Goal: Task Accomplishment & Management: Manage account settings

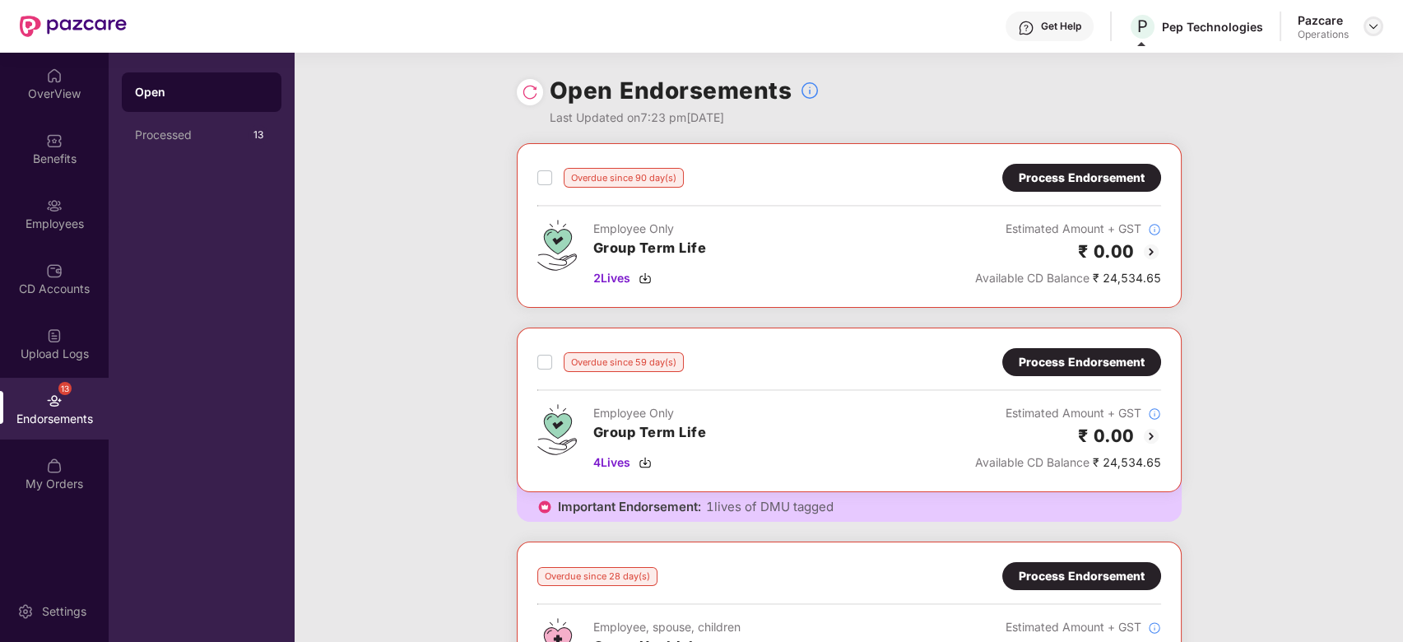
click at [1376, 21] on img at bounding box center [1373, 26] width 13 height 13
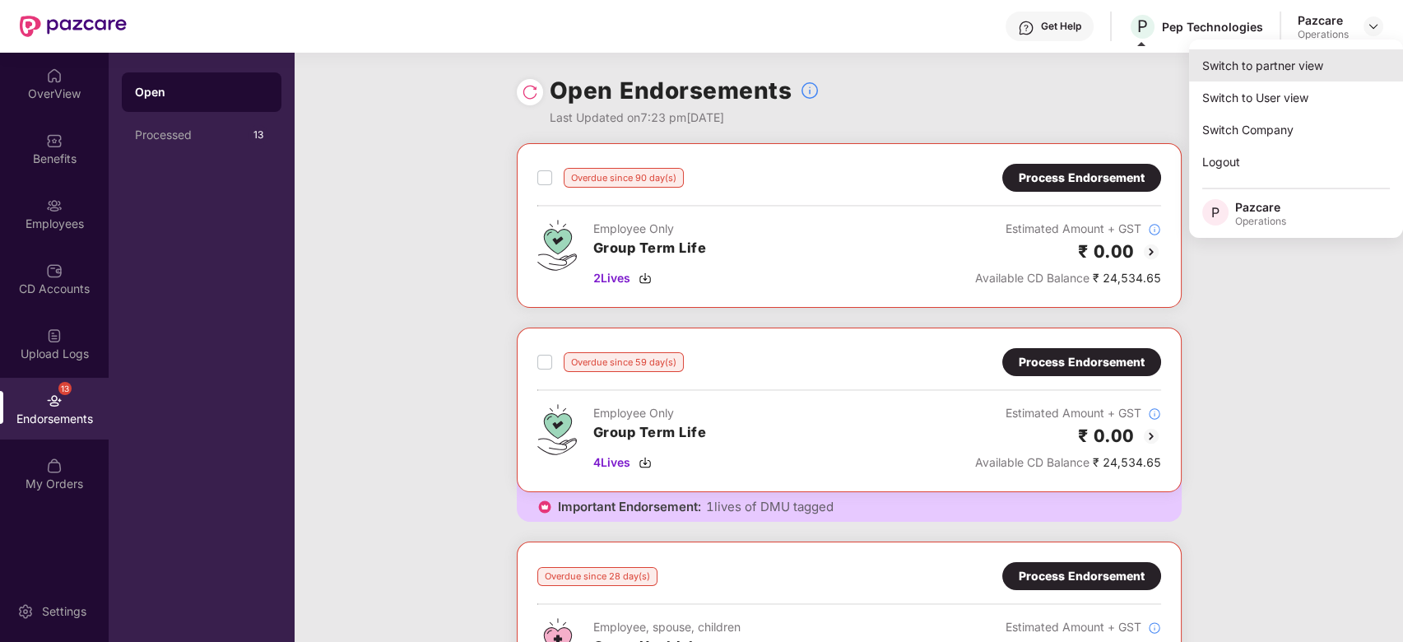
click at [1259, 71] on div "Switch to partner view" at bounding box center [1296, 65] width 214 height 32
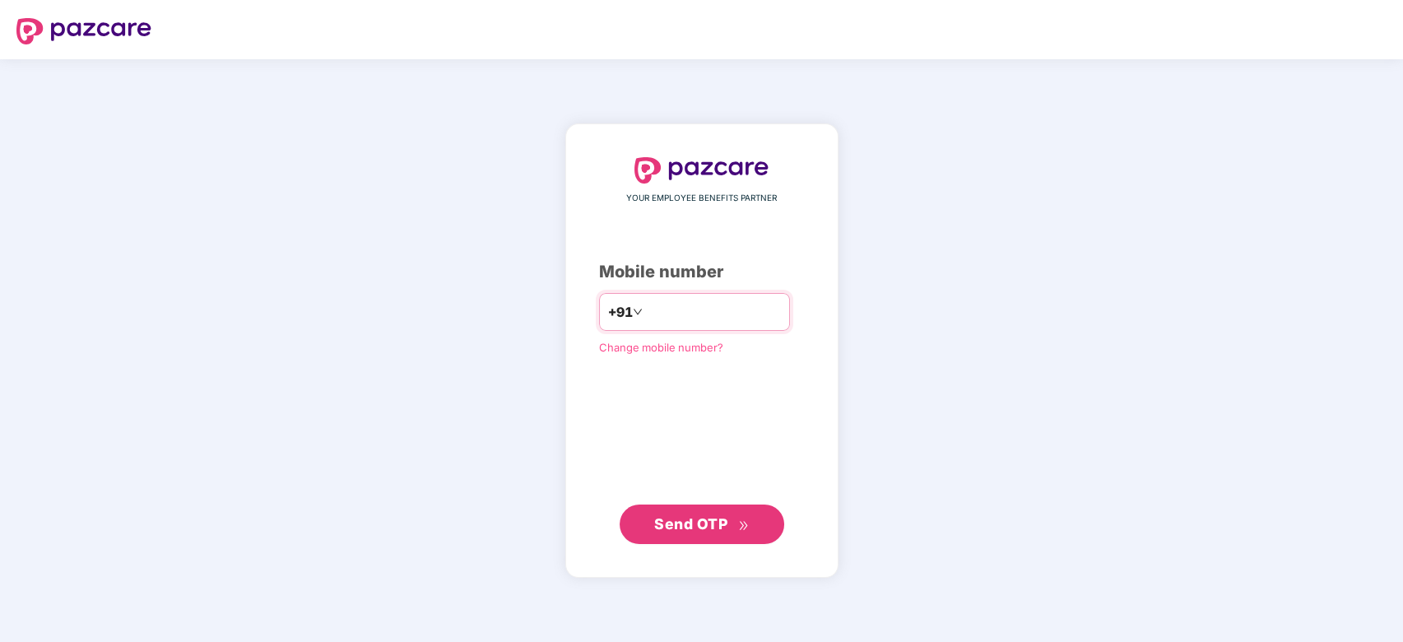
click at [693, 303] on input "number" at bounding box center [713, 312] width 135 height 26
type input "**********"
click at [691, 533] on span "Send OTP" at bounding box center [701, 523] width 95 height 23
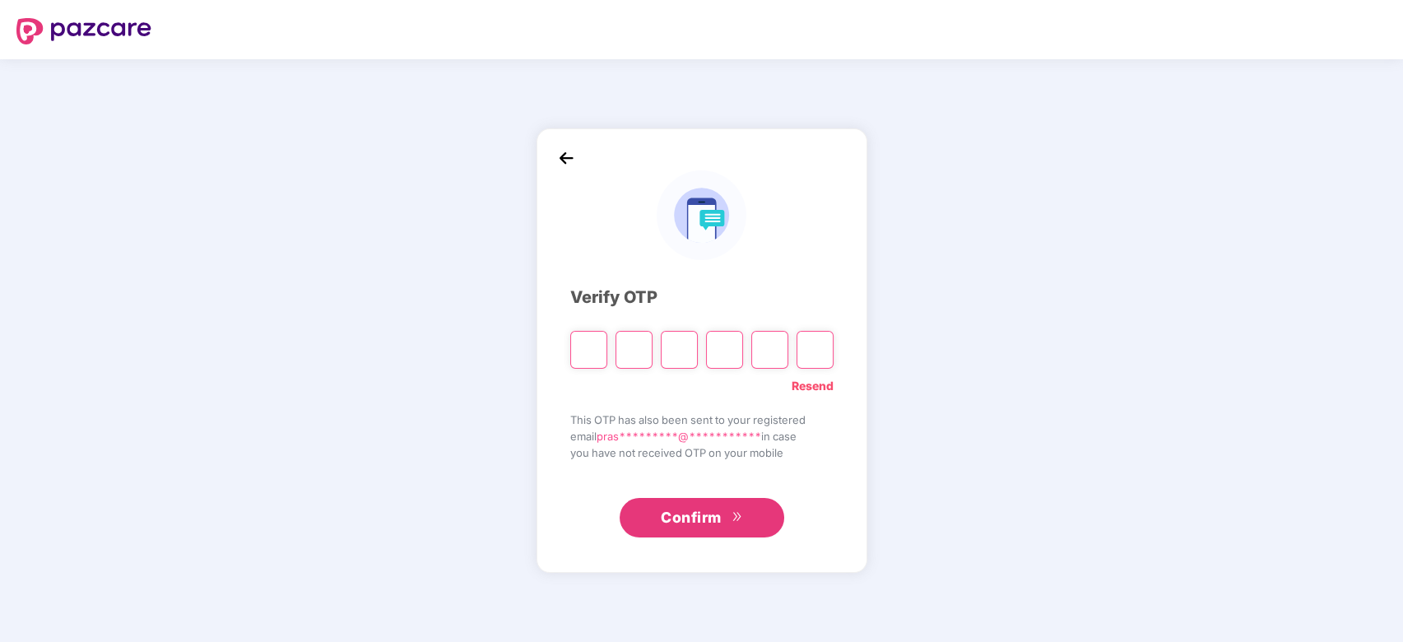
paste input "*"
type input "*"
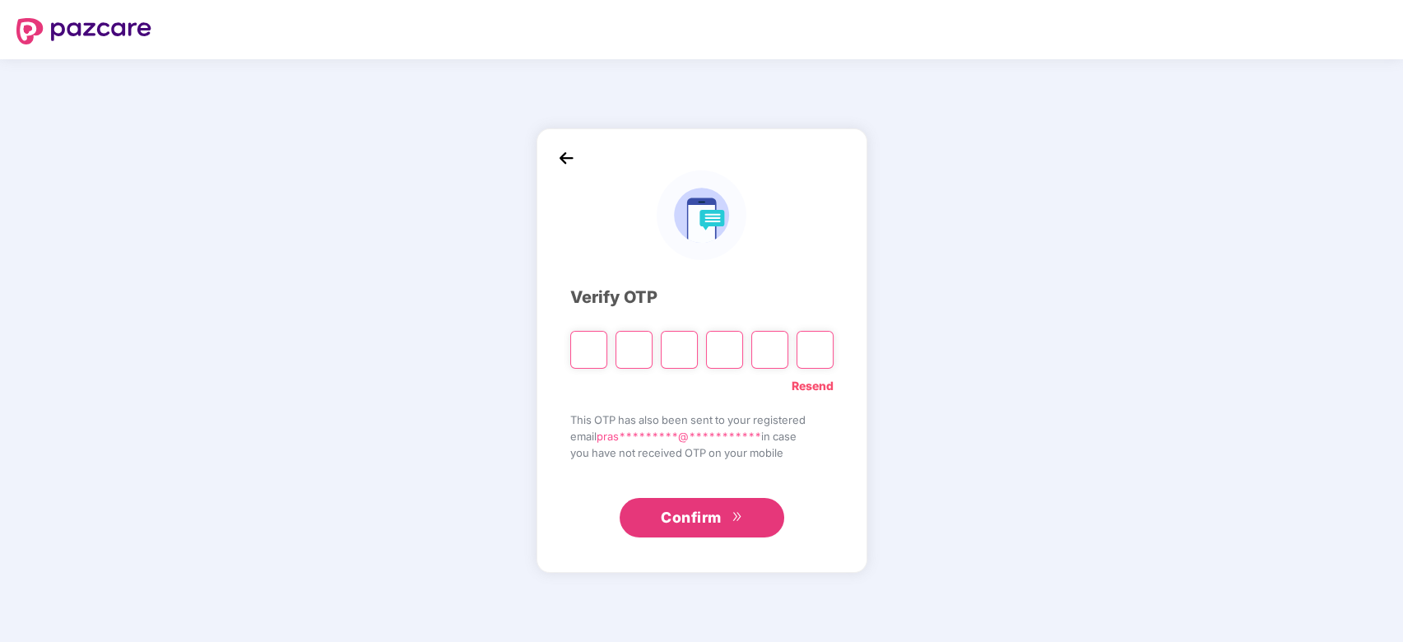
type input "*"
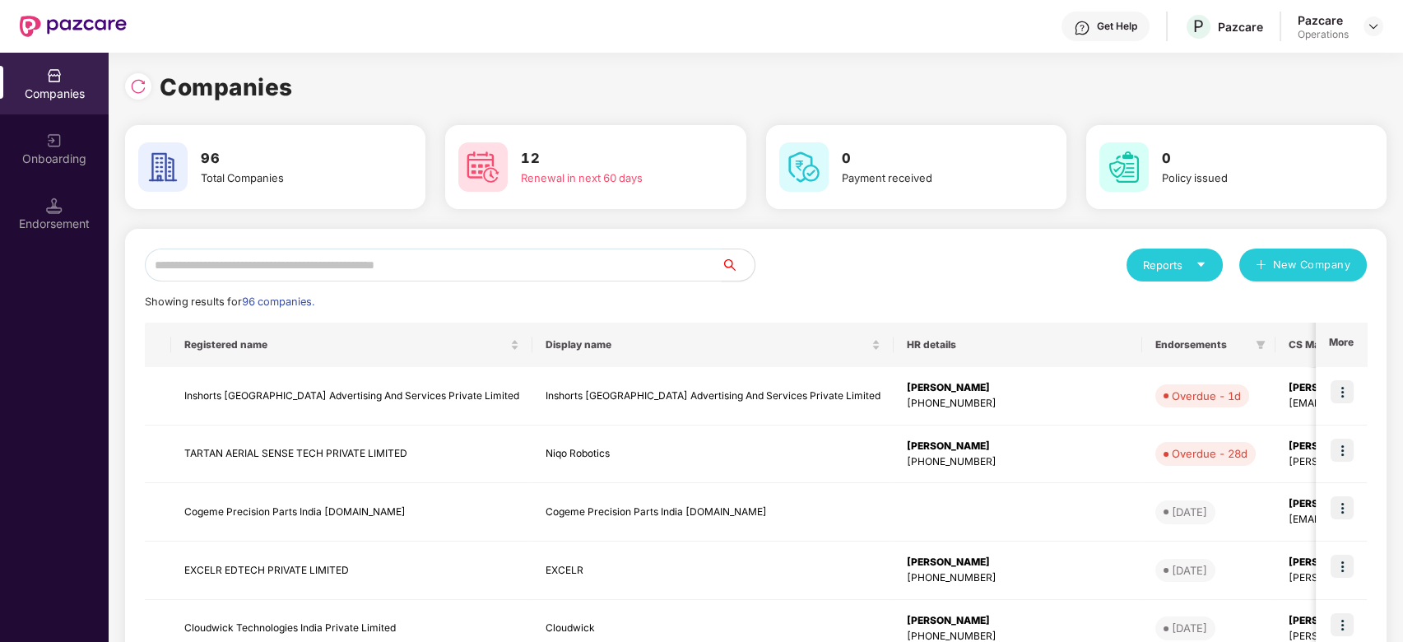
click at [477, 269] on input "text" at bounding box center [433, 265] width 577 height 33
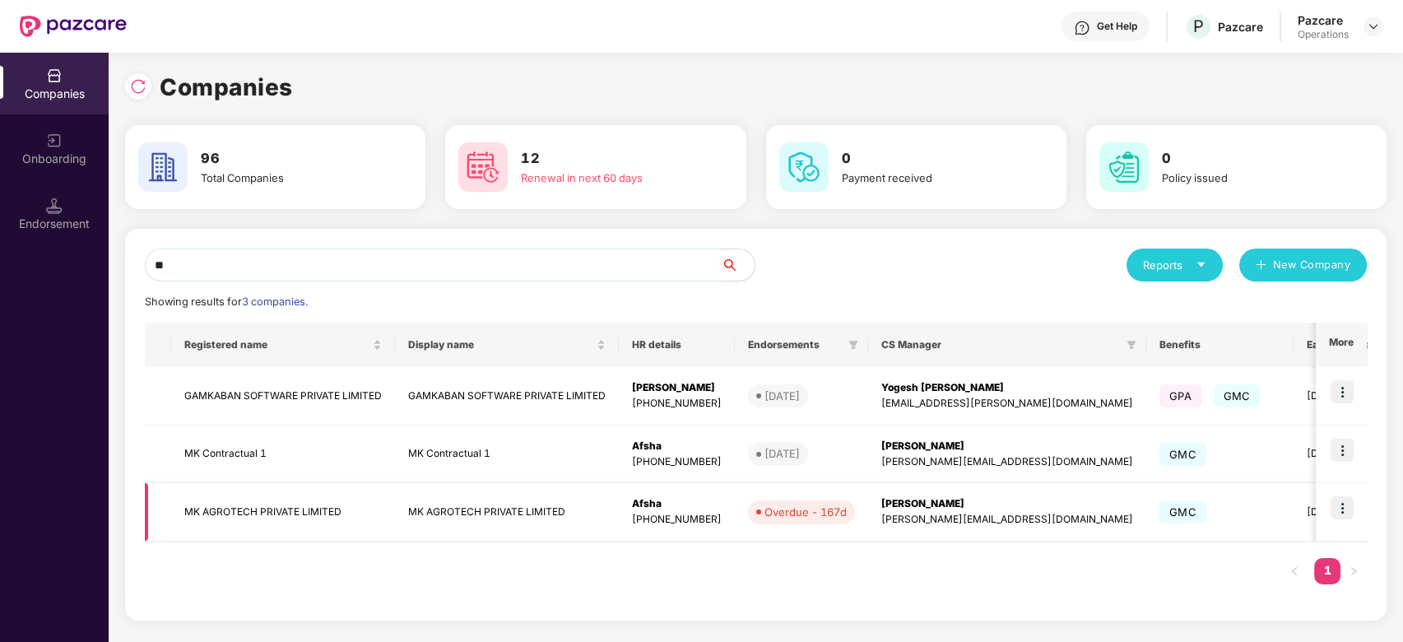
type input "**"
click at [1345, 500] on img at bounding box center [1342, 507] width 23 height 23
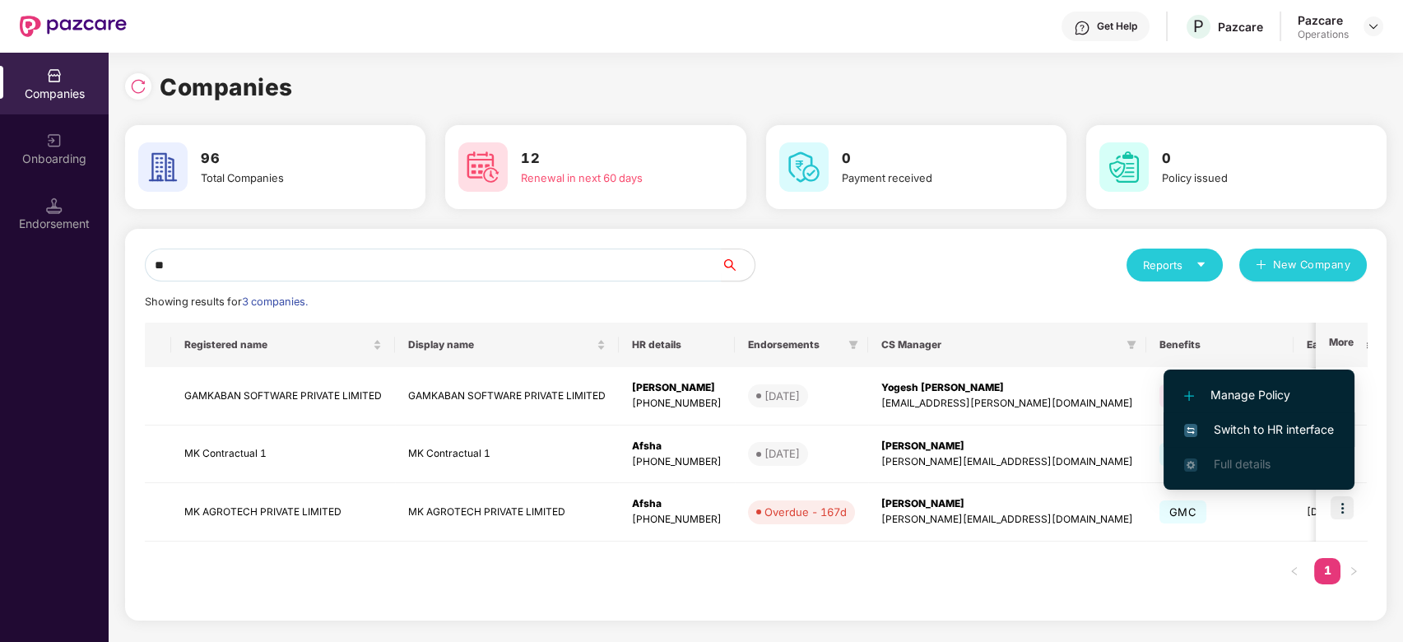
click at [1238, 424] on span "Switch to HR interface" at bounding box center [1259, 430] width 150 height 18
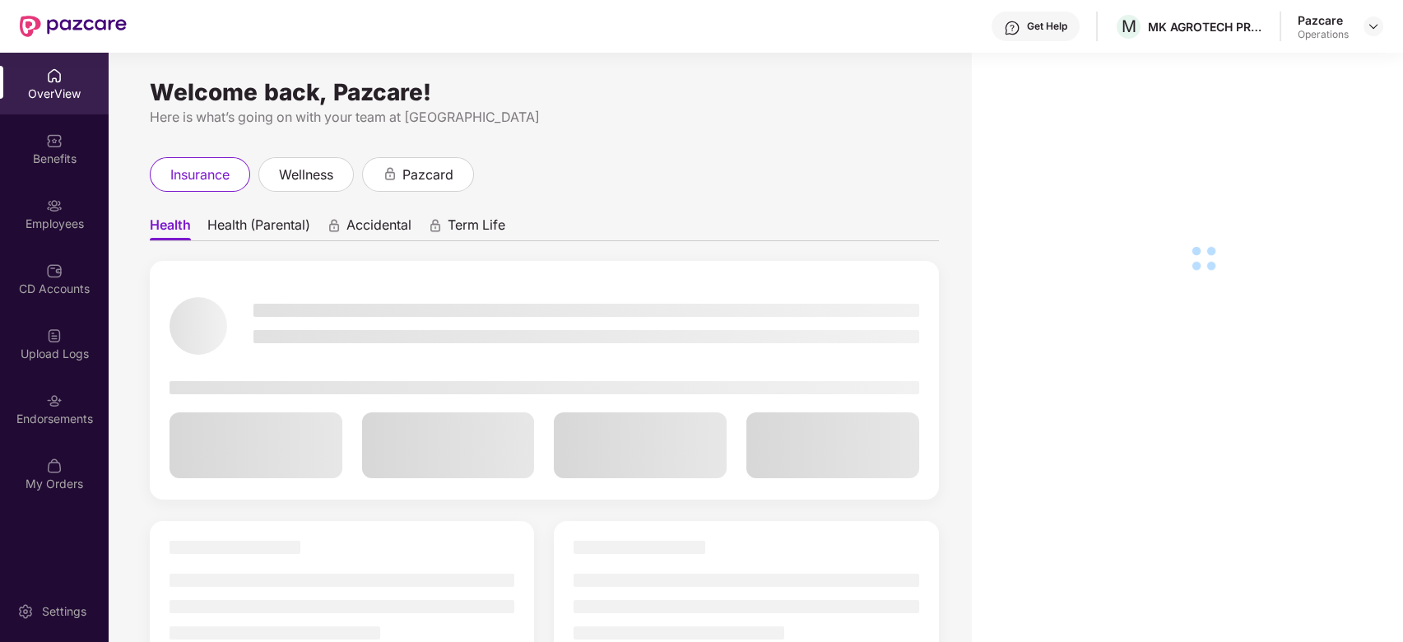
scroll to position [53, 0]
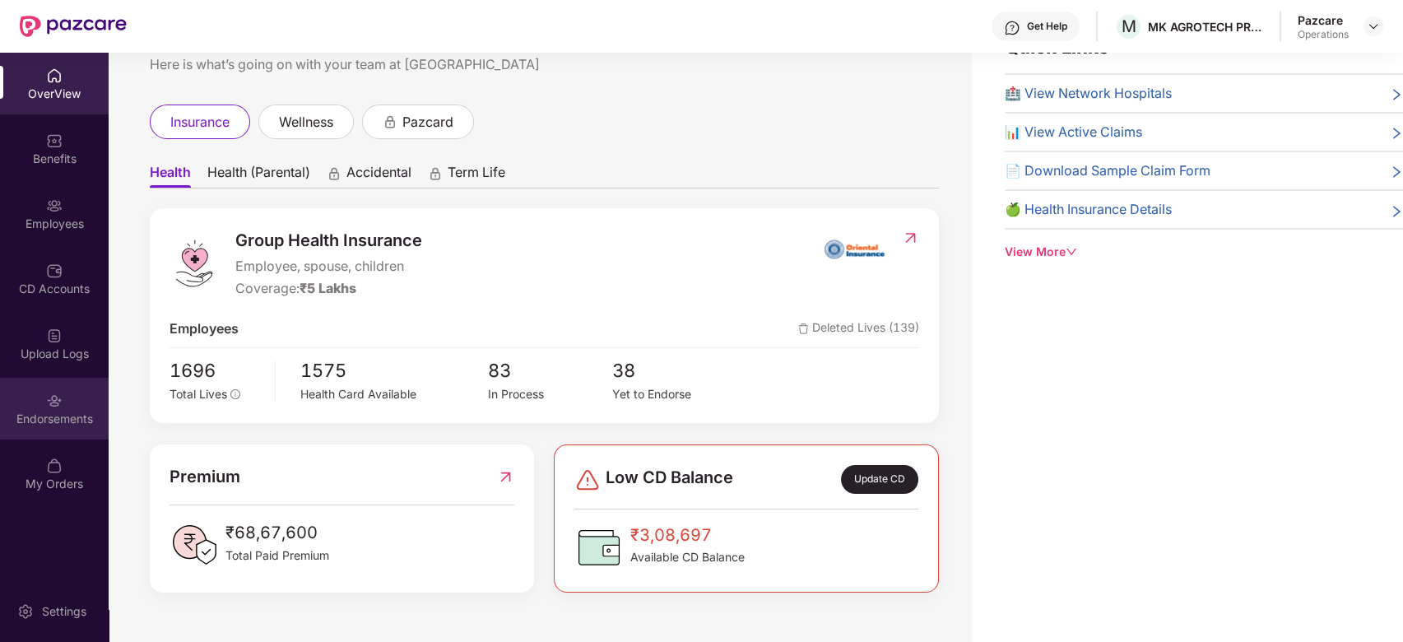
click at [49, 391] on div at bounding box center [54, 399] width 16 height 16
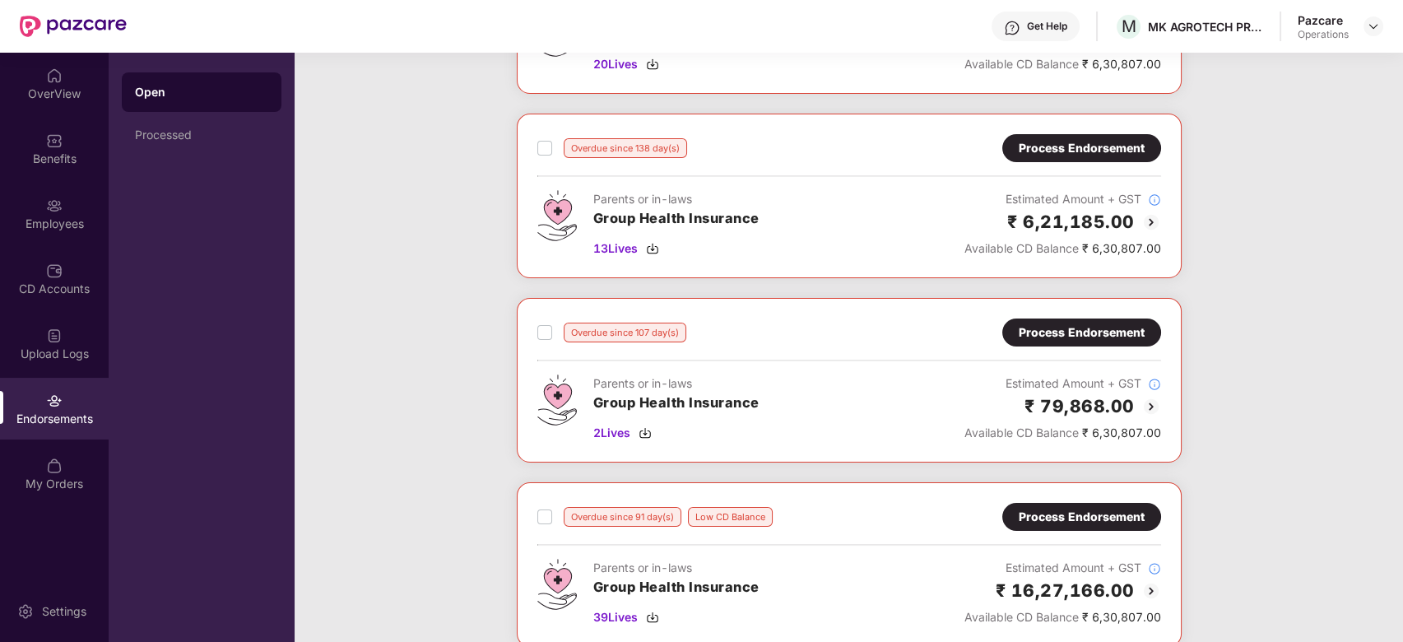
scroll to position [0, 0]
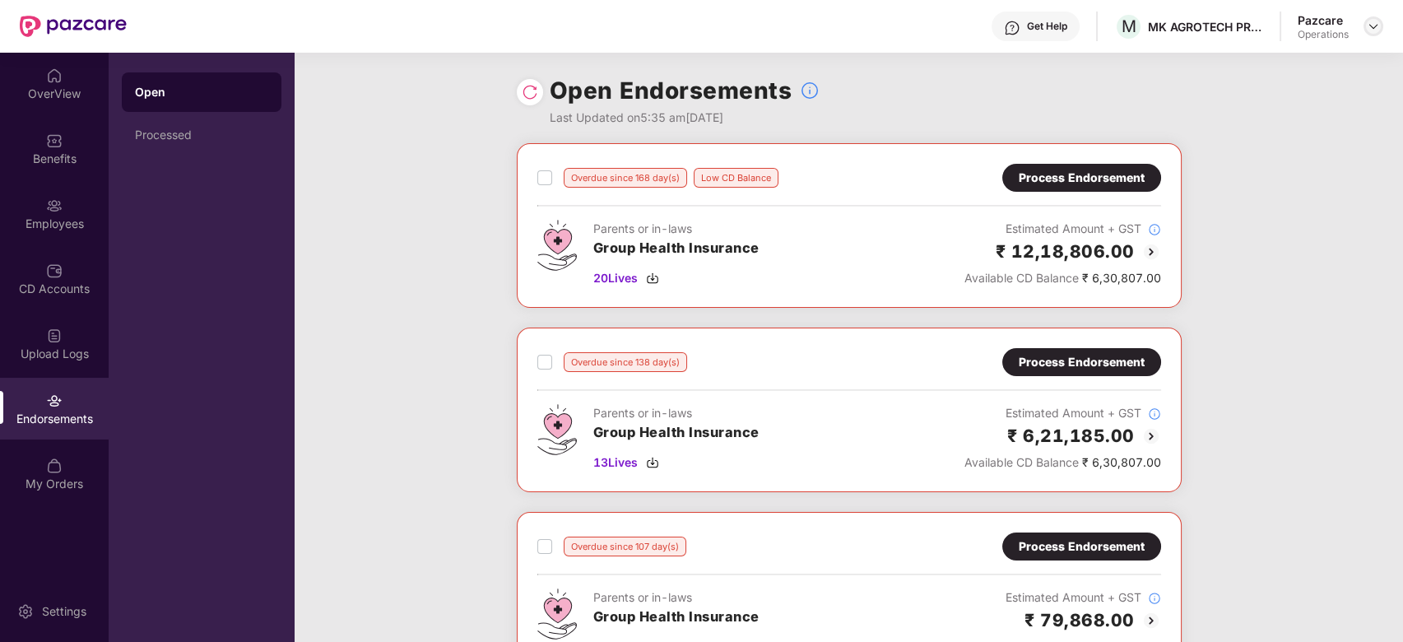
click at [1370, 25] on img at bounding box center [1373, 26] width 13 height 13
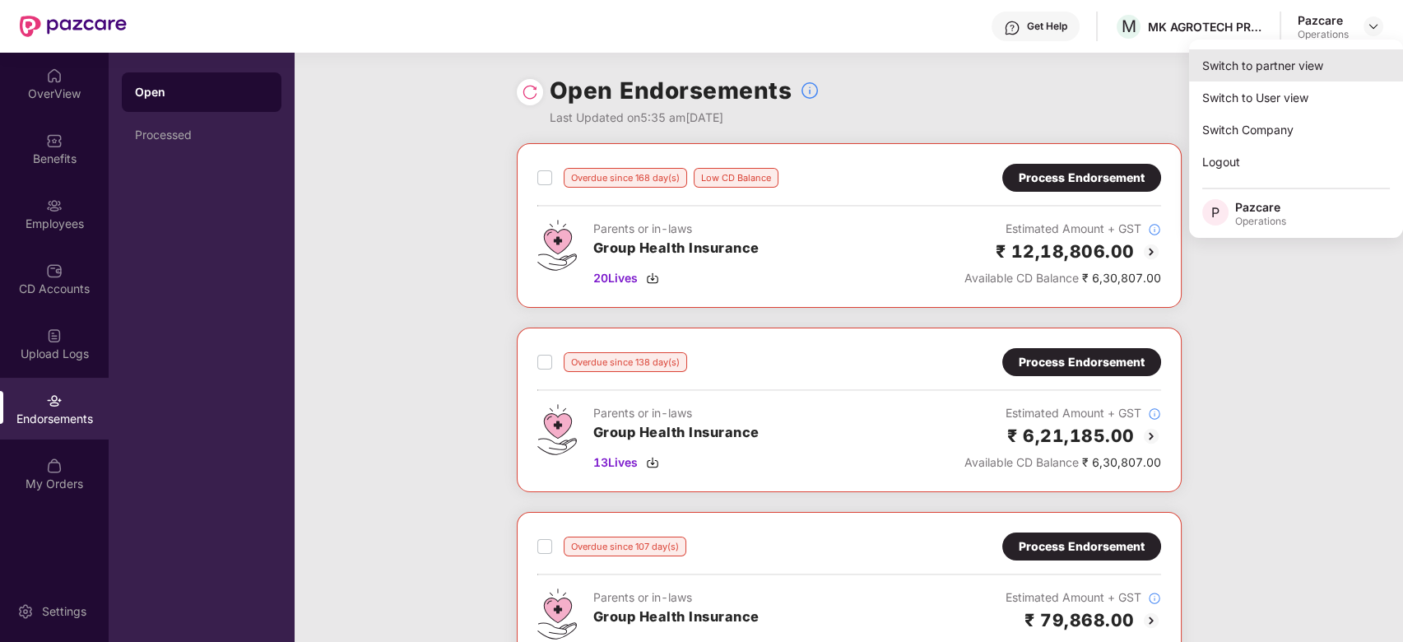
click at [1262, 65] on div "Switch to partner view" at bounding box center [1296, 65] width 214 height 32
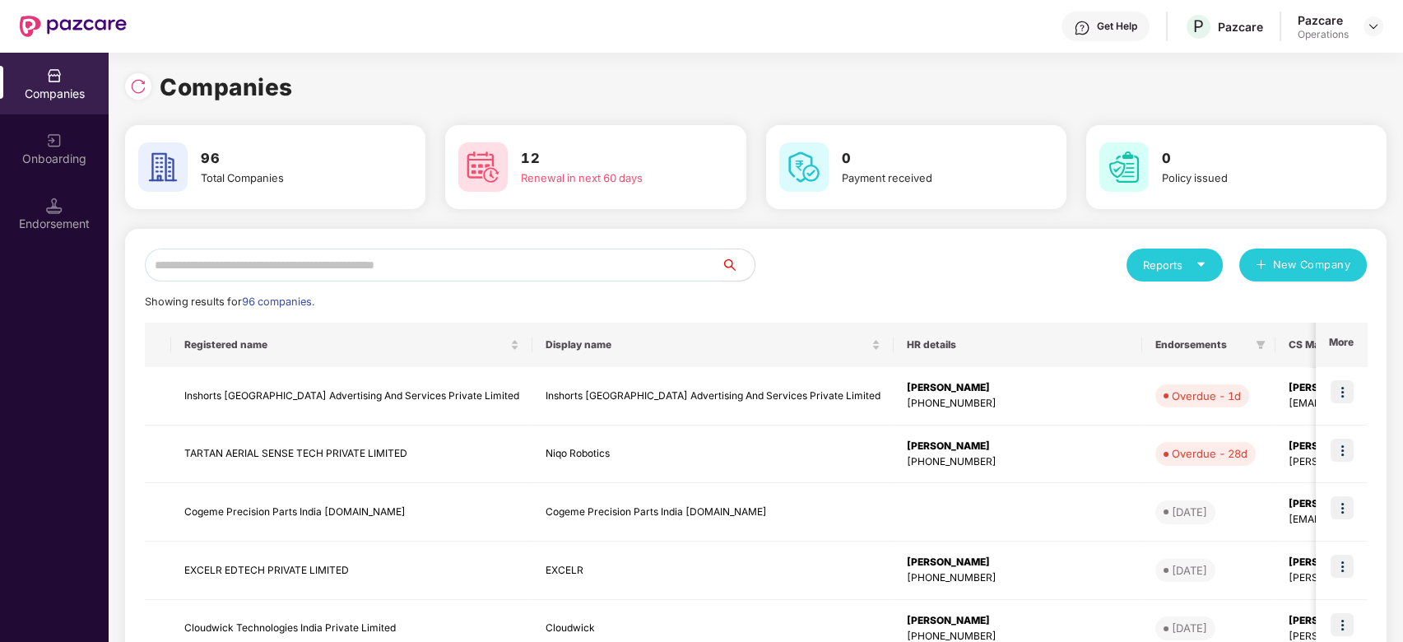
click at [481, 258] on input "text" at bounding box center [433, 265] width 577 height 33
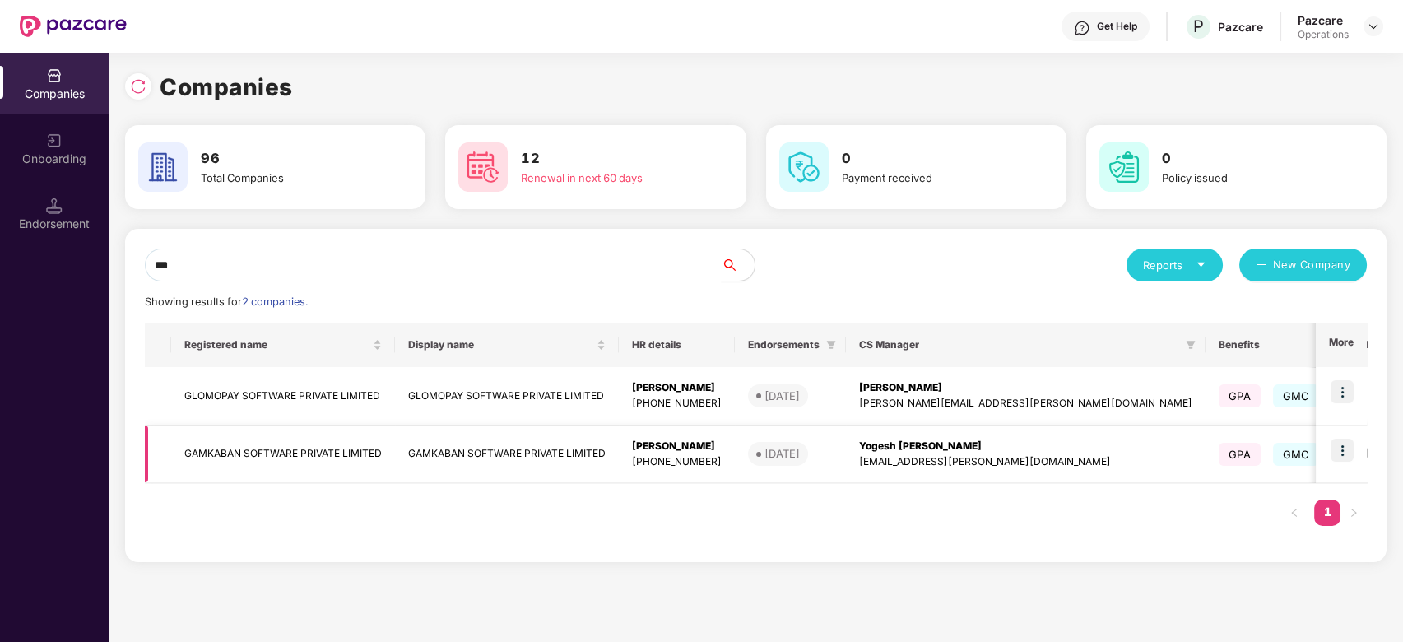
type input "***"
click at [1343, 451] on img at bounding box center [1342, 450] width 23 height 23
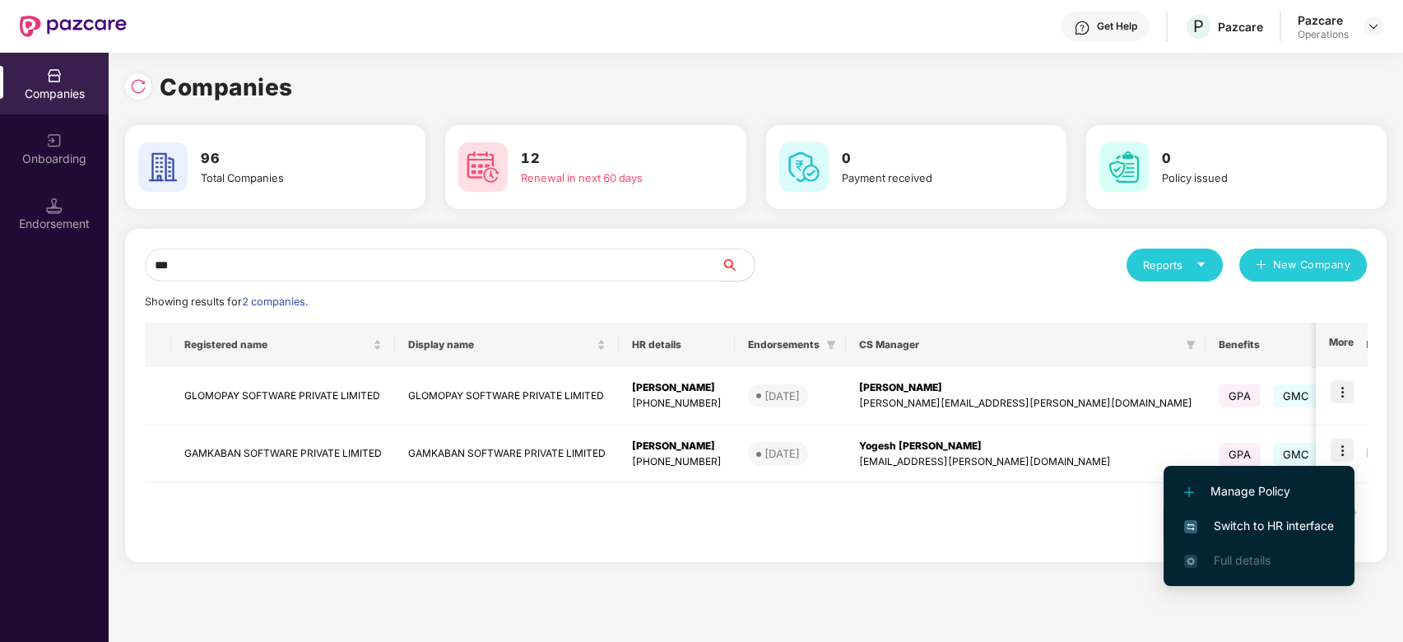
click at [1236, 531] on span "Switch to HR interface" at bounding box center [1259, 526] width 150 height 18
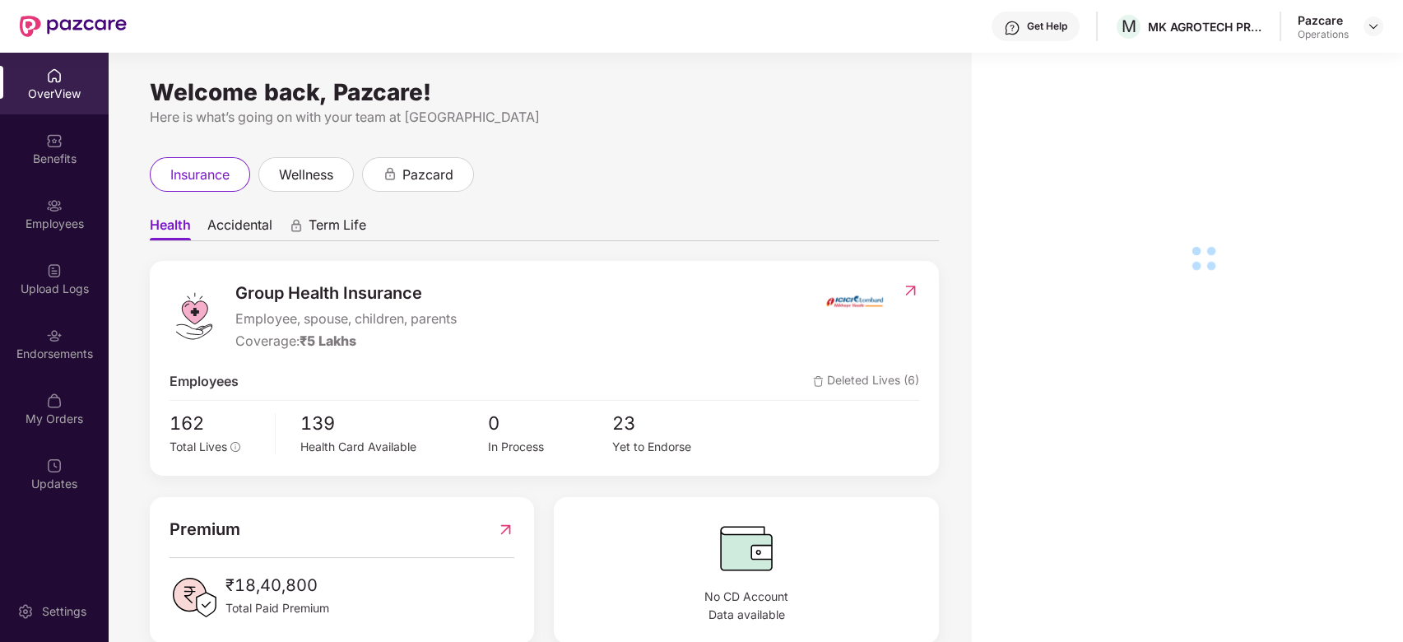
scroll to position [53, 0]
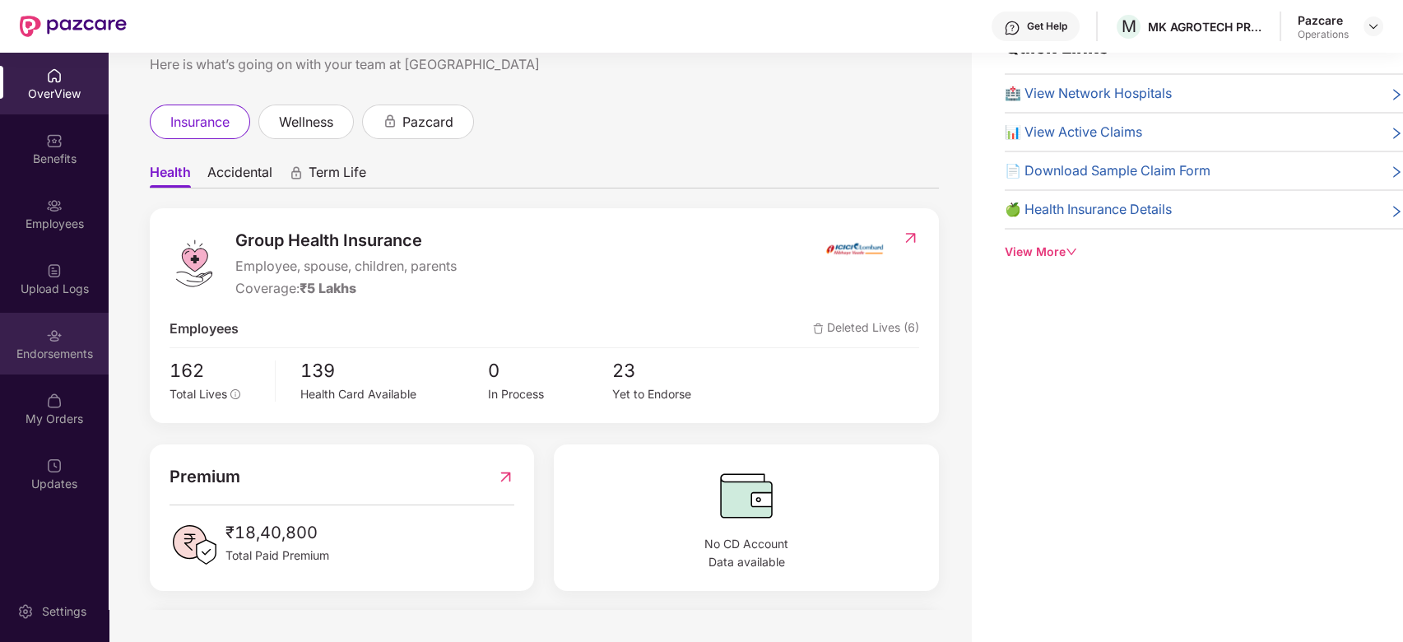
click at [54, 337] on img at bounding box center [54, 336] width 16 height 16
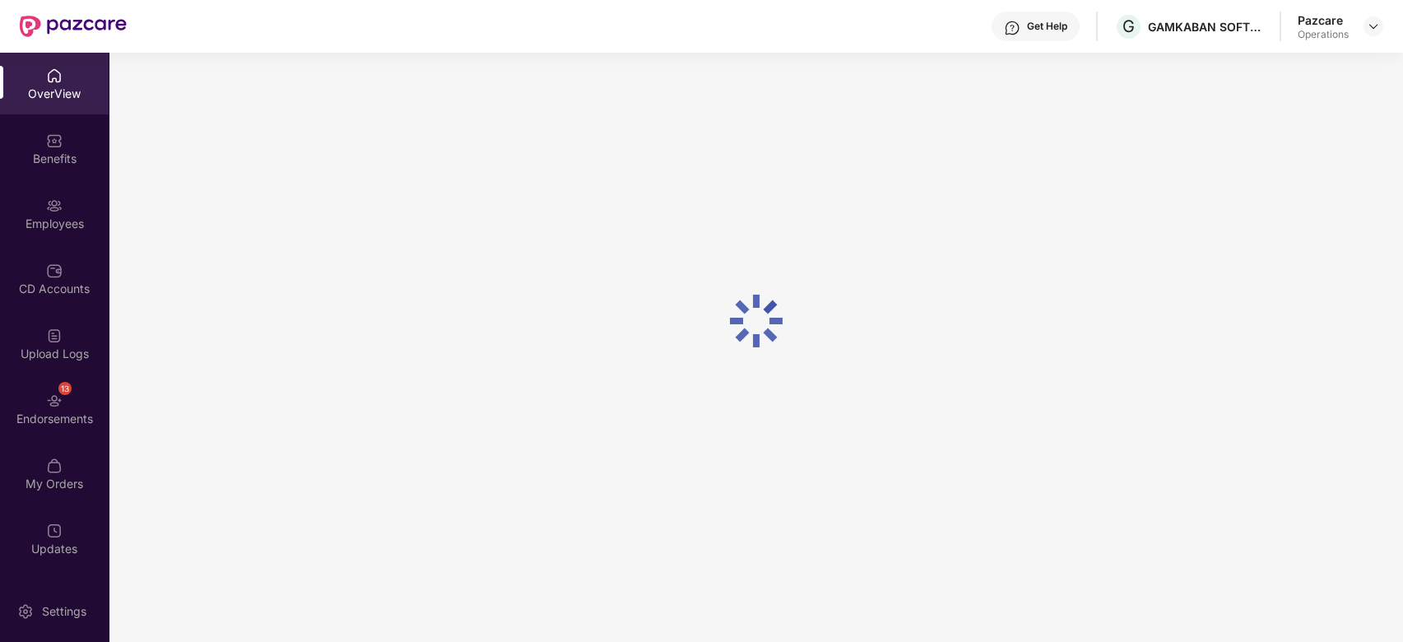
scroll to position [0, 0]
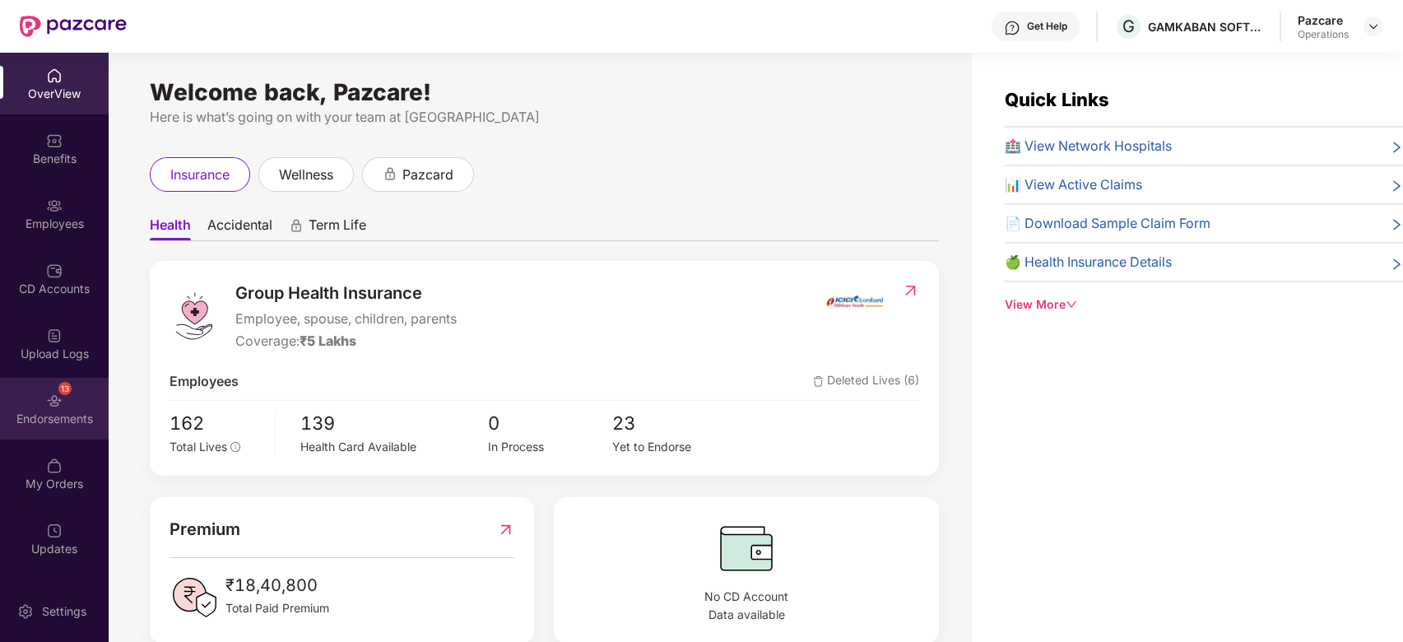
click at [46, 407] on img at bounding box center [54, 401] width 16 height 16
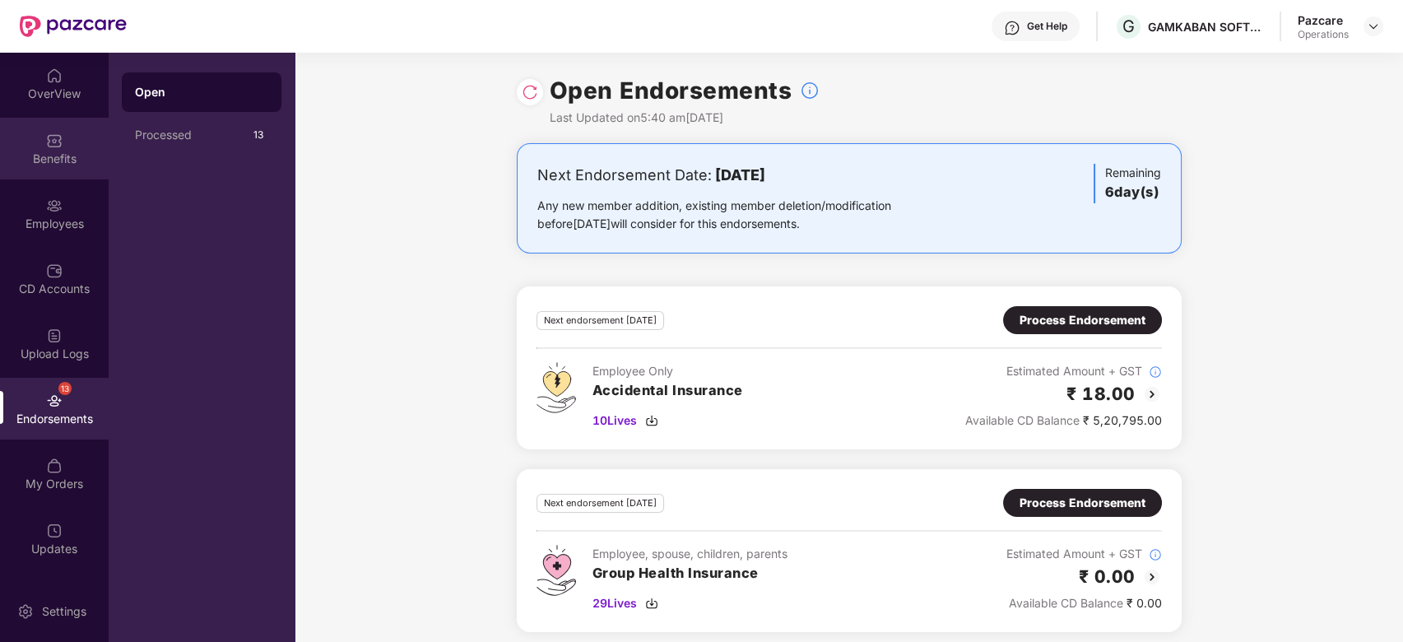
click at [67, 138] on div "Benefits" at bounding box center [54, 149] width 109 height 62
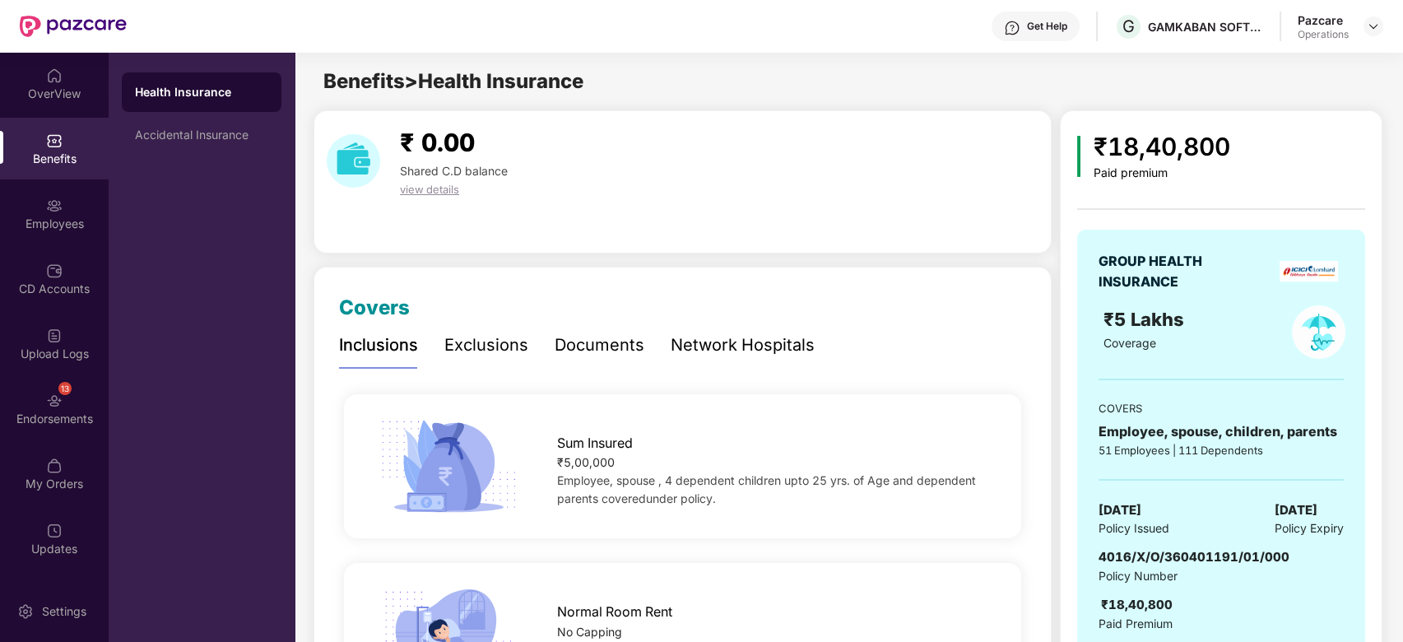
scroll to position [24, 0]
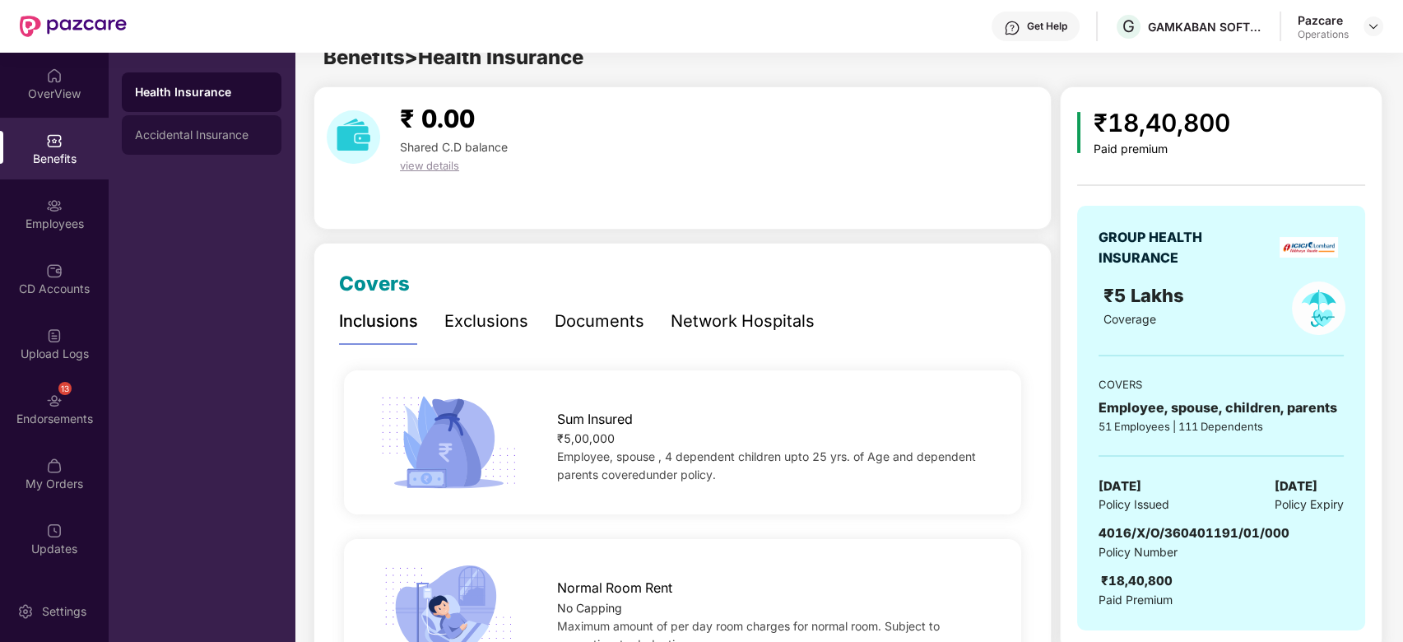
click at [188, 137] on div "Accidental Insurance" at bounding box center [201, 134] width 133 height 13
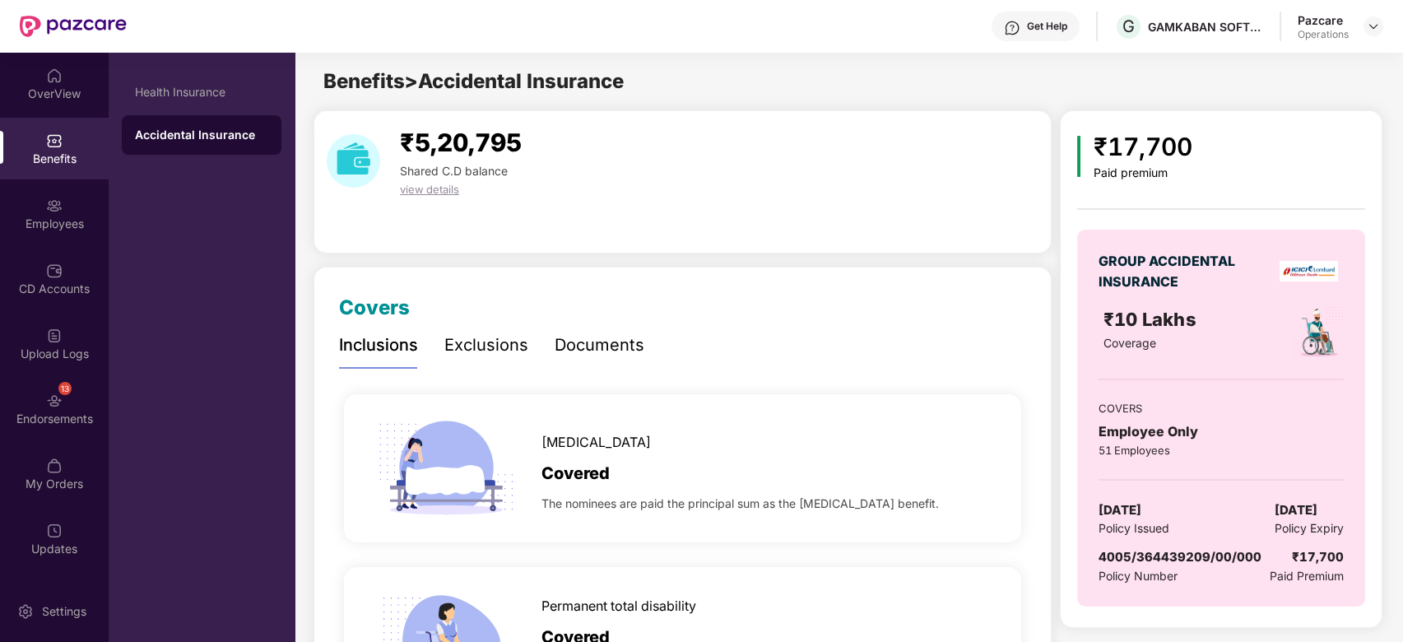
scroll to position [78, 0]
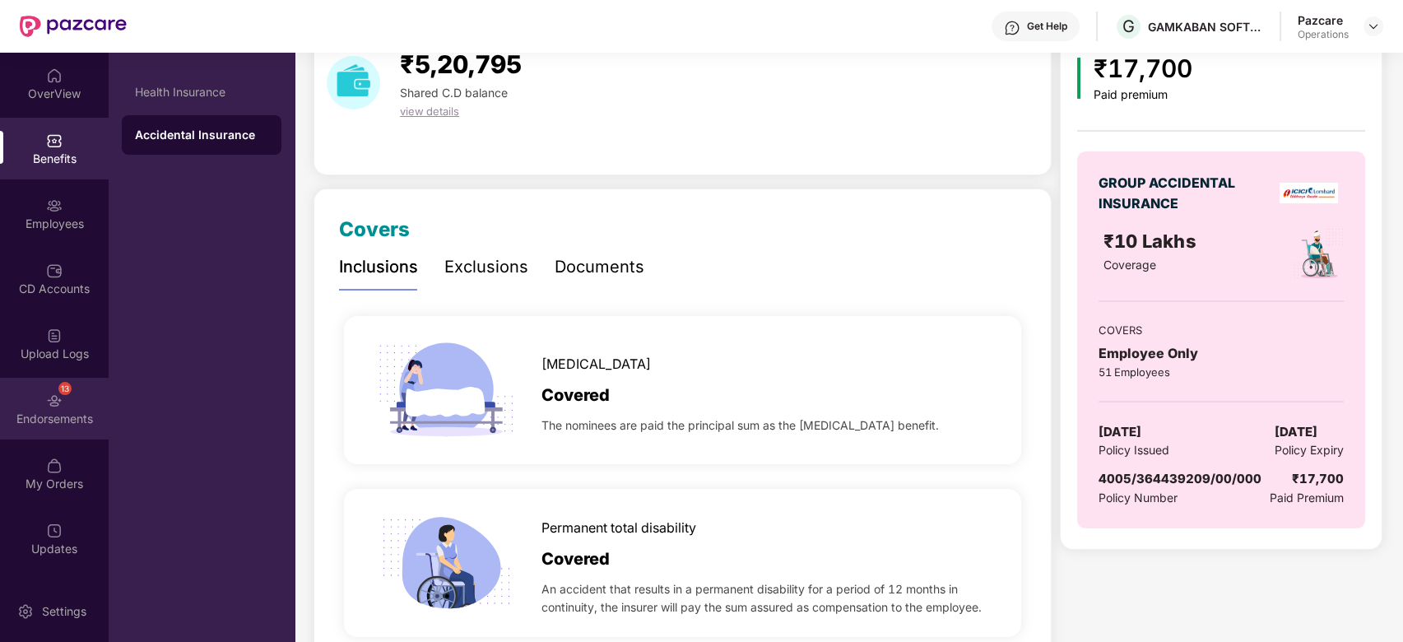
click at [36, 388] on div "13 Endorsements" at bounding box center [54, 409] width 109 height 62
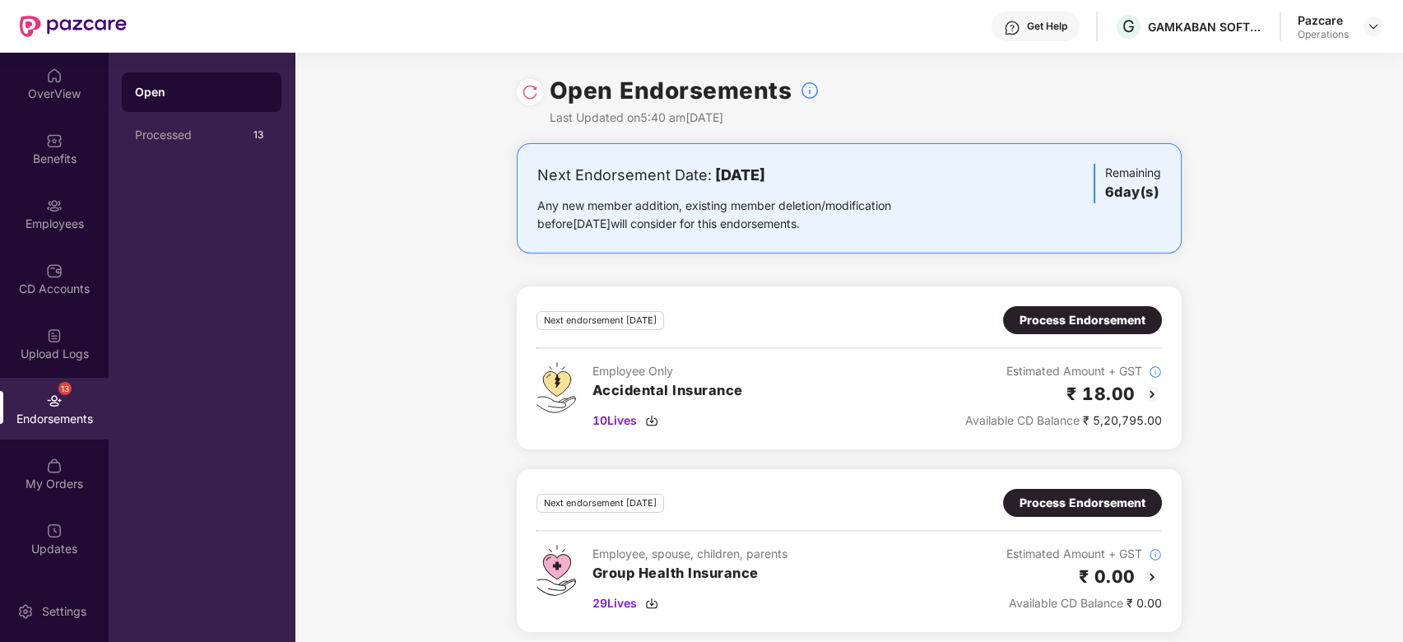
scroll to position [9, 0]
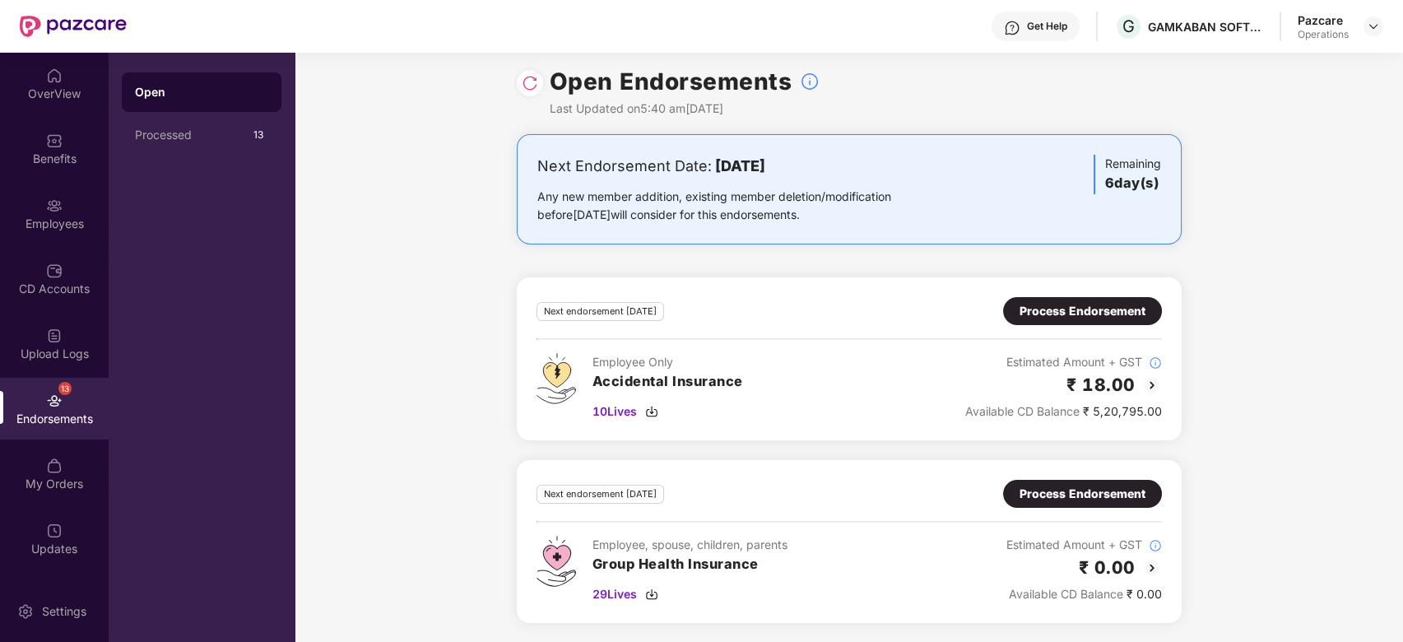
click at [17, 389] on div "13 Endorsements" at bounding box center [54, 409] width 109 height 62
click at [46, 259] on div "CD Accounts" at bounding box center [54, 279] width 109 height 62
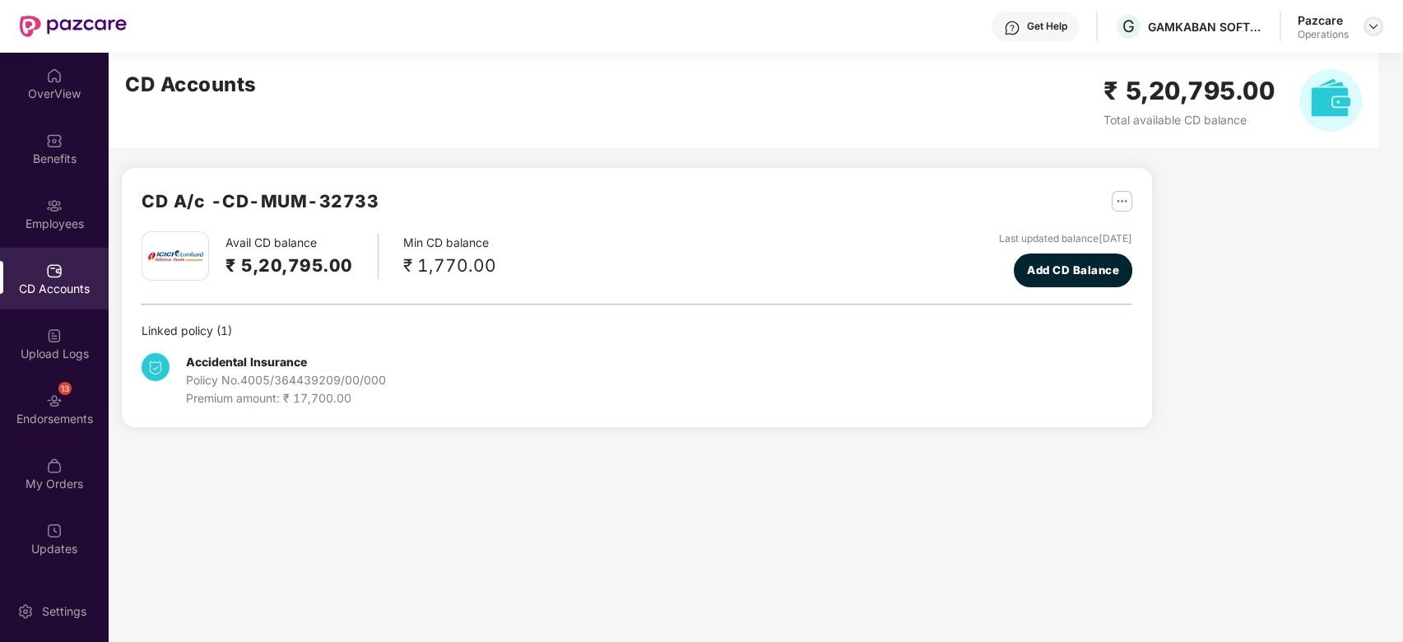
click at [1373, 33] on div at bounding box center [1374, 26] width 20 height 20
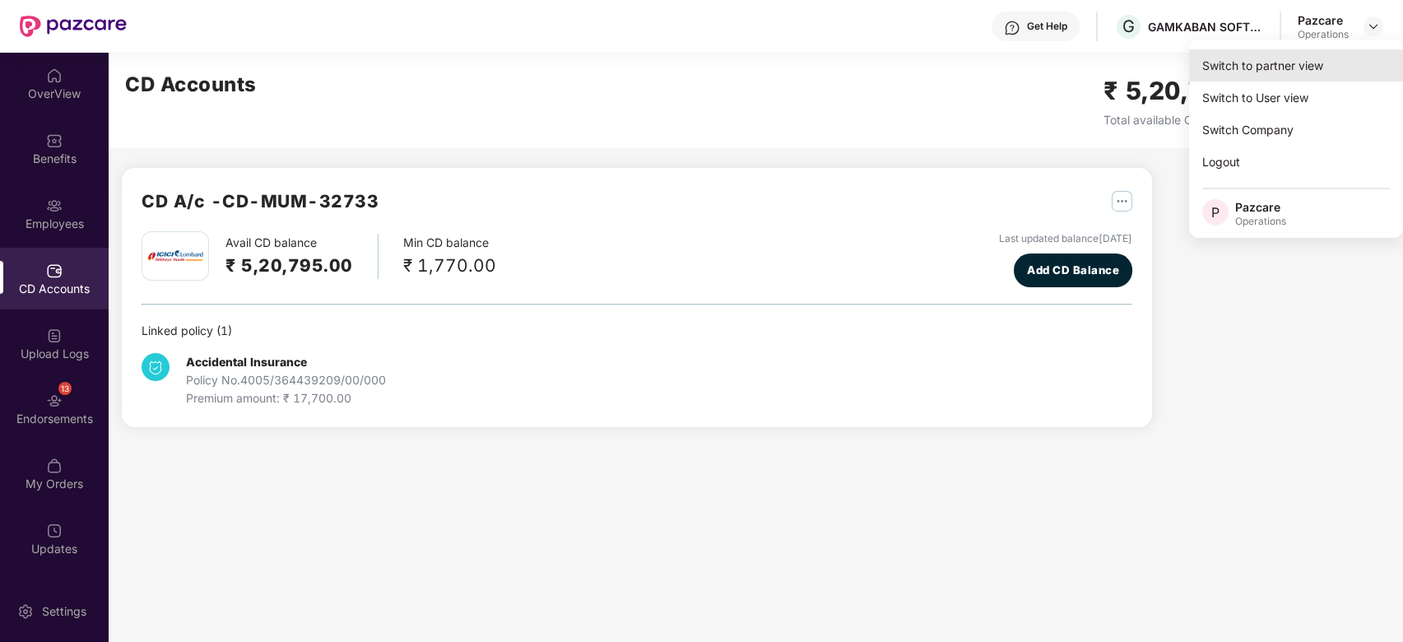
click at [1263, 67] on div "Switch to partner view" at bounding box center [1296, 65] width 214 height 32
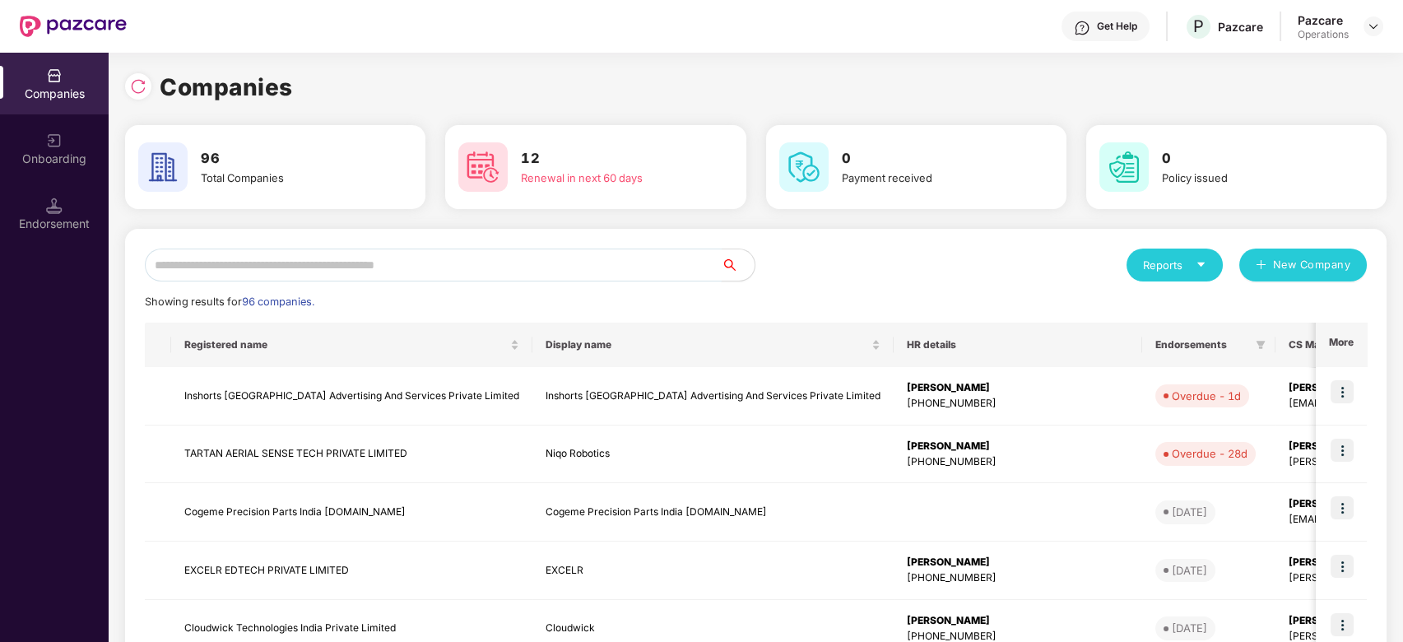
click at [416, 254] on input "text" at bounding box center [433, 265] width 577 height 33
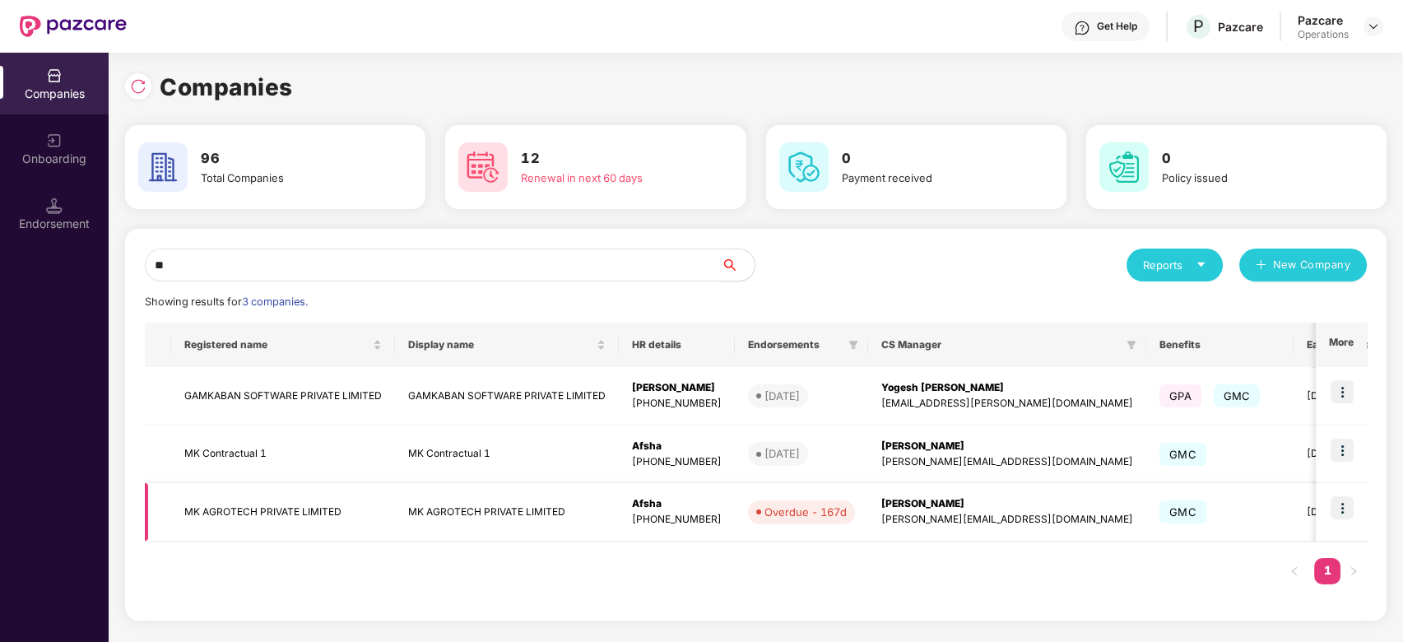
type input "**"
click at [1350, 504] on img at bounding box center [1342, 507] width 23 height 23
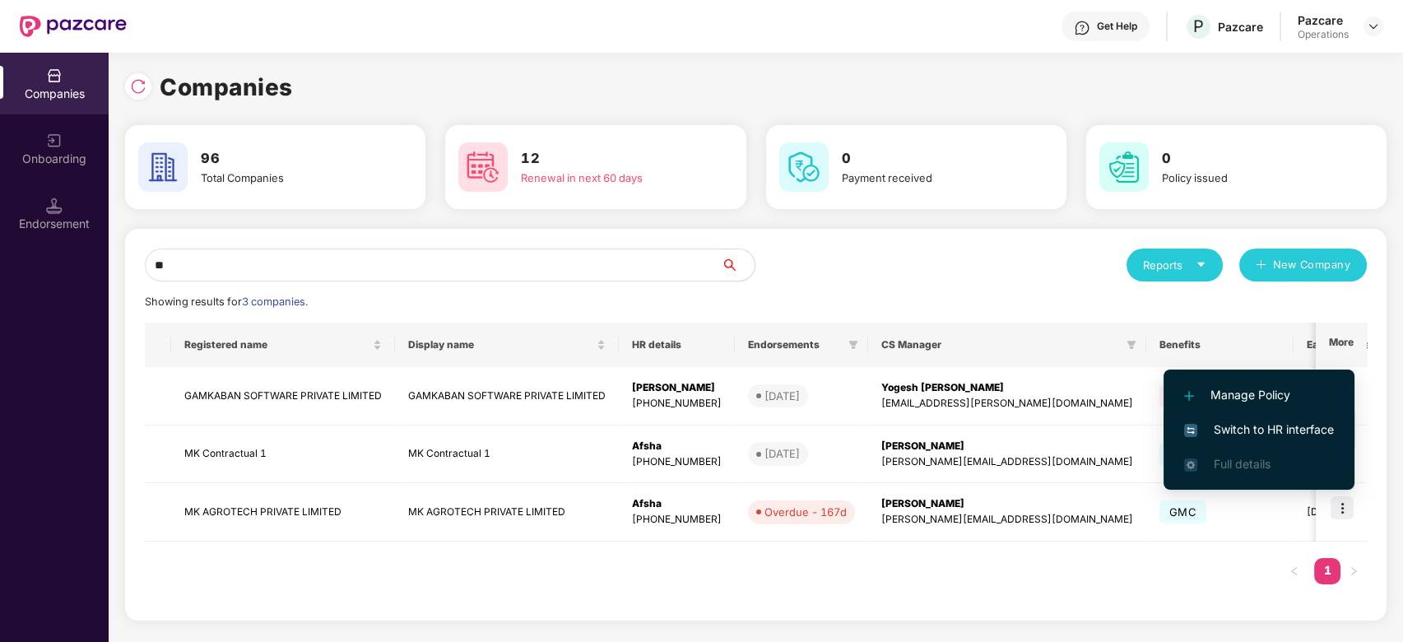
click at [1235, 425] on span "Switch to HR interface" at bounding box center [1259, 430] width 150 height 18
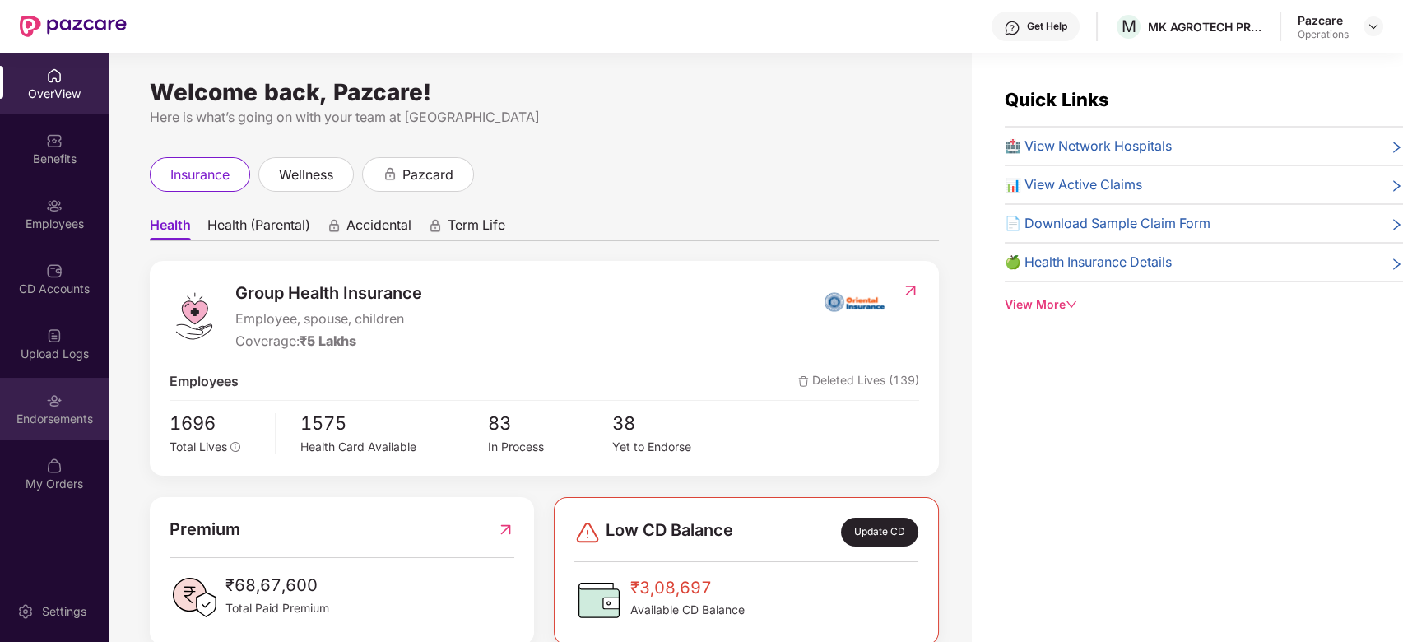
click at [33, 387] on div "Endorsements" at bounding box center [54, 409] width 109 height 62
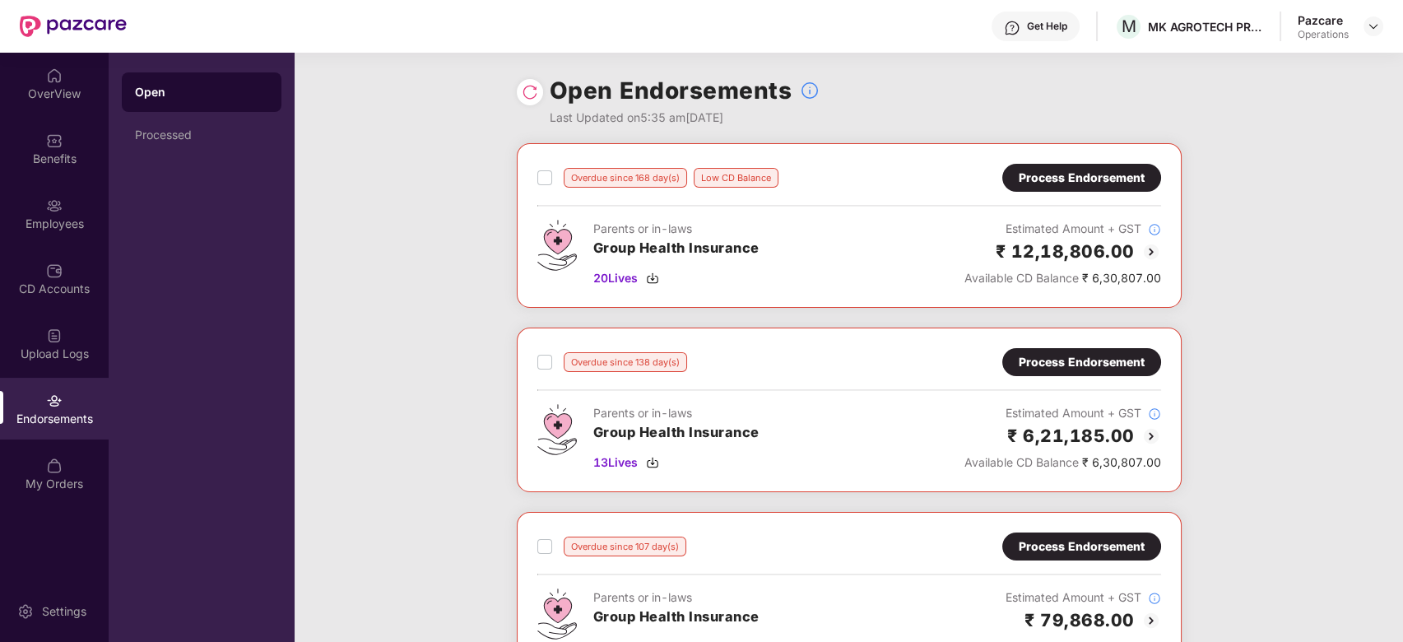
click at [1115, 359] on div "Process Endorsement" at bounding box center [1082, 362] width 126 height 18
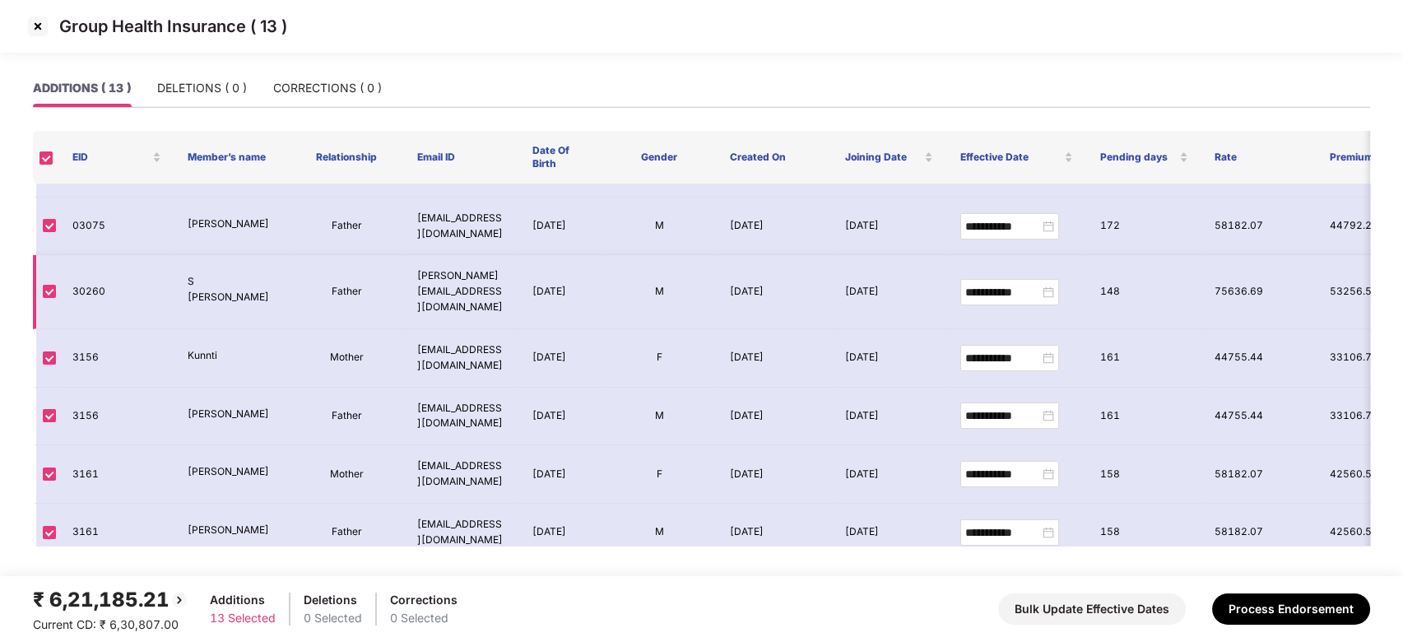
scroll to position [1, 0]
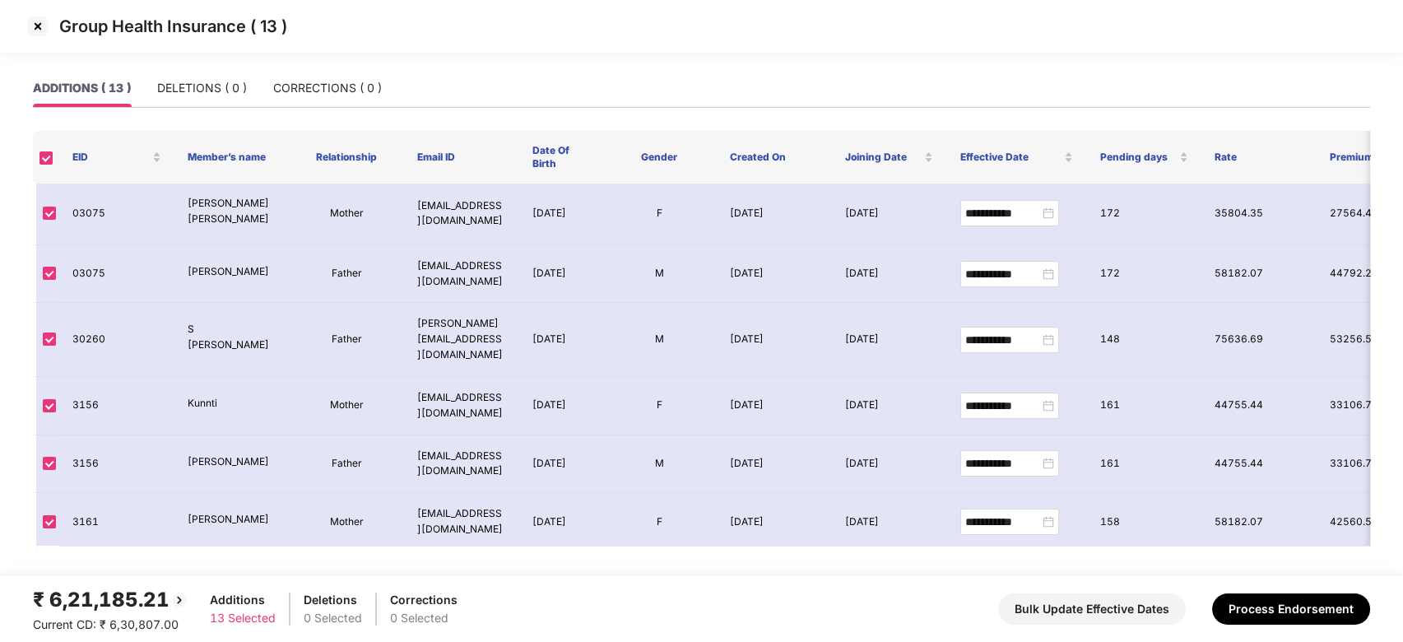
click at [34, 30] on img at bounding box center [38, 26] width 26 height 26
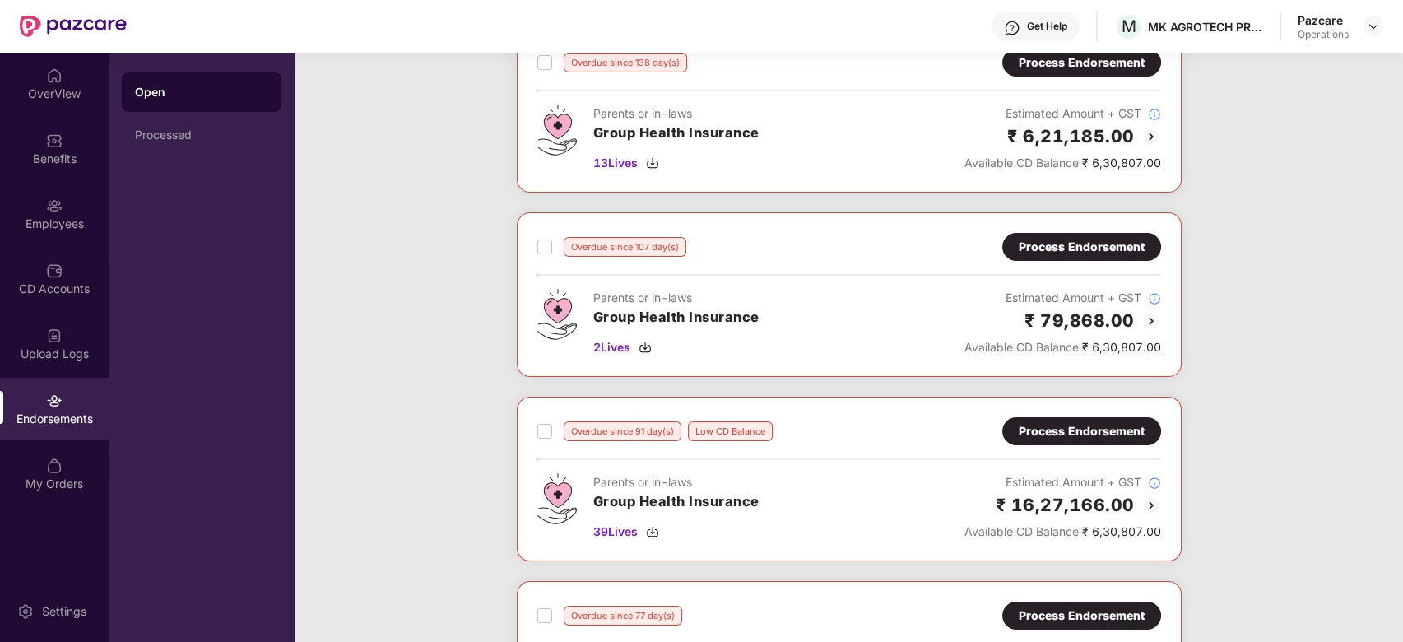
scroll to position [298, 0]
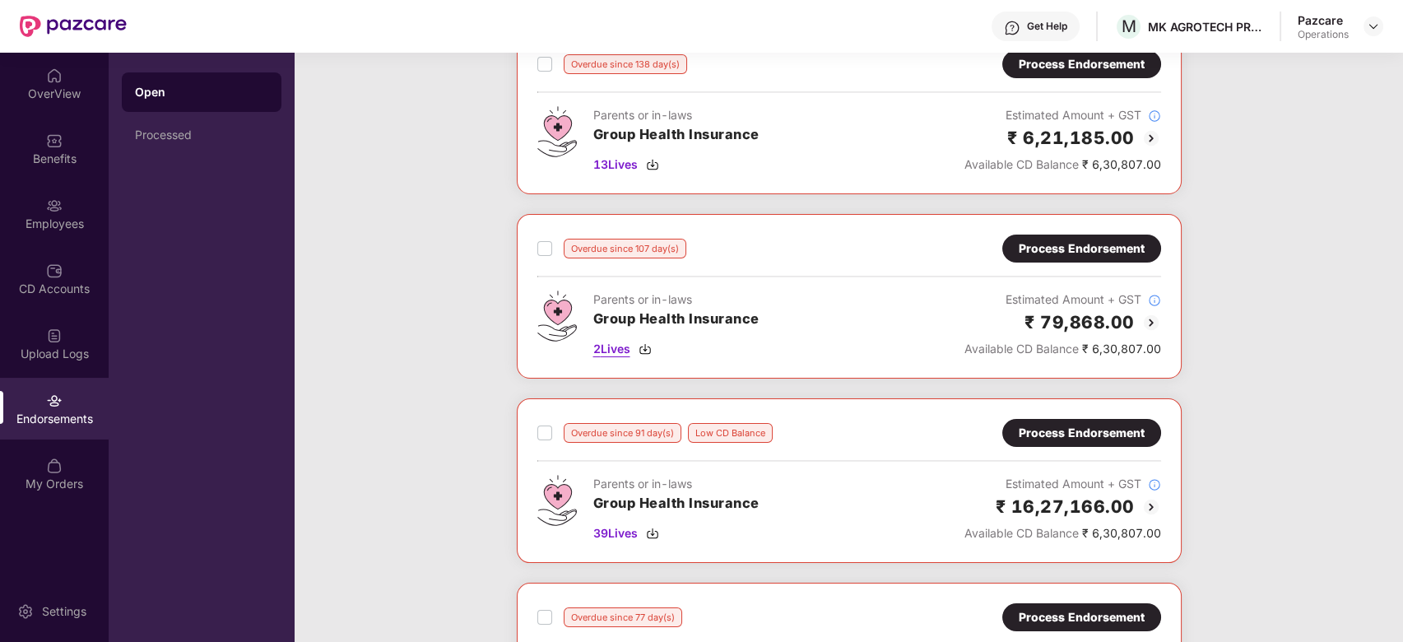
click at [615, 346] on span "2 Lives" at bounding box center [611, 349] width 37 height 18
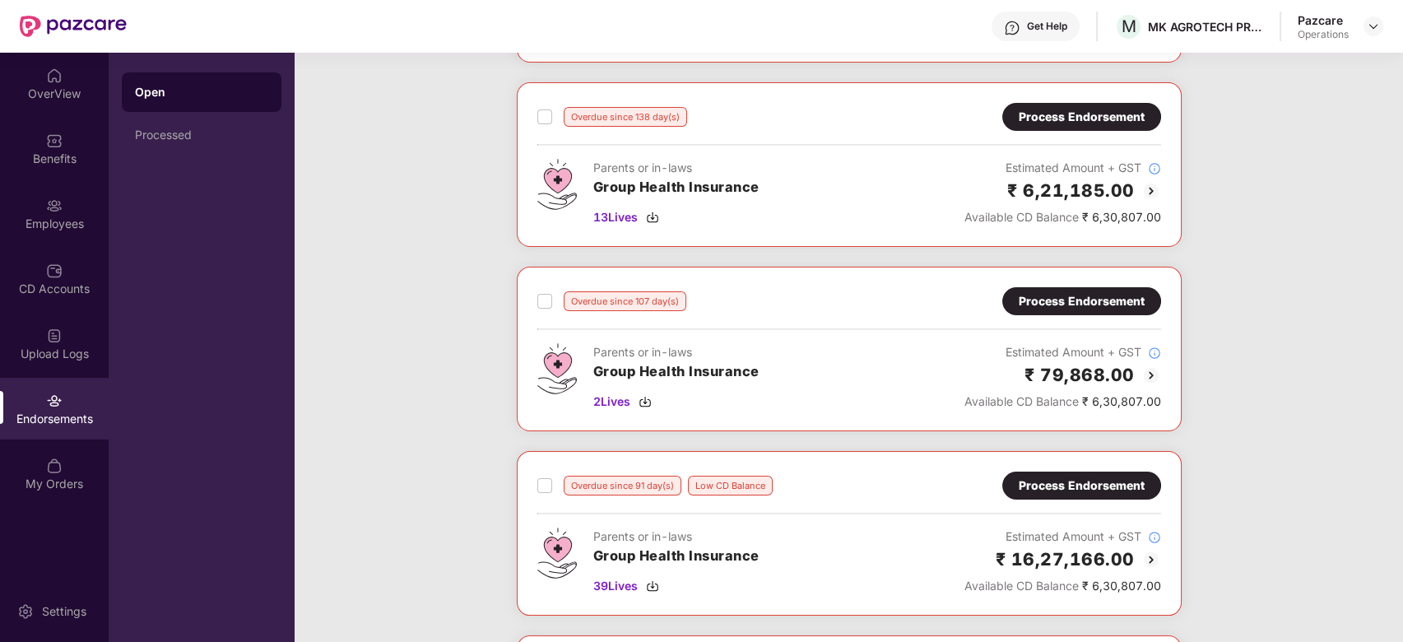
scroll to position [244, 0]
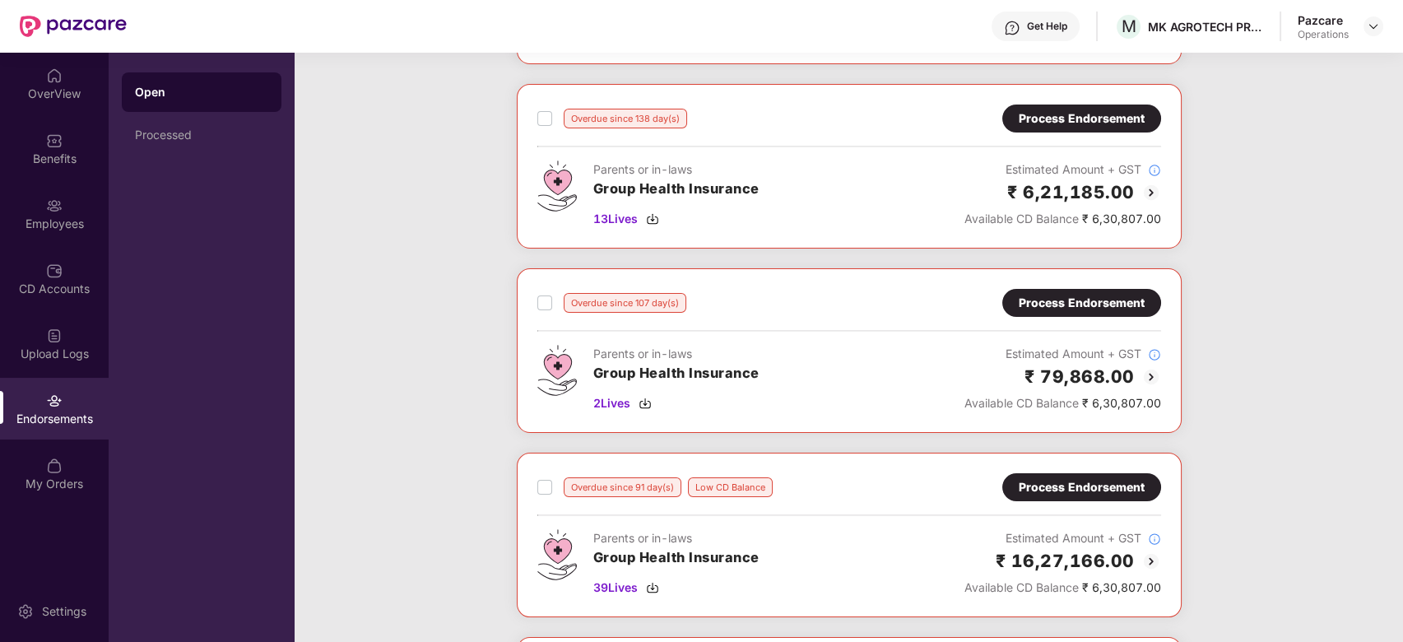
click at [1025, 302] on div "Process Endorsement" at bounding box center [1082, 303] width 126 height 18
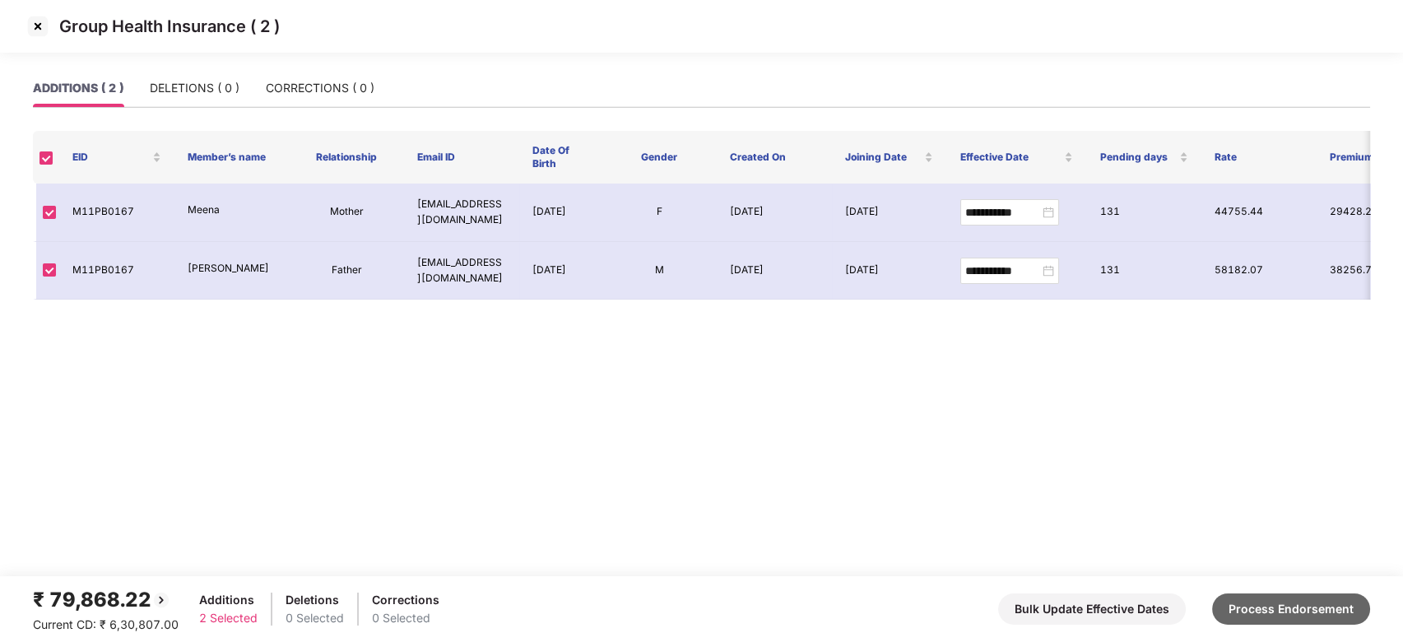
click at [1264, 606] on button "Process Endorsement" at bounding box center [1291, 608] width 158 height 31
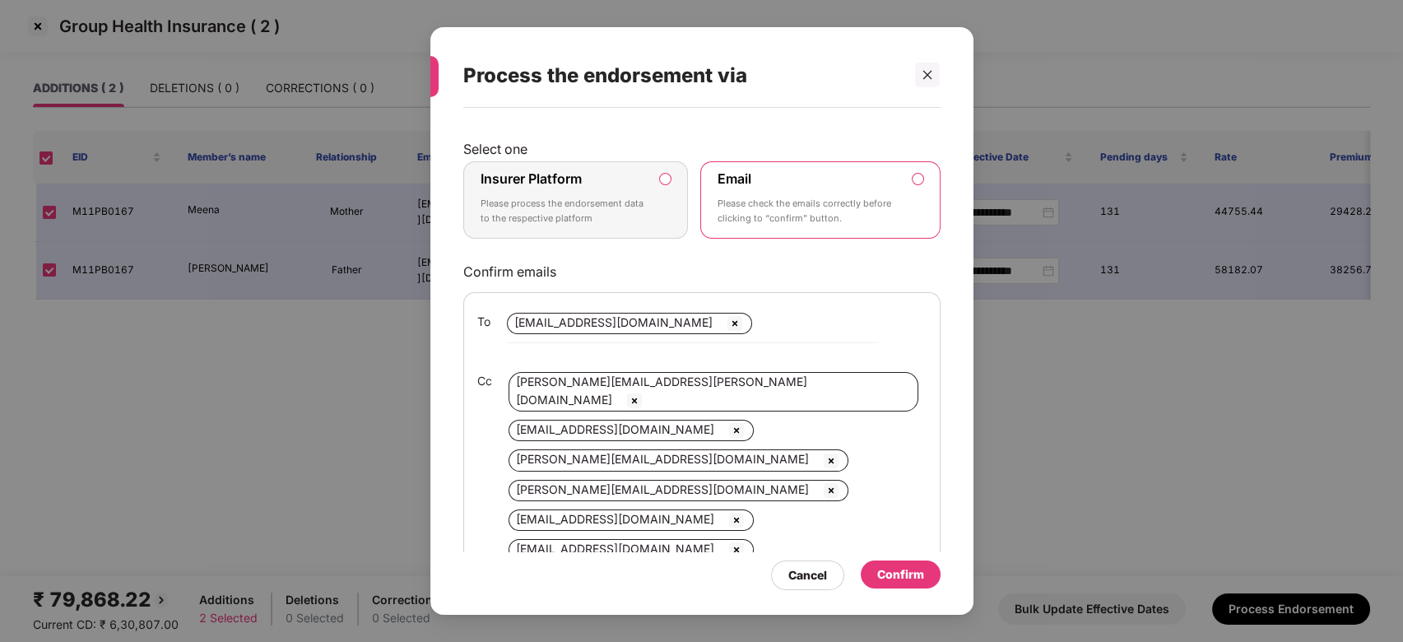
click at [629, 218] on p "Please process the endorsement data to the respective platform" at bounding box center [565, 211] width 168 height 29
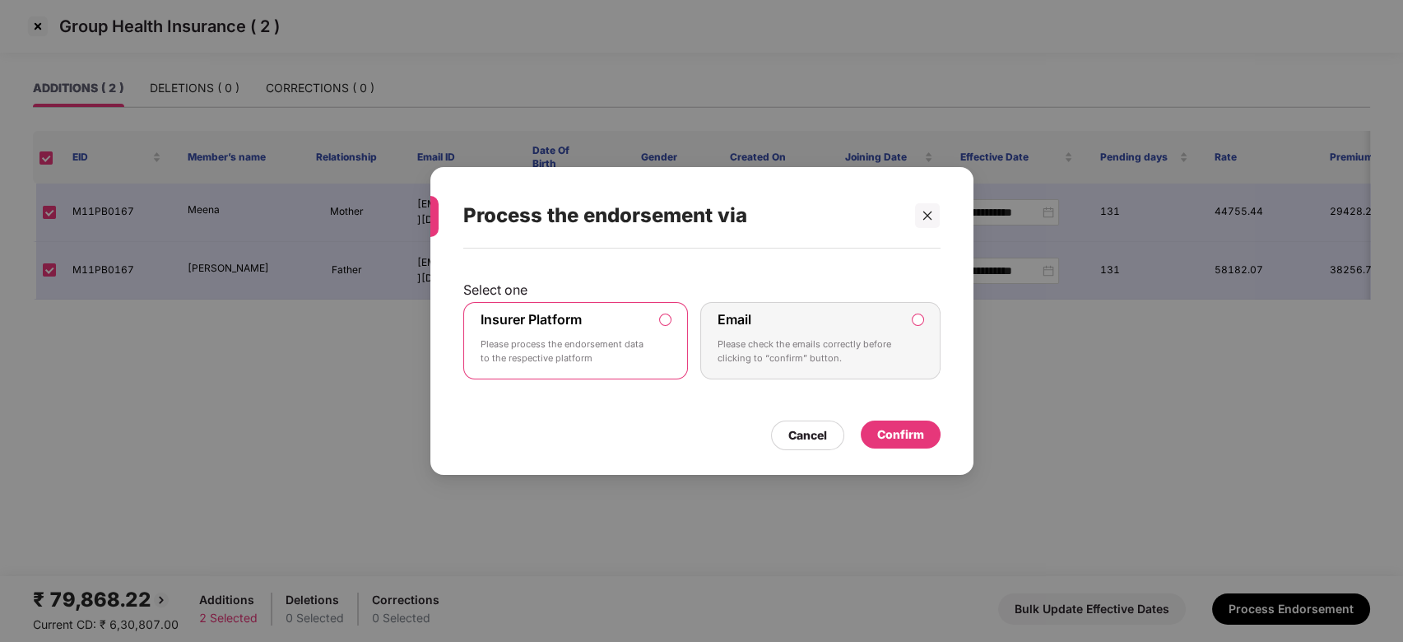
click at [897, 435] on div "Confirm" at bounding box center [900, 435] width 47 height 18
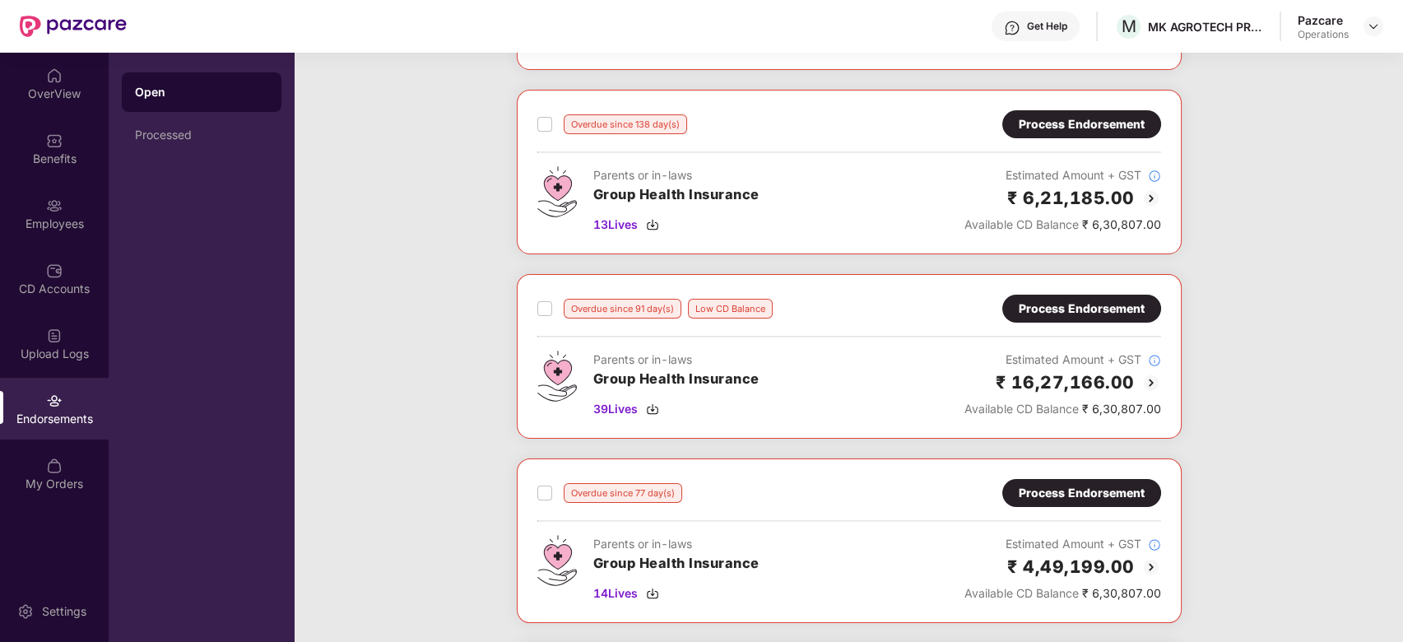
scroll to position [252, 0]
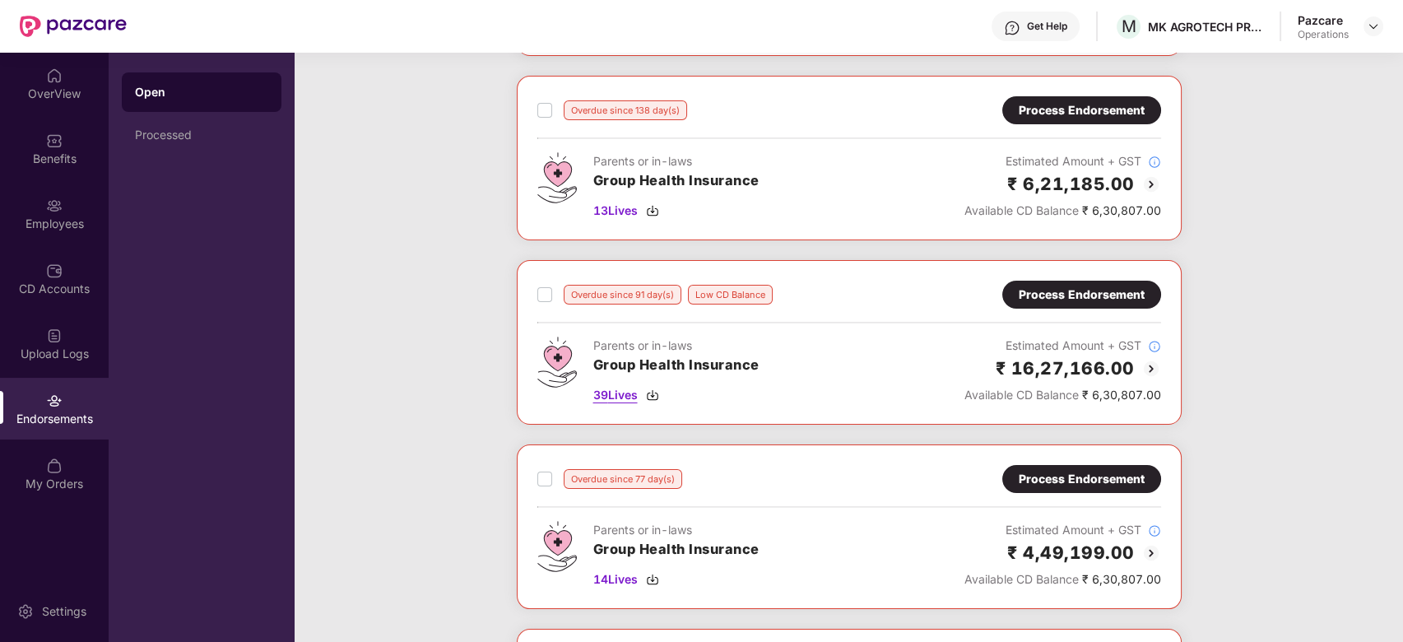
click at [619, 393] on span "39 Lives" at bounding box center [615, 395] width 44 height 18
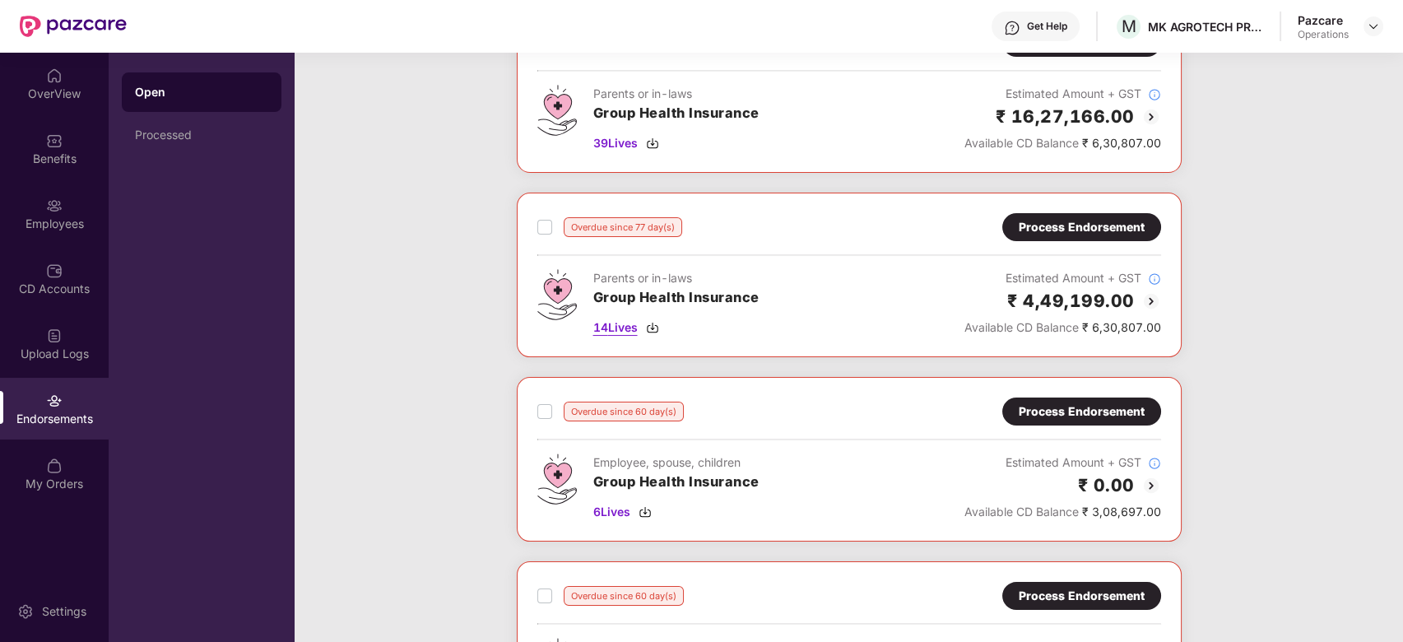
scroll to position [509, 0]
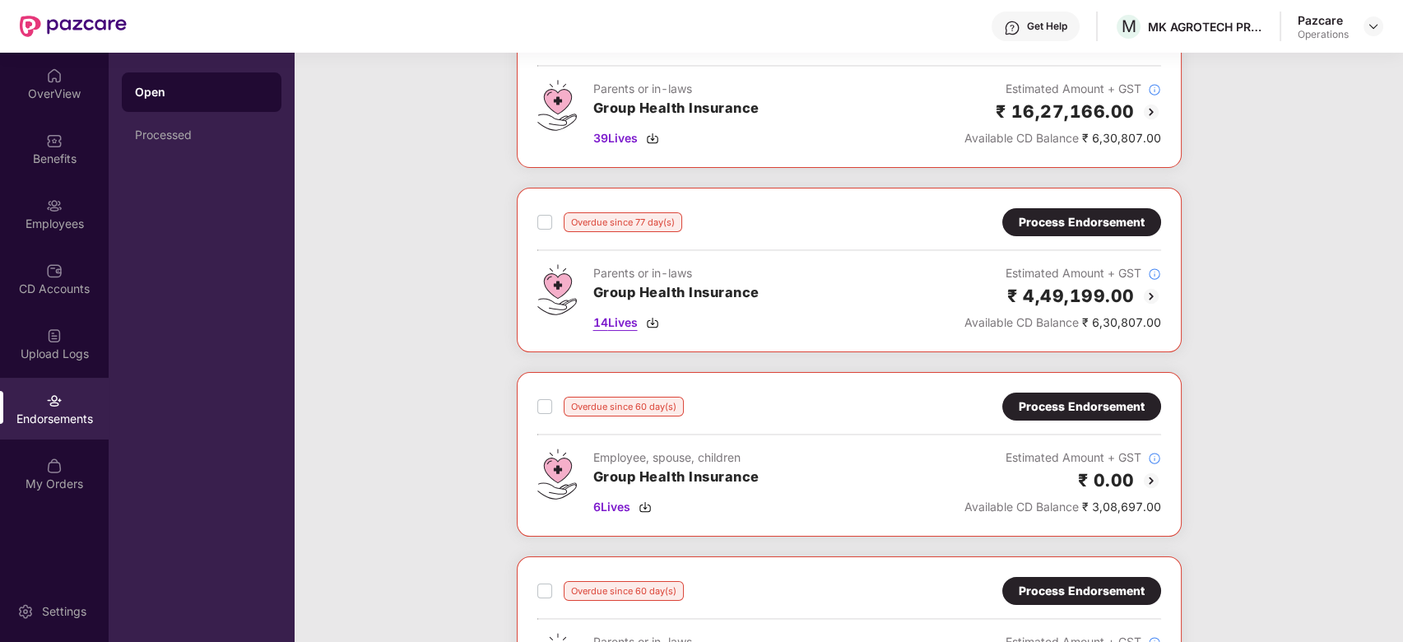
click at [613, 321] on span "14 Lives" at bounding box center [615, 323] width 44 height 18
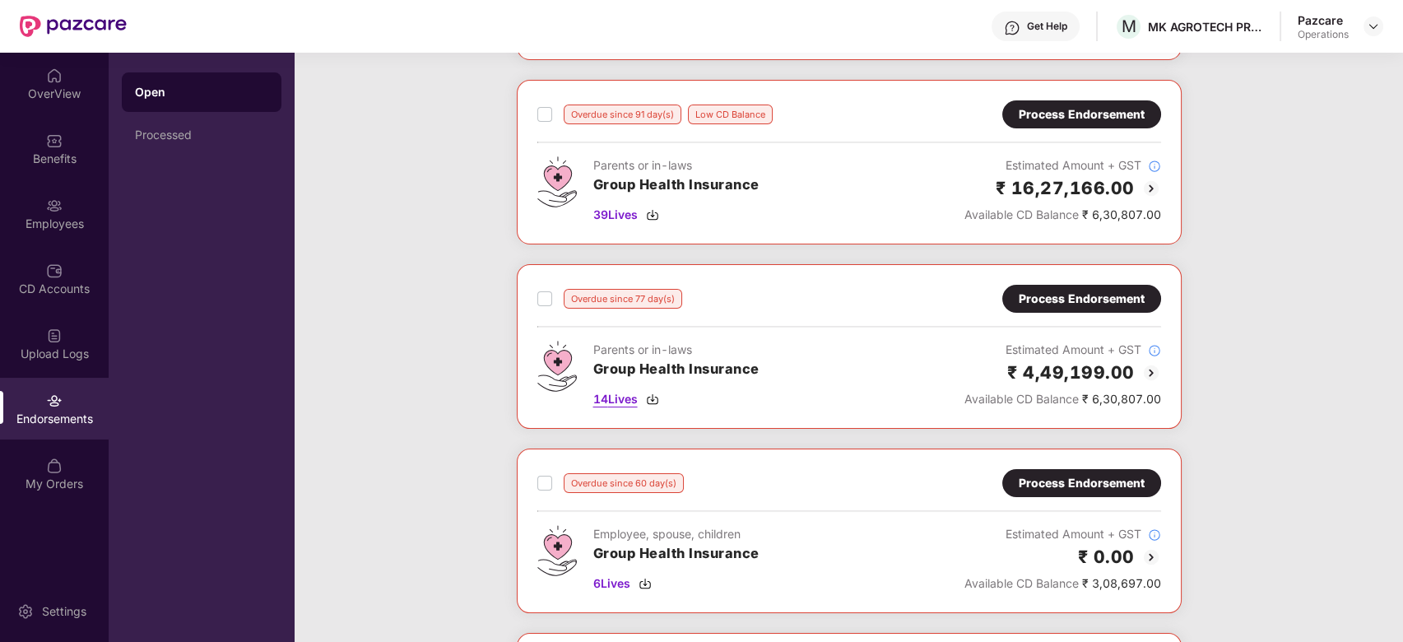
scroll to position [442, 0]
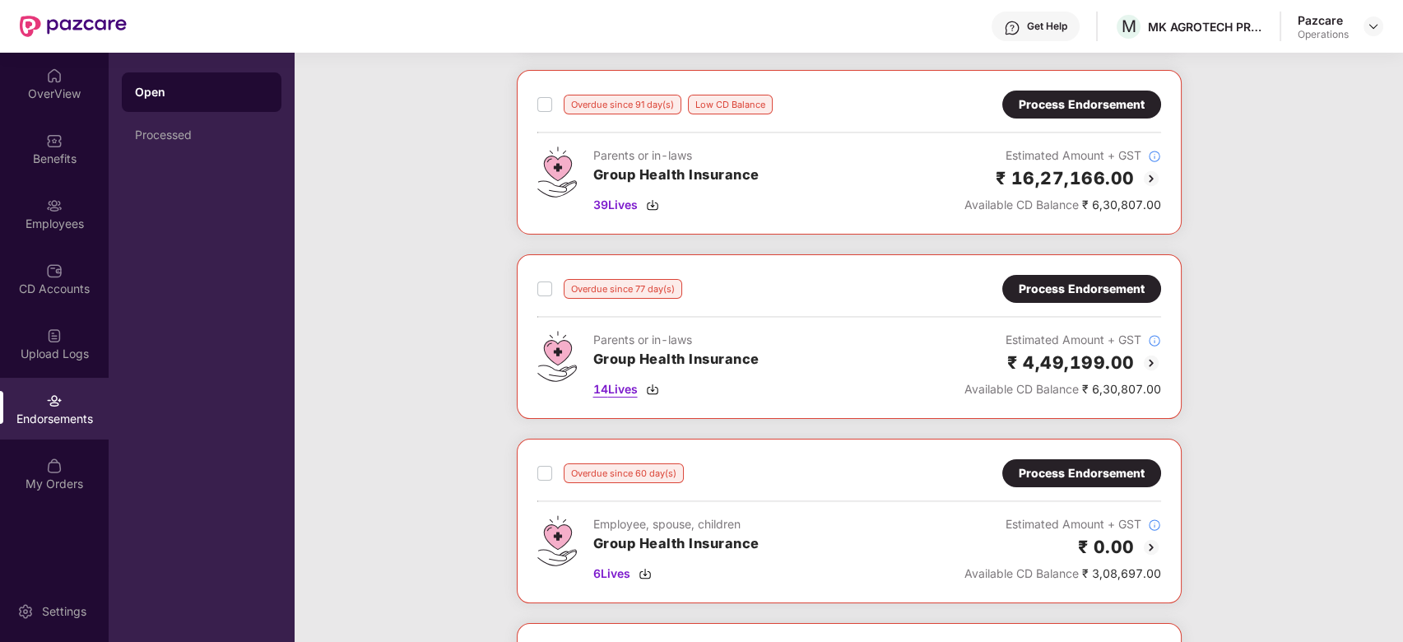
click at [624, 385] on span "14 Lives" at bounding box center [615, 389] width 44 height 18
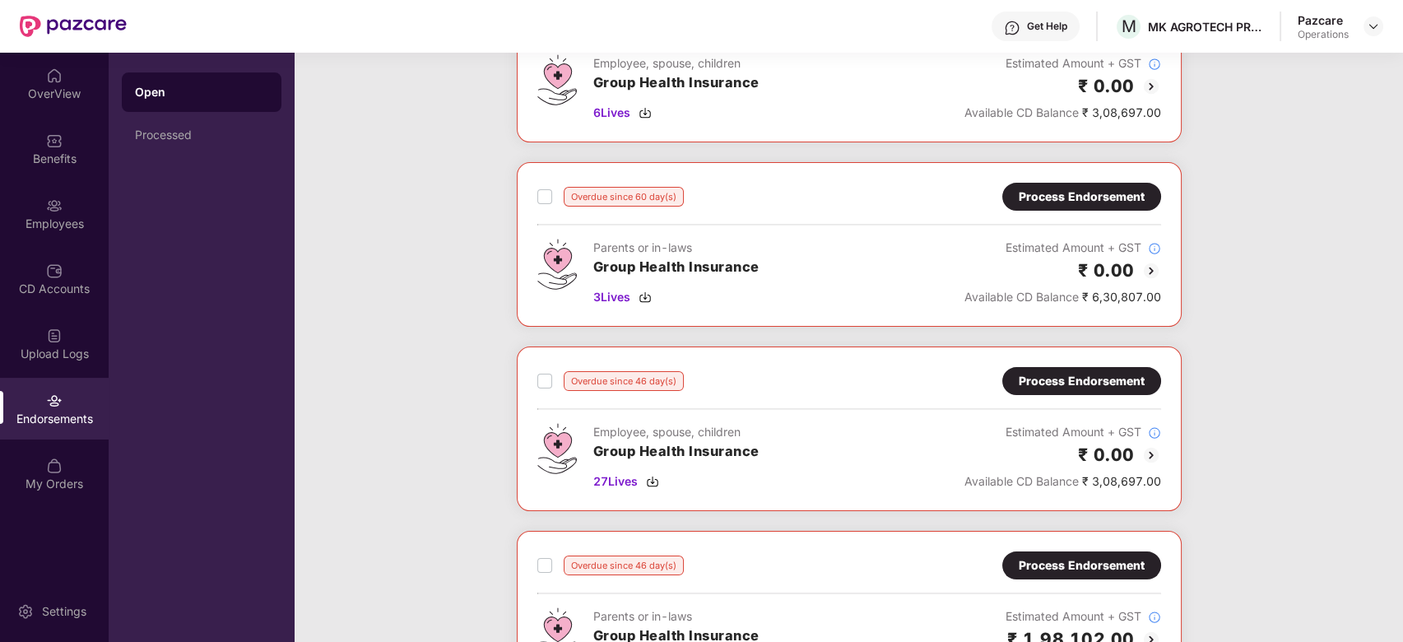
scroll to position [913, 0]
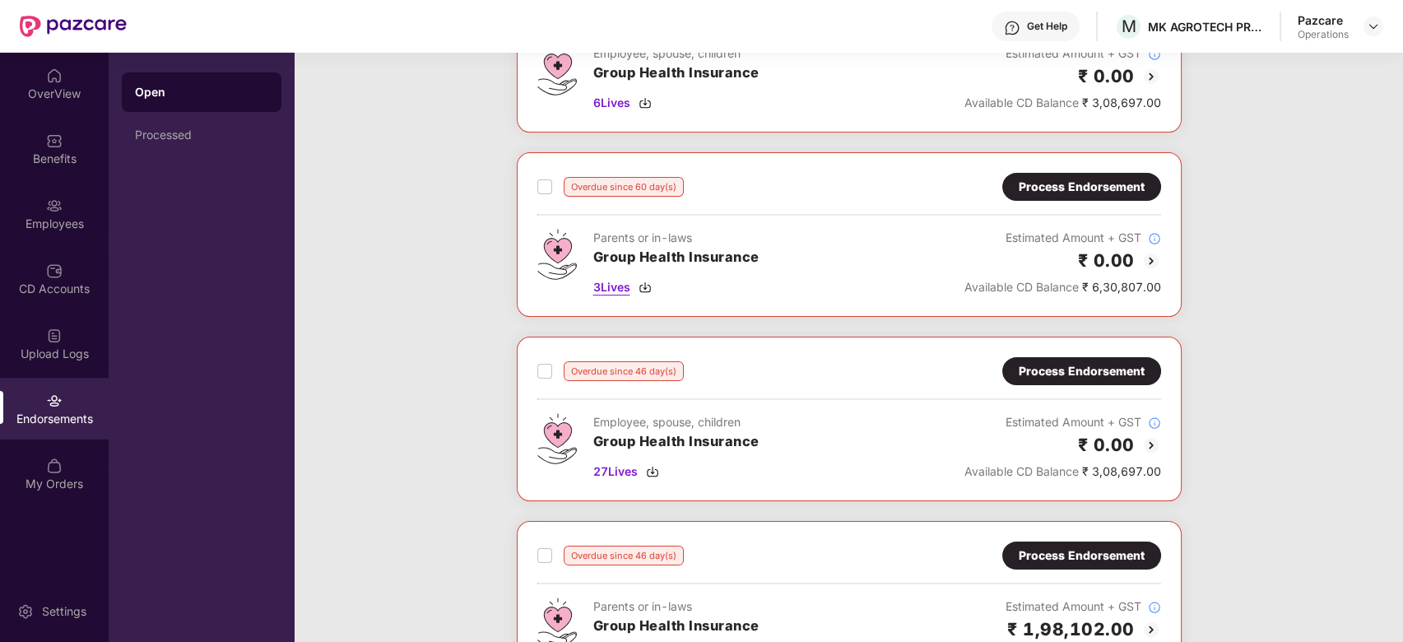
click at [617, 286] on span "3 Lives" at bounding box center [611, 287] width 37 height 18
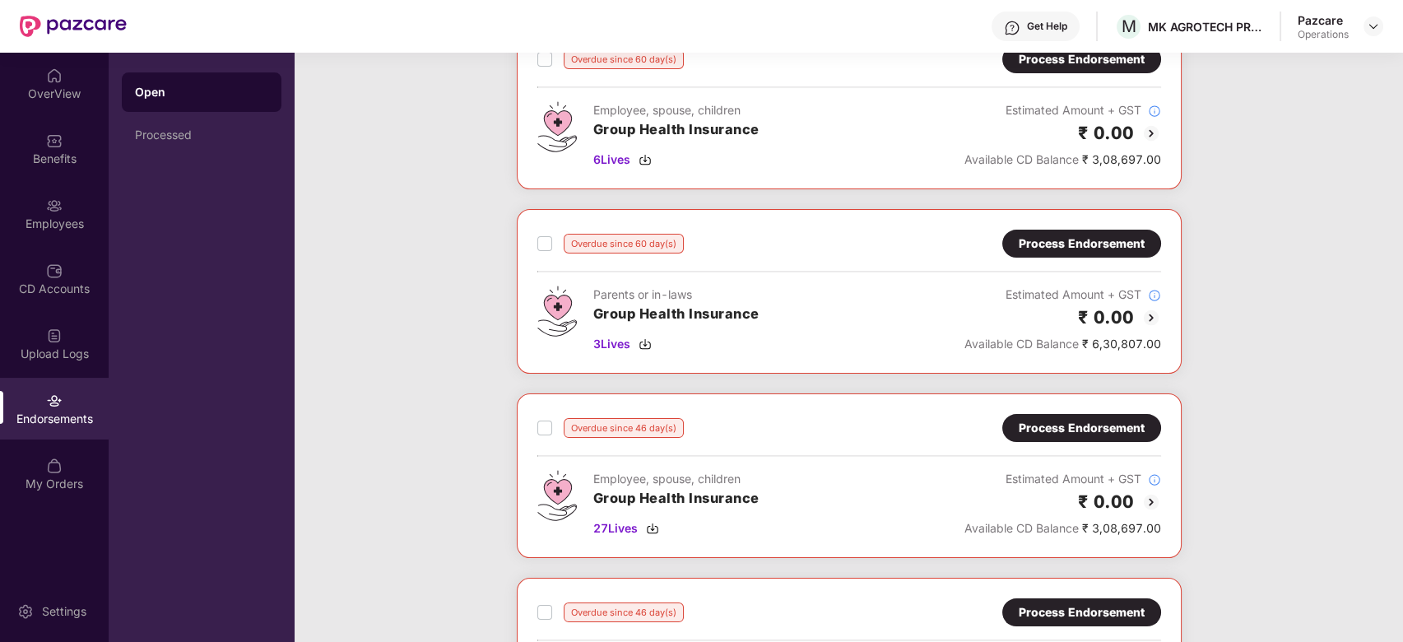
scroll to position [855, 0]
click at [1061, 240] on div "Process Endorsement" at bounding box center [1082, 244] width 126 height 18
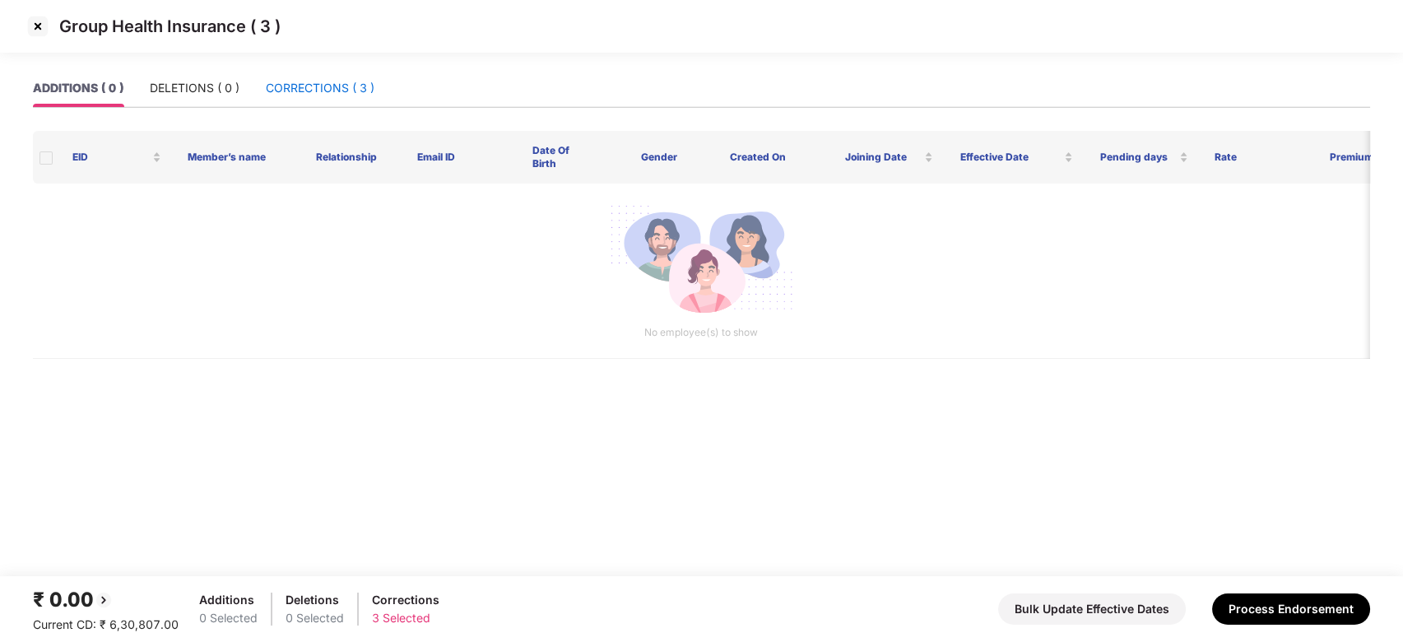
click at [301, 92] on div "CORRECTIONS ( 3 )" at bounding box center [320, 88] width 109 height 18
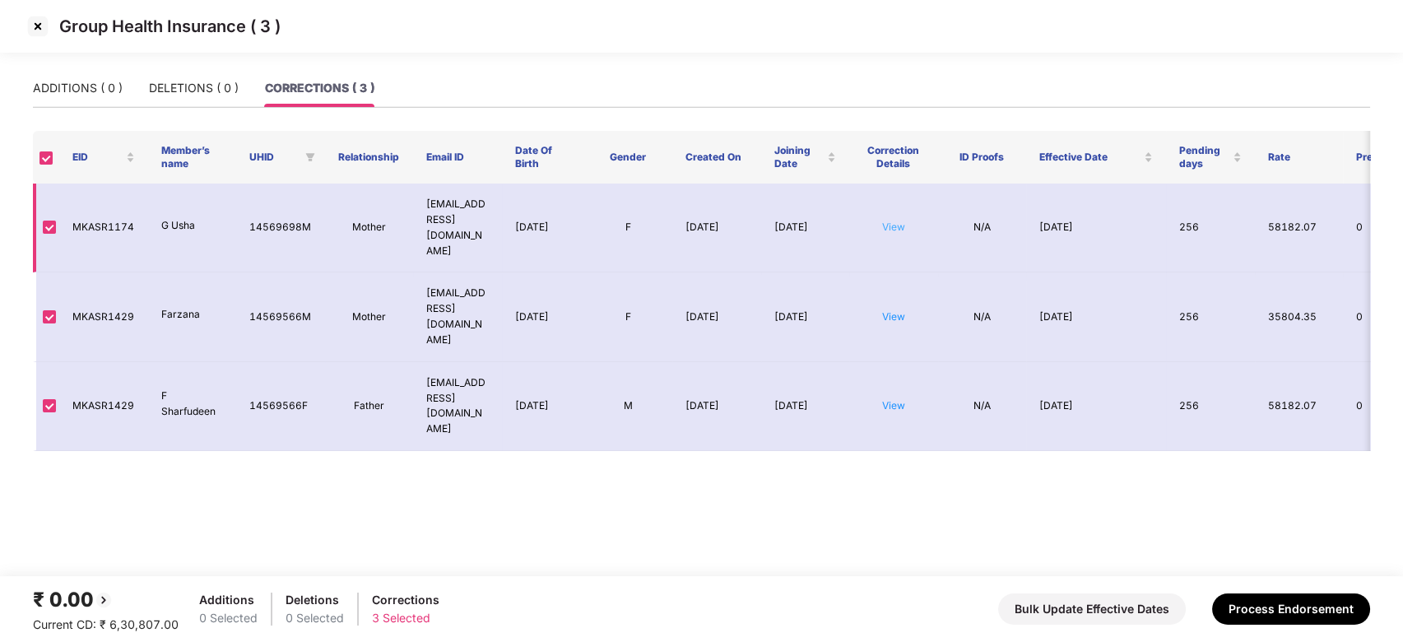
click at [894, 221] on link "View" at bounding box center [893, 227] width 23 height 12
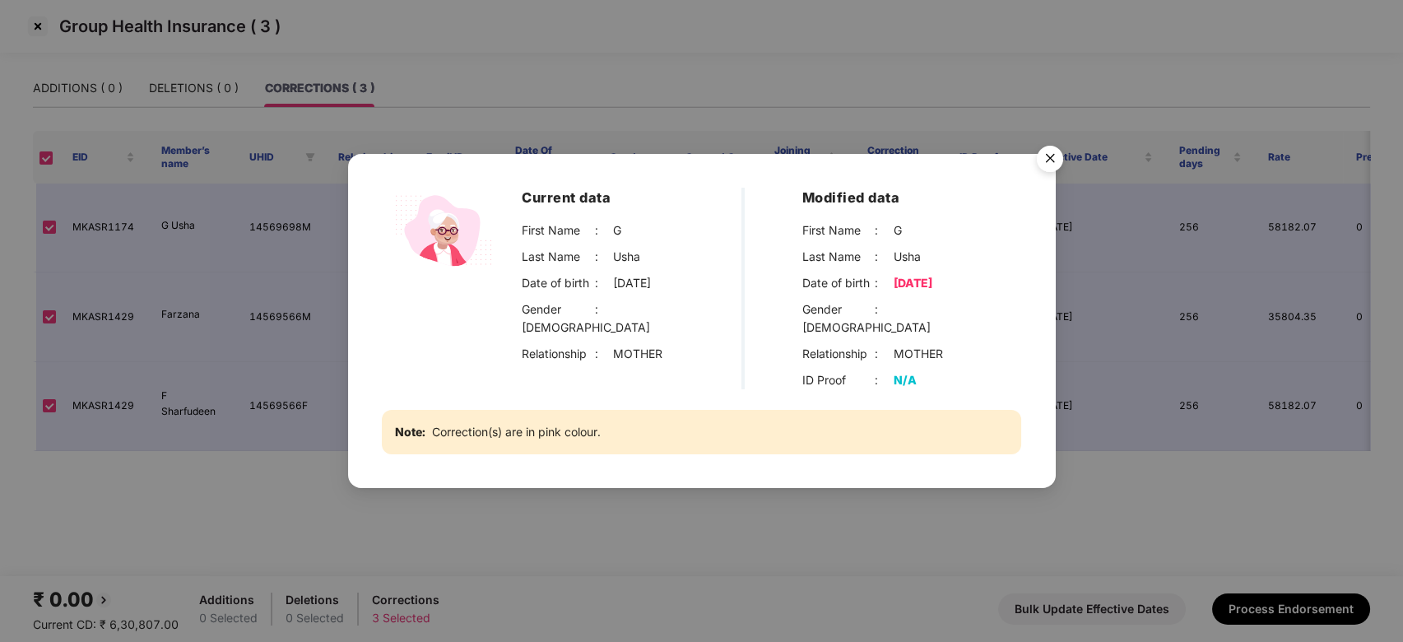
click at [1051, 168] on img "Close" at bounding box center [1050, 161] width 46 height 46
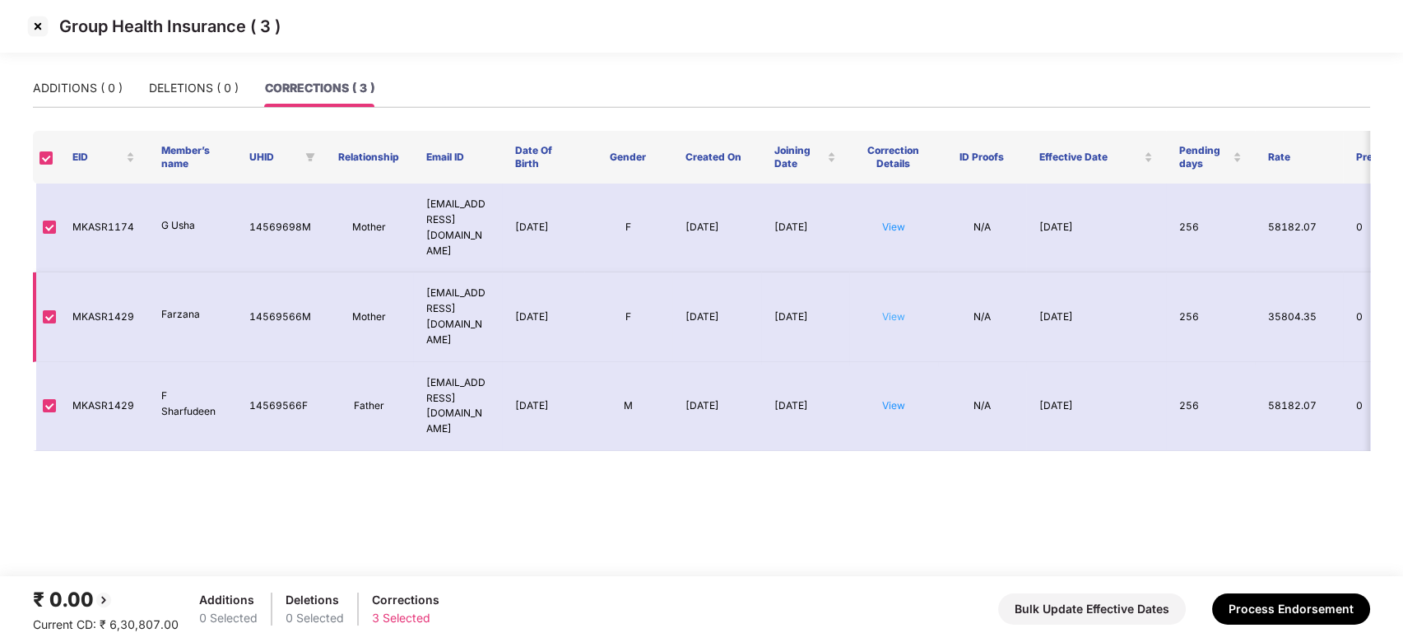
click at [891, 310] on link "View" at bounding box center [893, 316] width 23 height 12
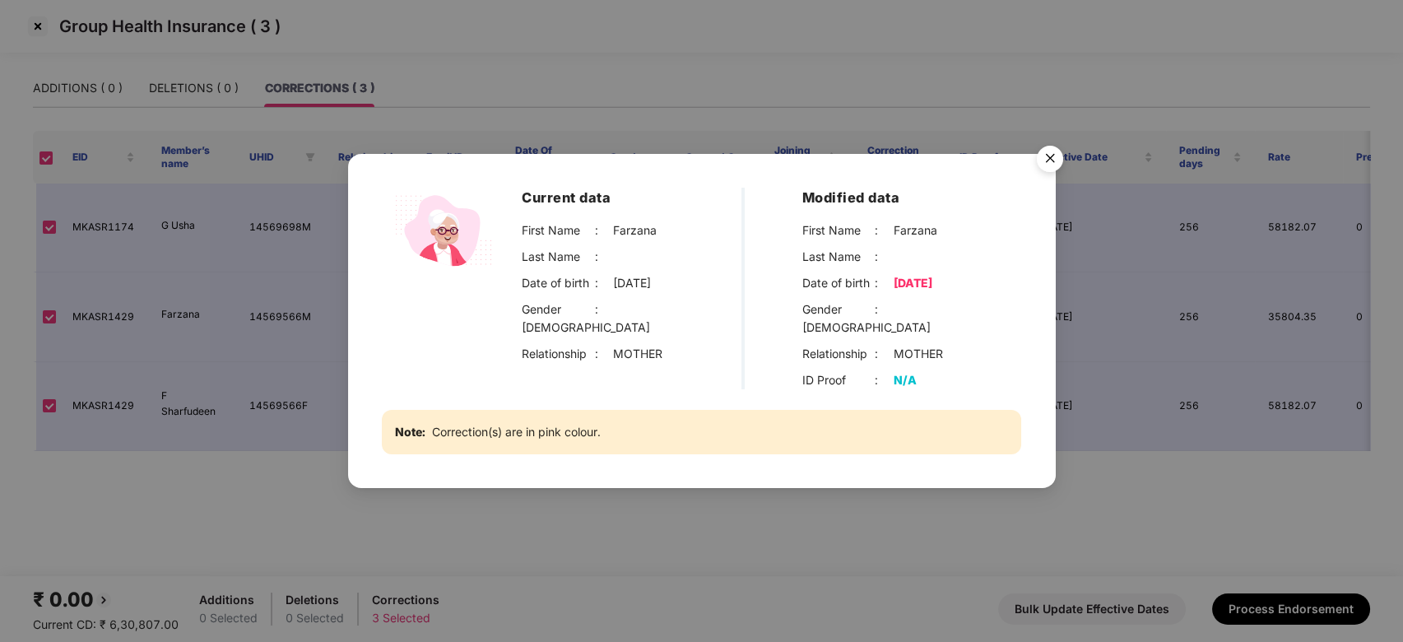
click at [1042, 164] on img "Close" at bounding box center [1050, 161] width 46 height 46
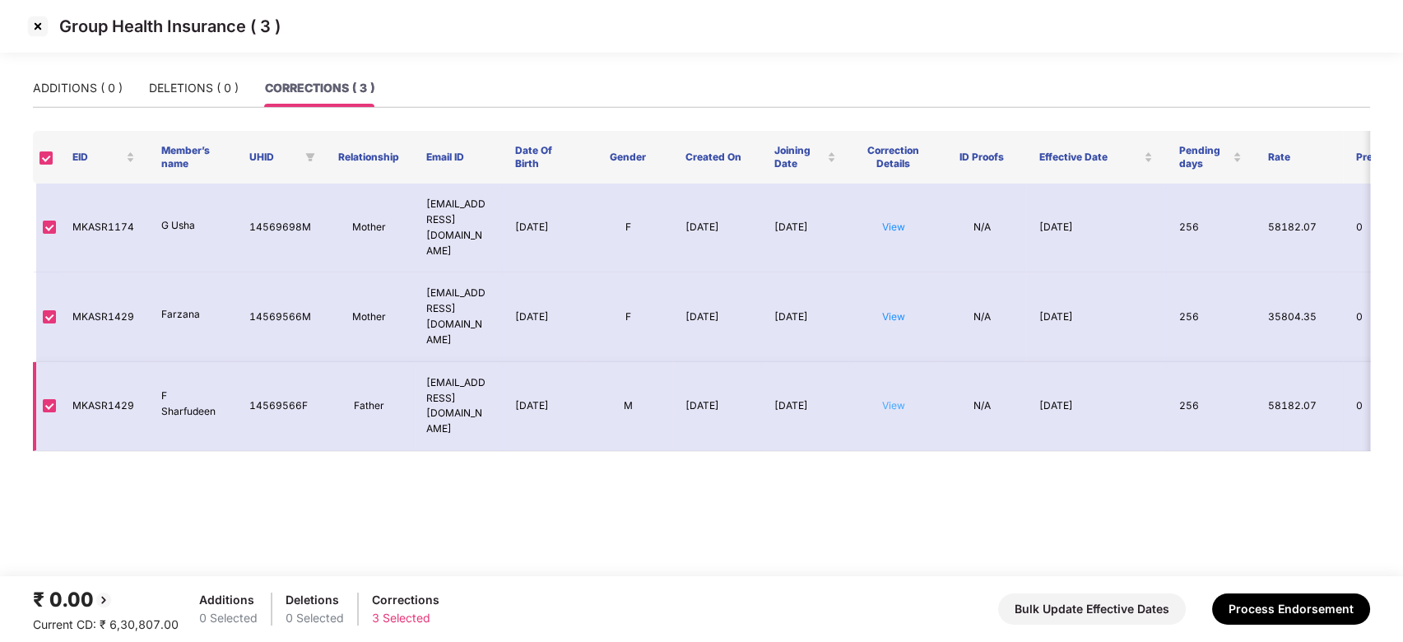
click at [891, 399] on link "View" at bounding box center [893, 405] width 23 height 12
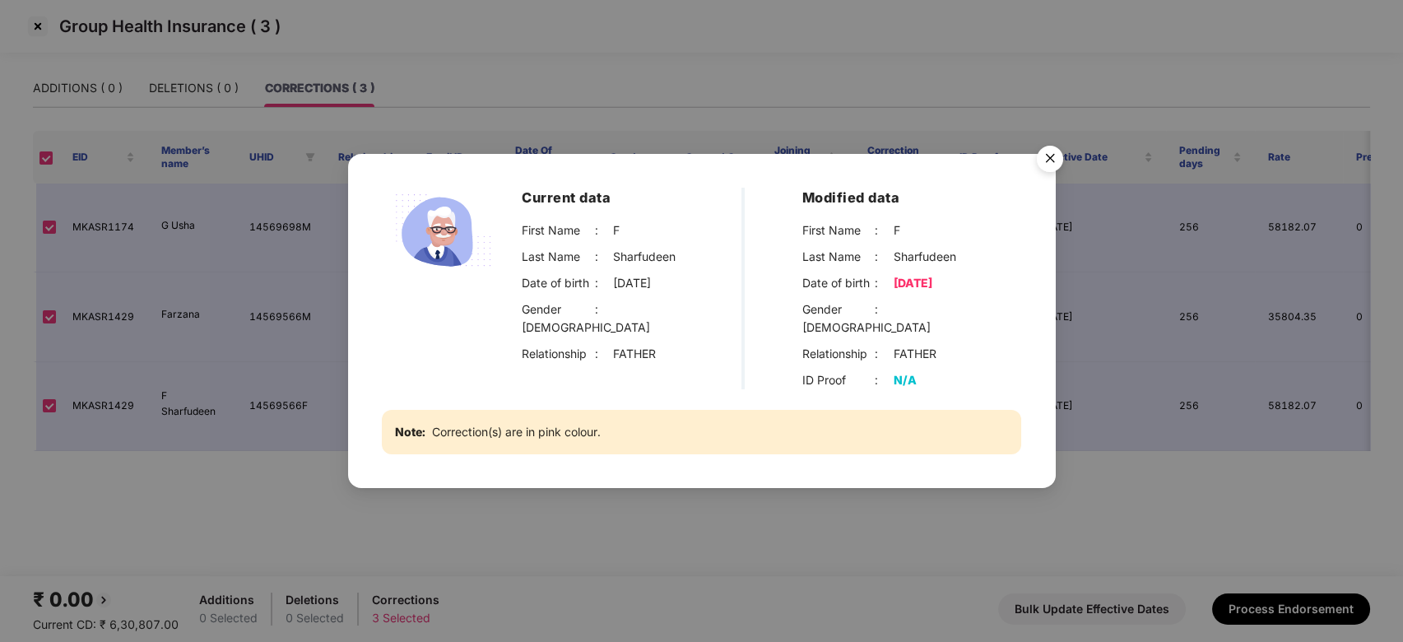
click at [1042, 173] on img "Close" at bounding box center [1050, 161] width 46 height 46
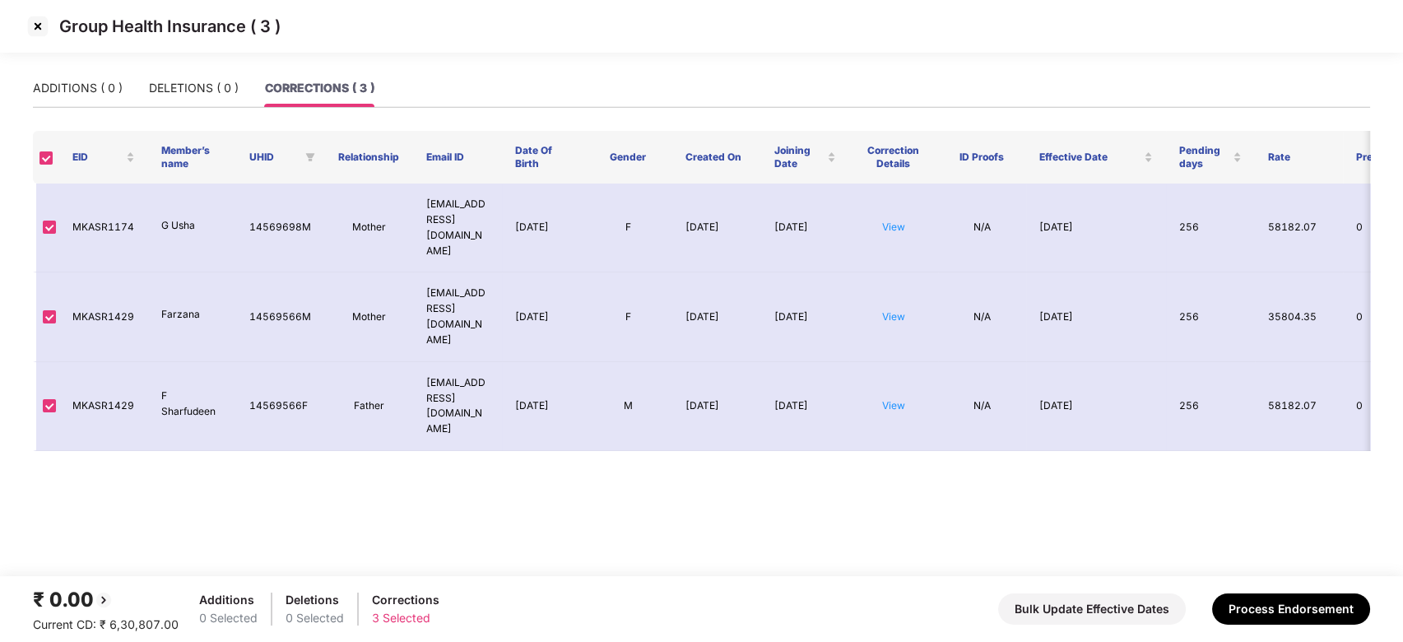
click at [38, 27] on img at bounding box center [38, 26] width 26 height 26
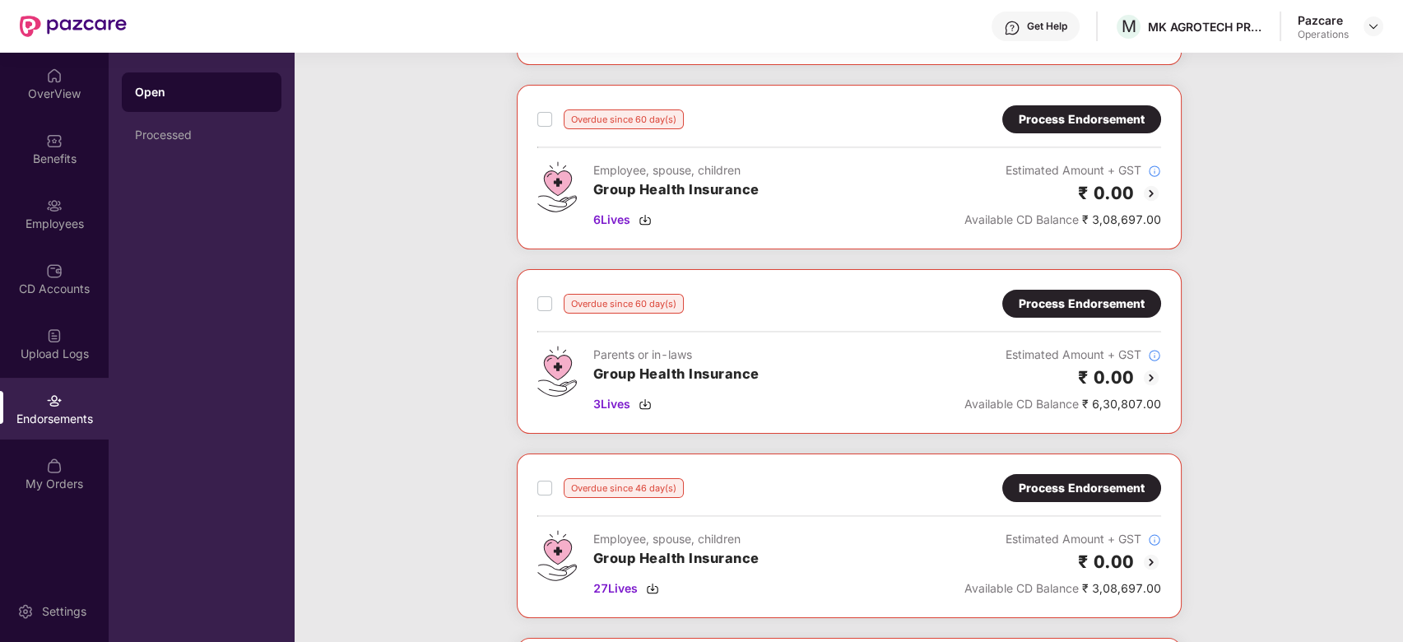
scroll to position [803, 0]
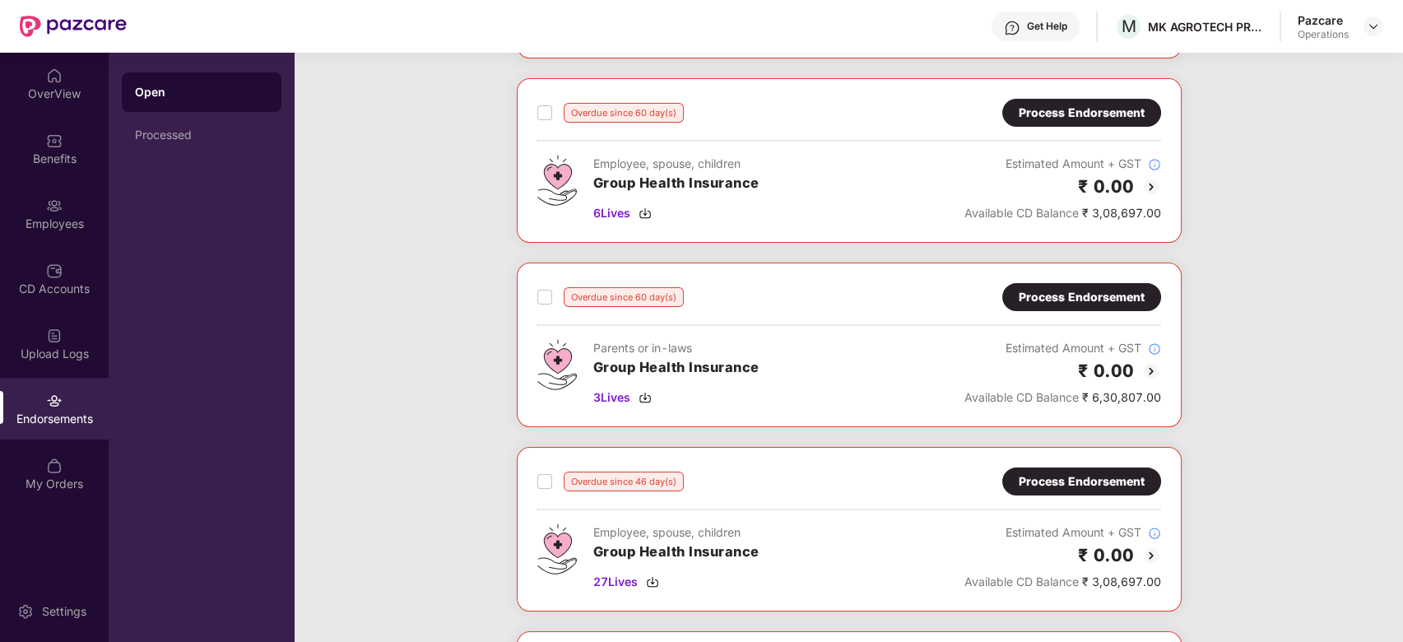
click at [1101, 288] on div "Process Endorsement" at bounding box center [1082, 297] width 126 height 18
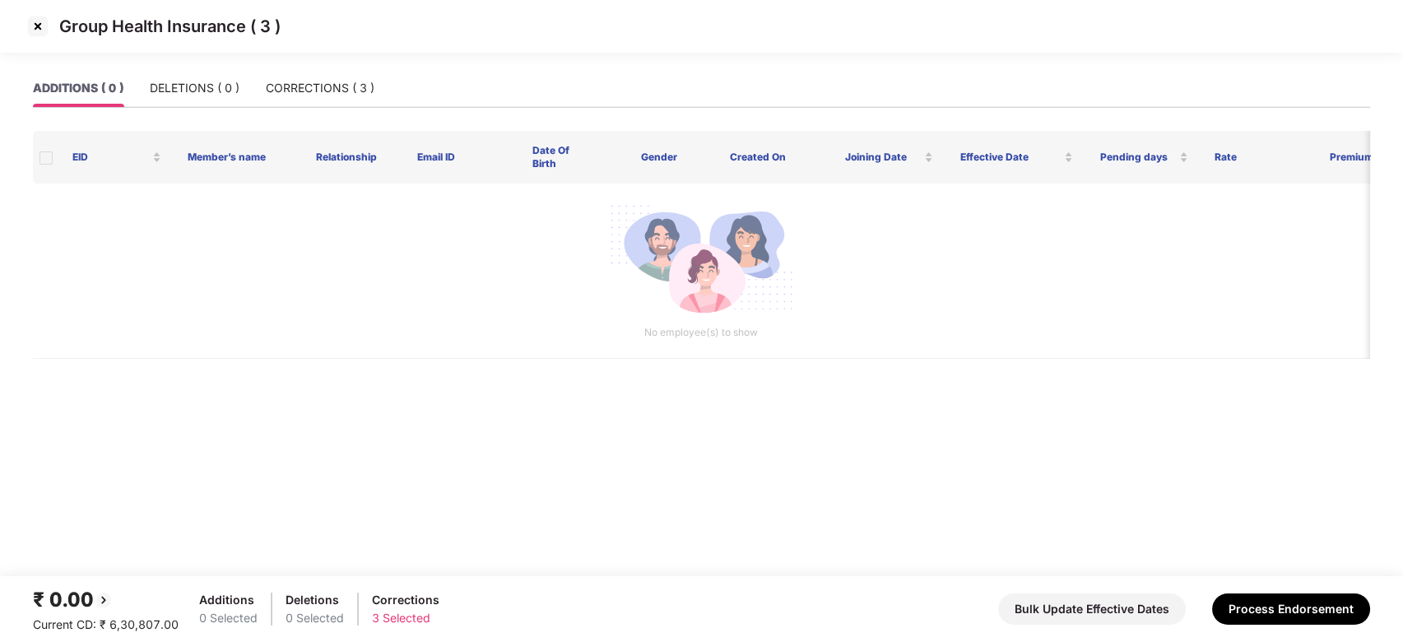
click at [40, 26] on img at bounding box center [38, 26] width 26 height 26
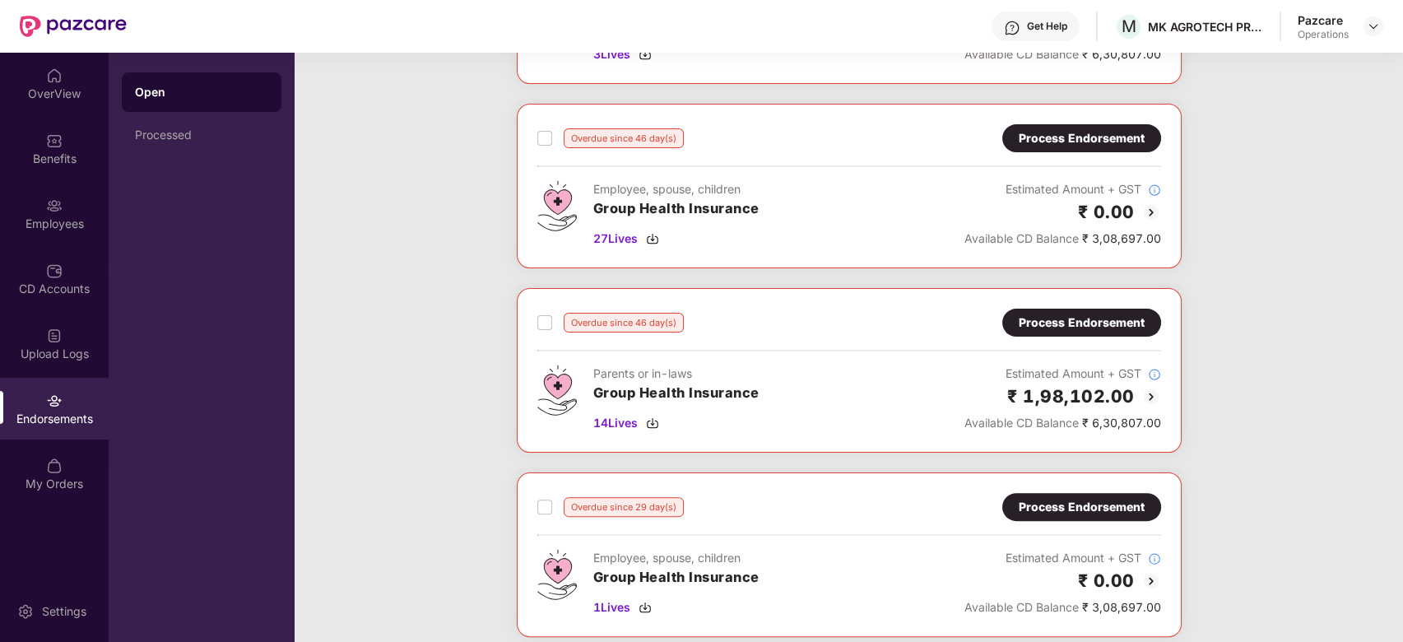
scroll to position [1158, 0]
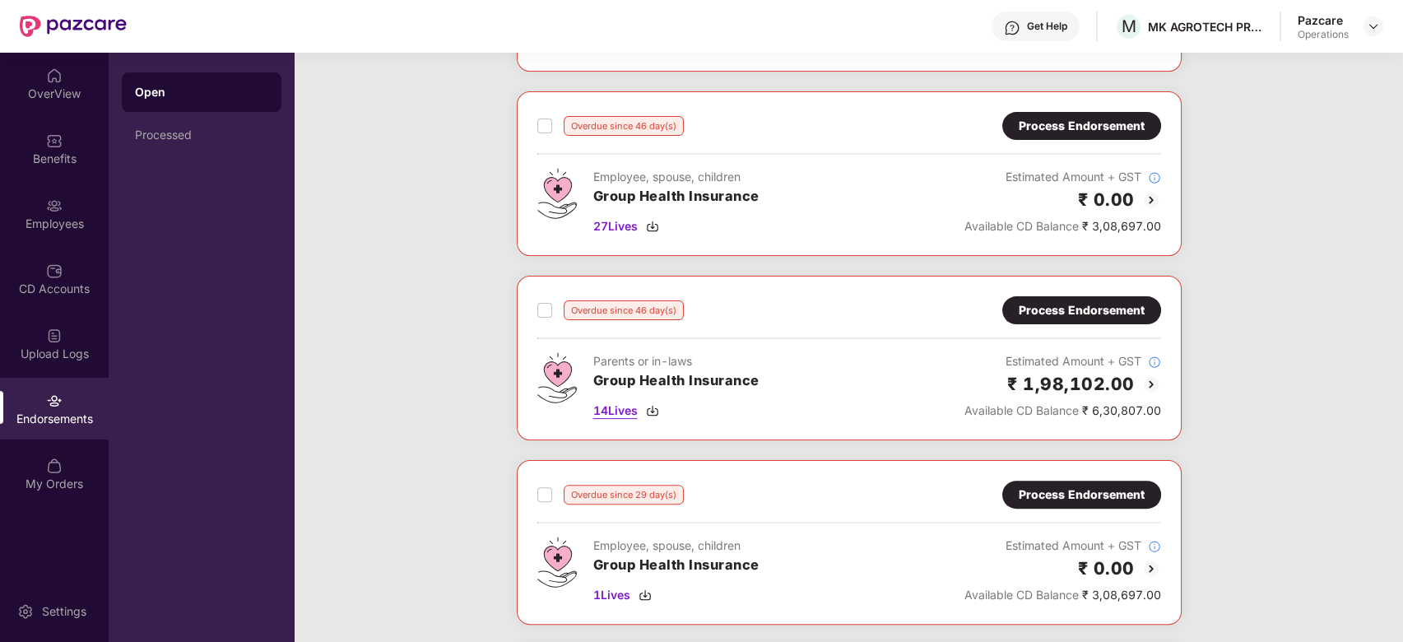
click at [612, 406] on span "14 Lives" at bounding box center [615, 411] width 44 height 18
click at [623, 405] on span "14 Lives" at bounding box center [615, 411] width 44 height 18
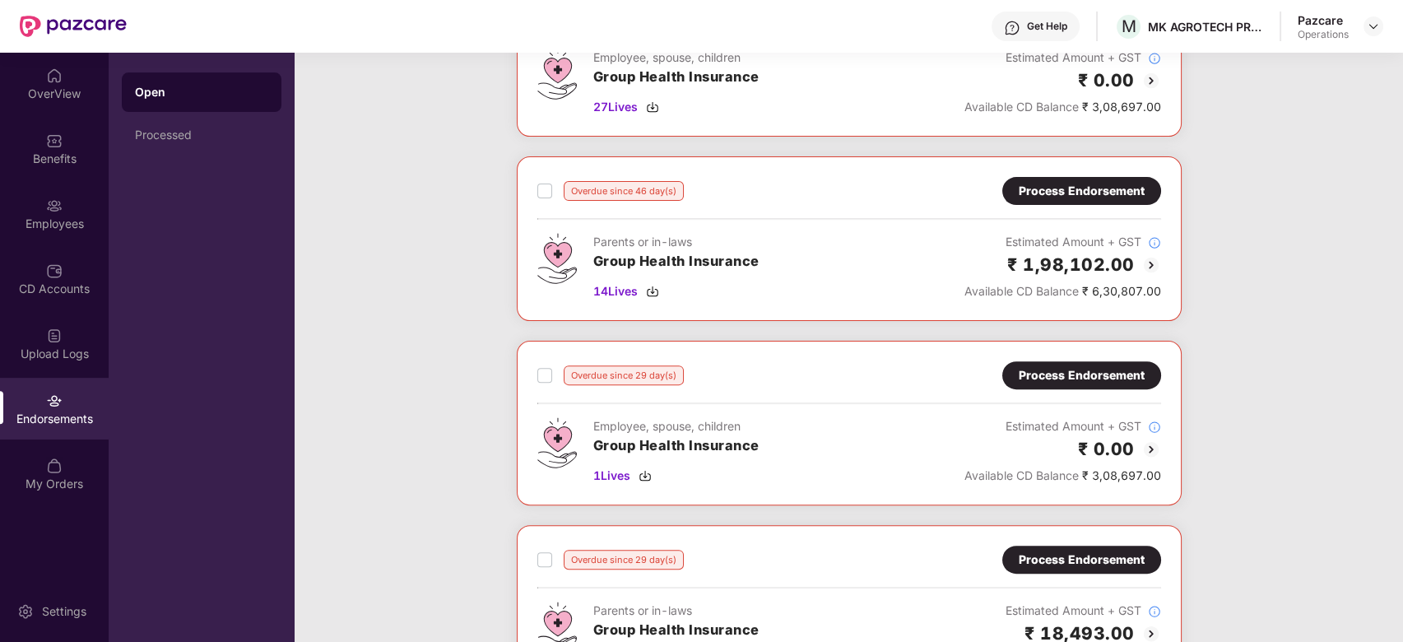
scroll to position [1275, 0]
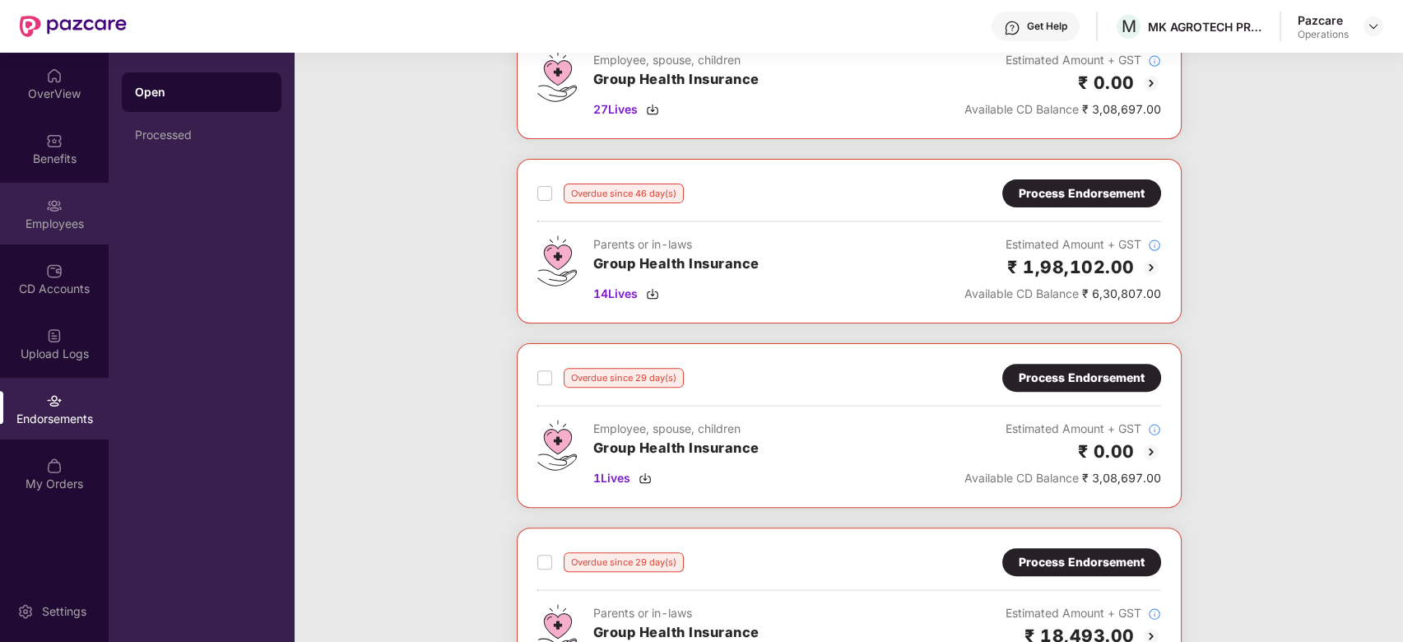
click at [39, 212] on div "Employees" at bounding box center [54, 214] width 109 height 62
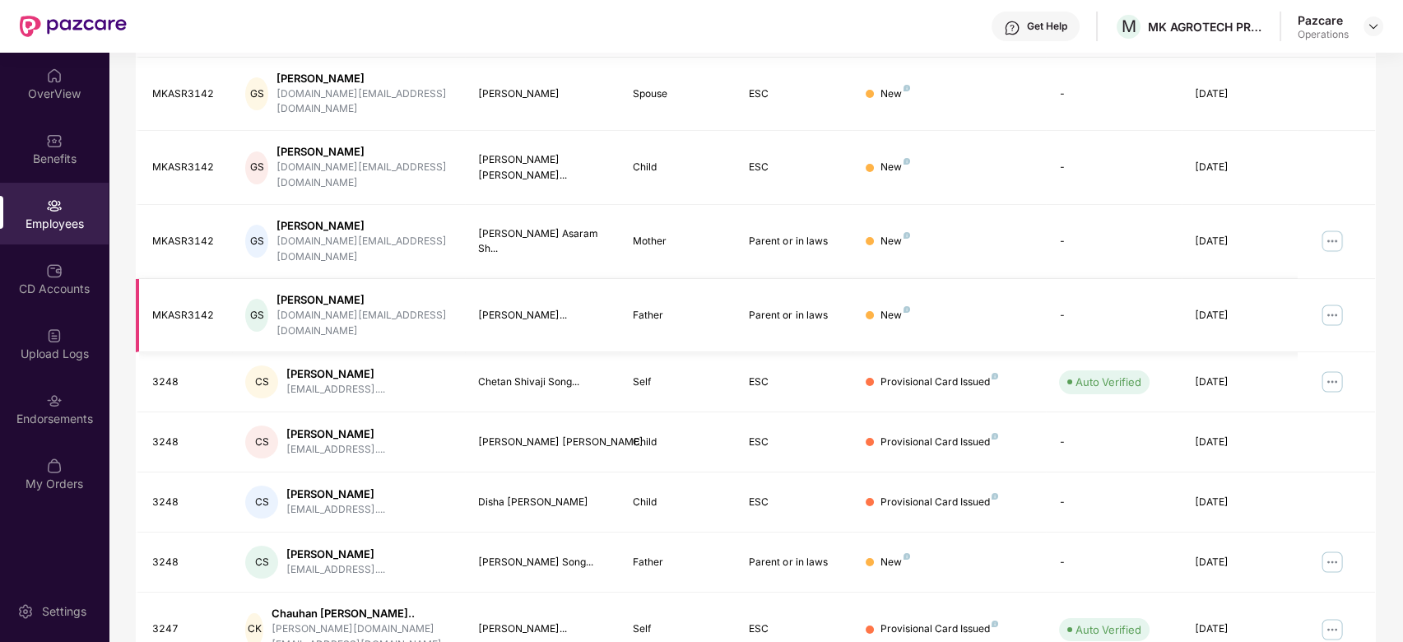
scroll to position [0, 0]
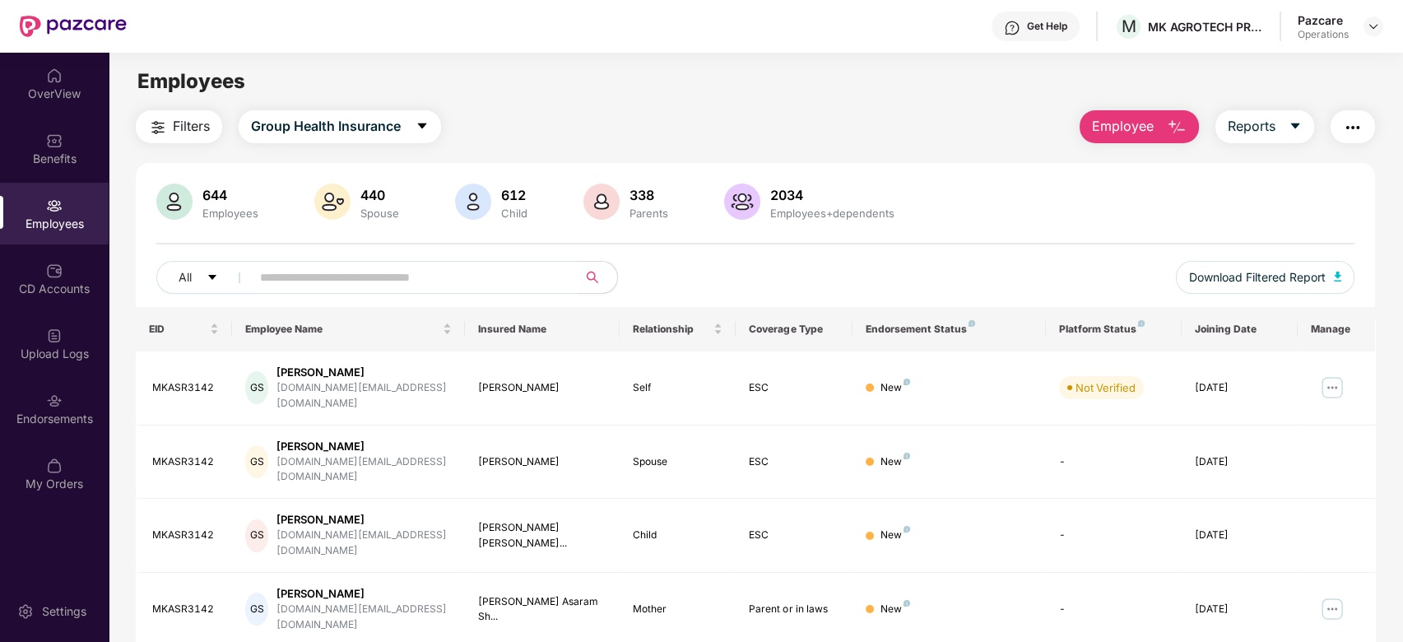
click at [364, 286] on input "text" at bounding box center [408, 277] width 296 height 25
paste input "*********"
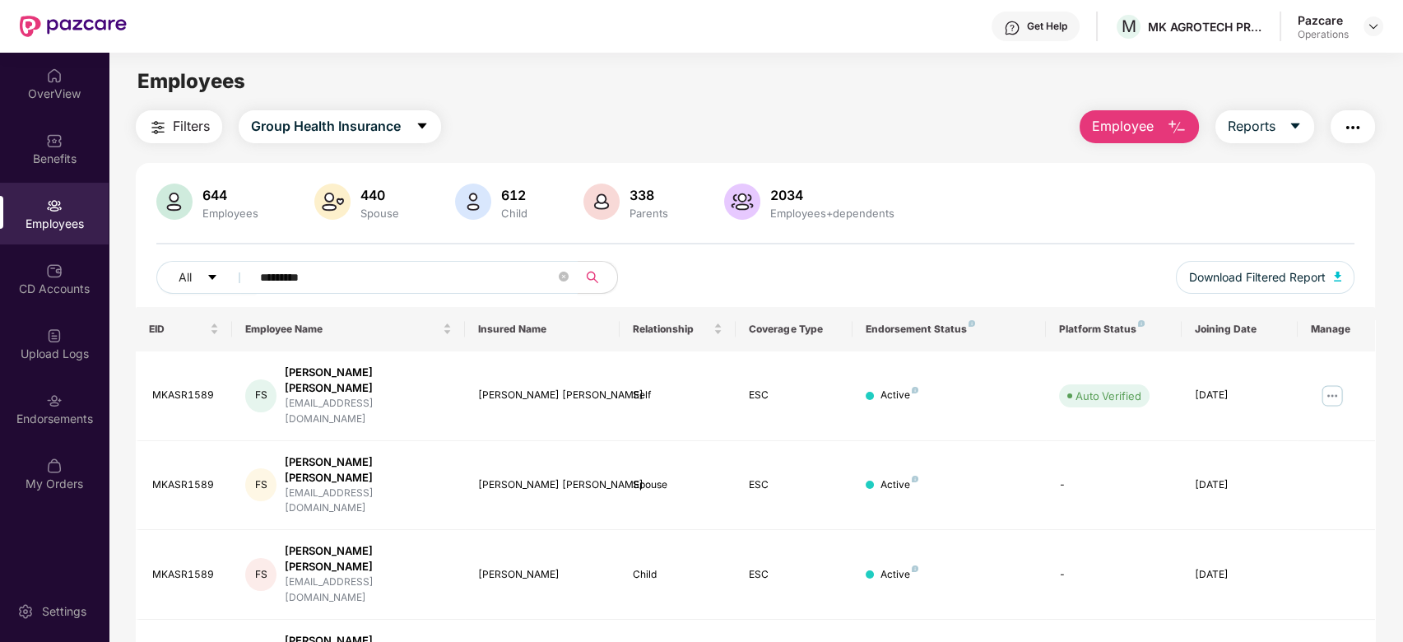
scroll to position [128, 0]
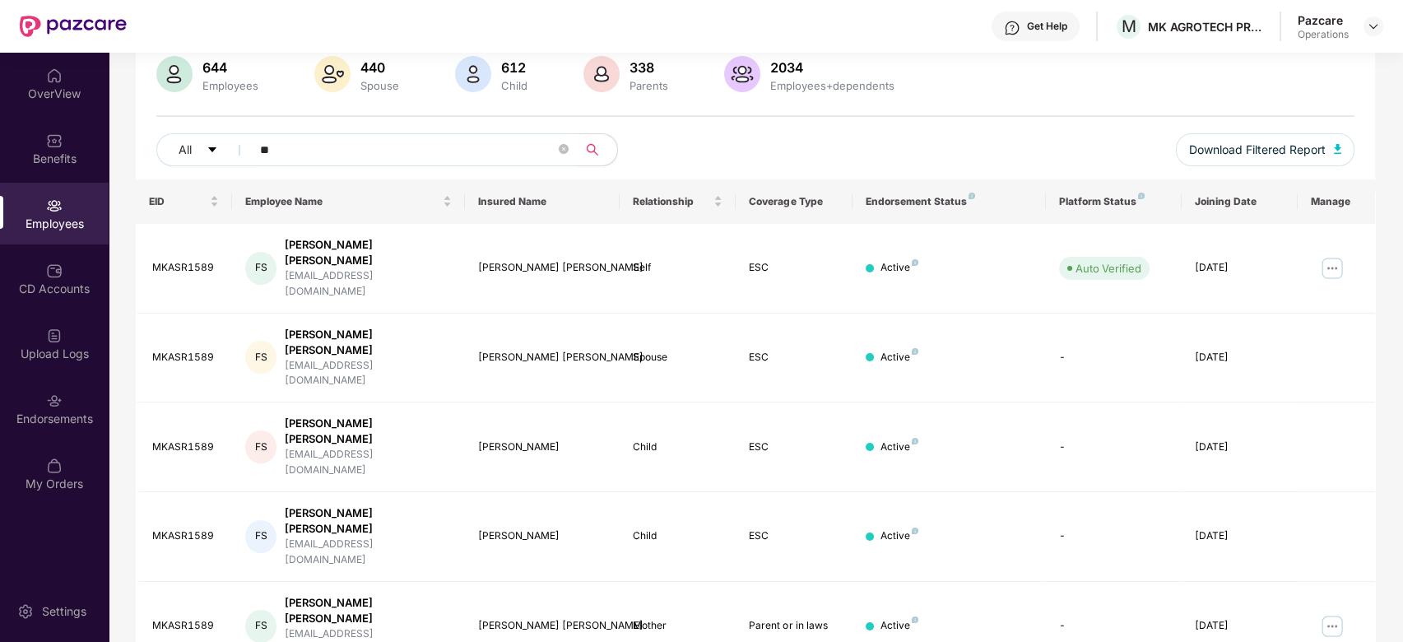
type input "*"
paste input "*********"
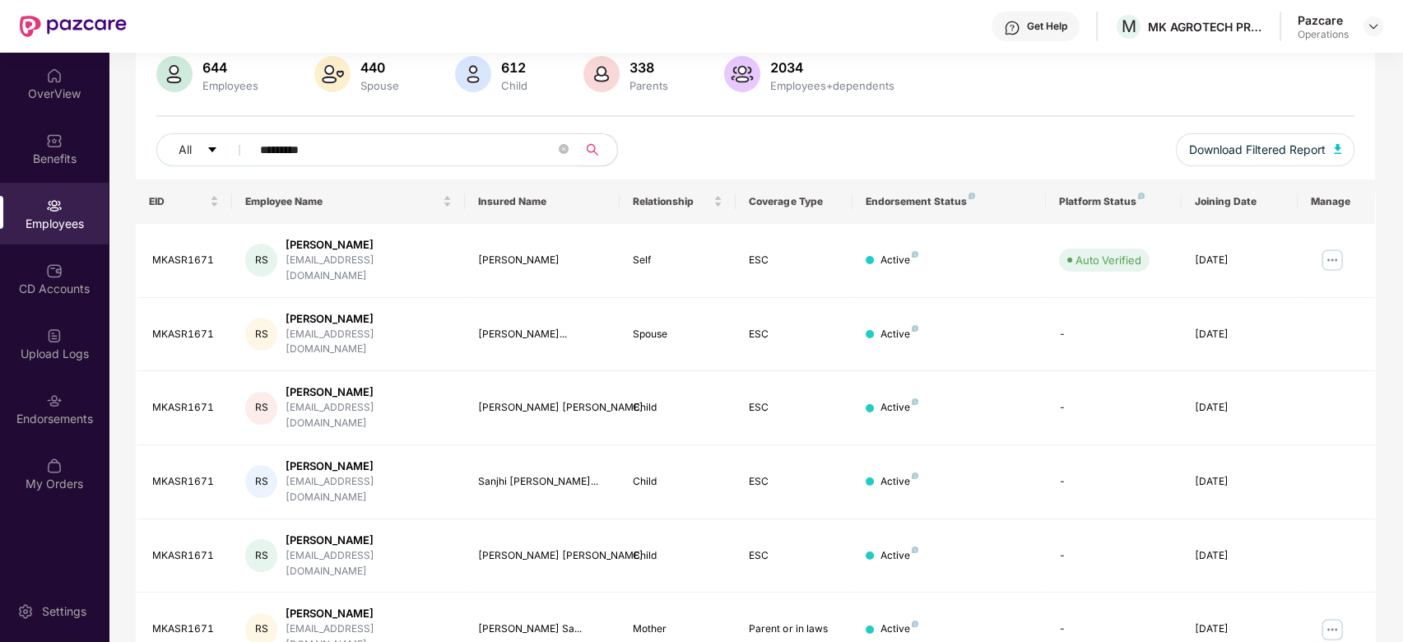
scroll to position [188, 0]
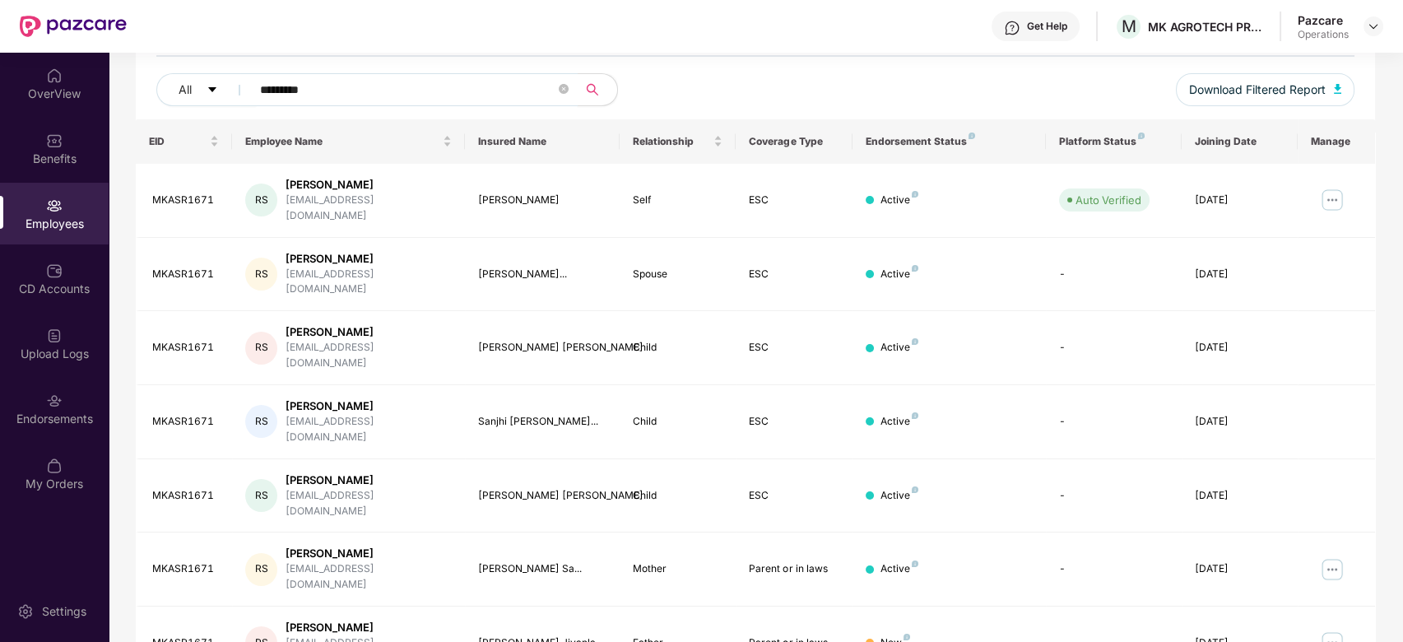
type input "*********"
click at [60, 393] on img at bounding box center [54, 401] width 16 height 16
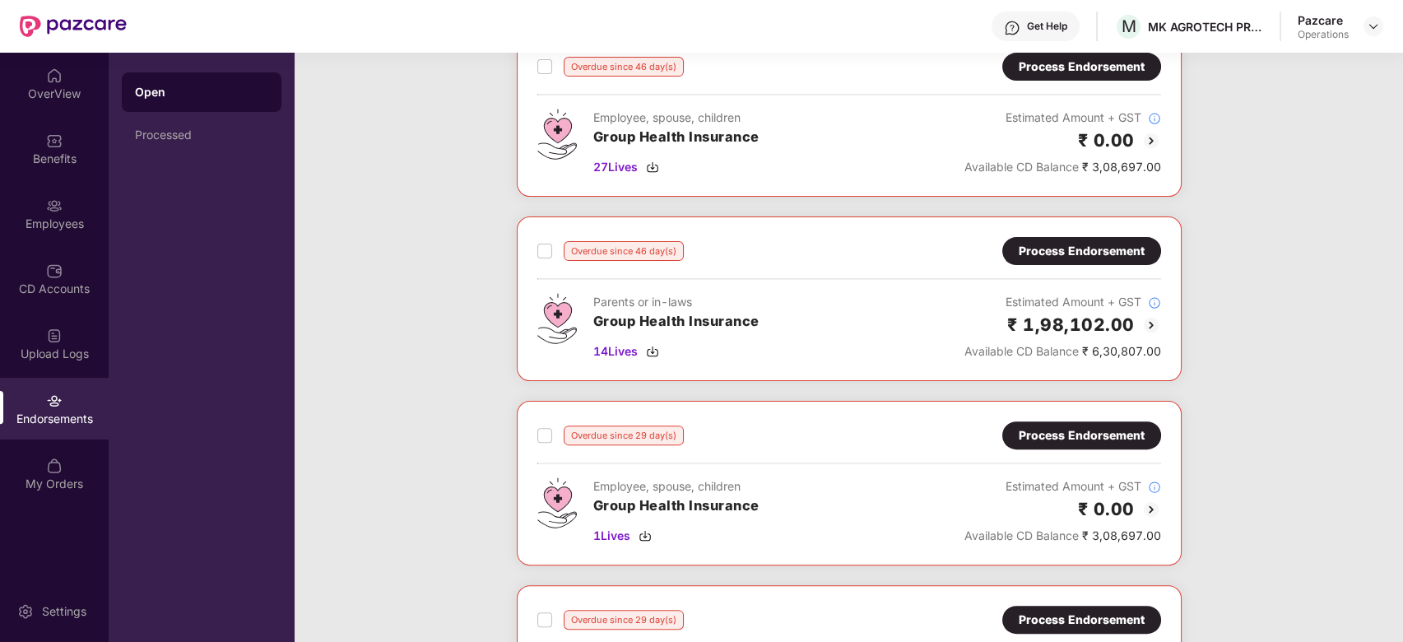
scroll to position [1218, 0]
click at [1055, 254] on div "Process Endorsement" at bounding box center [1082, 250] width 126 height 18
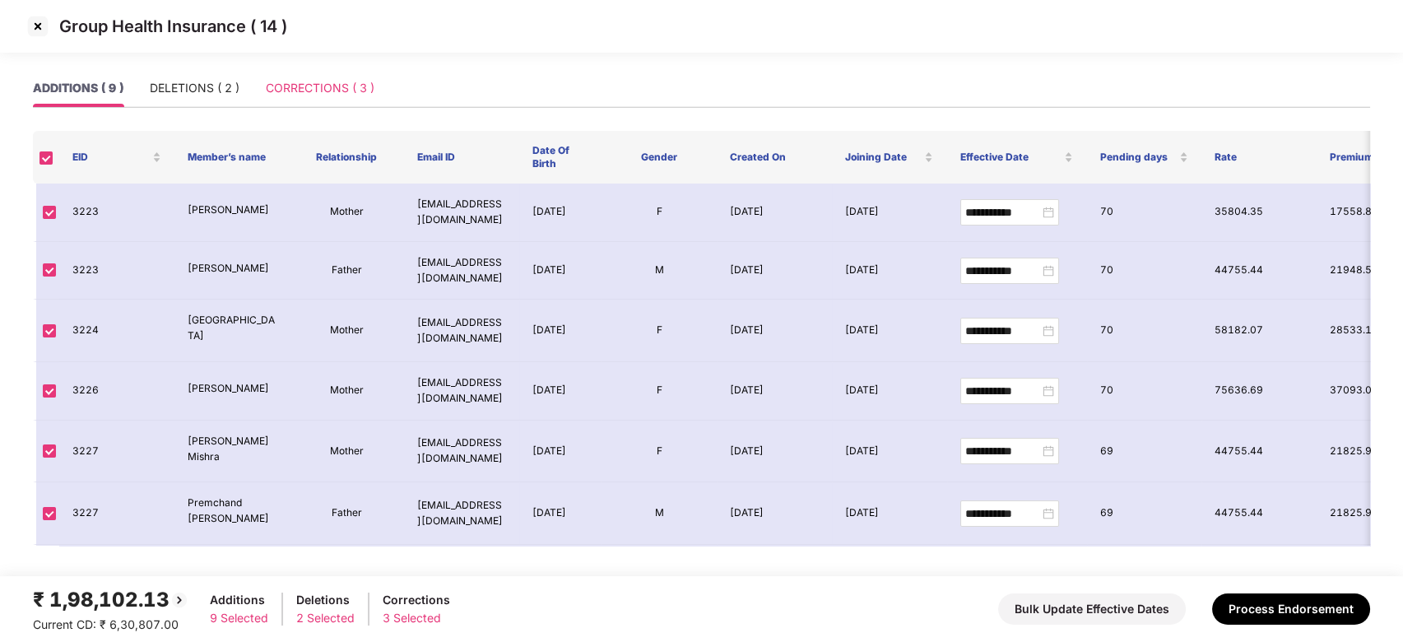
click at [296, 98] on div "CORRECTIONS ( 3 )" at bounding box center [320, 88] width 109 height 38
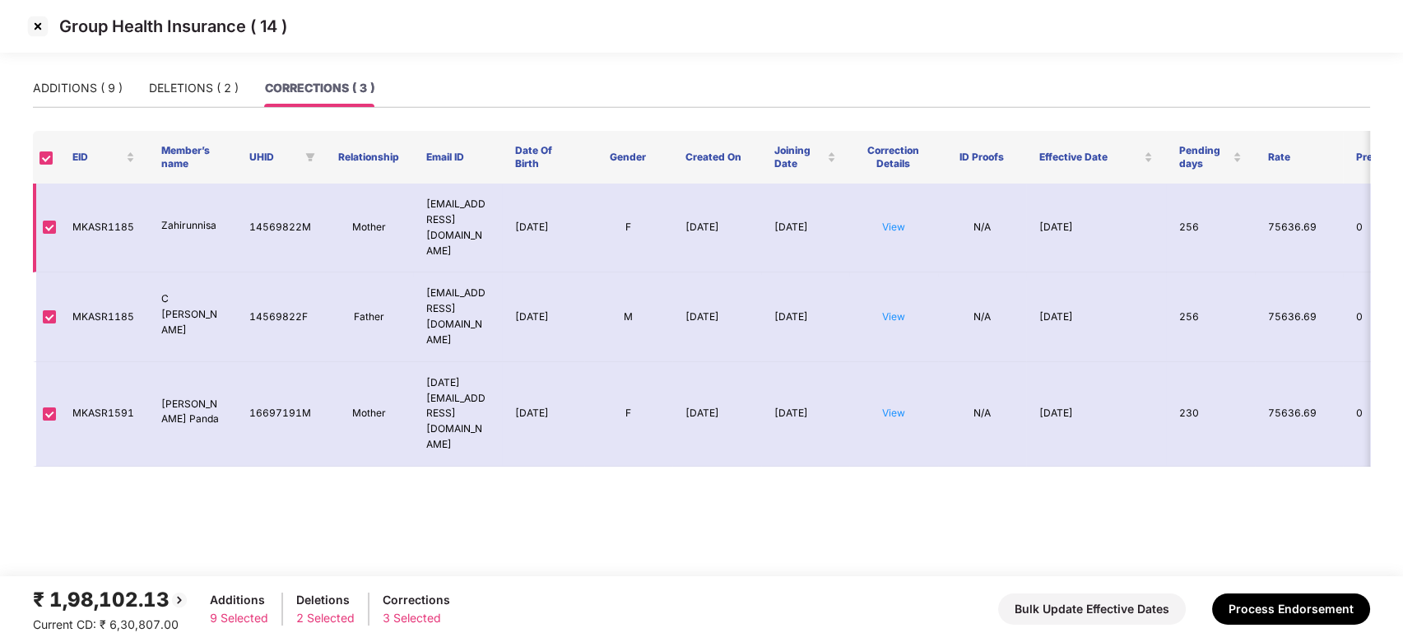
click at [900, 202] on td "View" at bounding box center [893, 228] width 89 height 89
click at [892, 221] on link "View" at bounding box center [893, 227] width 23 height 12
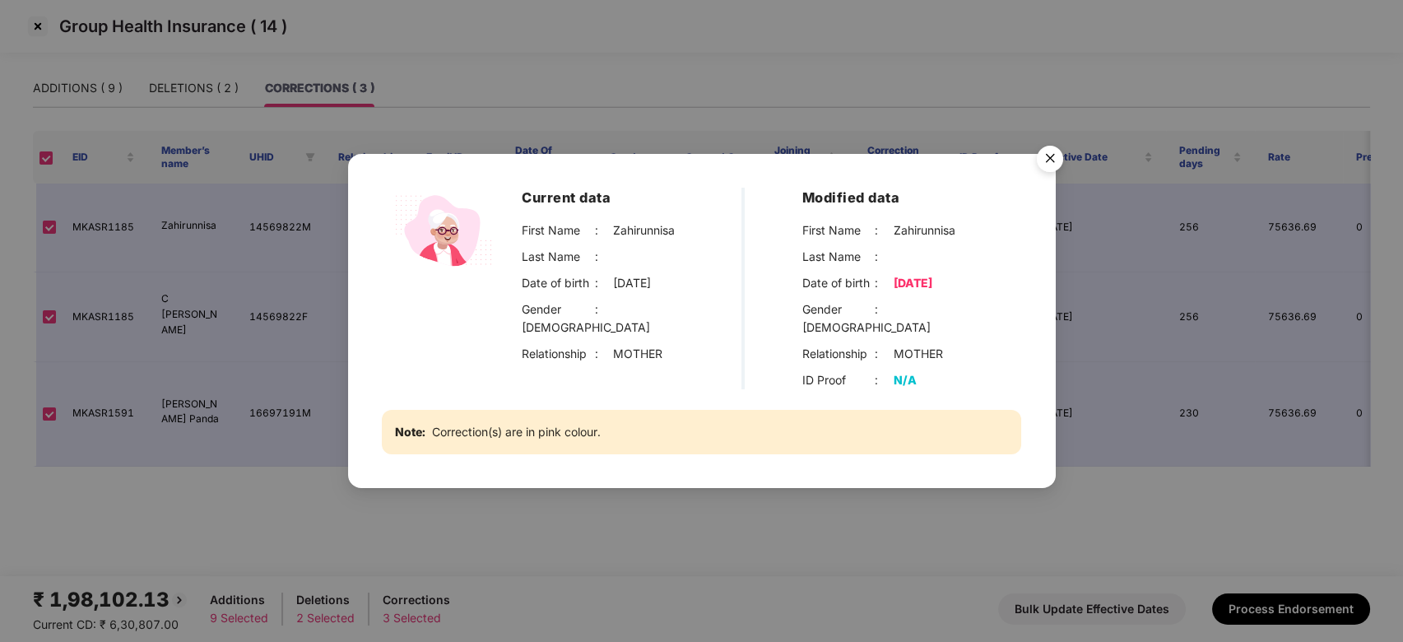
click at [1047, 167] on img "Close" at bounding box center [1050, 161] width 46 height 46
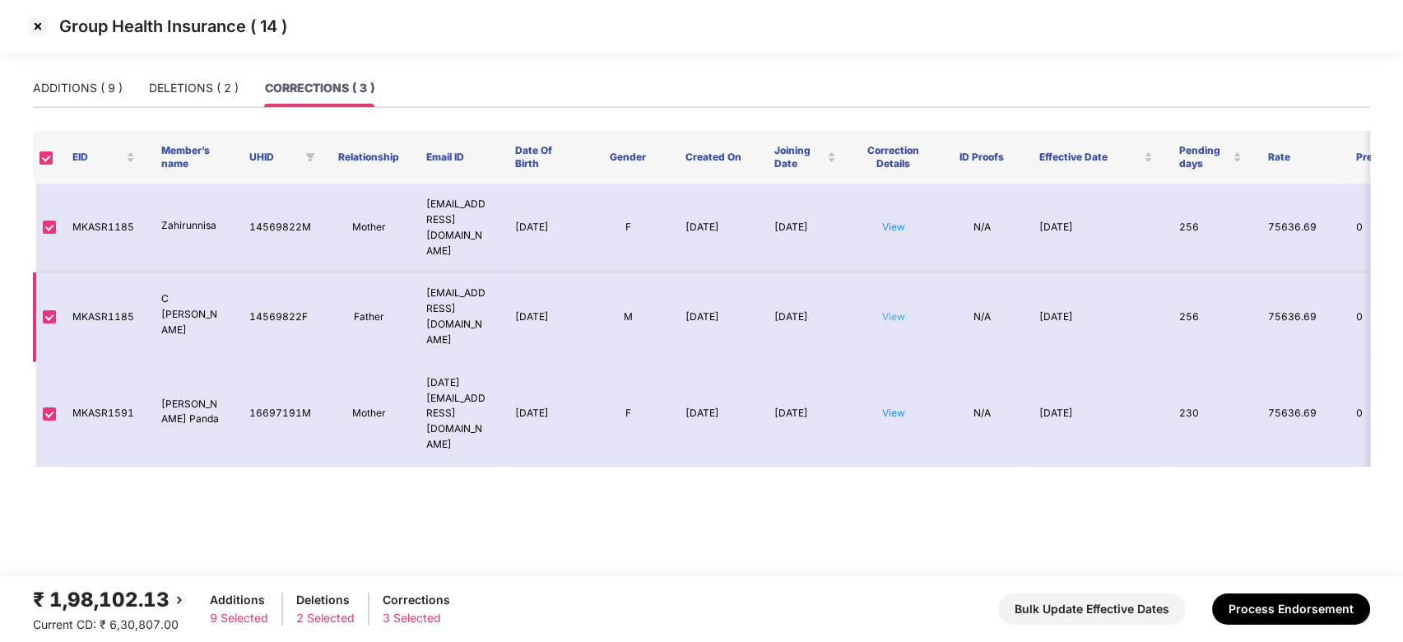
click at [899, 310] on link "View" at bounding box center [893, 316] width 23 height 12
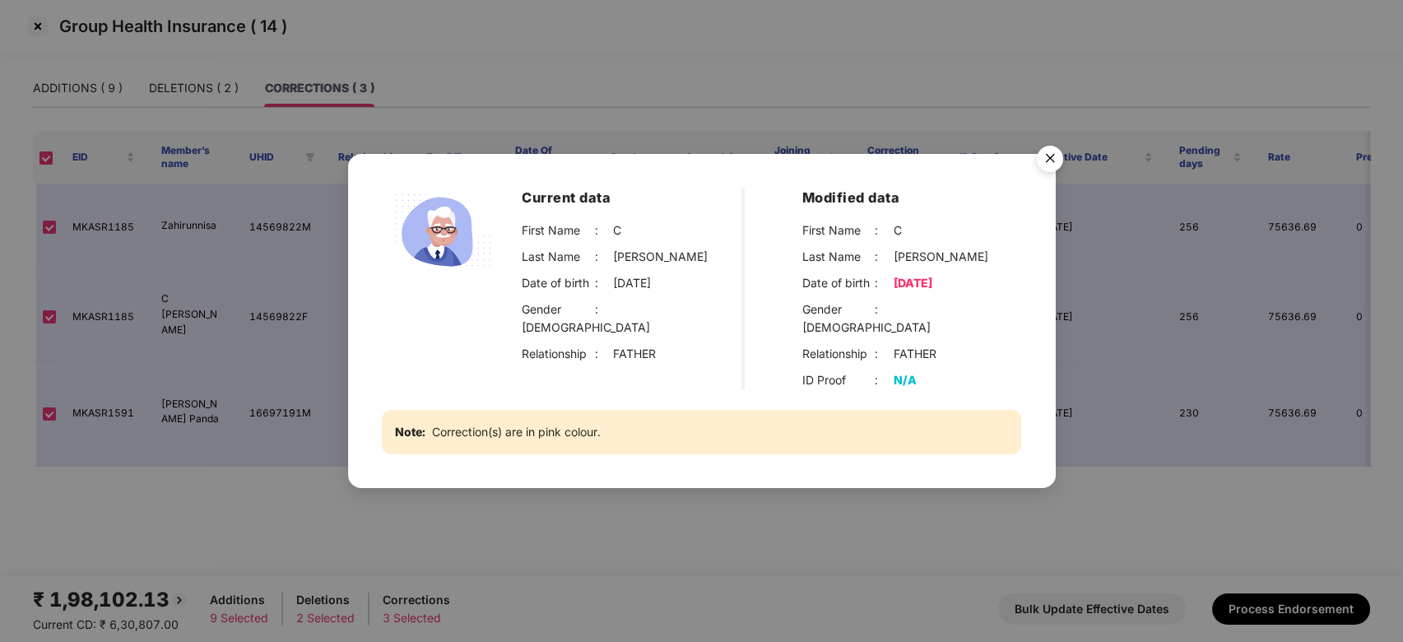
click at [1049, 156] on img "Close" at bounding box center [1050, 161] width 46 height 46
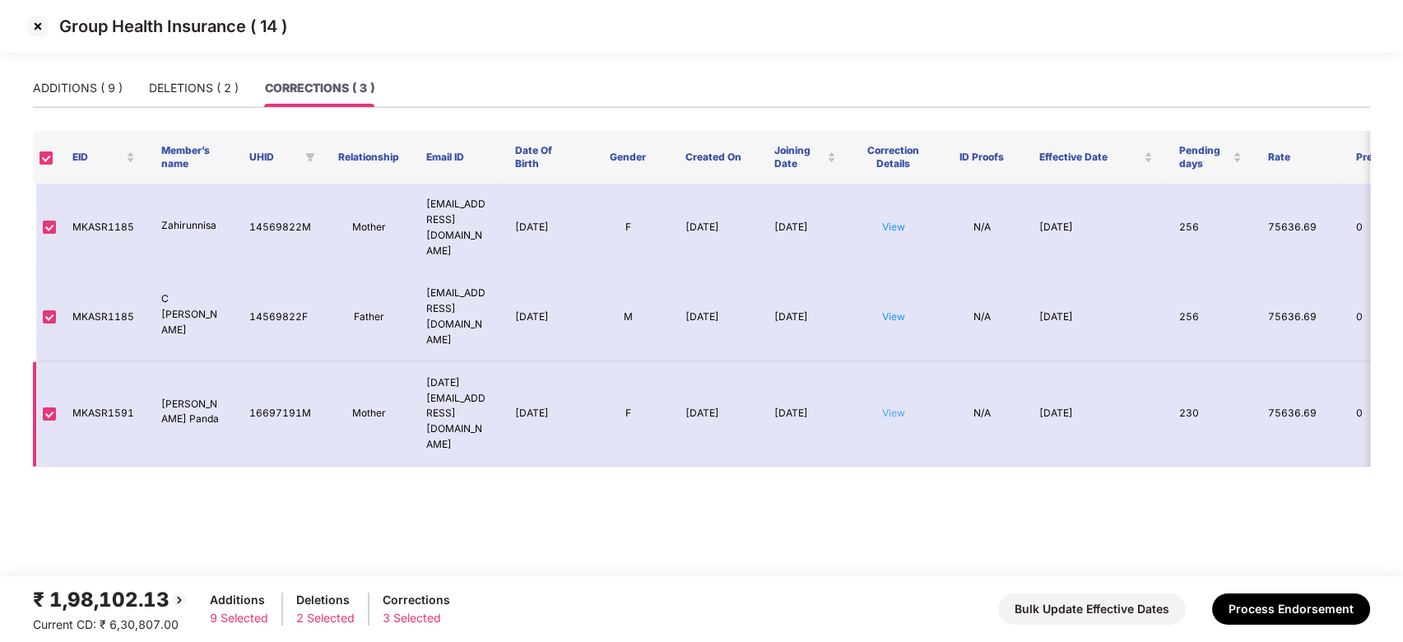
click at [893, 407] on link "View" at bounding box center [893, 413] width 23 height 12
click at [40, 26] on img at bounding box center [38, 26] width 26 height 26
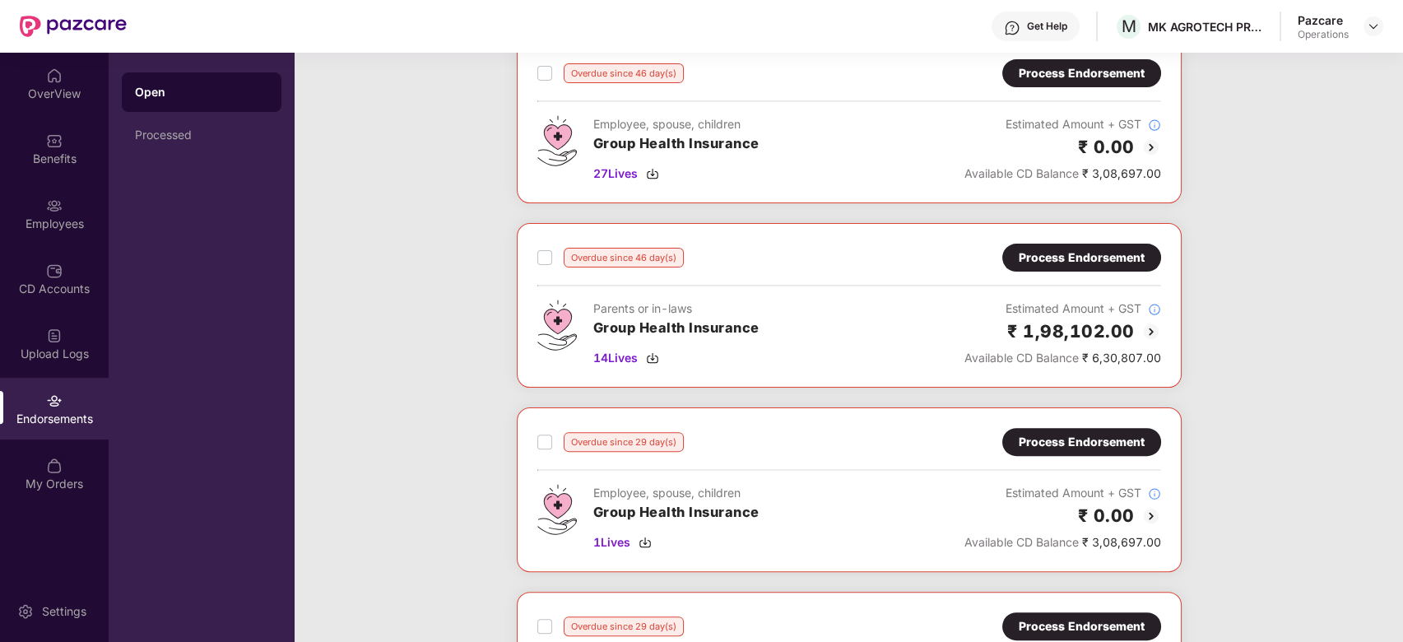
scroll to position [1212, 0]
click at [1079, 258] on div "Process Endorsement" at bounding box center [1082, 257] width 126 height 18
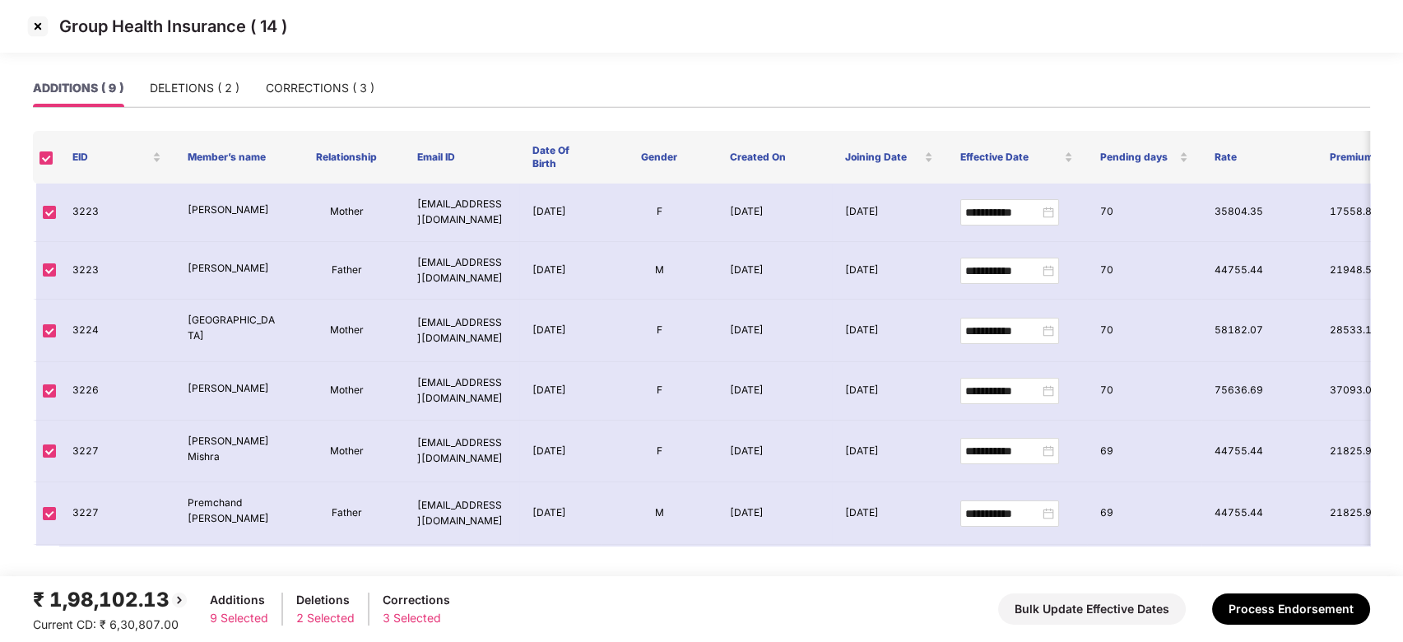
click at [32, 30] on img at bounding box center [38, 26] width 26 height 26
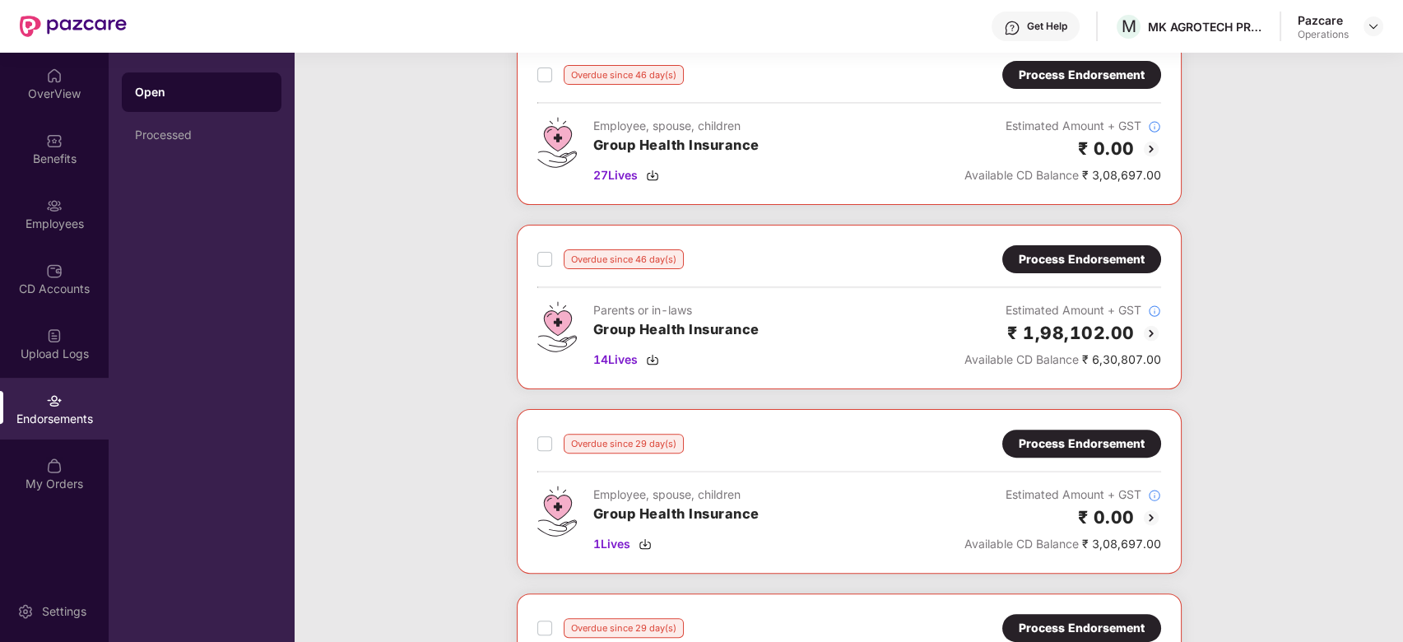
scroll to position [1186, 0]
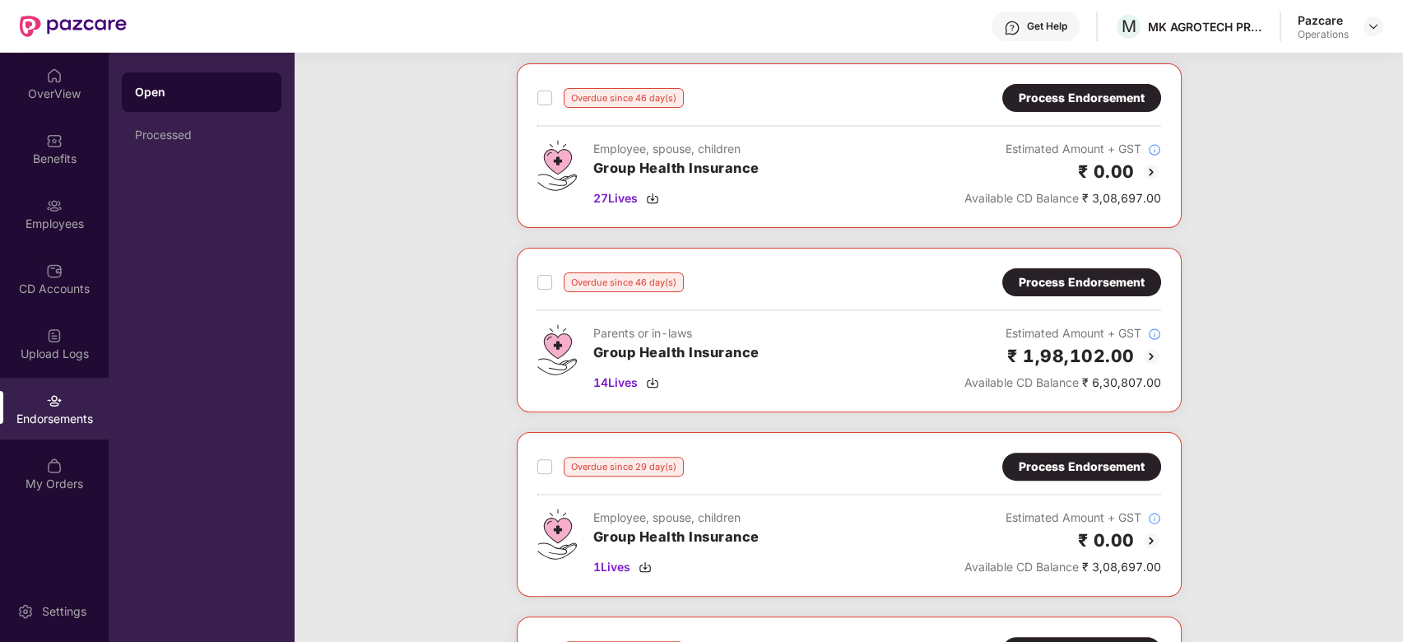
click at [1077, 279] on div "Process Endorsement" at bounding box center [1082, 282] width 126 height 18
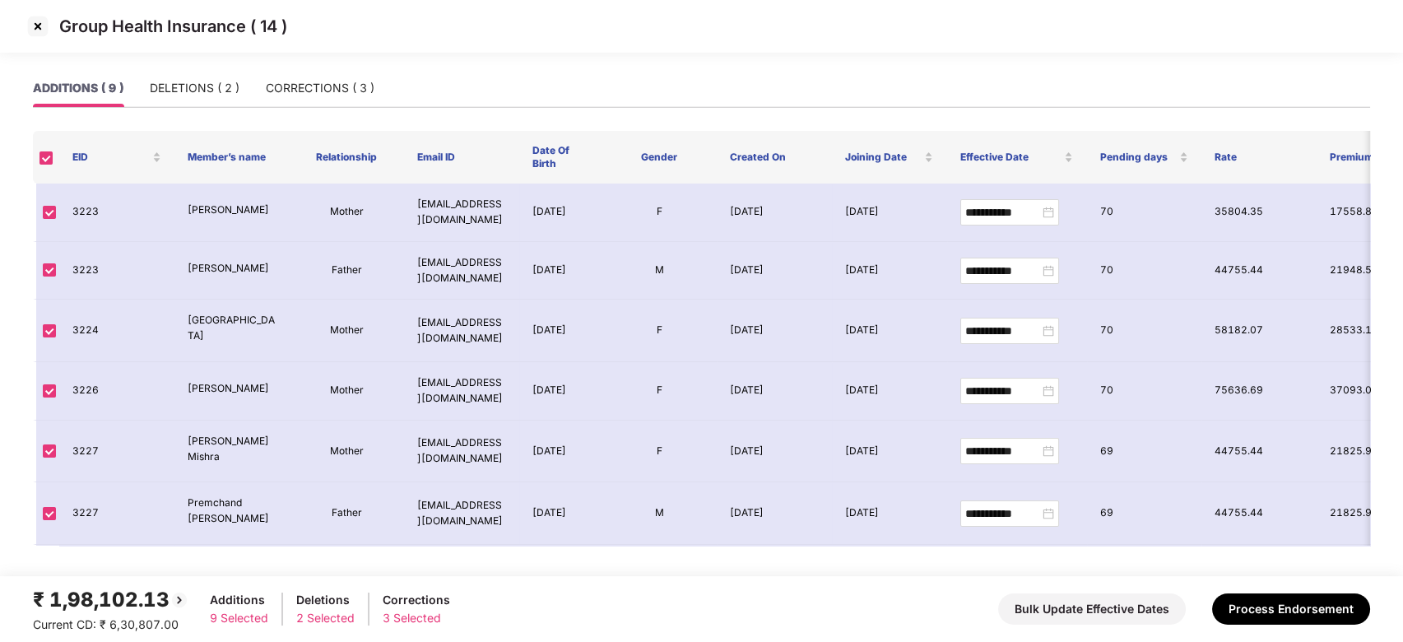
click at [37, 32] on img at bounding box center [38, 26] width 26 height 26
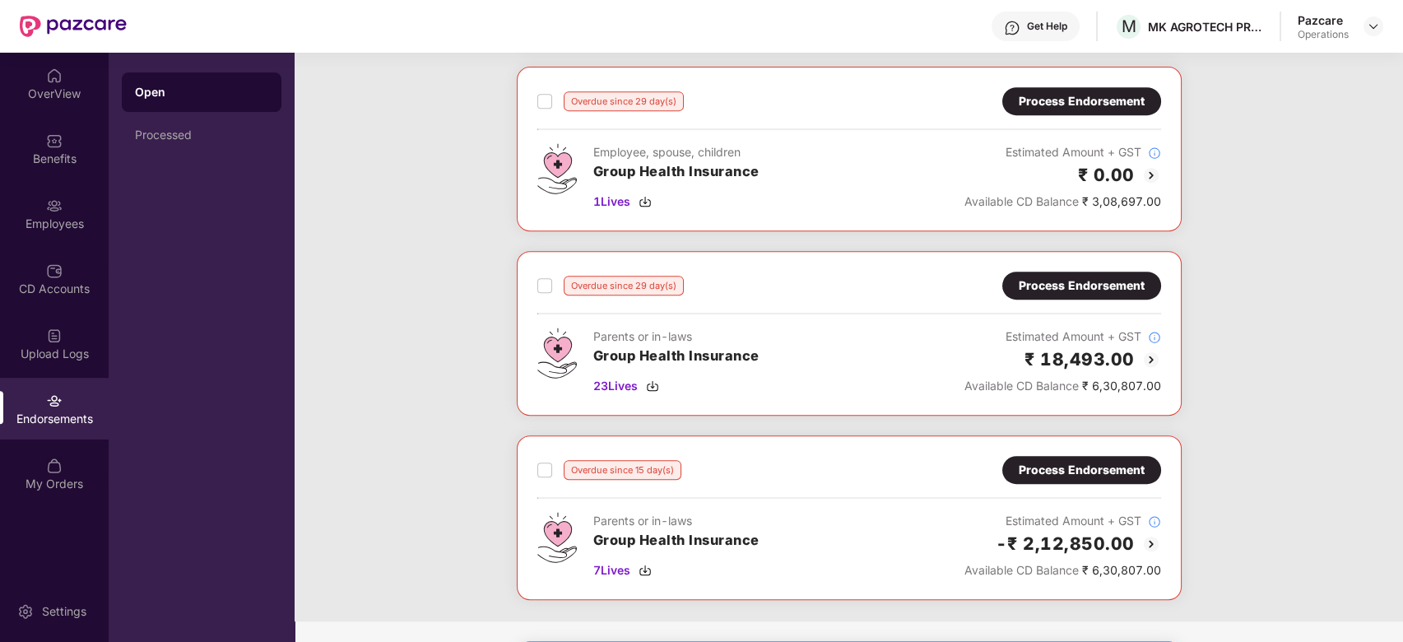
scroll to position [1540, 0]
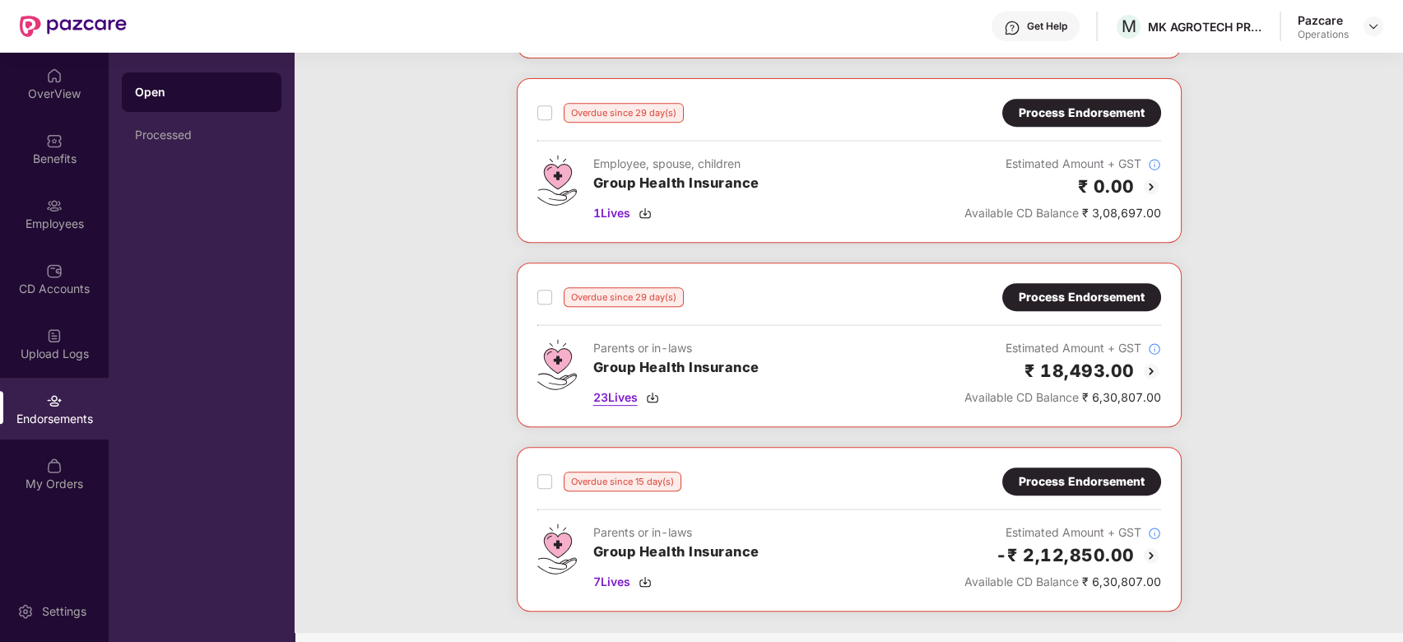
click at [616, 392] on span "23 Lives" at bounding box center [615, 398] width 44 height 18
click at [59, 239] on div "Employees" at bounding box center [54, 214] width 109 height 62
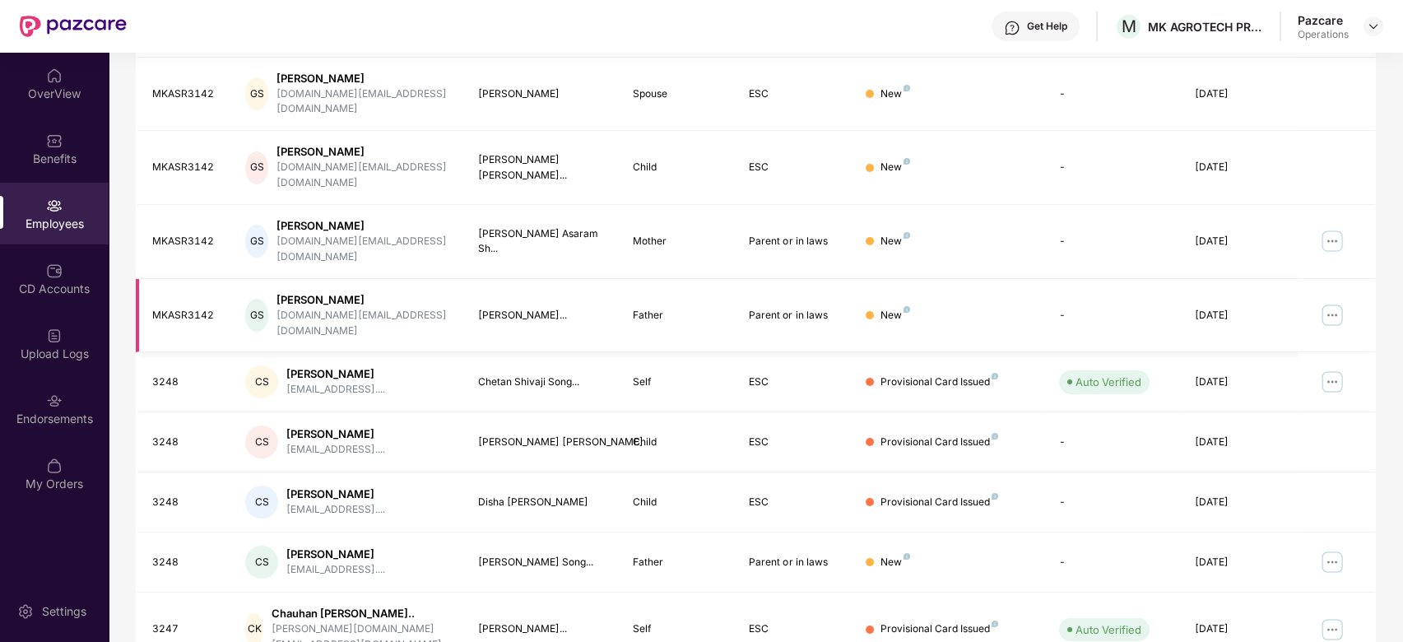
scroll to position [0, 0]
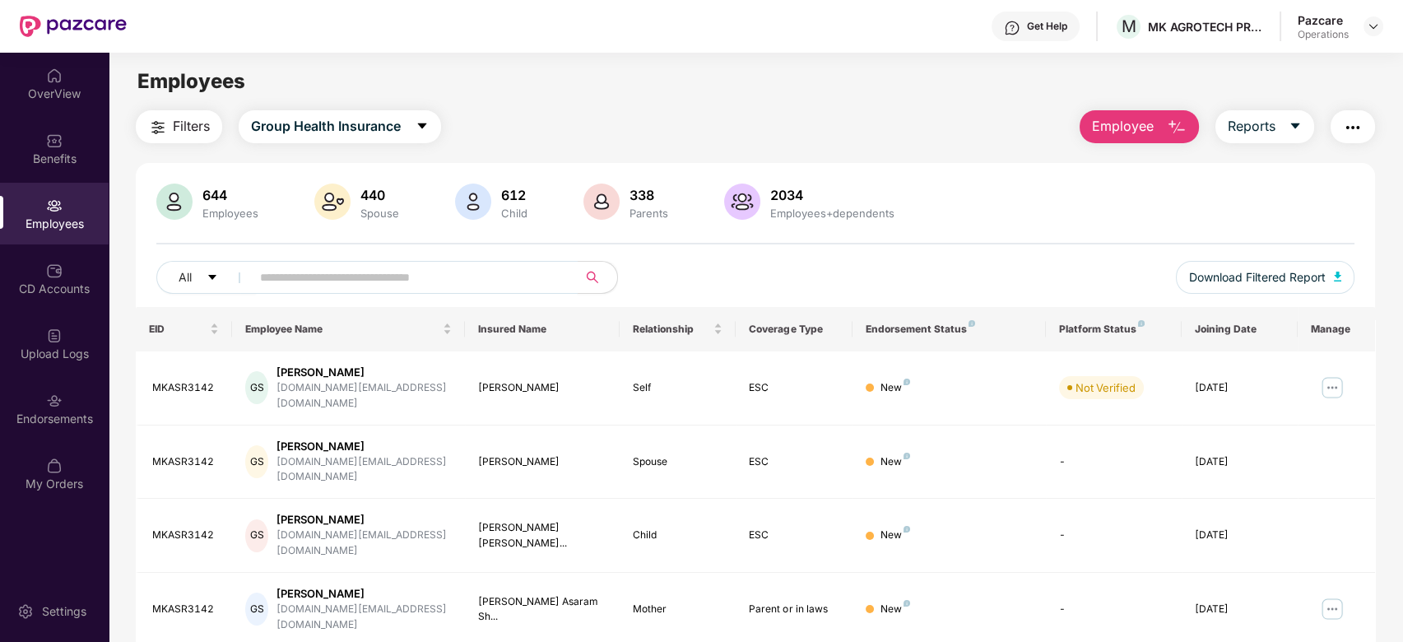
click at [386, 272] on input "text" at bounding box center [408, 277] width 296 height 25
paste input "****"
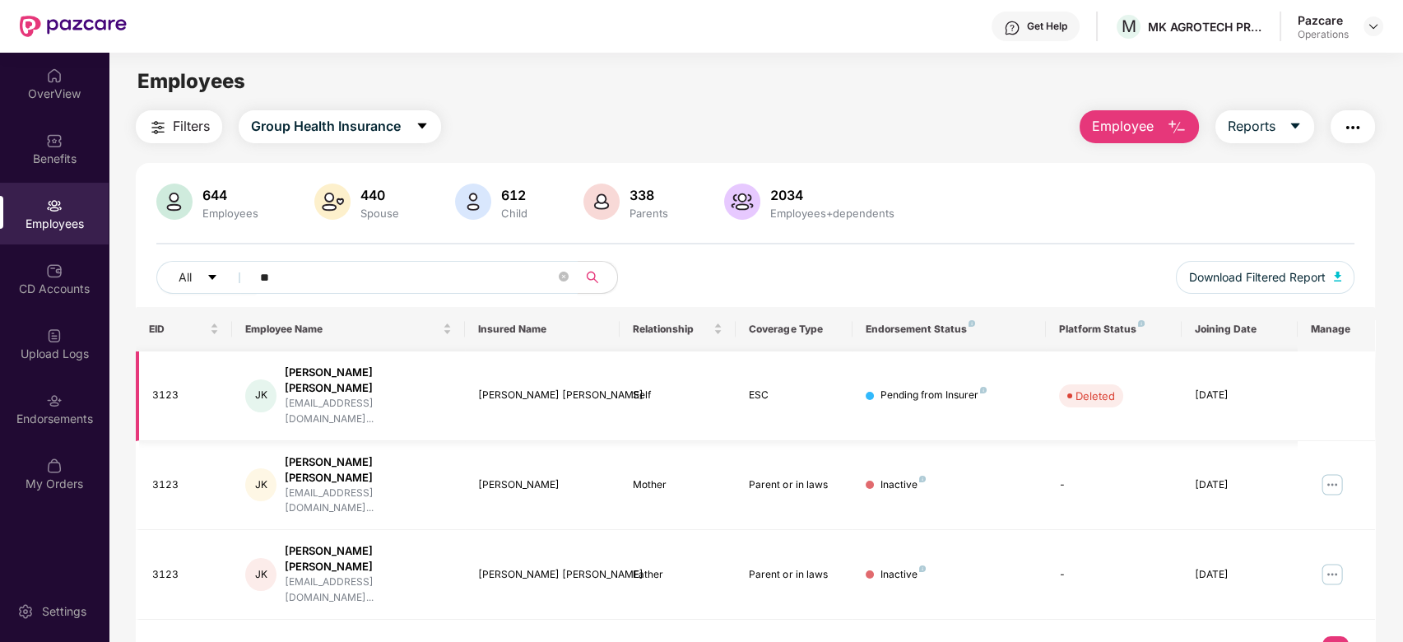
type input "*"
paste input "****"
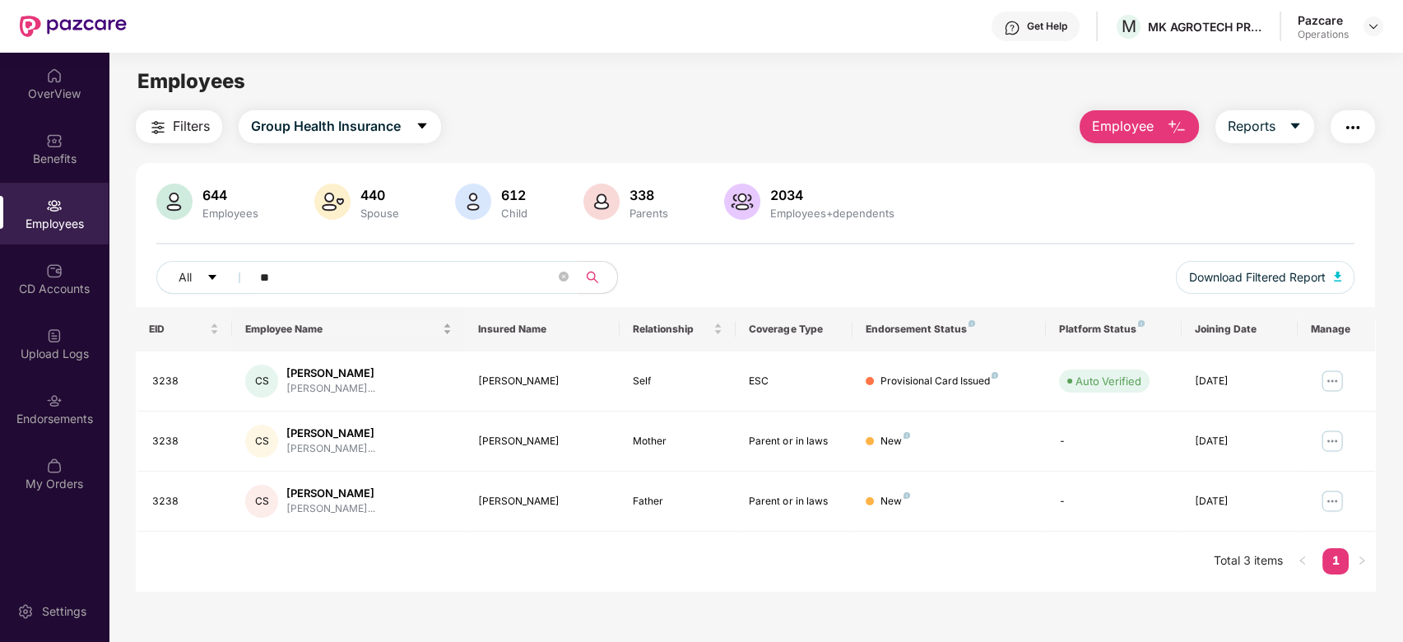
type input "*"
paste input "****"
type input "*"
paste input "****"
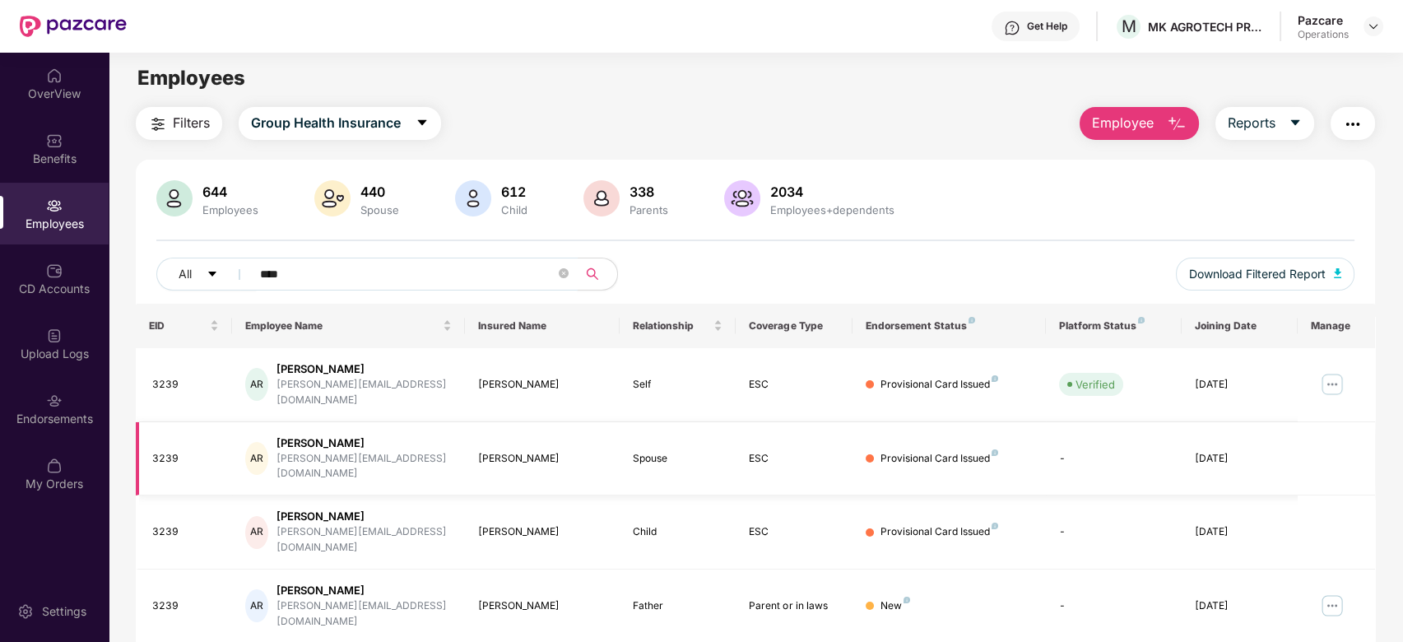
scroll to position [2, 0]
type input "*"
paste input "****"
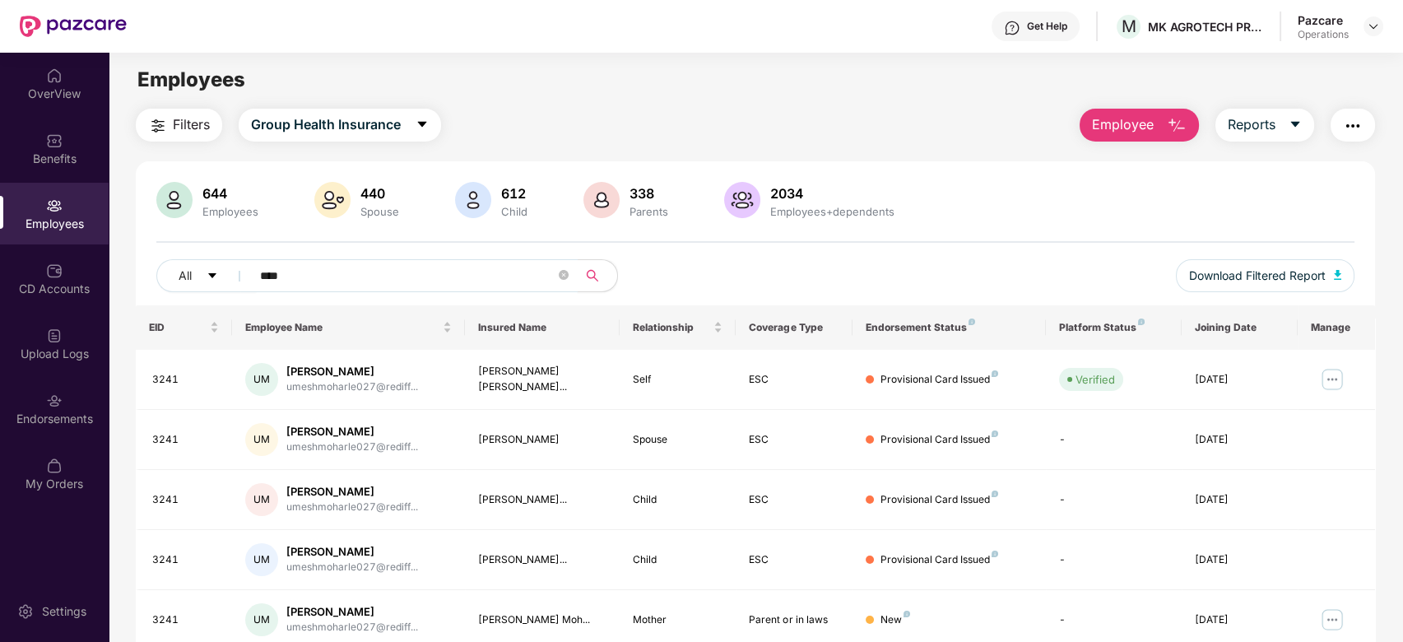
scroll to position [128, 0]
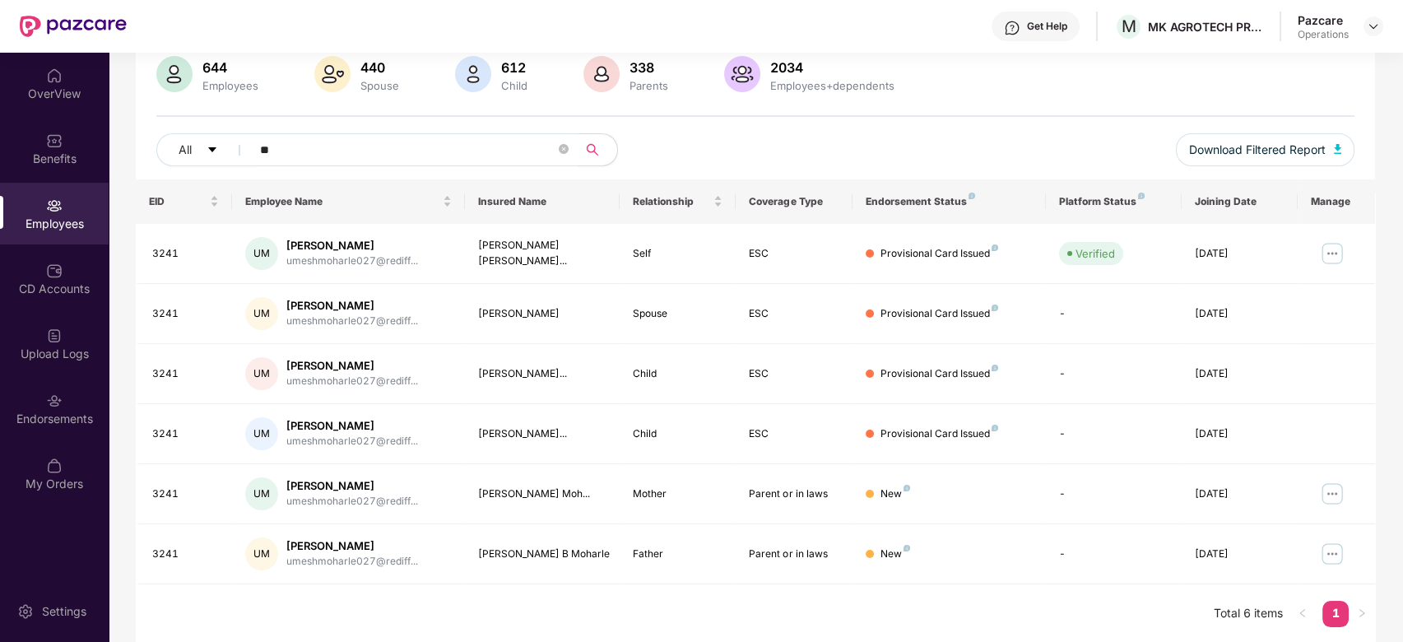
type input "*"
paste input "****"
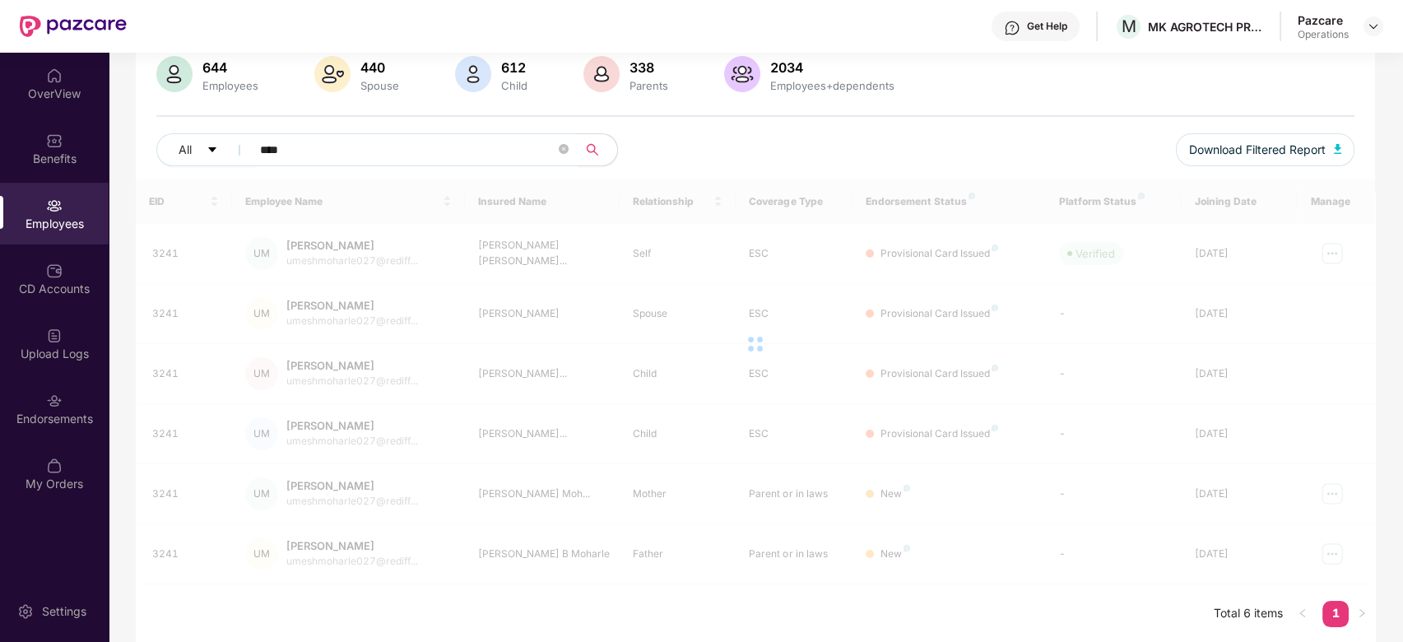
scroll to position [53, 0]
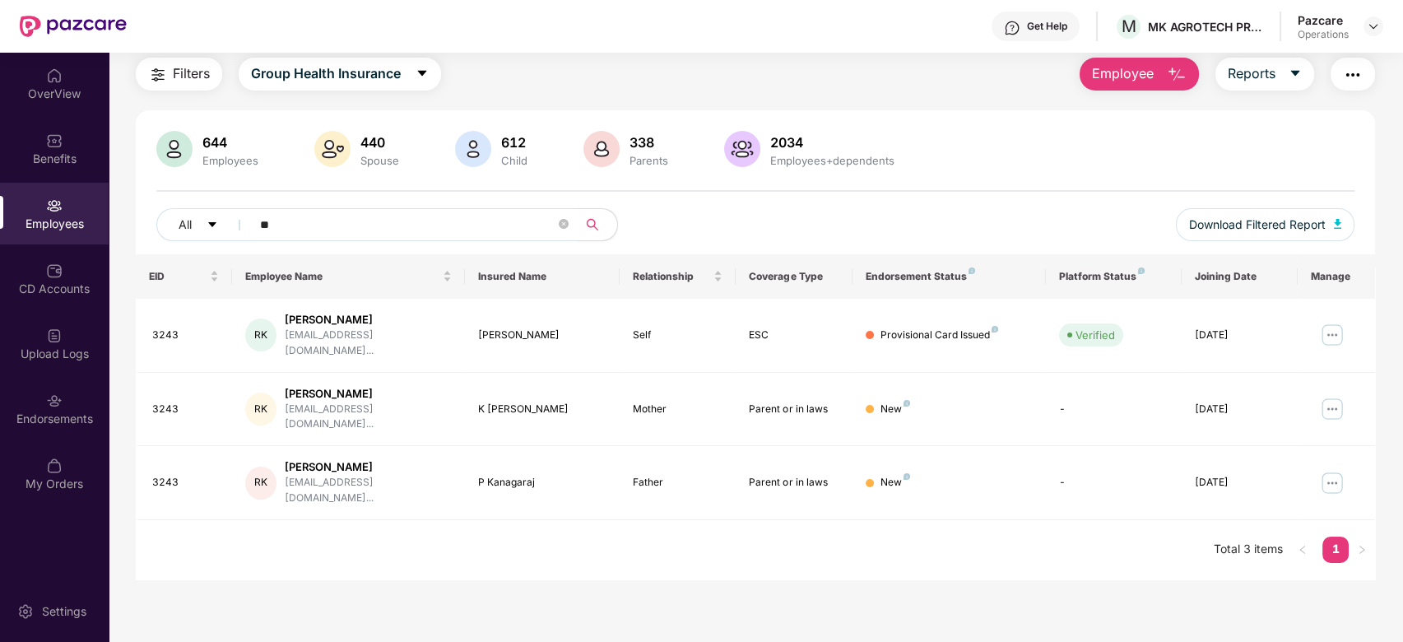
type input "*"
paste input "****"
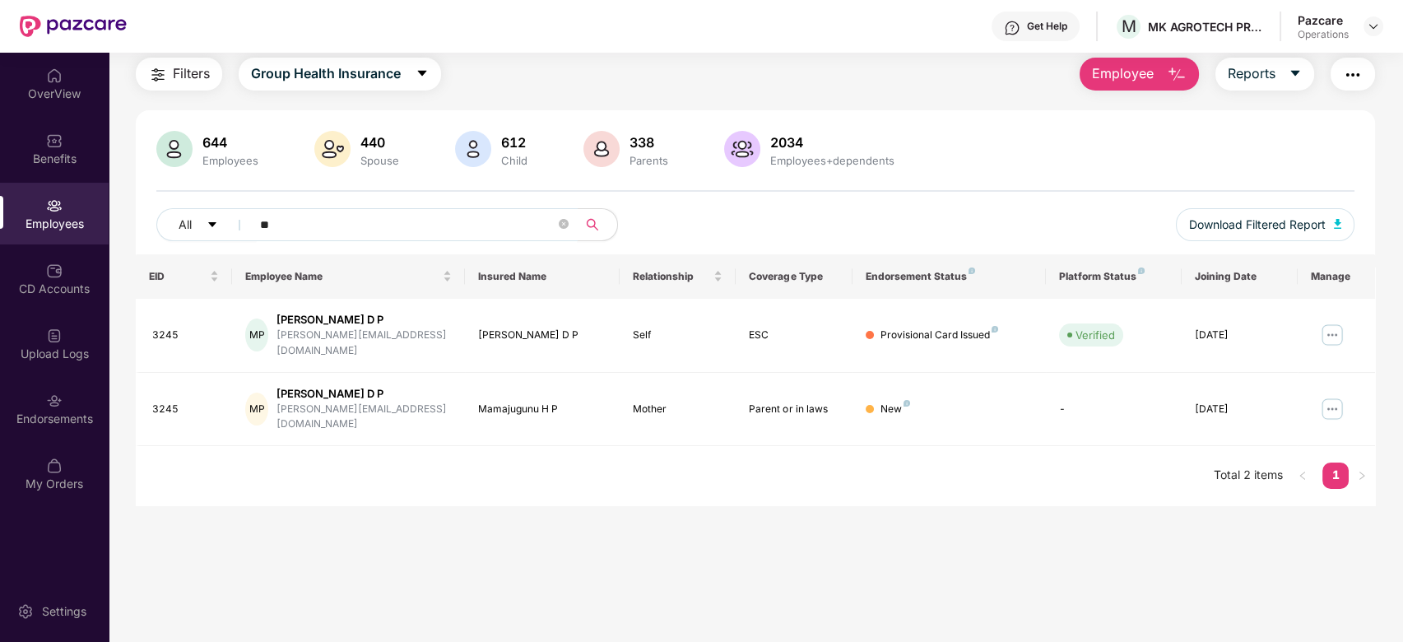
type input "*"
paste input "****"
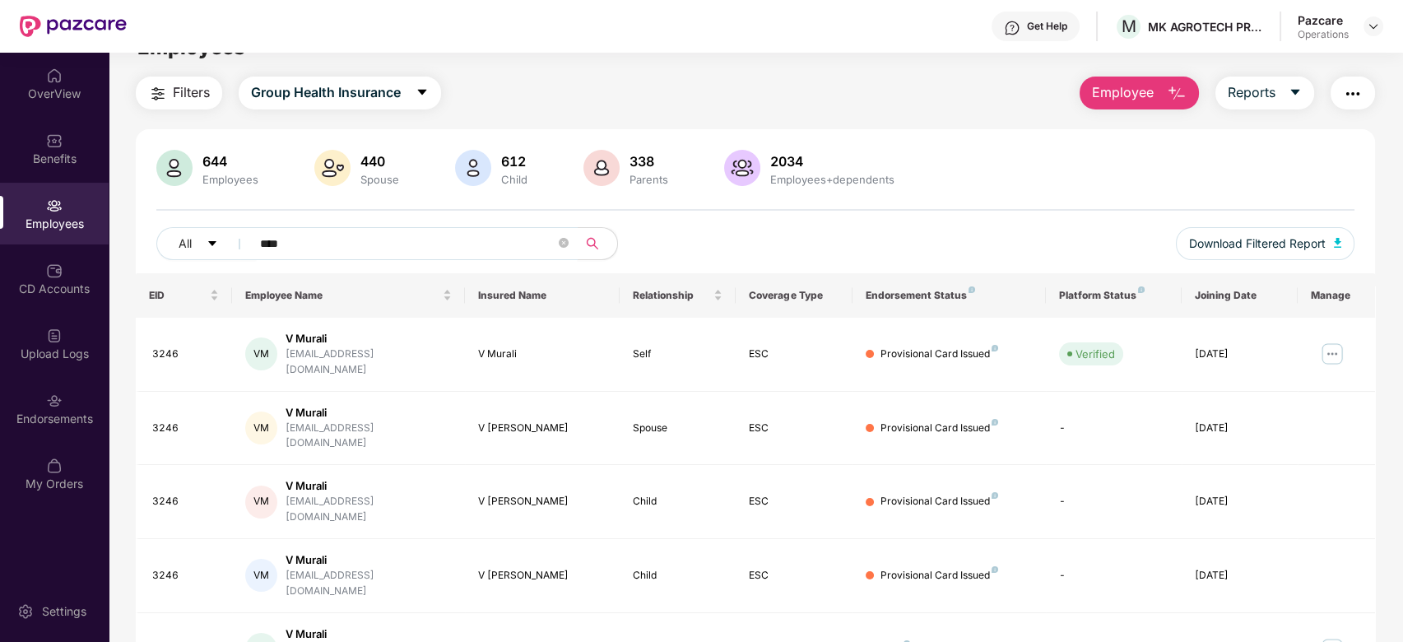
scroll to position [67, 0]
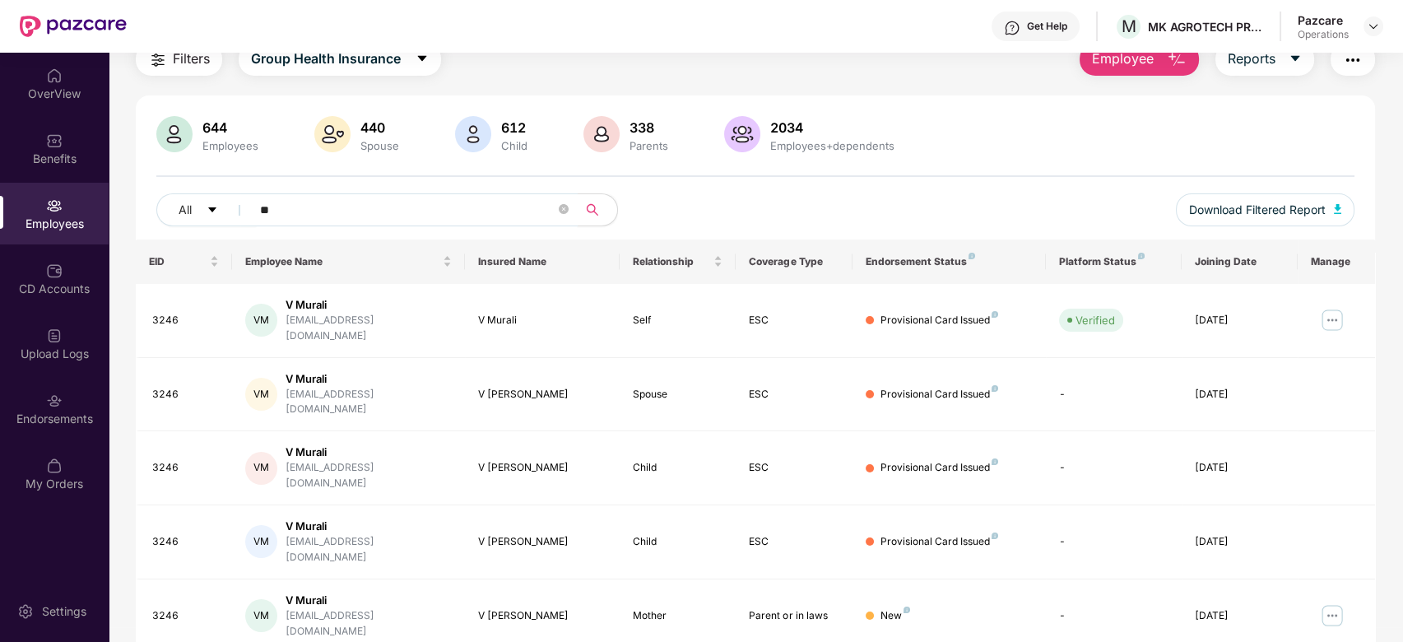
type input "*"
paste input "****"
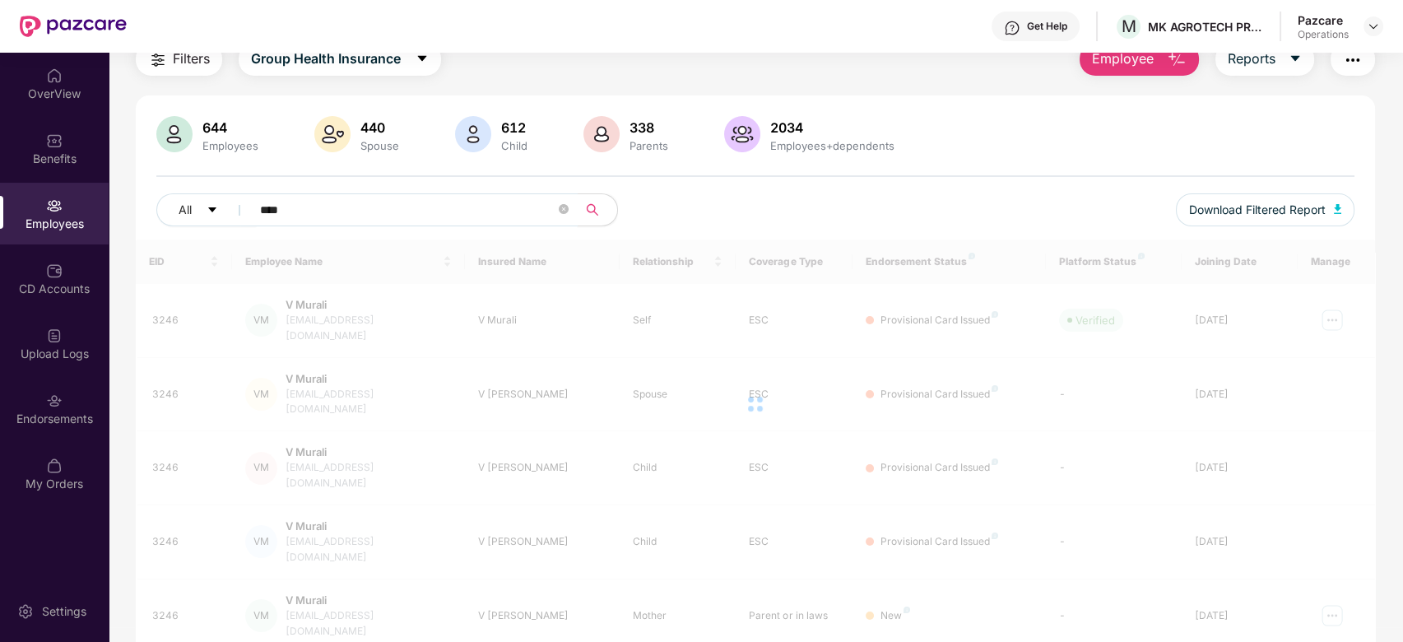
scroll to position [53, 0]
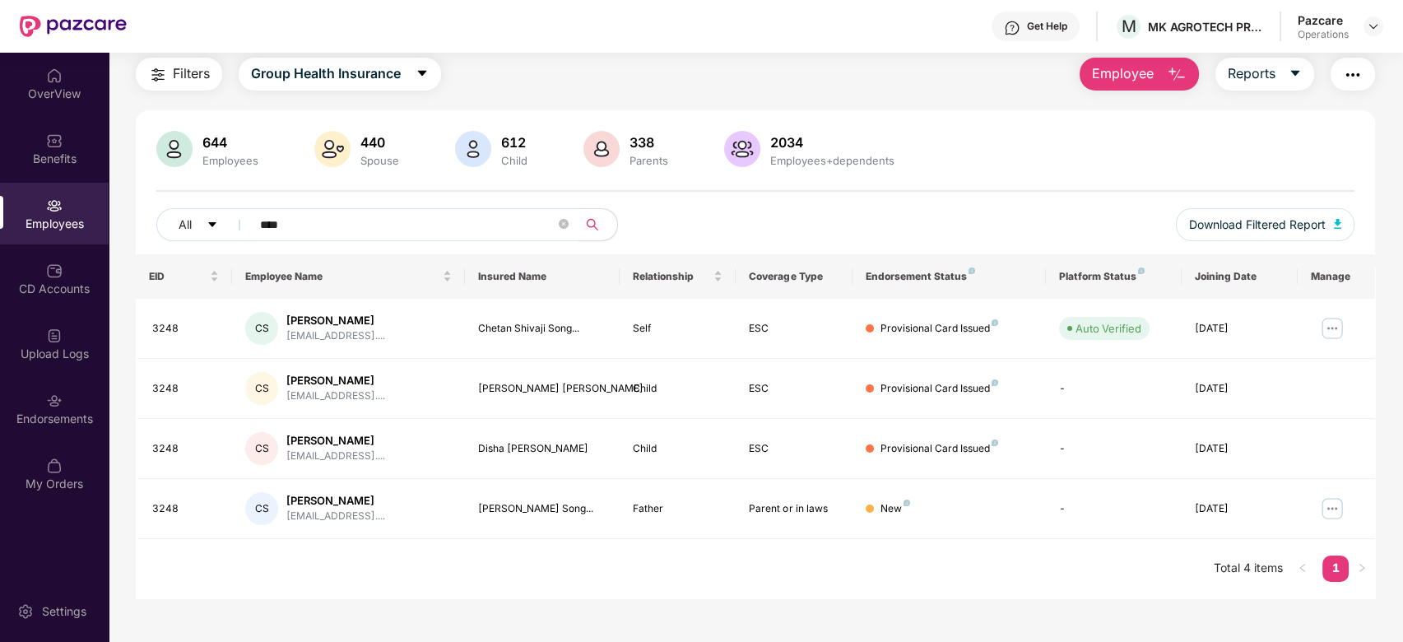
type input "****"
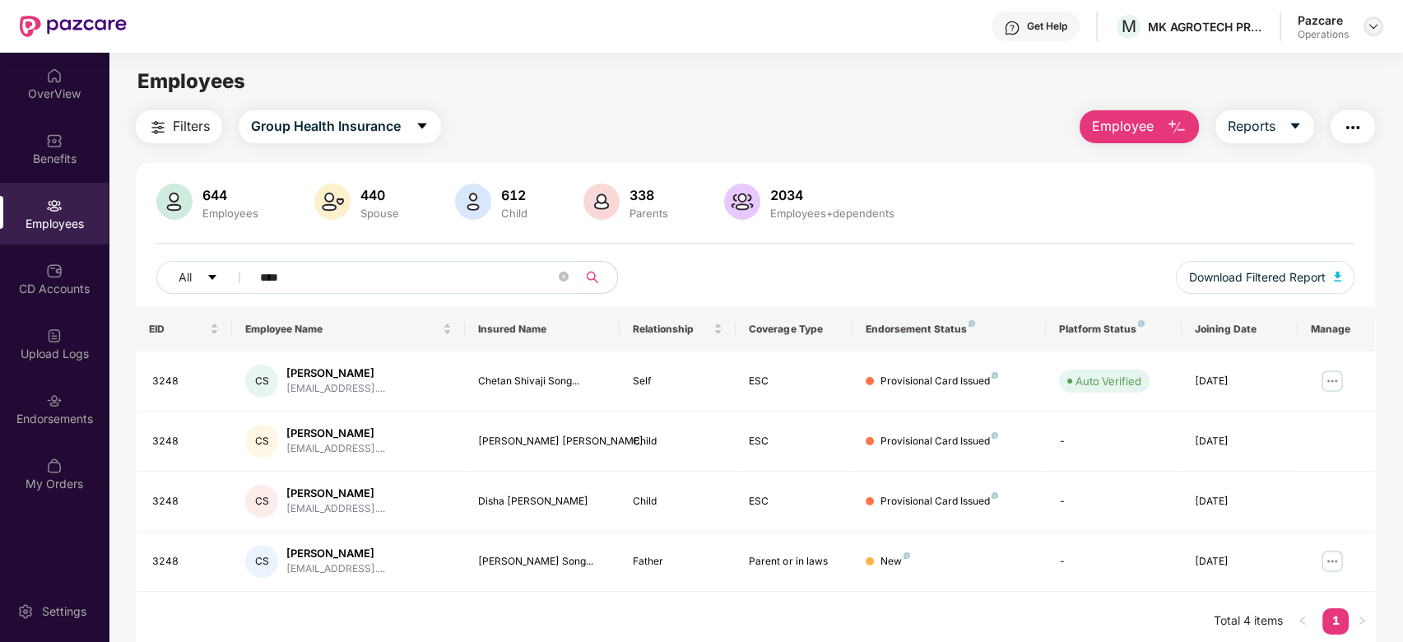
click at [1381, 30] on div at bounding box center [1374, 26] width 20 height 20
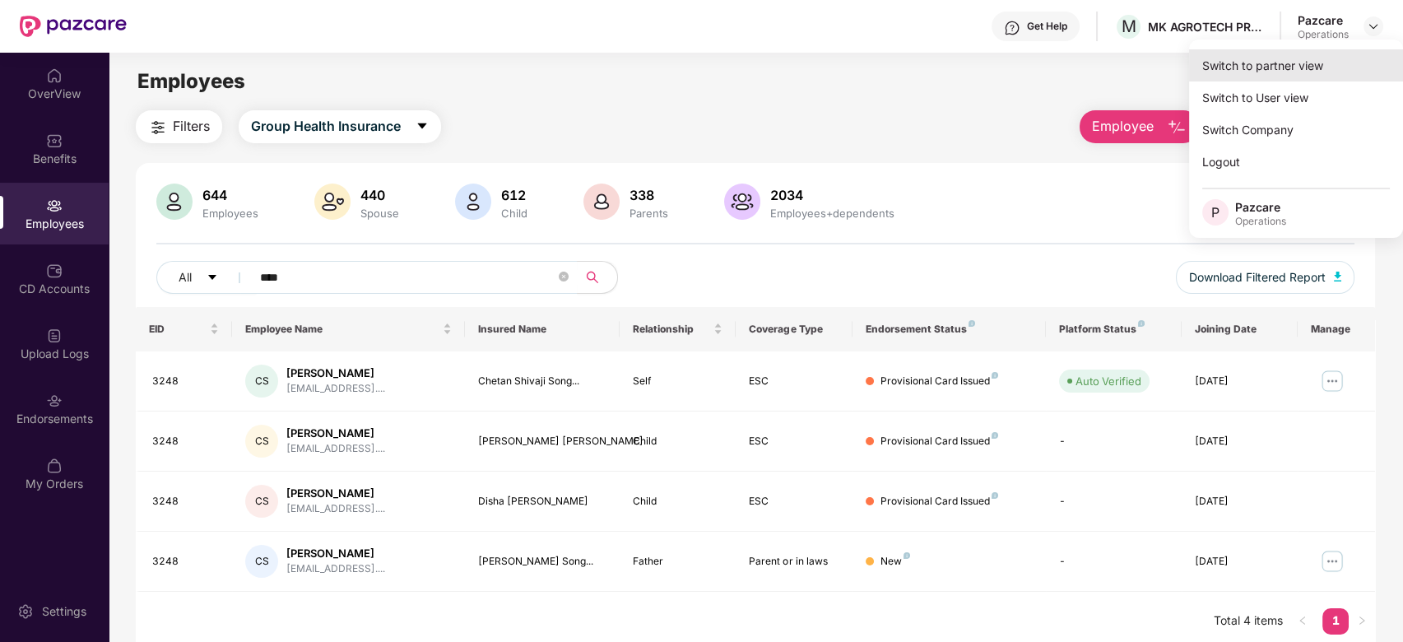
click at [1284, 76] on div "Switch to partner view" at bounding box center [1296, 65] width 214 height 32
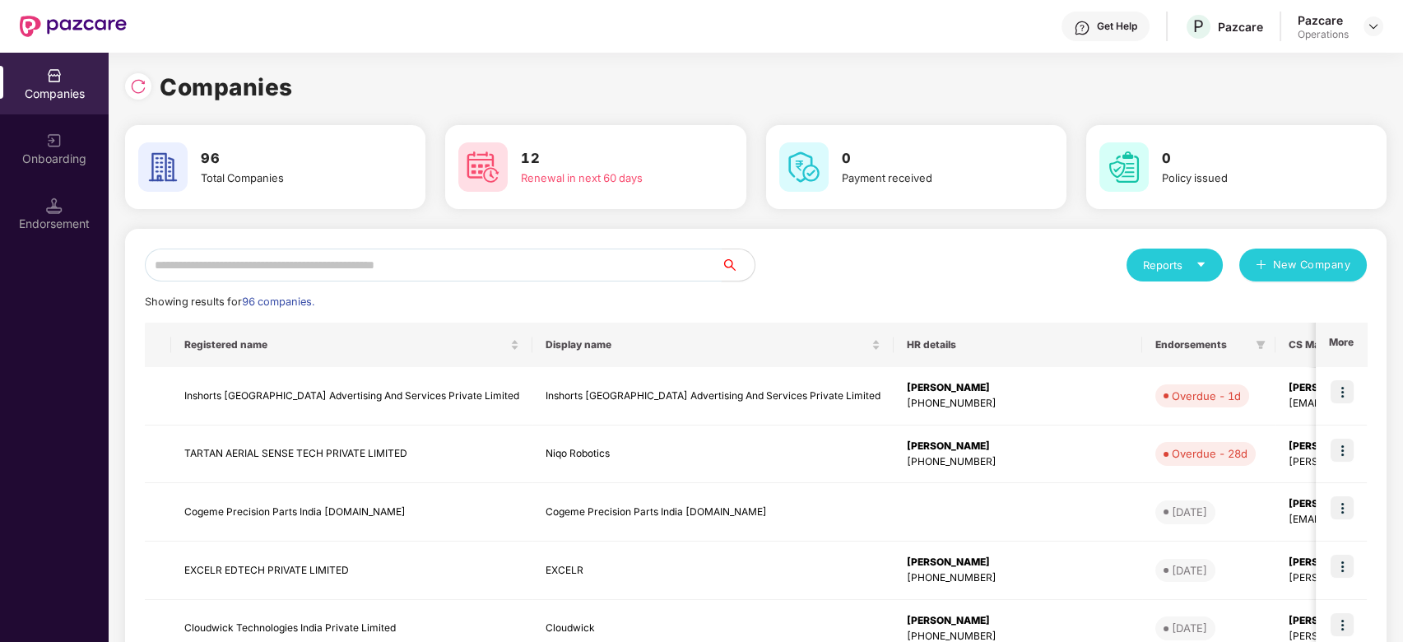
click at [641, 267] on input "text" at bounding box center [433, 265] width 577 height 33
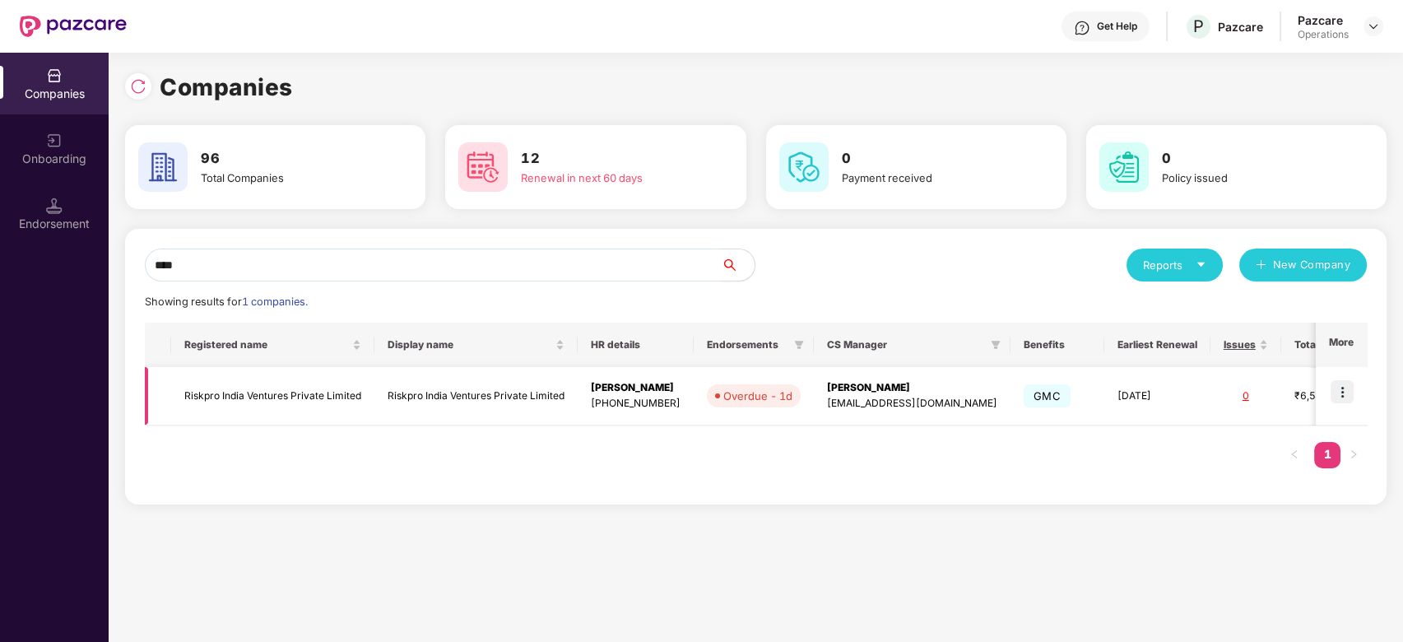
type input "****"
click at [1350, 394] on img at bounding box center [1342, 391] width 23 height 23
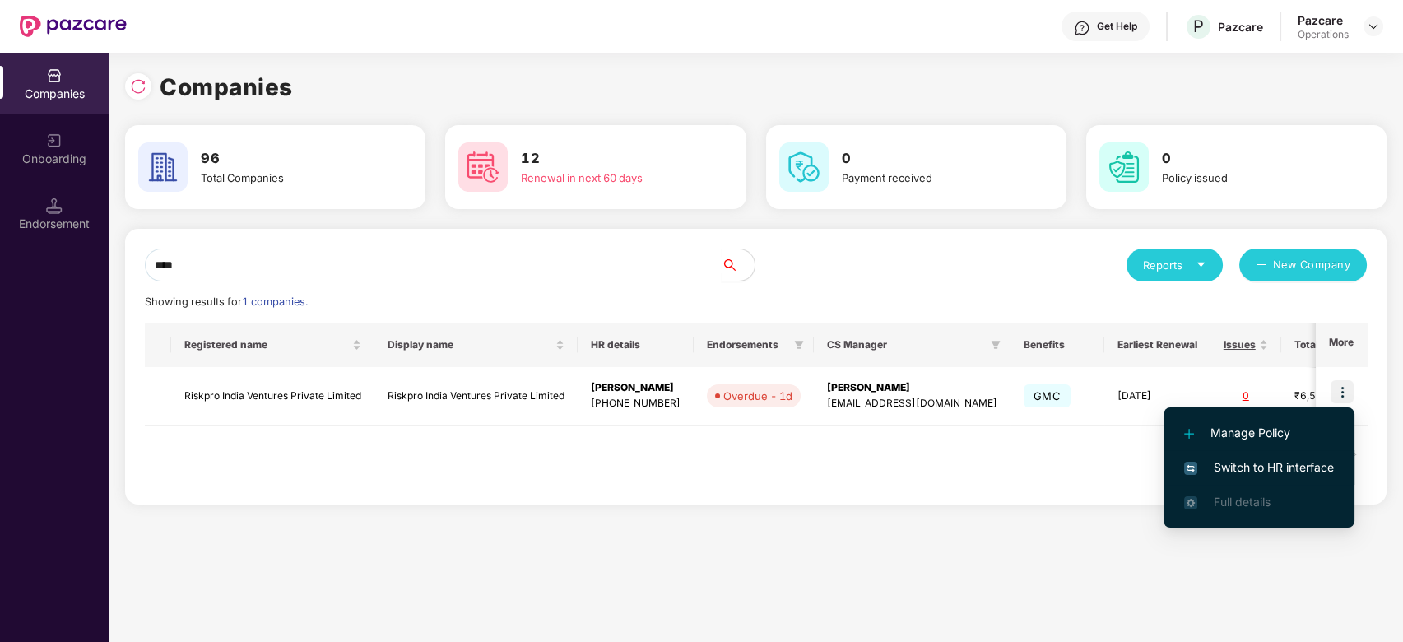
click at [1262, 467] on span "Switch to HR interface" at bounding box center [1259, 467] width 150 height 18
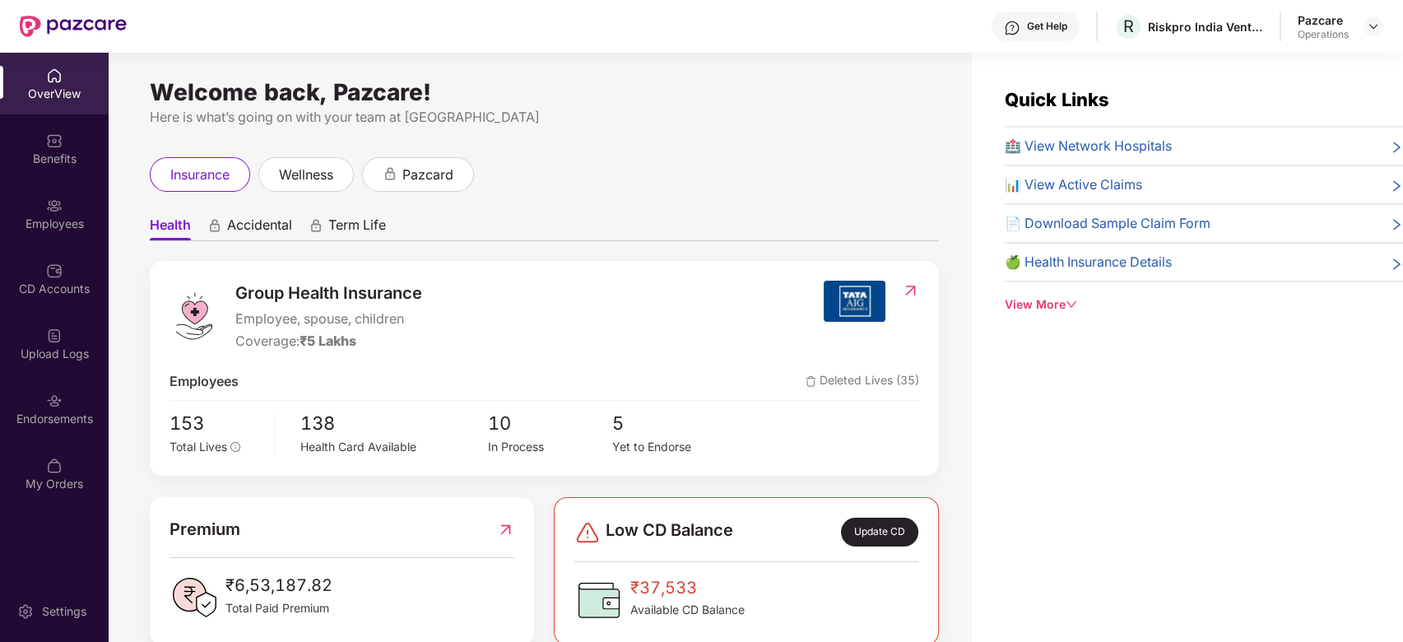
scroll to position [53, 0]
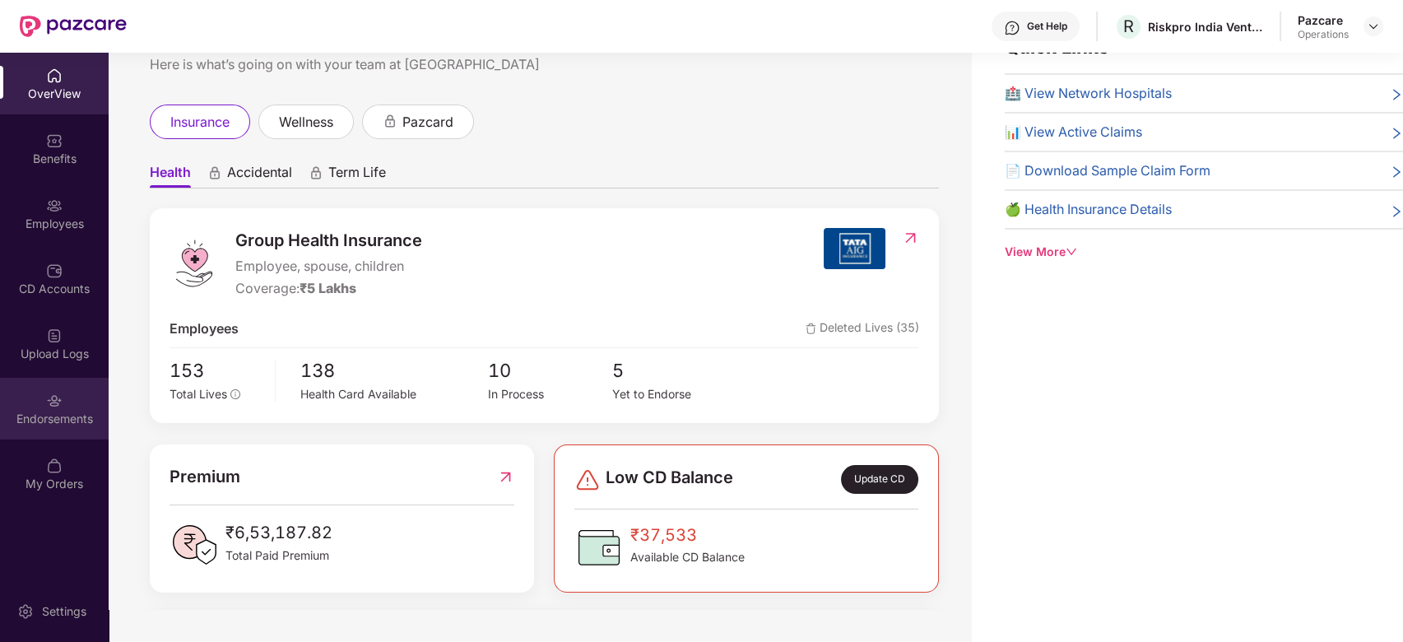
click at [25, 401] on div "Endorsements" at bounding box center [54, 409] width 109 height 62
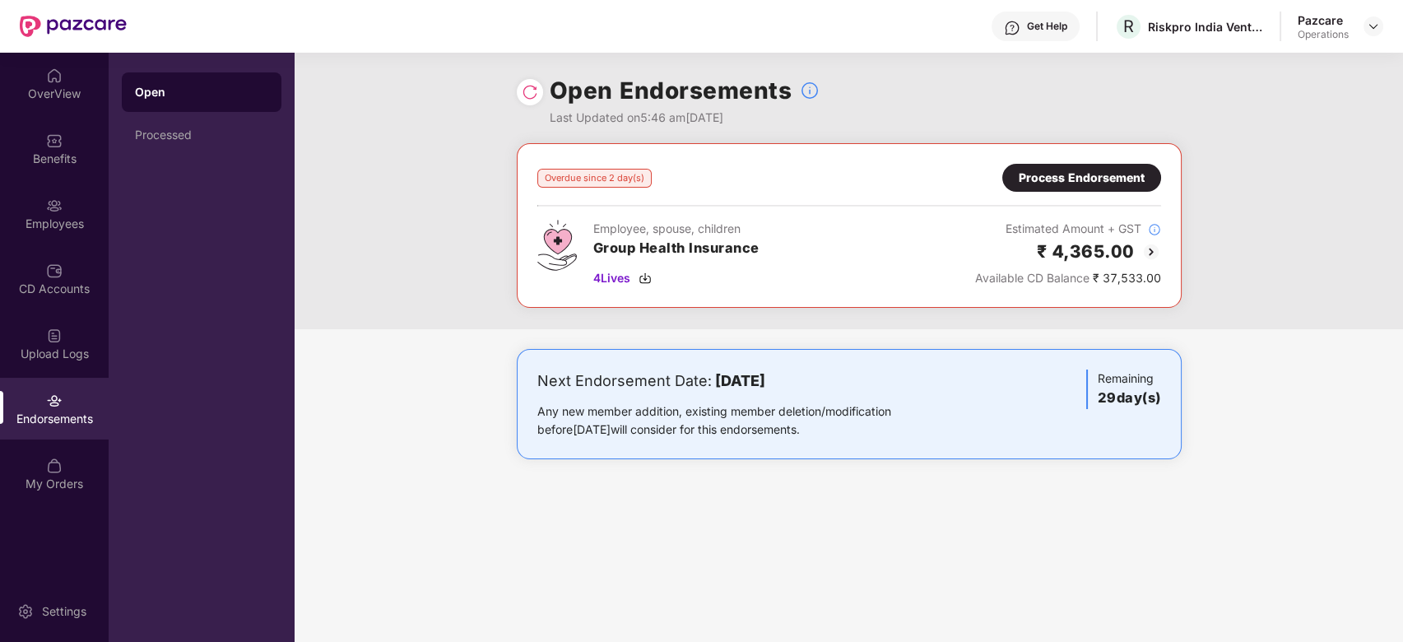
click at [1087, 179] on div "Process Endorsement" at bounding box center [1082, 178] width 126 height 18
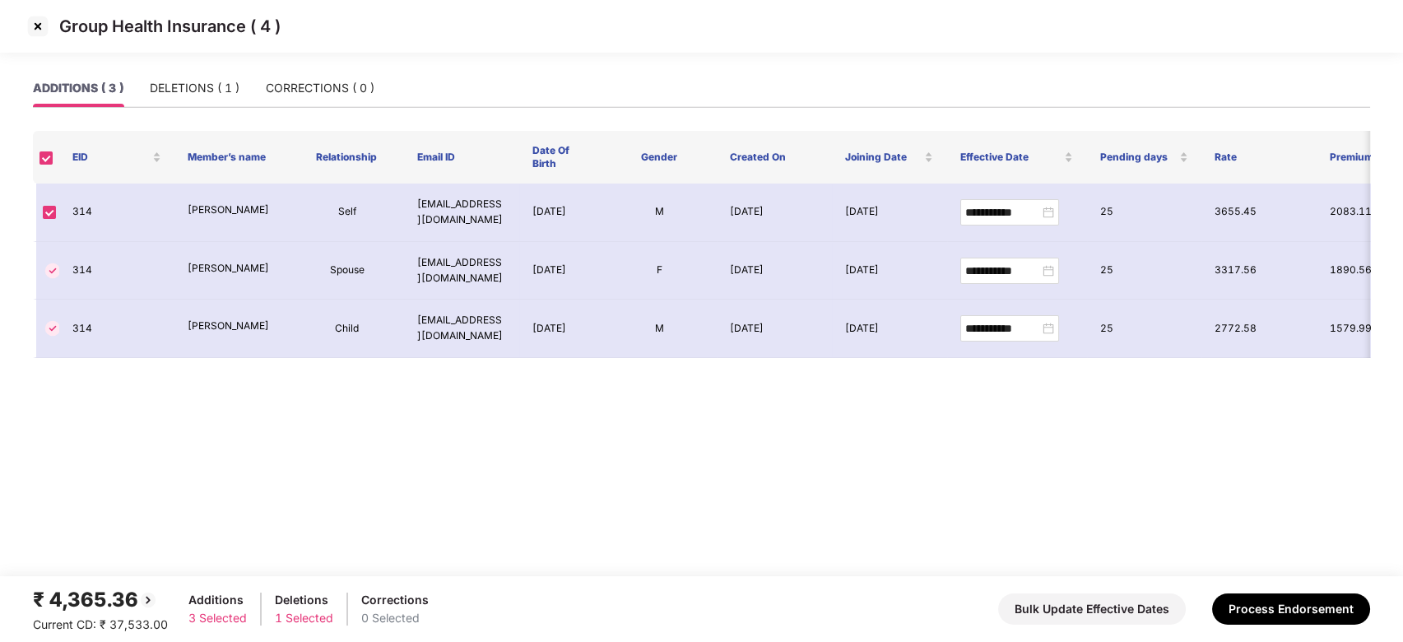
click at [39, 30] on img at bounding box center [38, 26] width 26 height 26
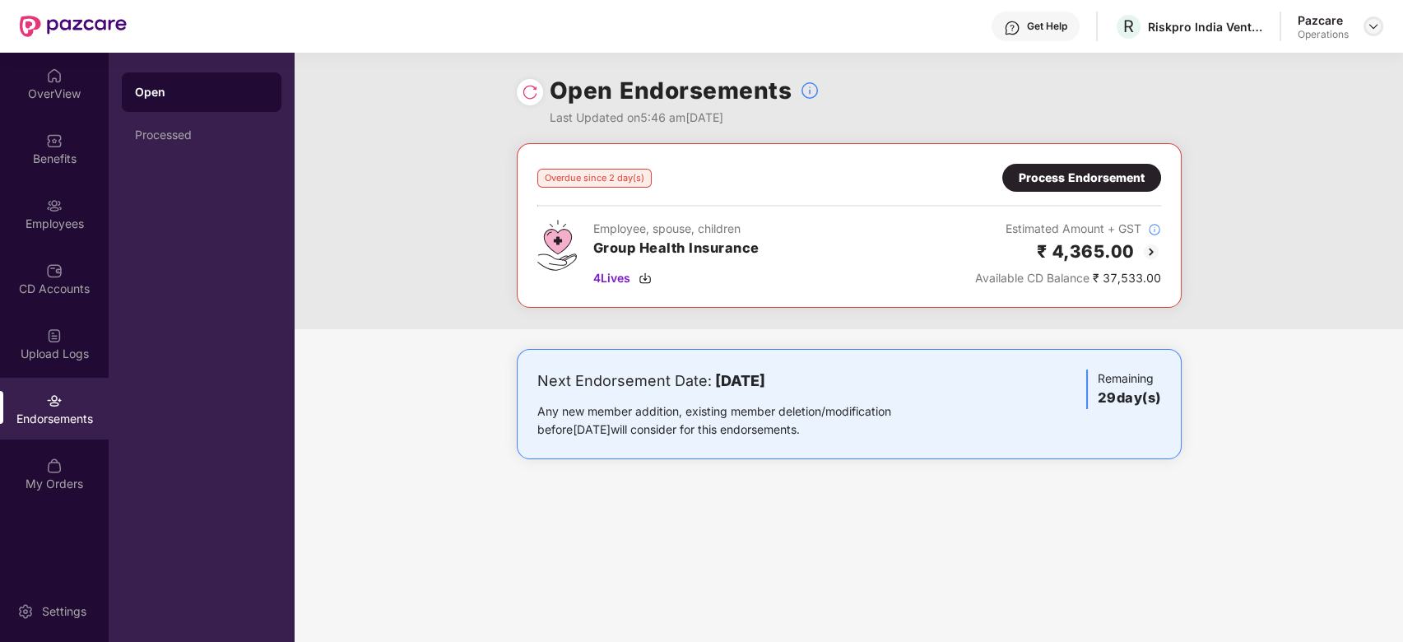
click at [1375, 30] on img at bounding box center [1373, 26] width 13 height 13
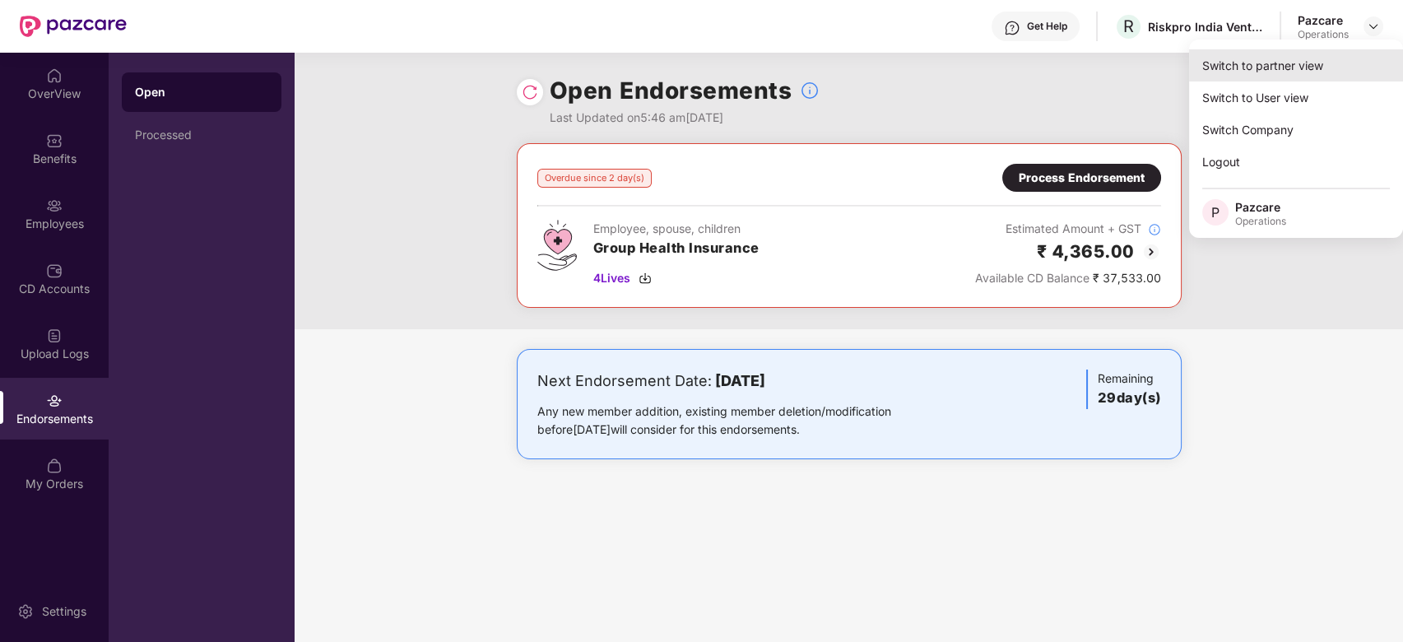
click at [1275, 63] on div "Switch to partner view" at bounding box center [1296, 65] width 214 height 32
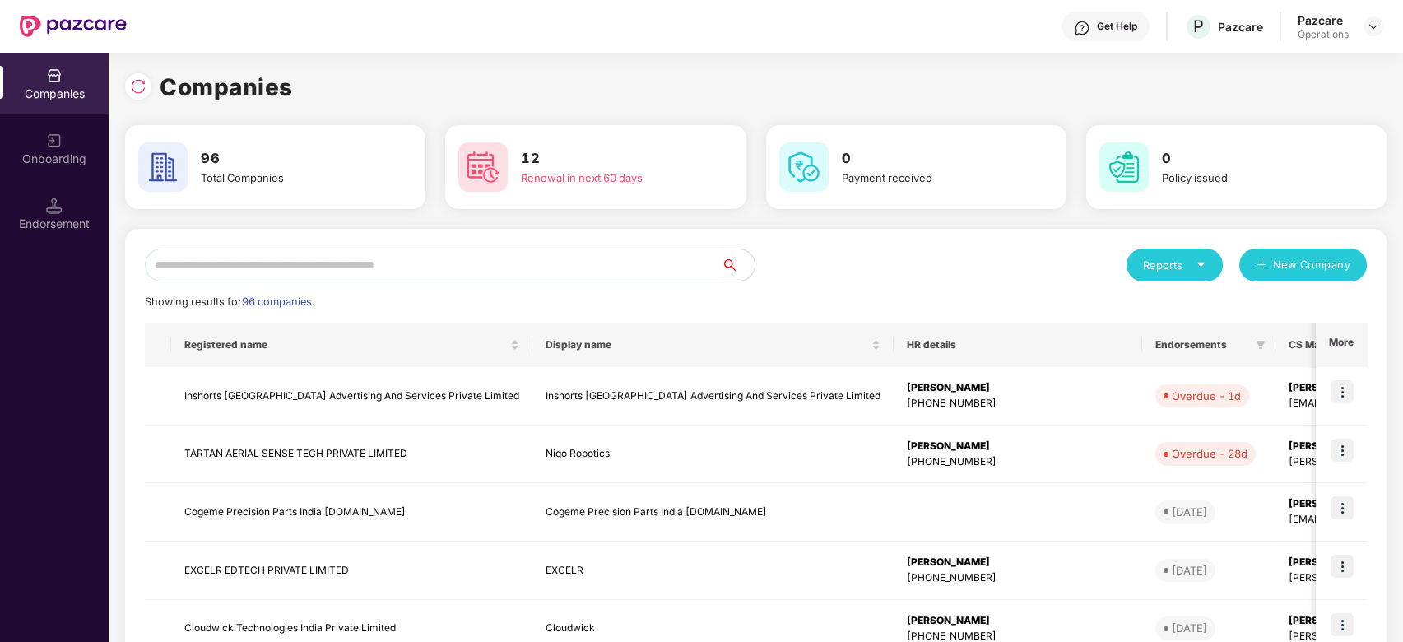
click at [430, 266] on input "text" at bounding box center [433, 265] width 577 height 33
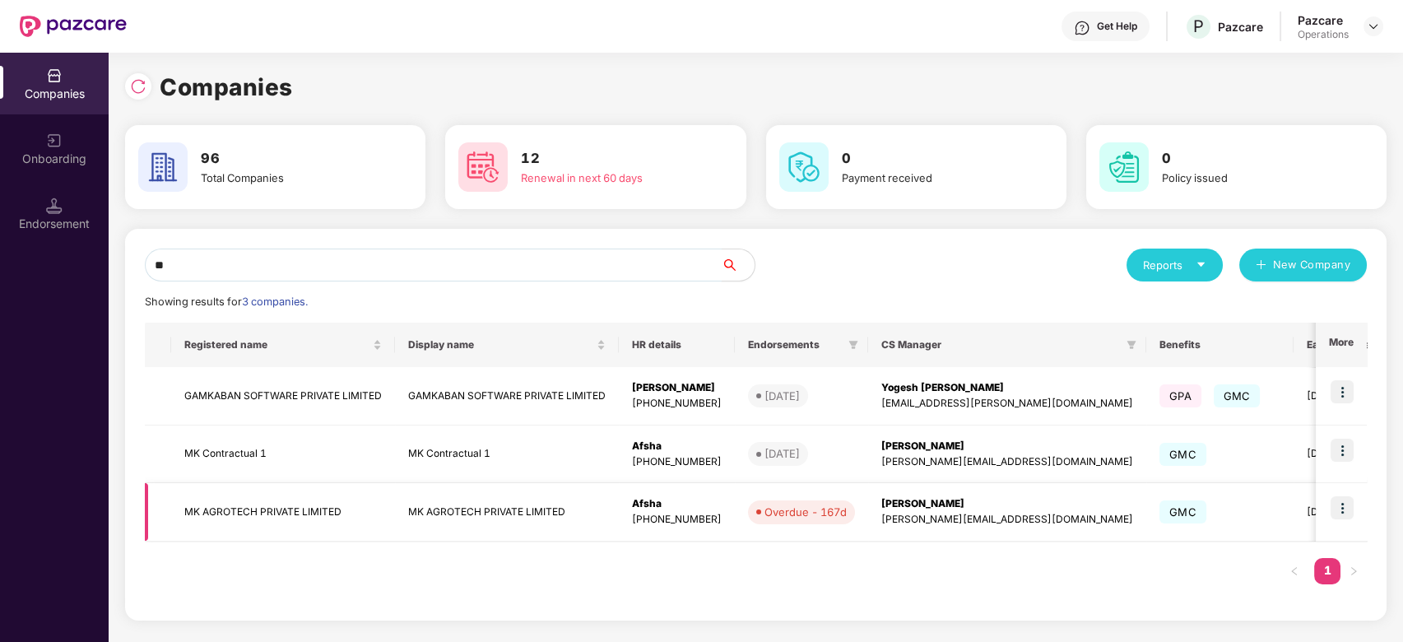
type input "**"
click at [1340, 510] on img at bounding box center [1342, 507] width 23 height 23
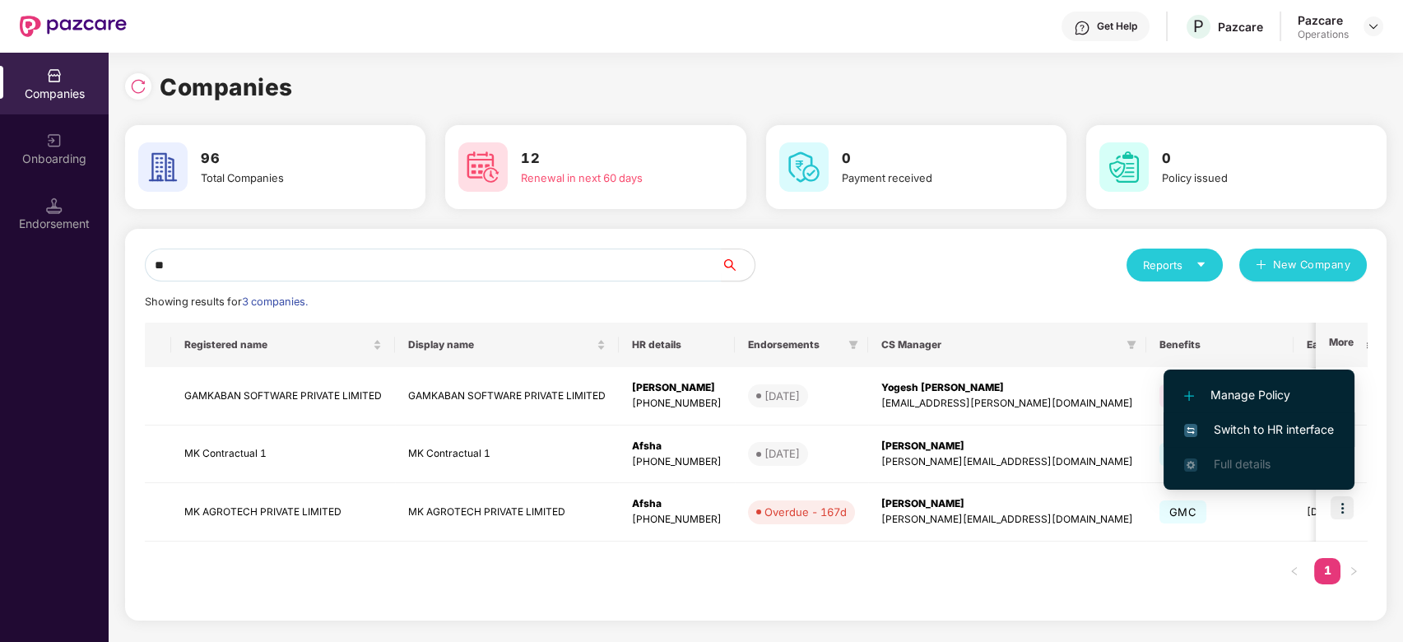
click at [1270, 433] on span "Switch to HR interface" at bounding box center [1259, 430] width 150 height 18
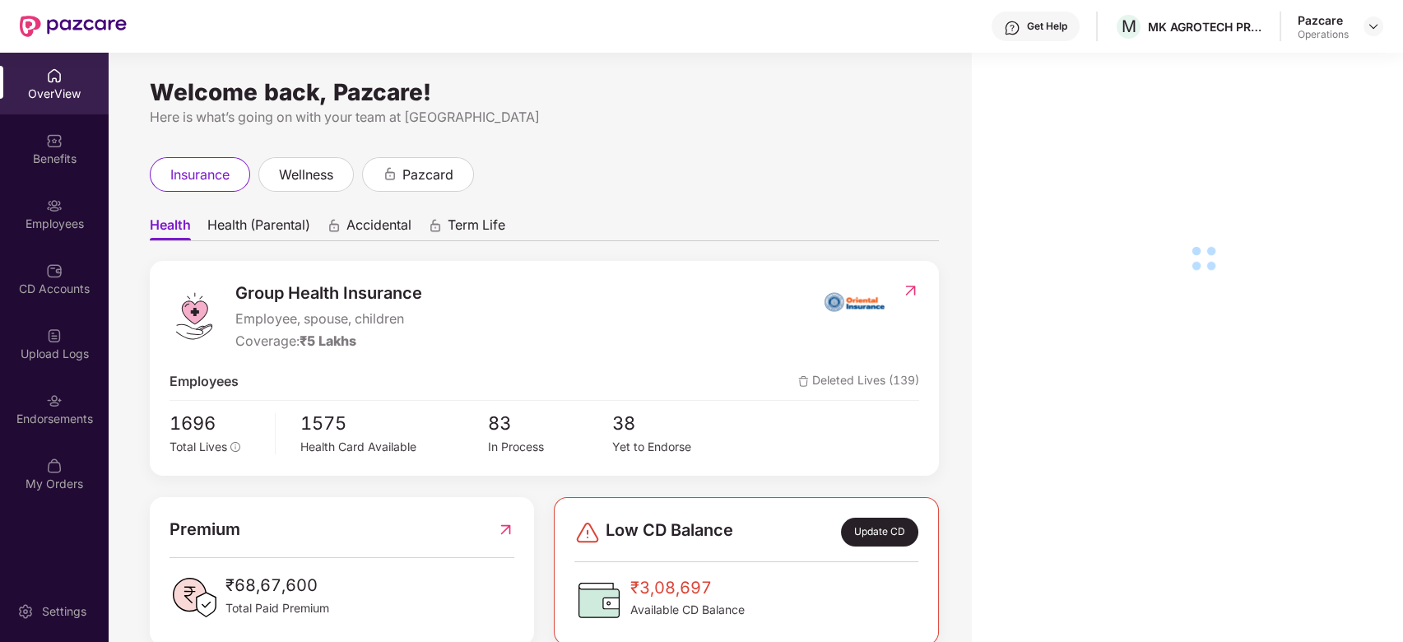
scroll to position [53, 0]
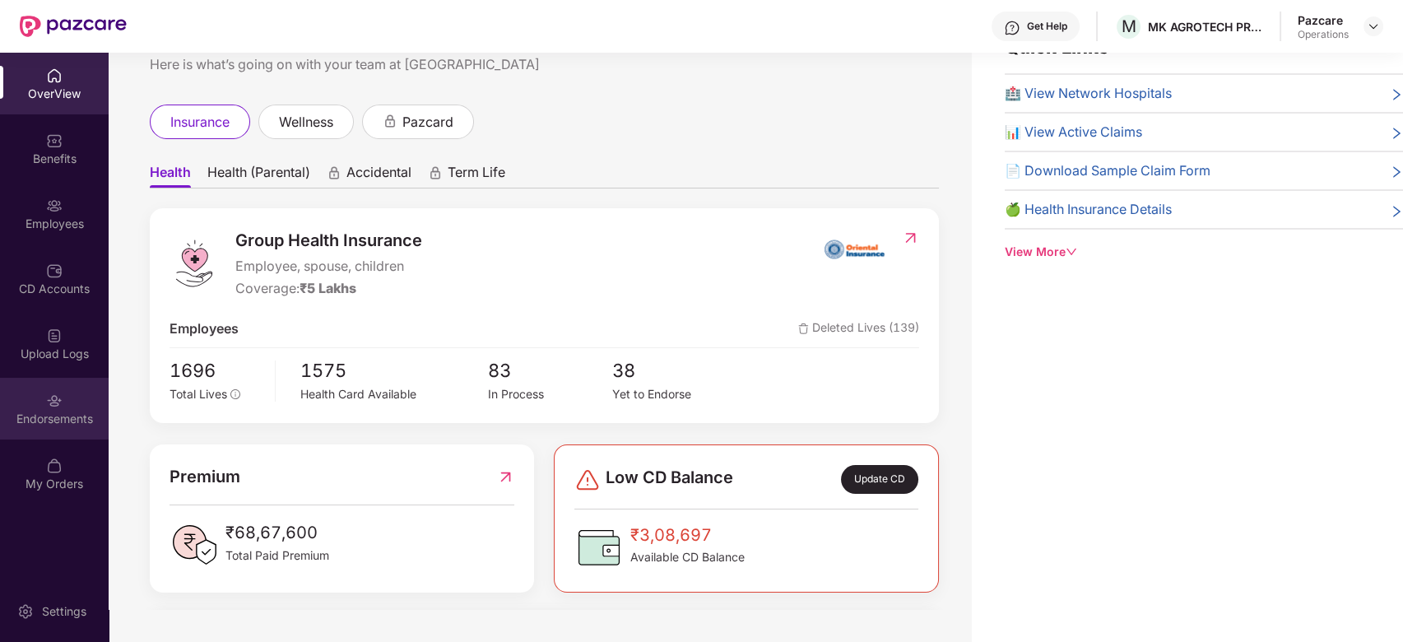
click at [45, 384] on div "Endorsements" at bounding box center [54, 409] width 109 height 62
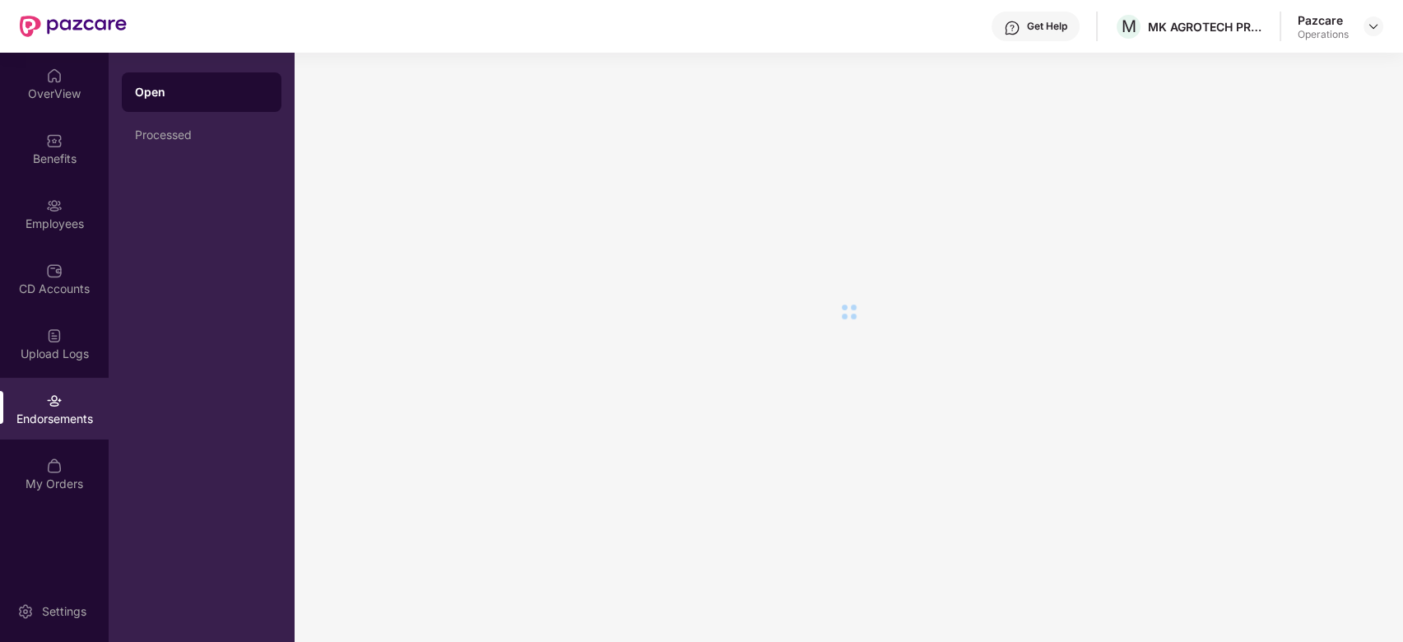
scroll to position [0, 0]
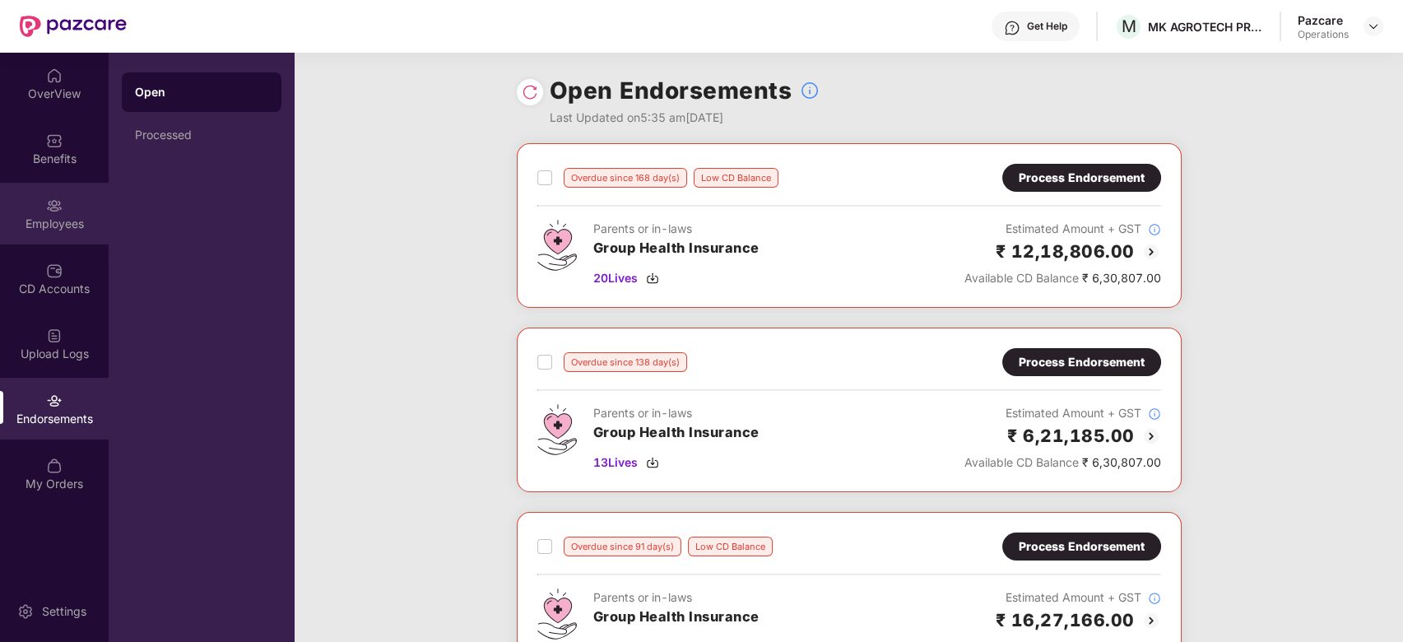
click at [49, 188] on div "Employees" at bounding box center [54, 214] width 109 height 62
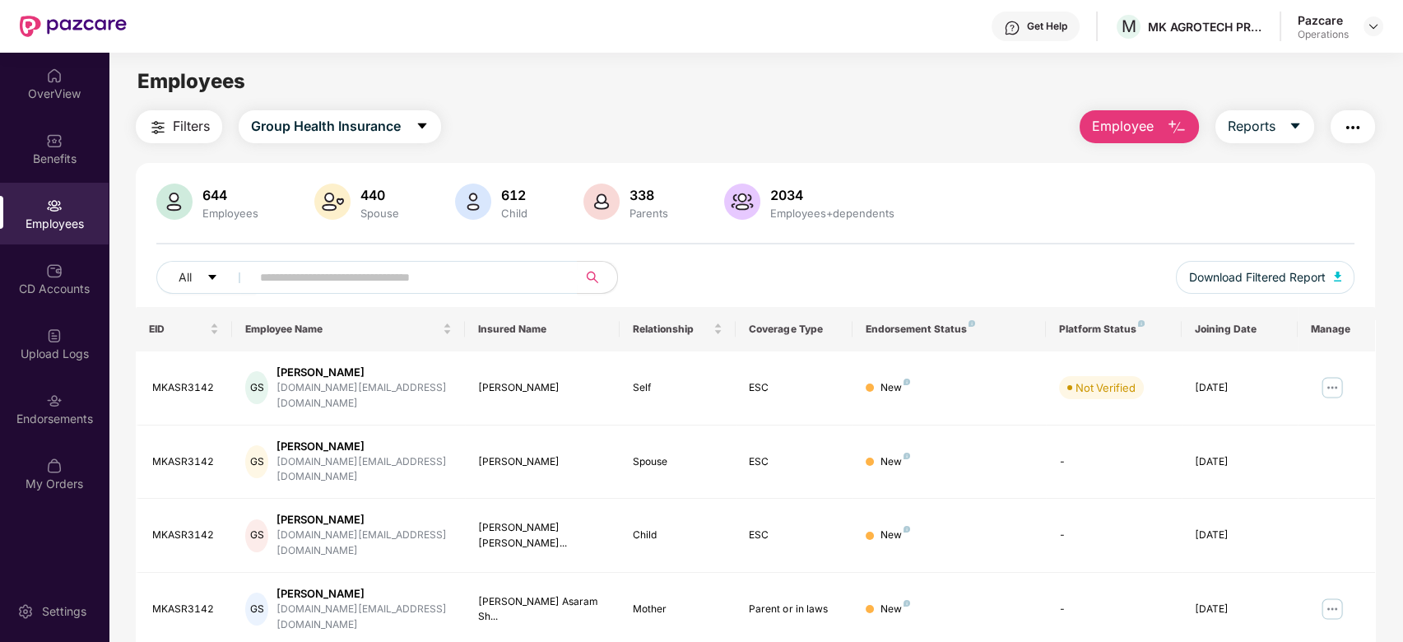
click at [42, 224] on div "Employees" at bounding box center [54, 224] width 109 height 16
click at [316, 286] on input "text" at bounding box center [408, 277] width 296 height 25
paste input "*******"
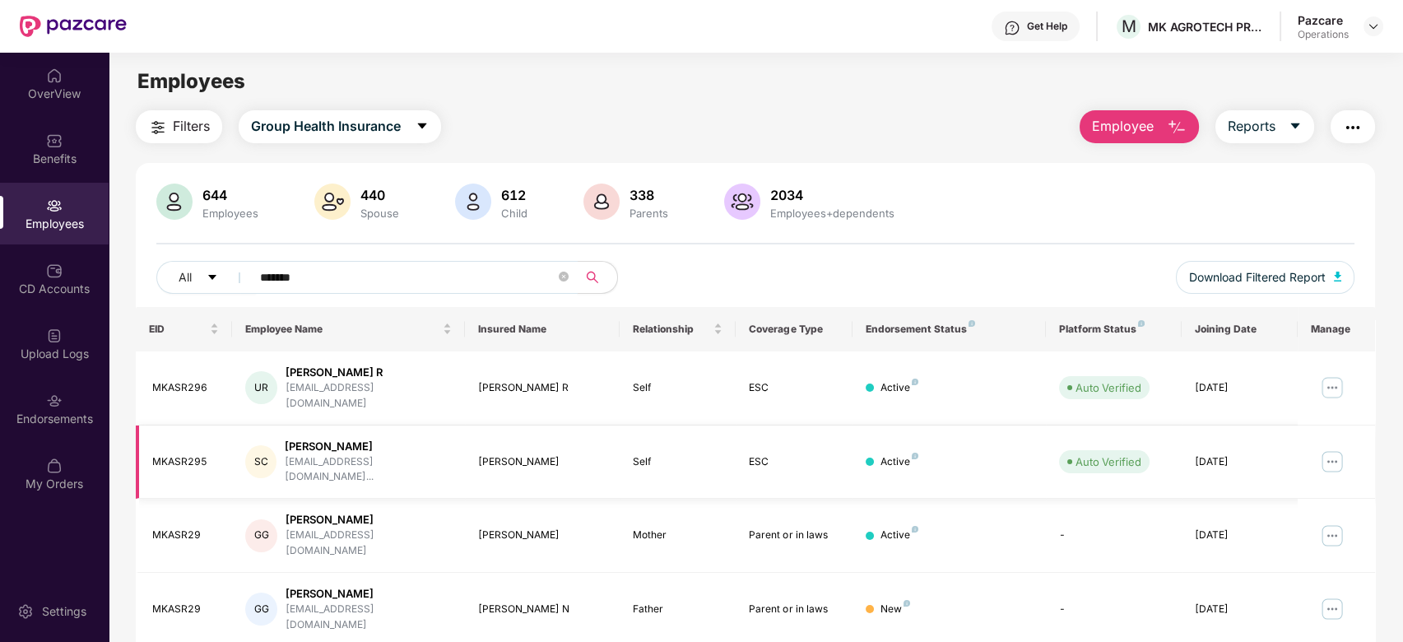
scroll to position [53, 0]
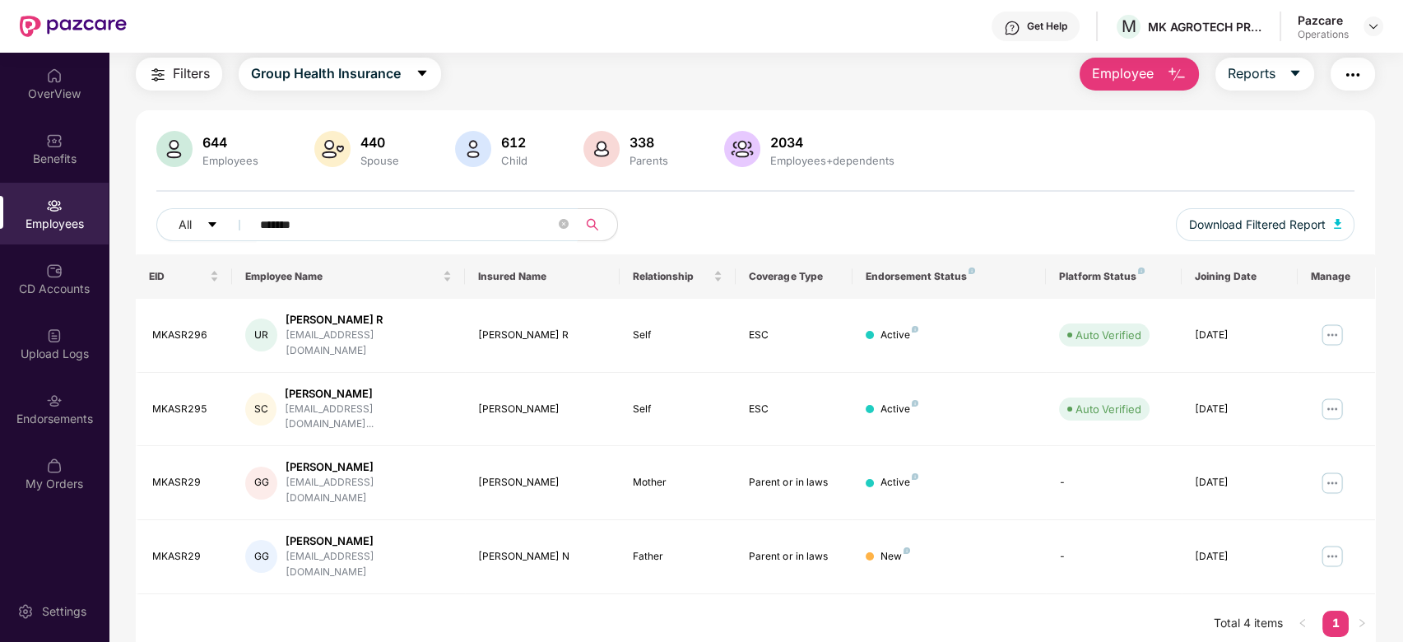
type input "*******"
click at [1374, 23] on img at bounding box center [1373, 26] width 13 height 13
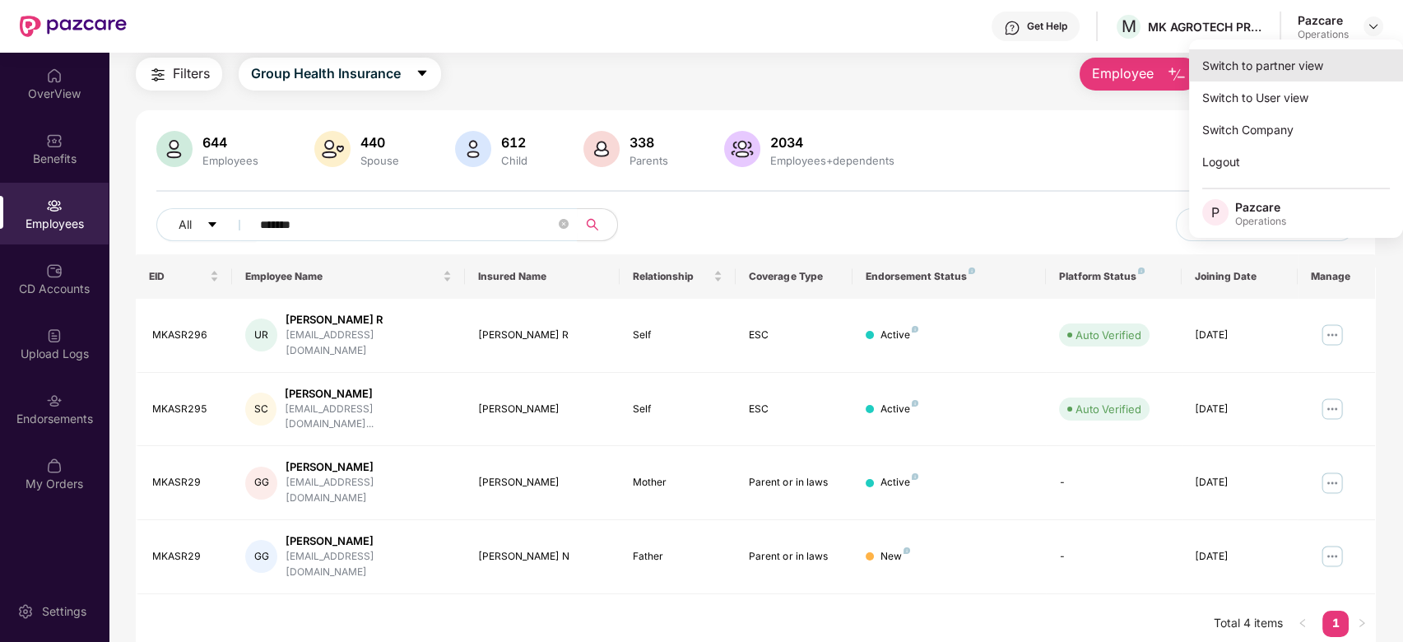
click at [1260, 64] on div "Switch to partner view" at bounding box center [1296, 65] width 214 height 32
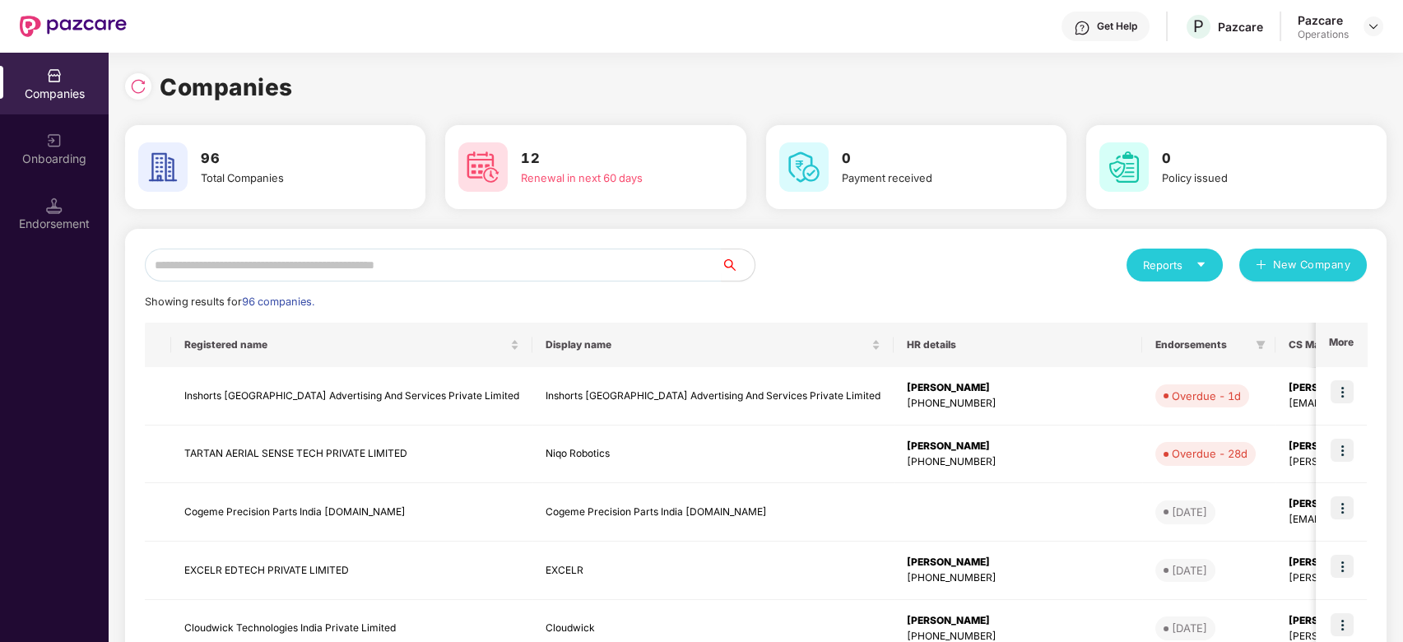
click at [533, 283] on div "Reports New Company Showing results for 96 companies. Registered name Display n…" at bounding box center [756, 629] width 1222 height 760
click at [486, 271] on input "text" at bounding box center [433, 265] width 577 height 33
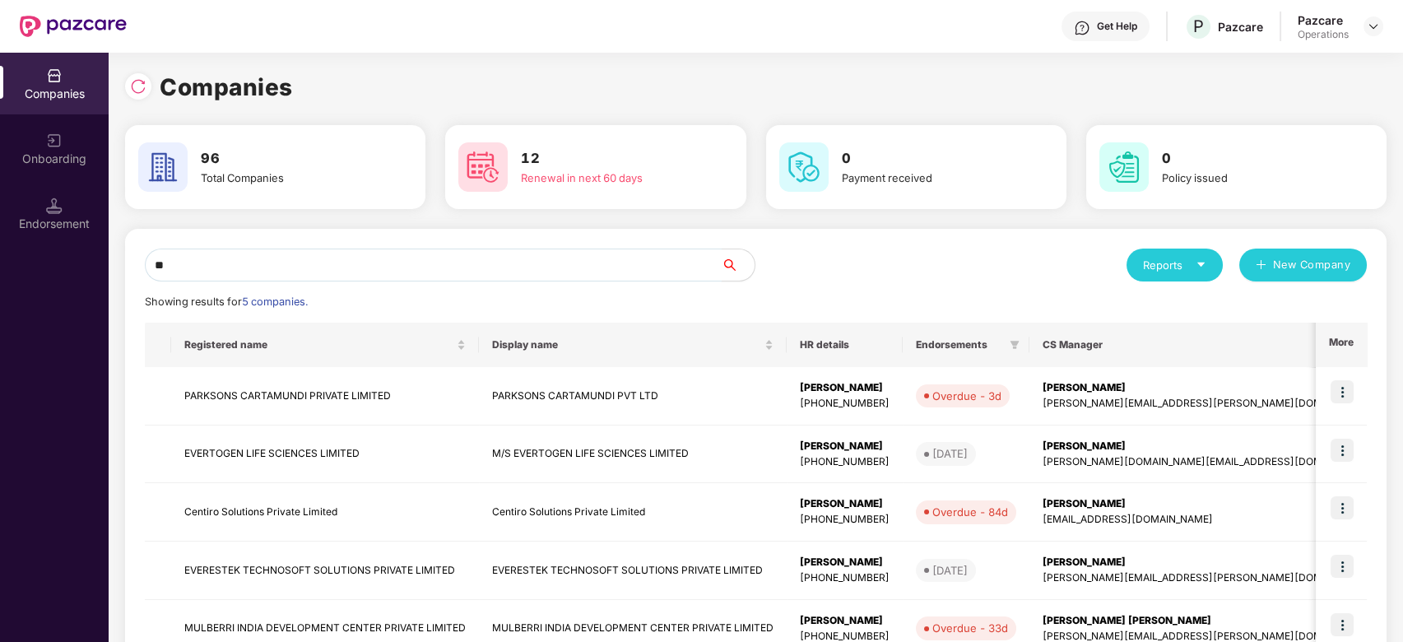
type input "*"
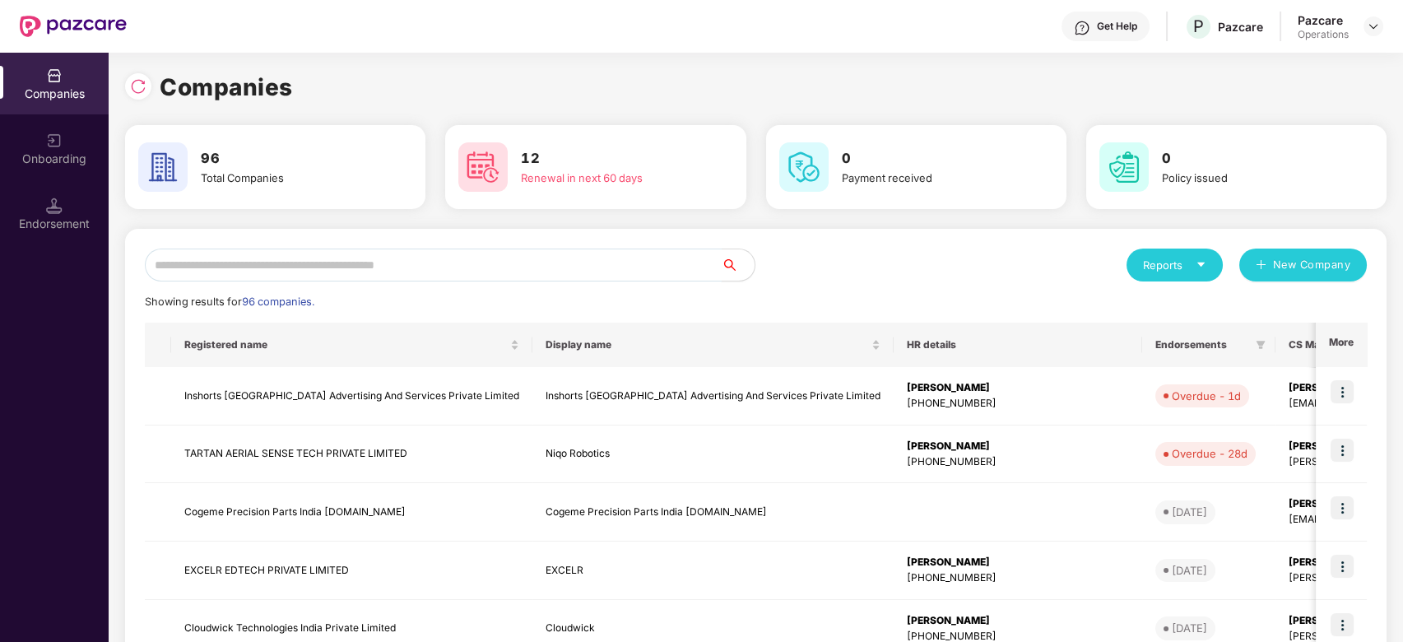
click at [367, 260] on input "text" at bounding box center [433, 265] width 577 height 33
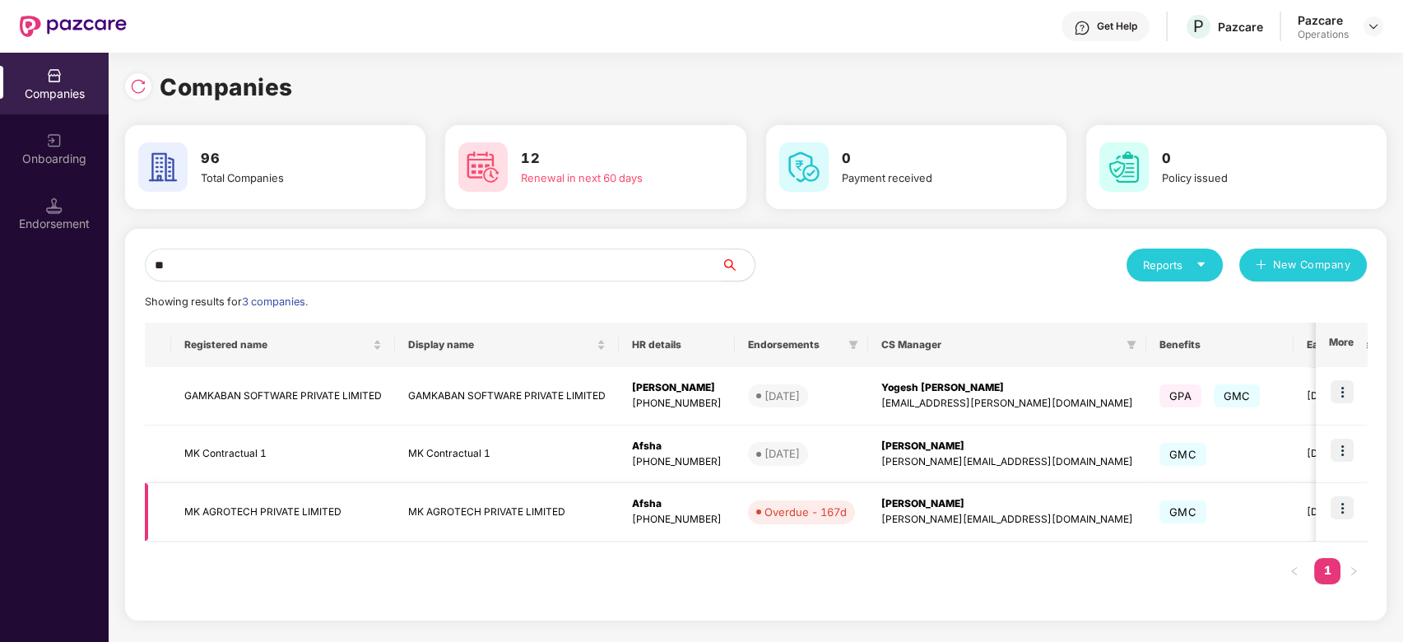
type input "**"
click at [1343, 508] on img at bounding box center [1342, 507] width 23 height 23
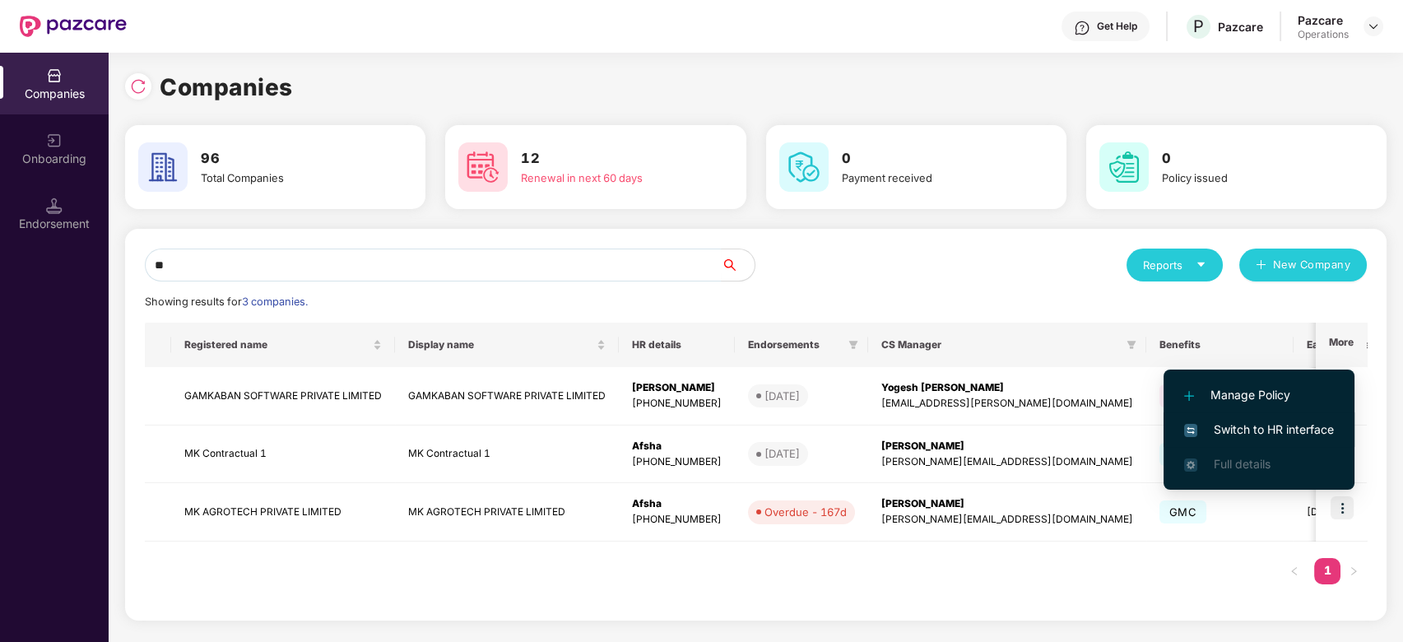
click at [1239, 428] on span "Switch to HR interface" at bounding box center [1259, 430] width 150 height 18
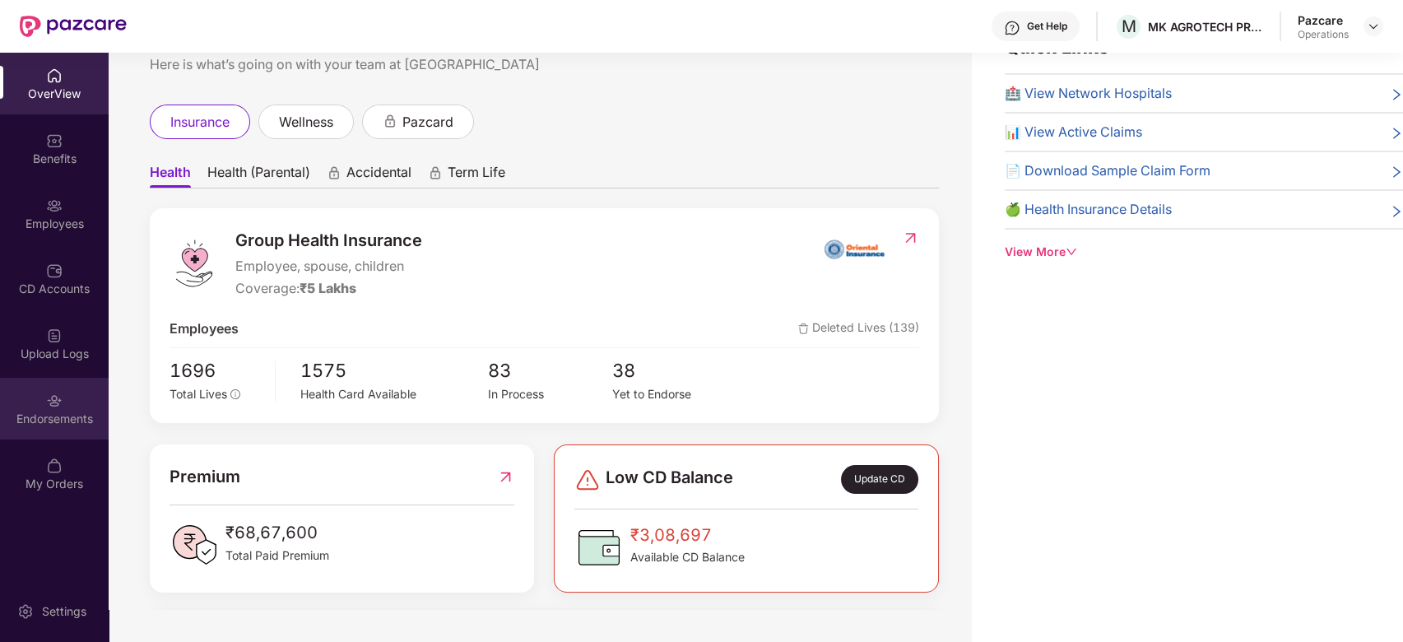
click at [53, 386] on div "Endorsements" at bounding box center [54, 409] width 109 height 62
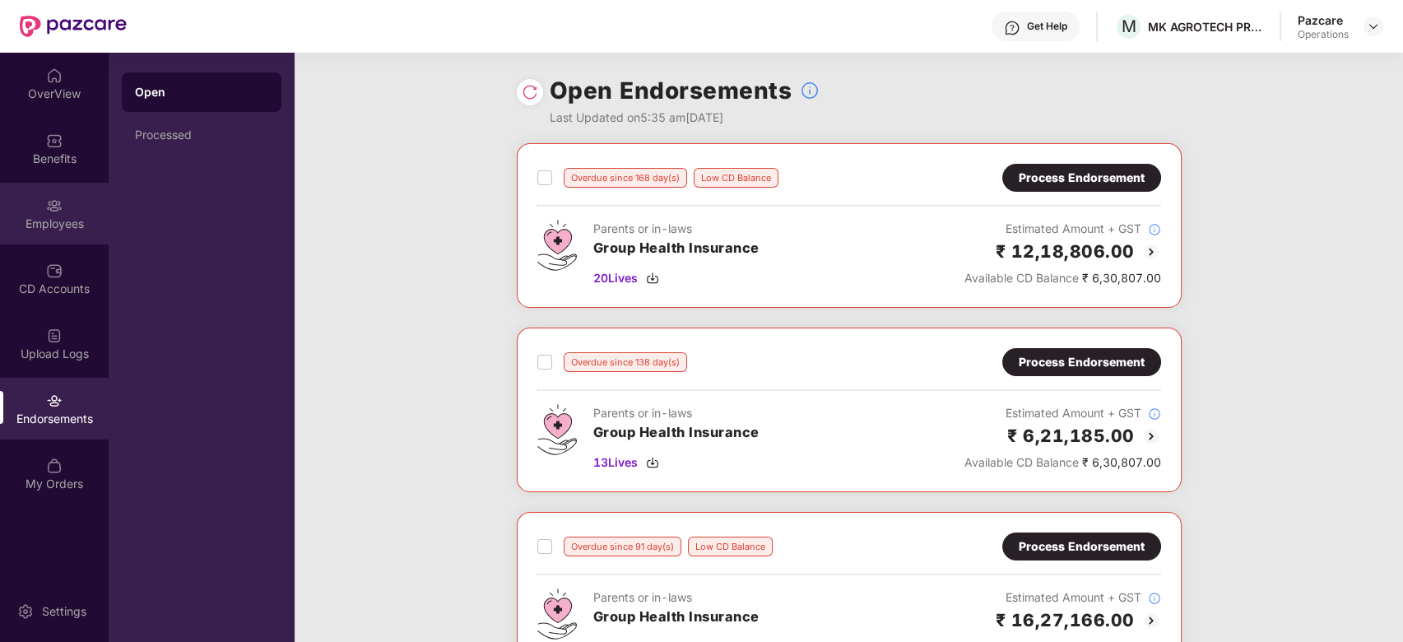
click at [28, 202] on div "Employees" at bounding box center [54, 214] width 109 height 62
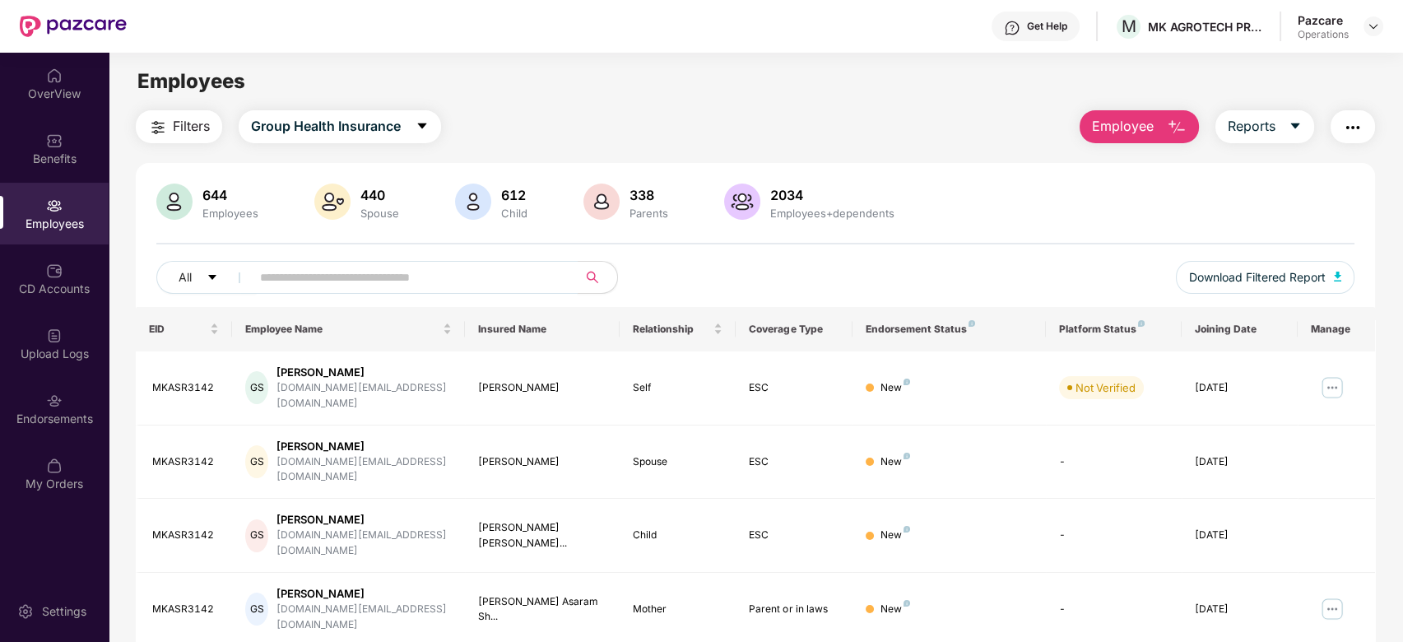
click at [361, 271] on input "text" at bounding box center [408, 277] width 296 height 25
paste input "*******"
click at [361, 271] on input "*******" at bounding box center [408, 277] width 296 height 25
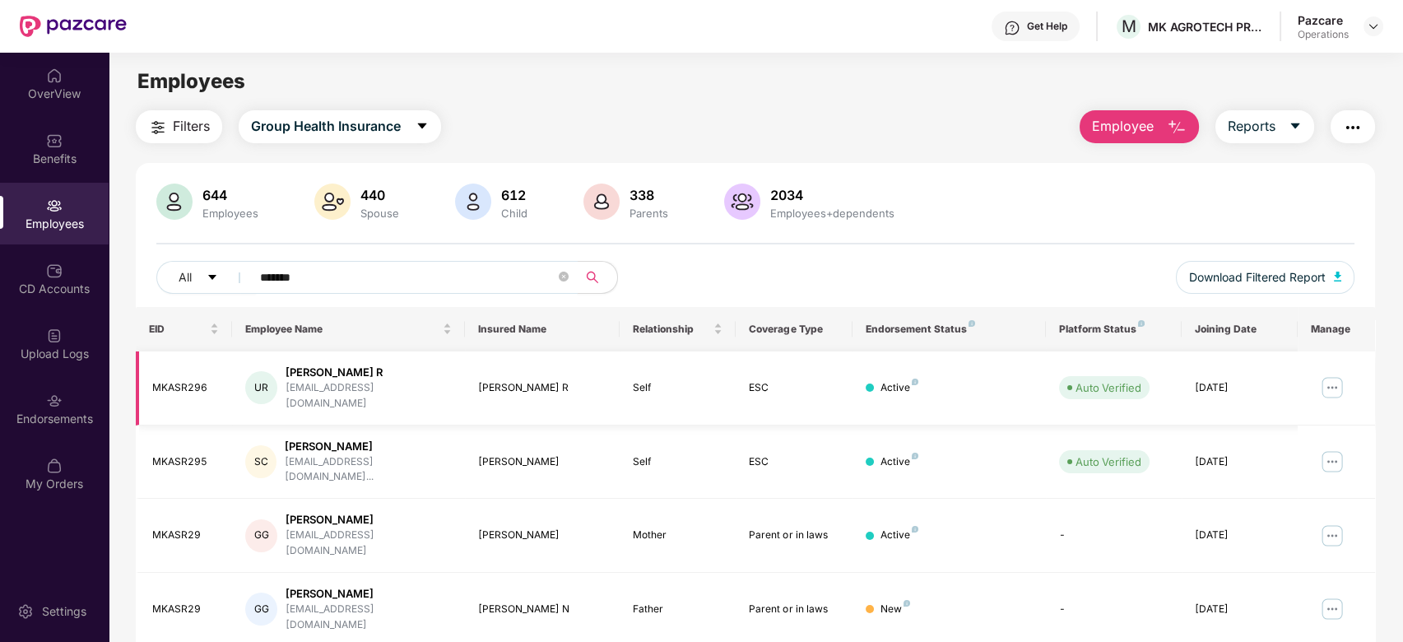
scroll to position [53, 0]
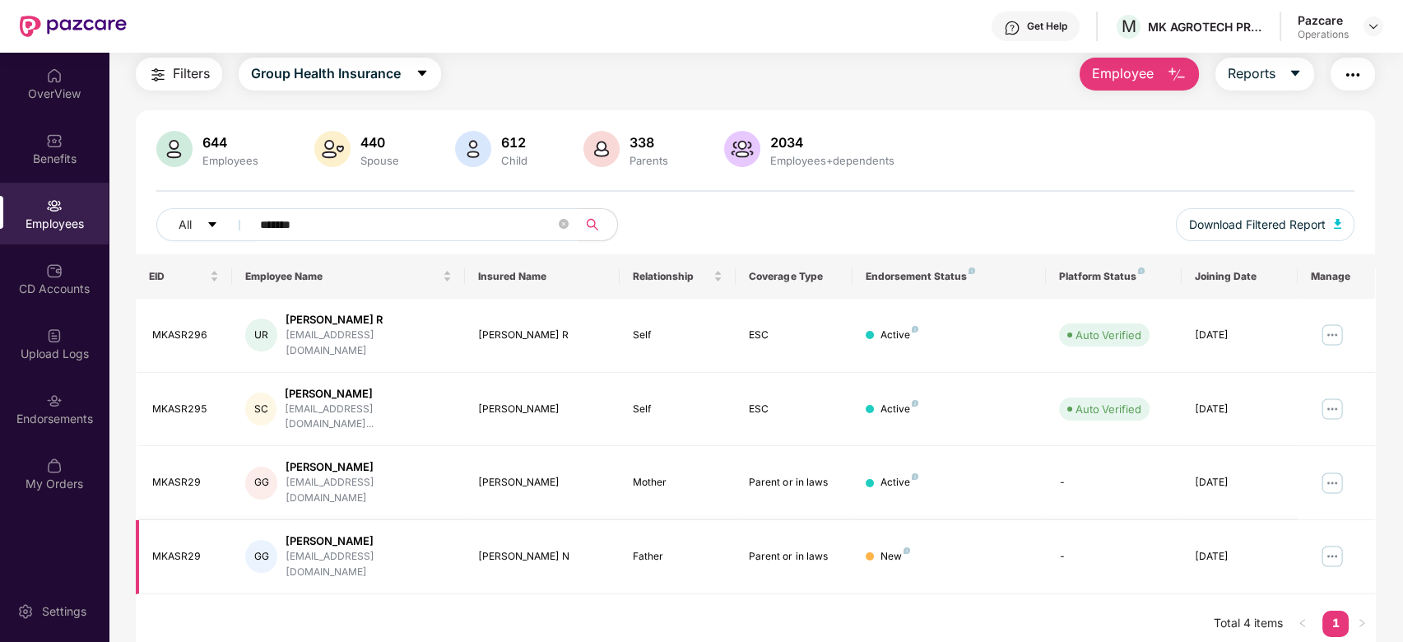
type input "*******"
click at [38, 408] on div "Endorsements" at bounding box center [54, 409] width 109 height 62
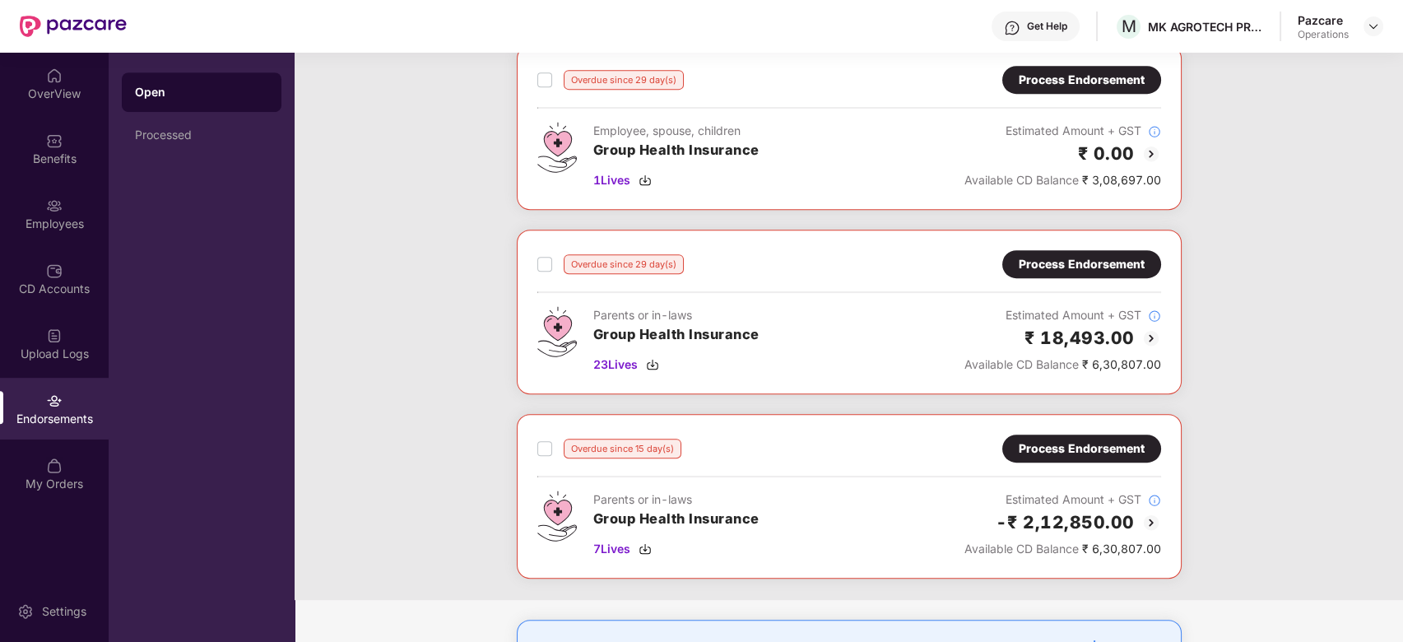
scroll to position [1571, 0]
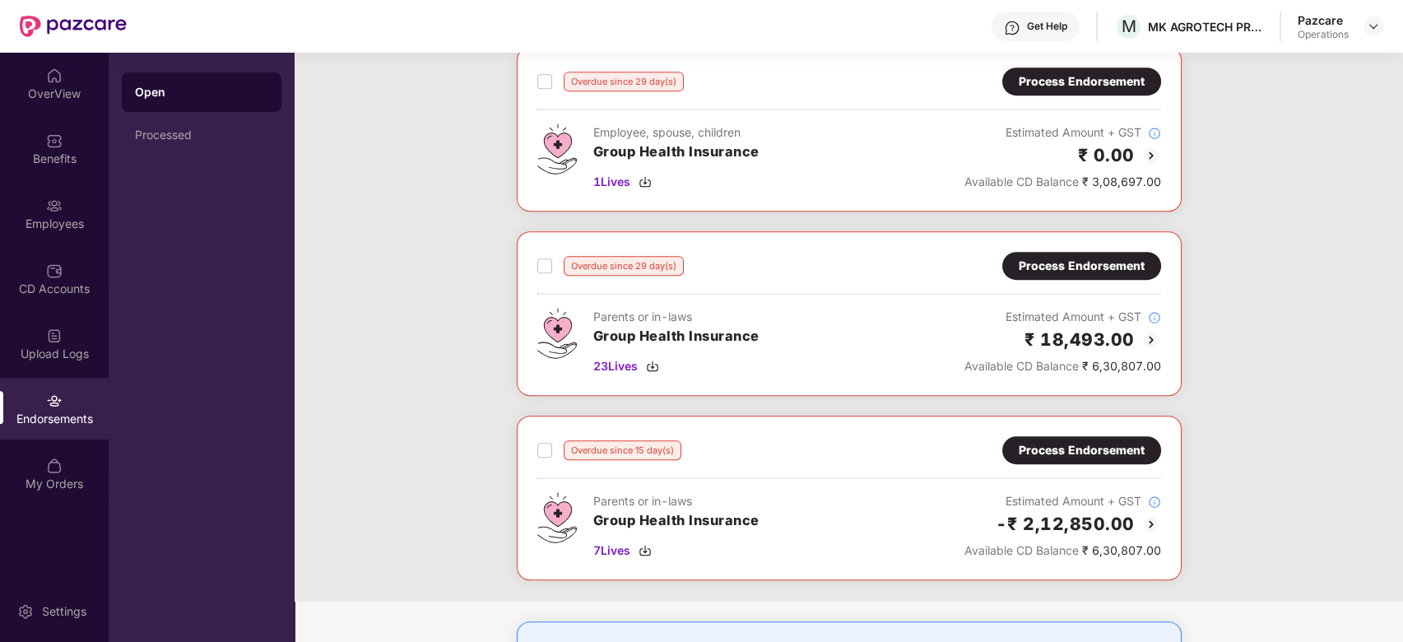
click at [1058, 258] on div "Process Endorsement" at bounding box center [1082, 266] width 126 height 18
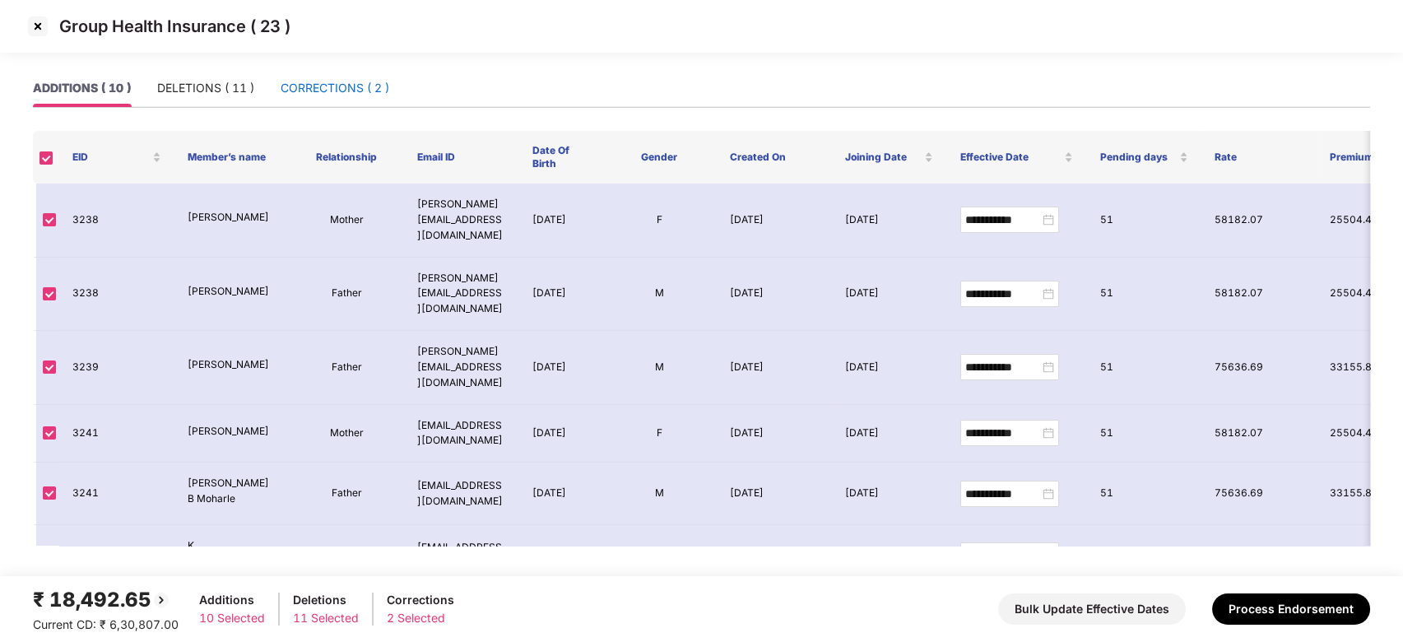
click at [328, 82] on div "CORRECTIONS ( 2 )" at bounding box center [335, 88] width 109 height 18
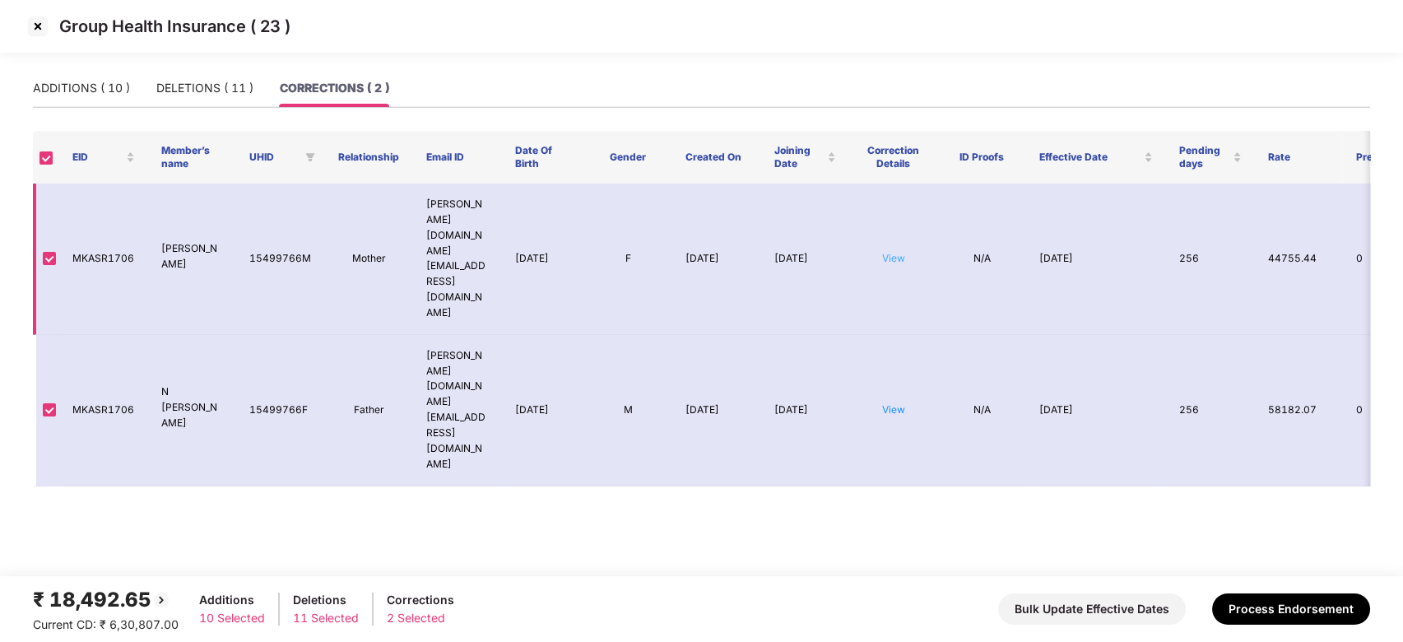
click at [896, 252] on link "View" at bounding box center [893, 258] width 23 height 12
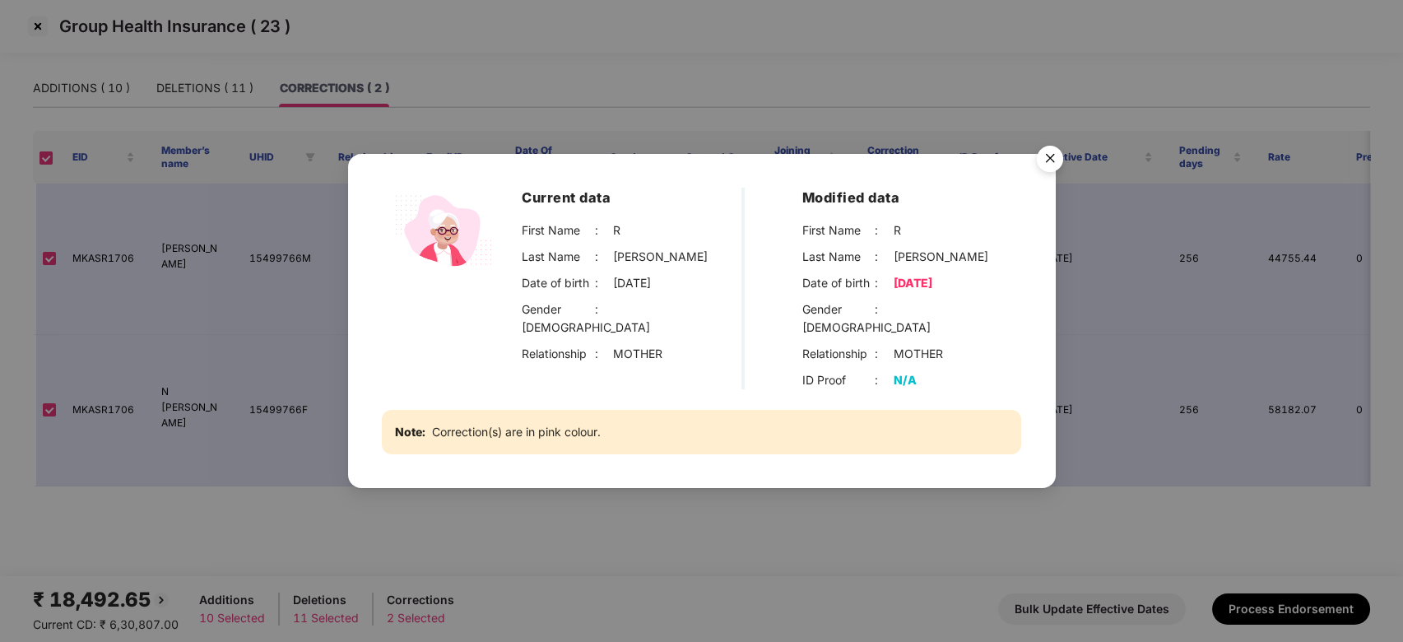
click at [1034, 170] on img "Close" at bounding box center [1050, 161] width 46 height 46
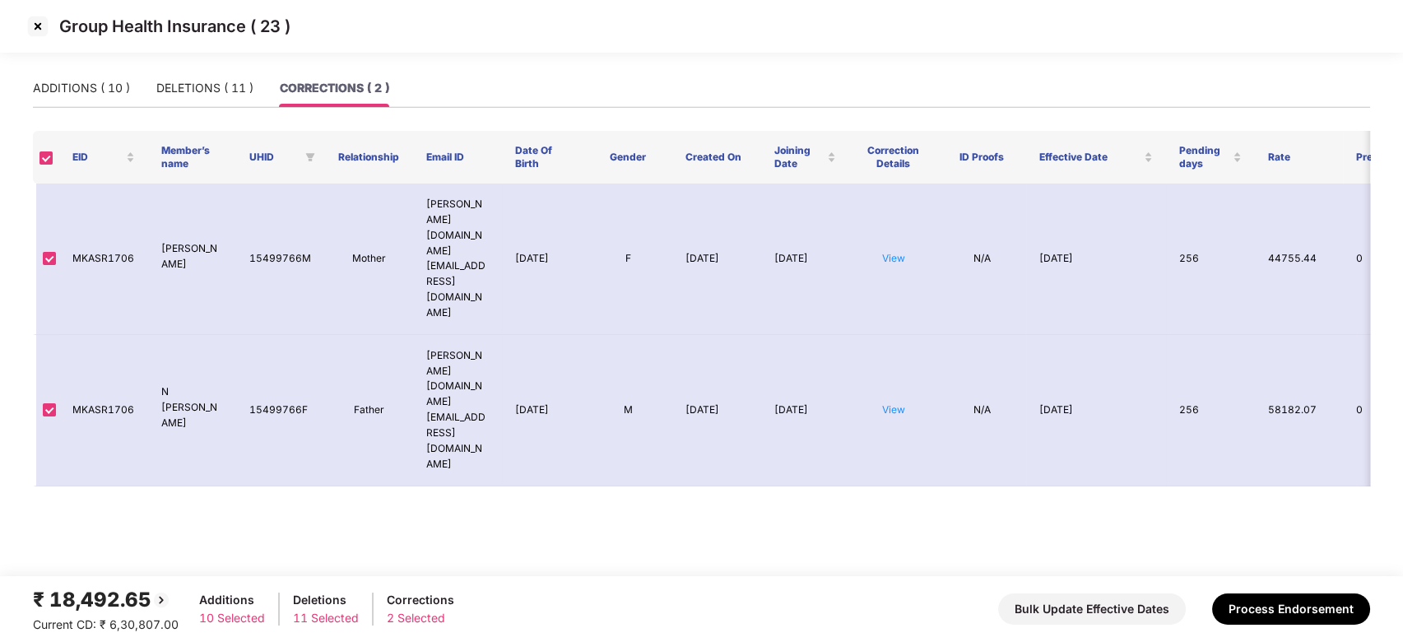
click at [35, 27] on img at bounding box center [38, 26] width 26 height 26
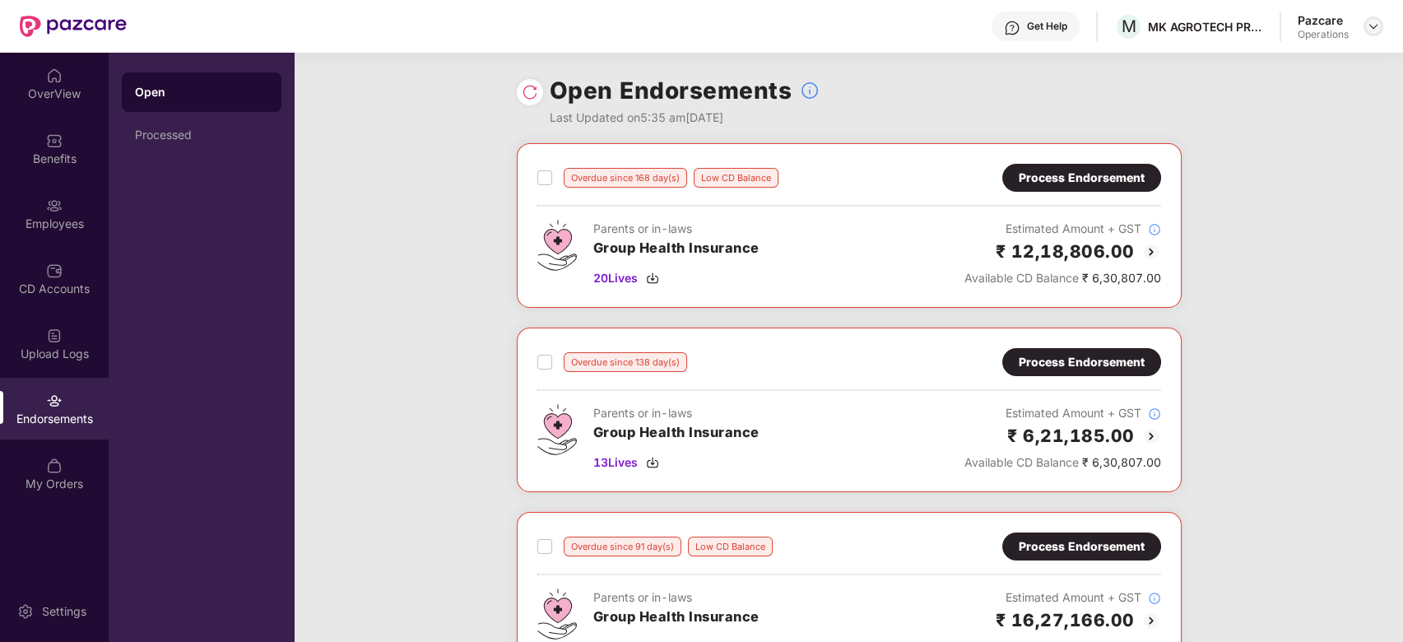
click at [1376, 24] on img at bounding box center [1373, 26] width 13 height 13
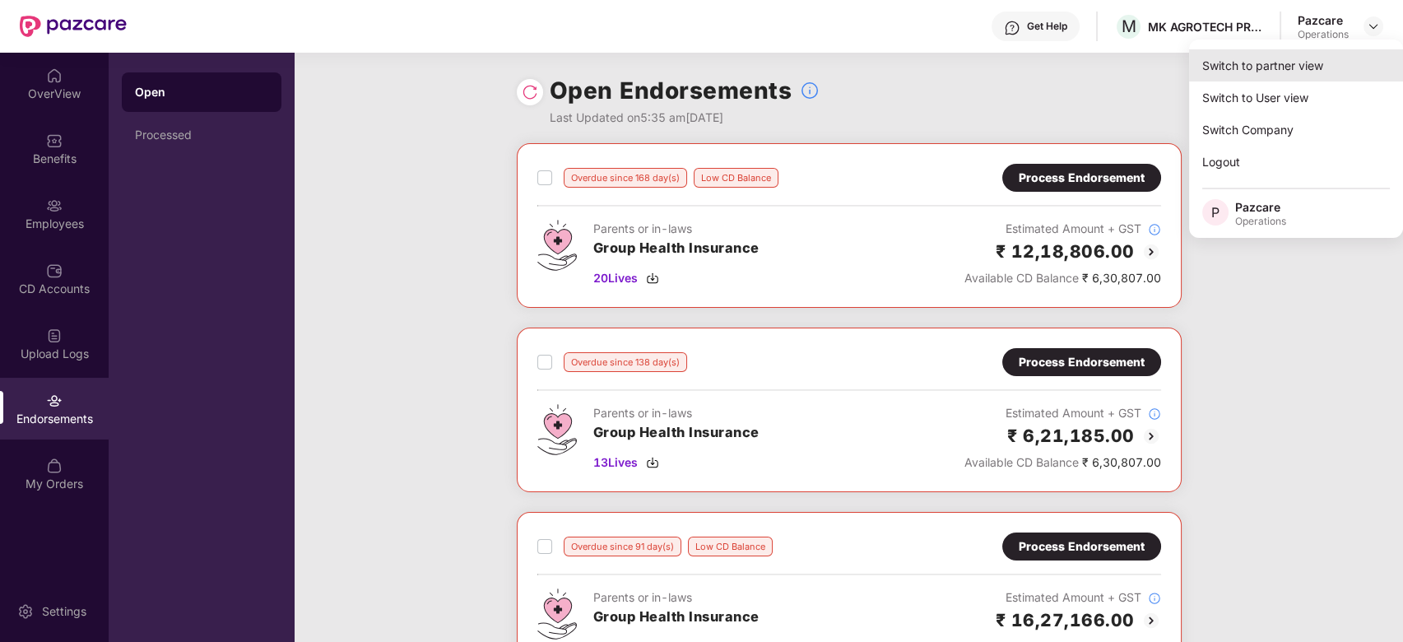
click at [1271, 52] on div "Switch to partner view" at bounding box center [1296, 65] width 214 height 32
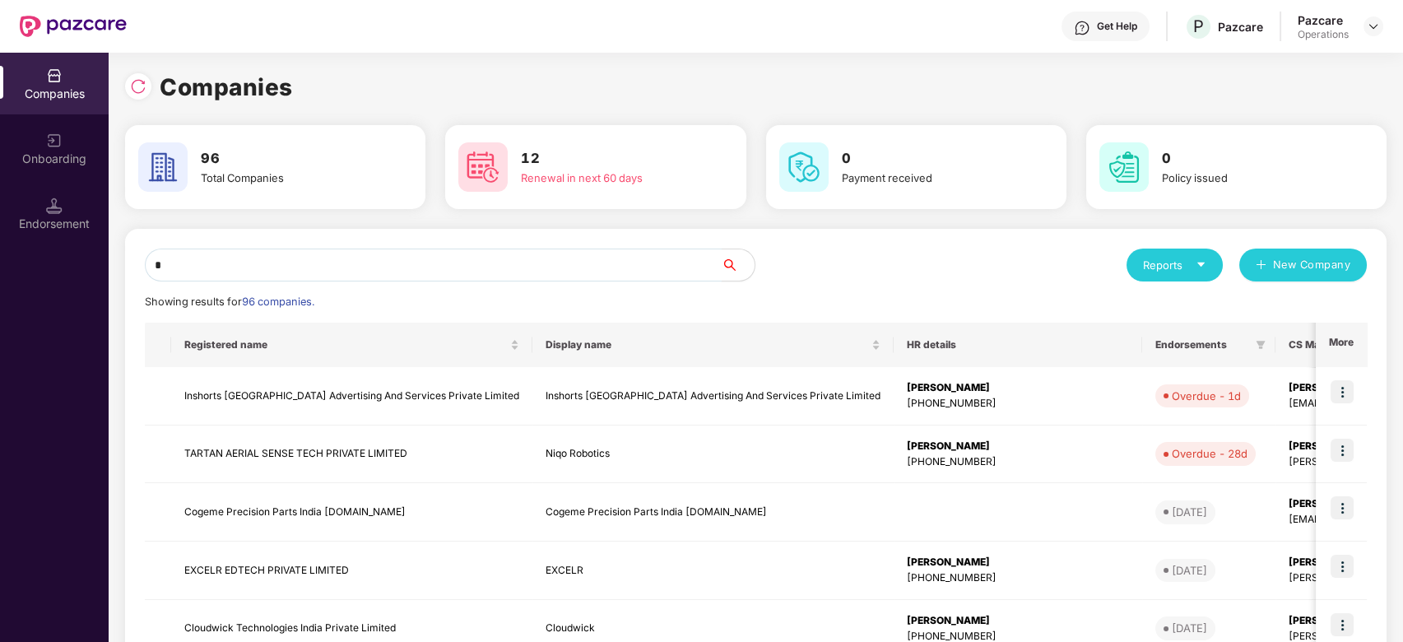
click at [589, 271] on input "*" at bounding box center [433, 265] width 577 height 33
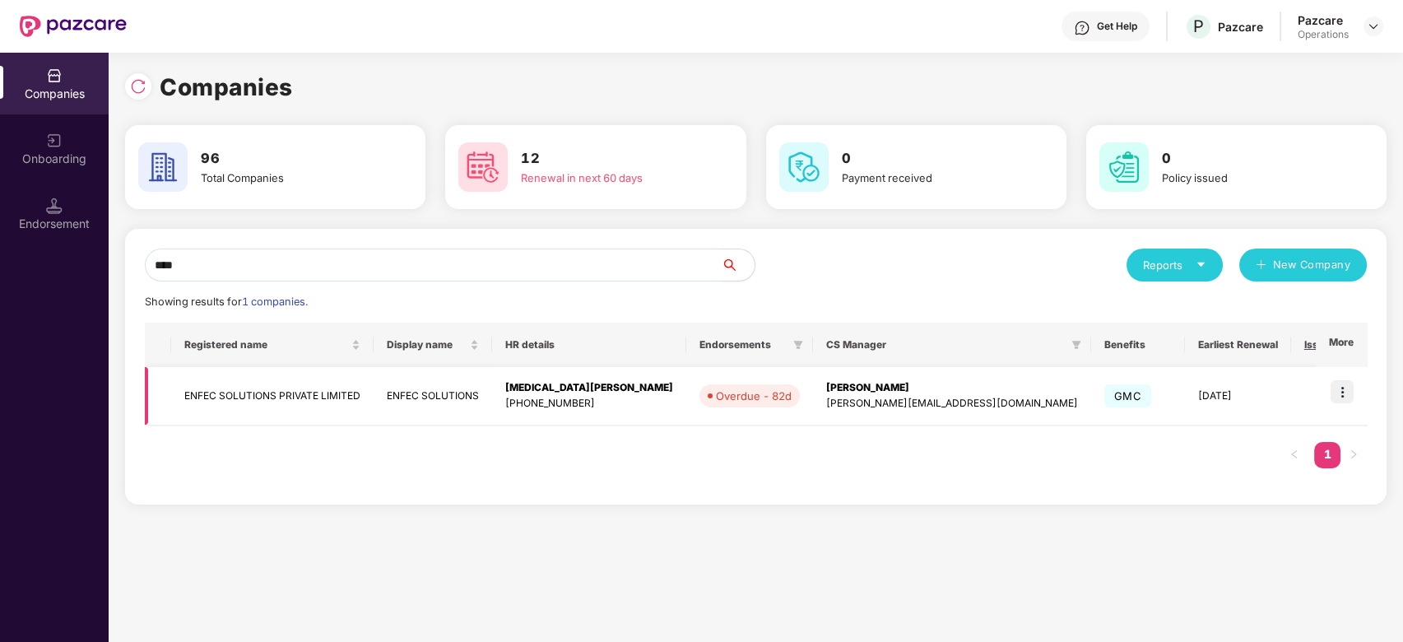
type input "****"
click at [1346, 389] on img at bounding box center [1342, 391] width 23 height 23
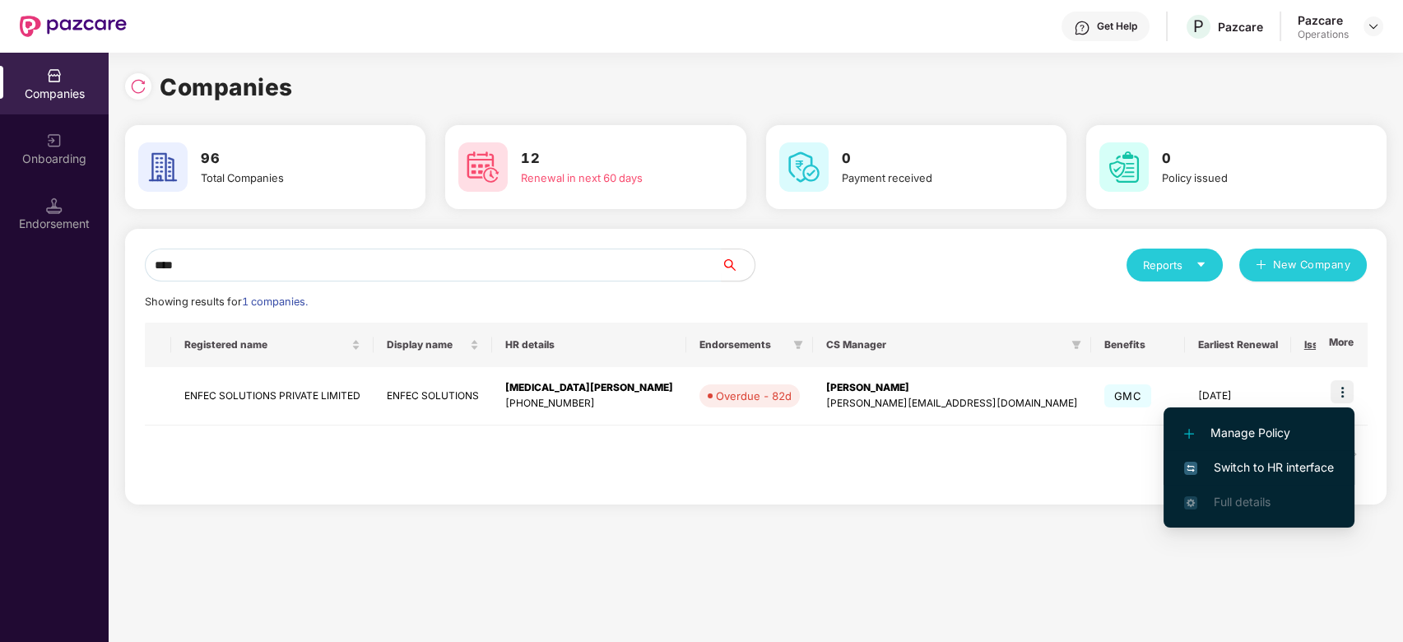
click at [1263, 454] on li "Switch to HR interface" at bounding box center [1259, 467] width 191 height 35
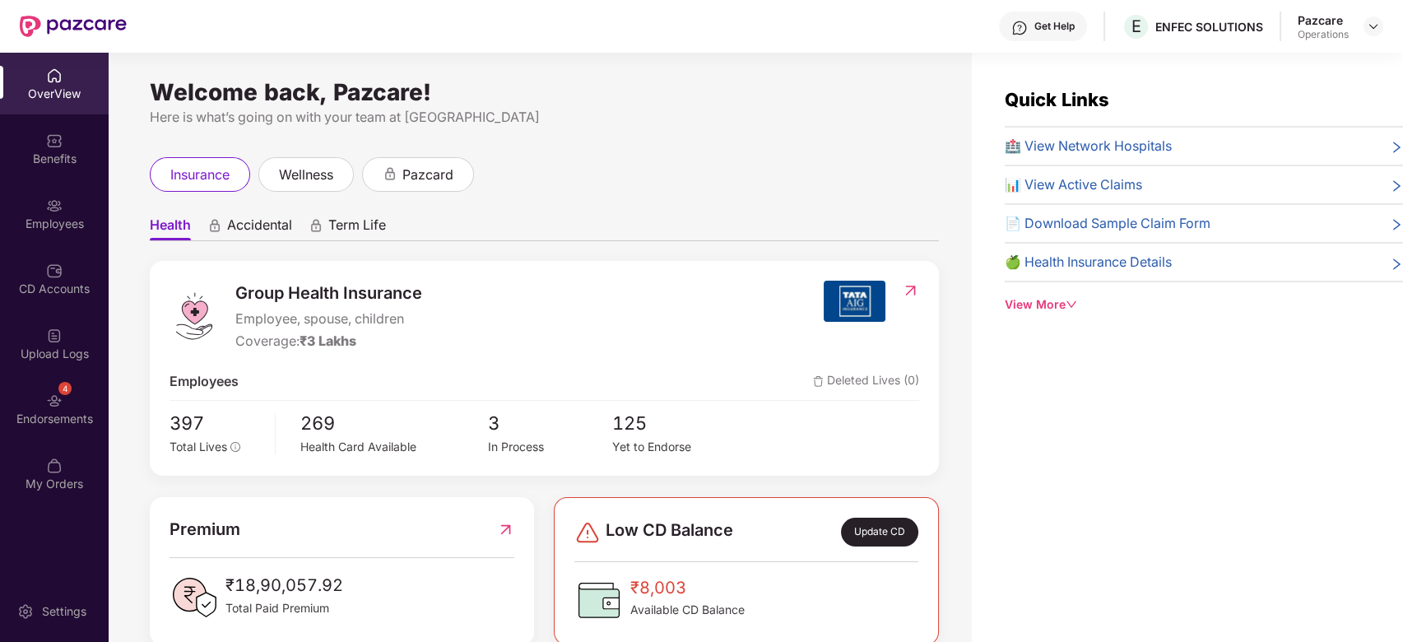
click at [46, 198] on img at bounding box center [54, 206] width 16 height 16
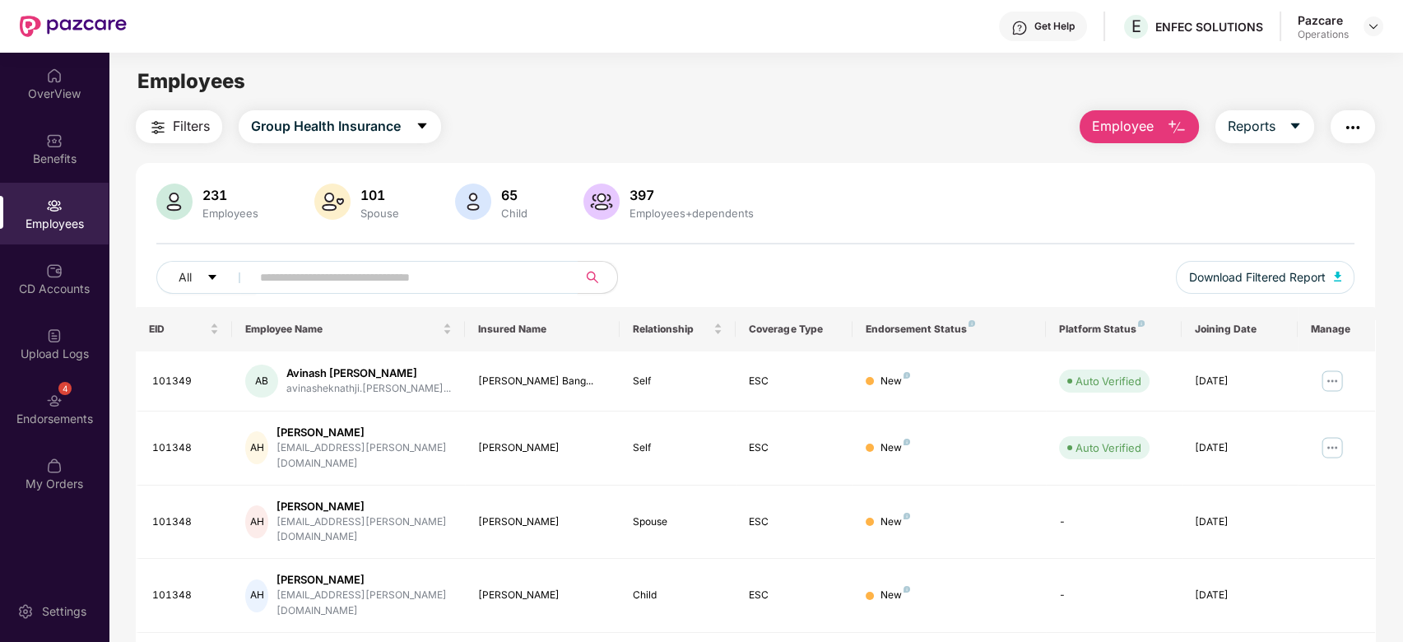
click at [401, 286] on input "text" at bounding box center [408, 277] width 296 height 25
paste input "******"
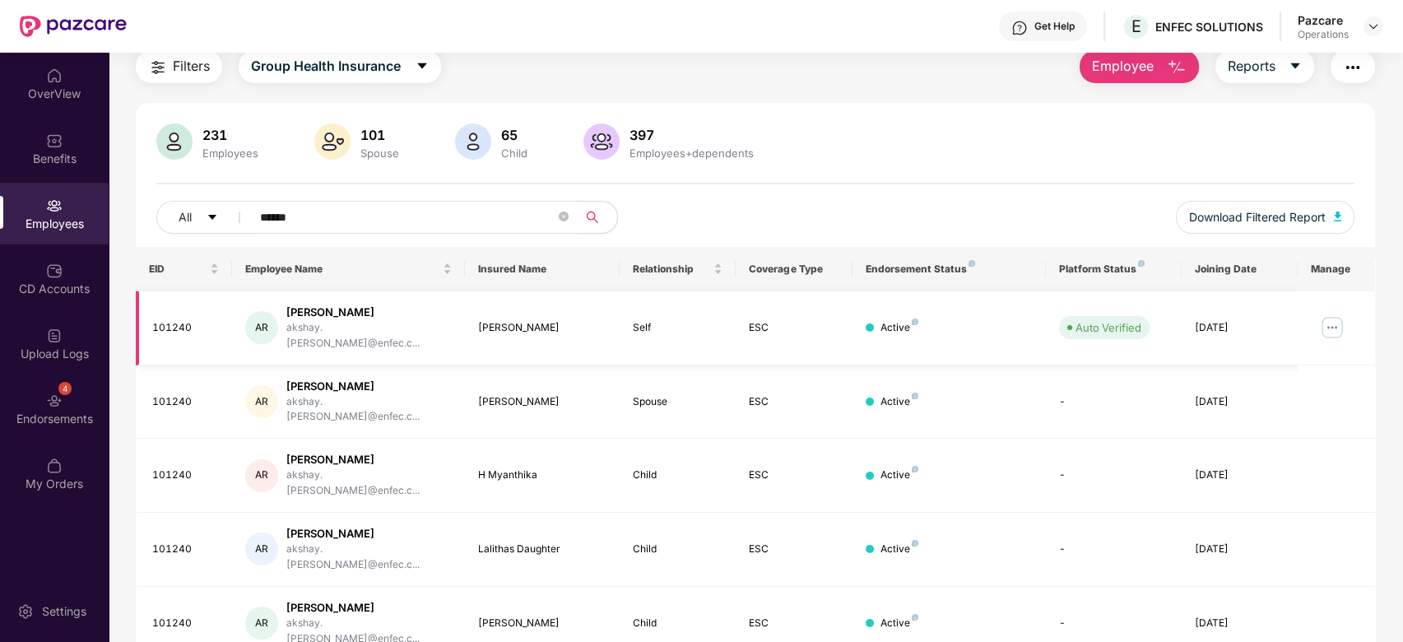
scroll to position [67, 0]
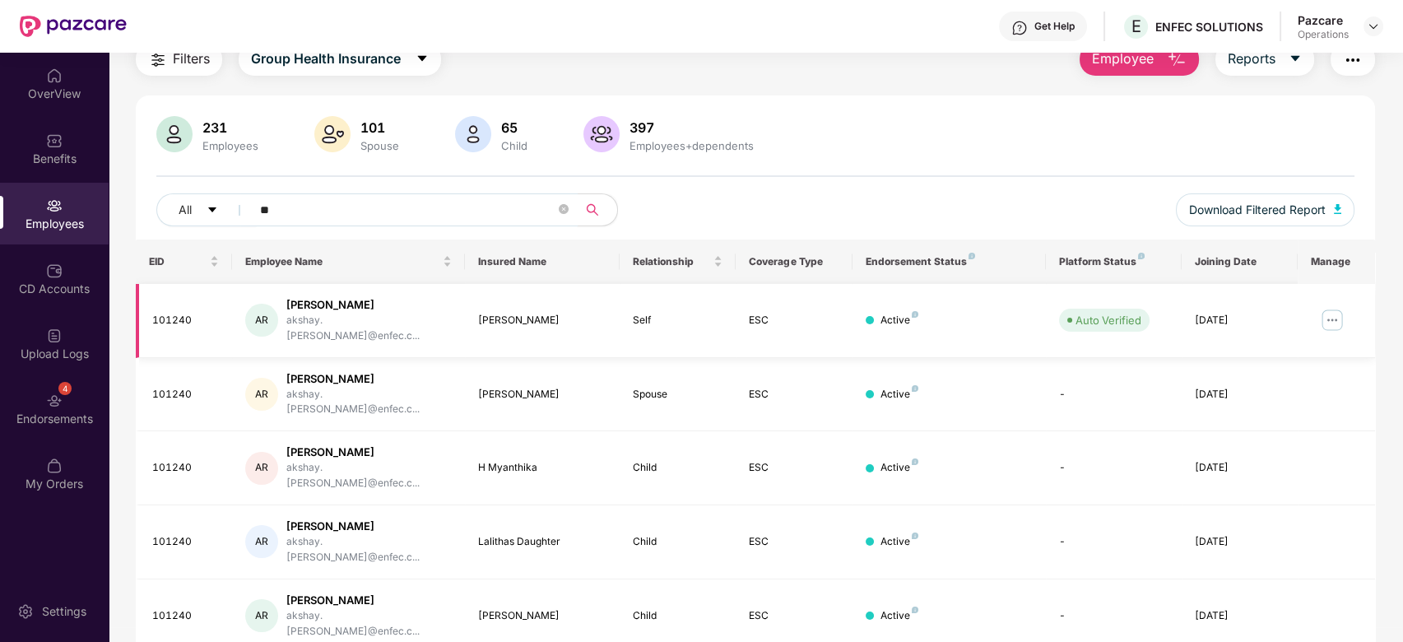
type input "*"
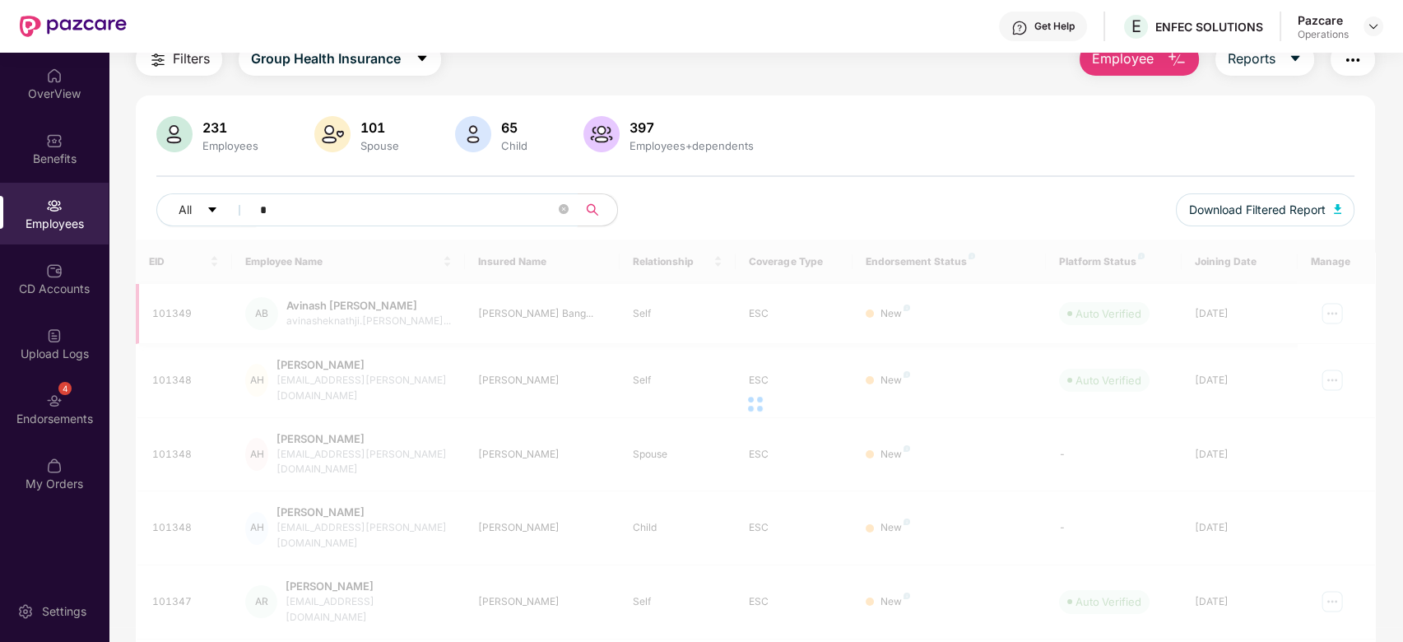
scroll to position [53, 0]
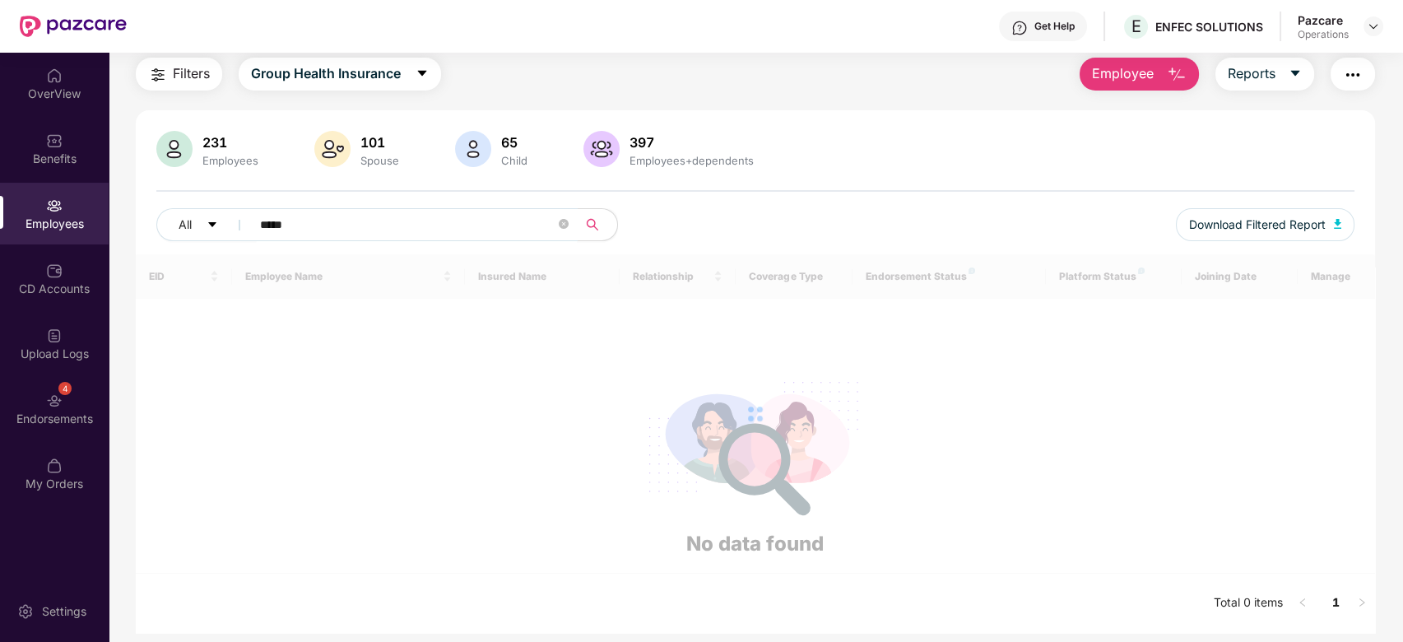
type input "******"
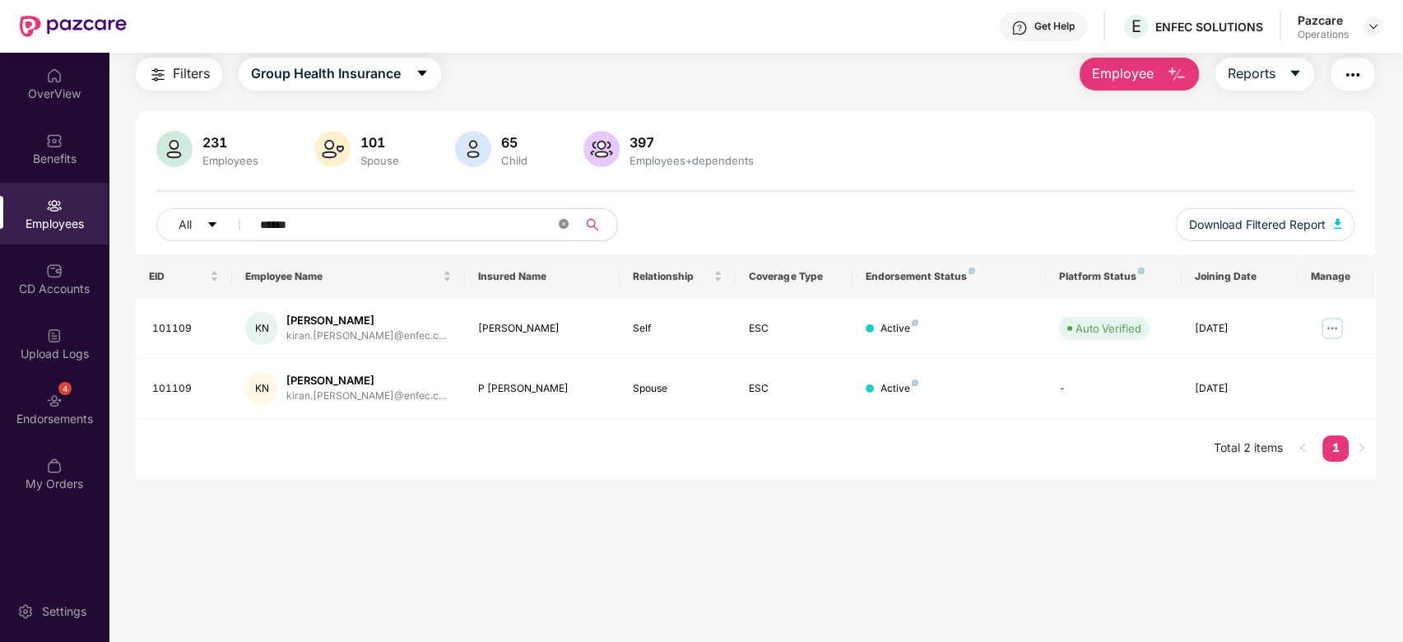
click at [563, 227] on icon "close-circle" at bounding box center [564, 224] width 10 height 10
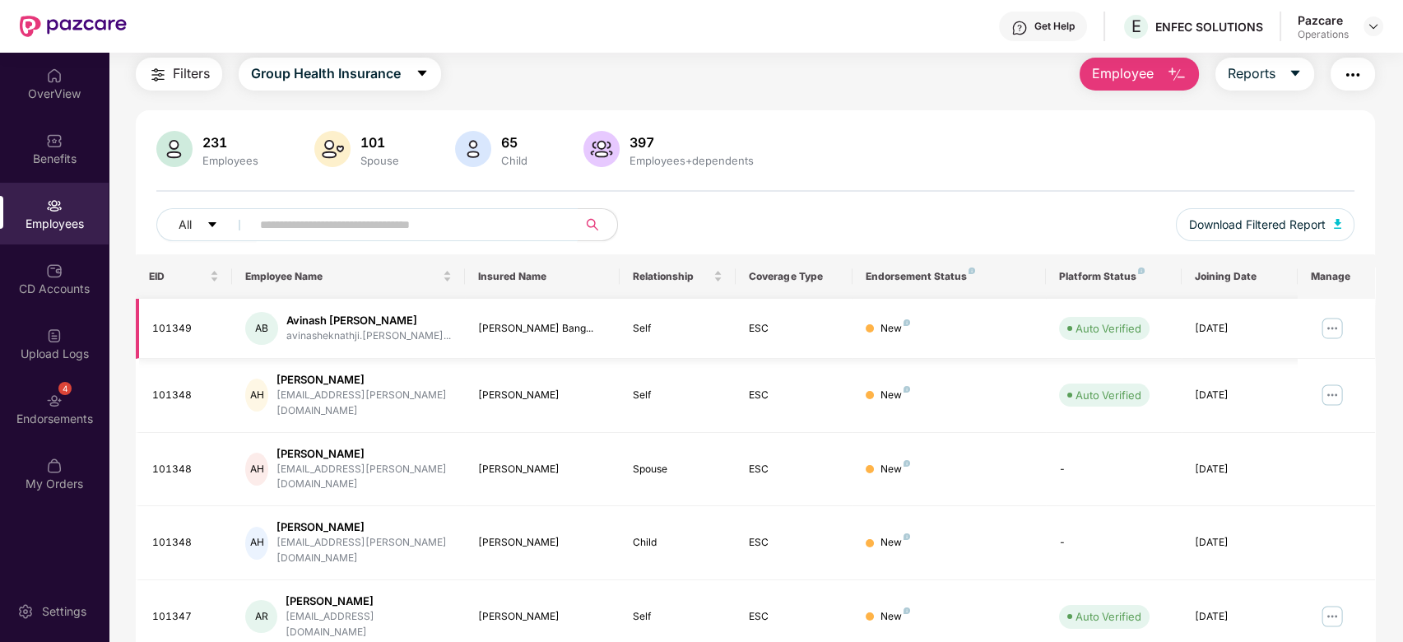
scroll to position [67, 0]
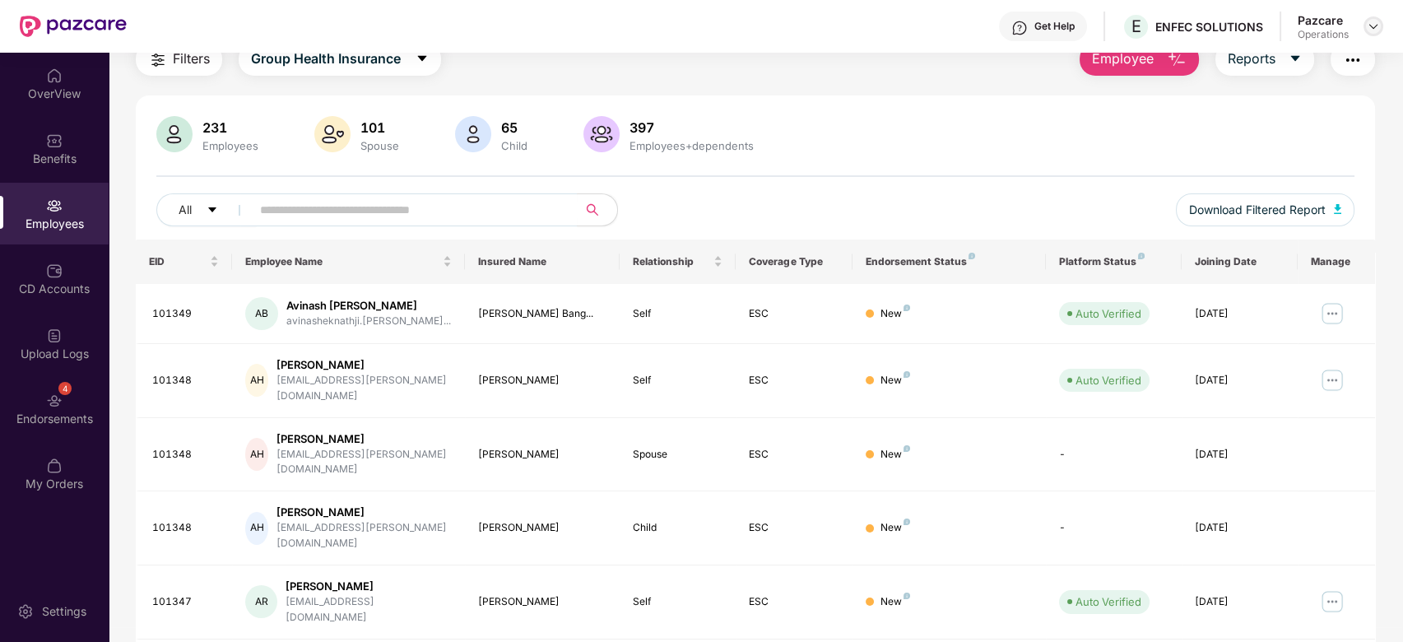
click at [1375, 28] on img at bounding box center [1373, 26] width 13 height 13
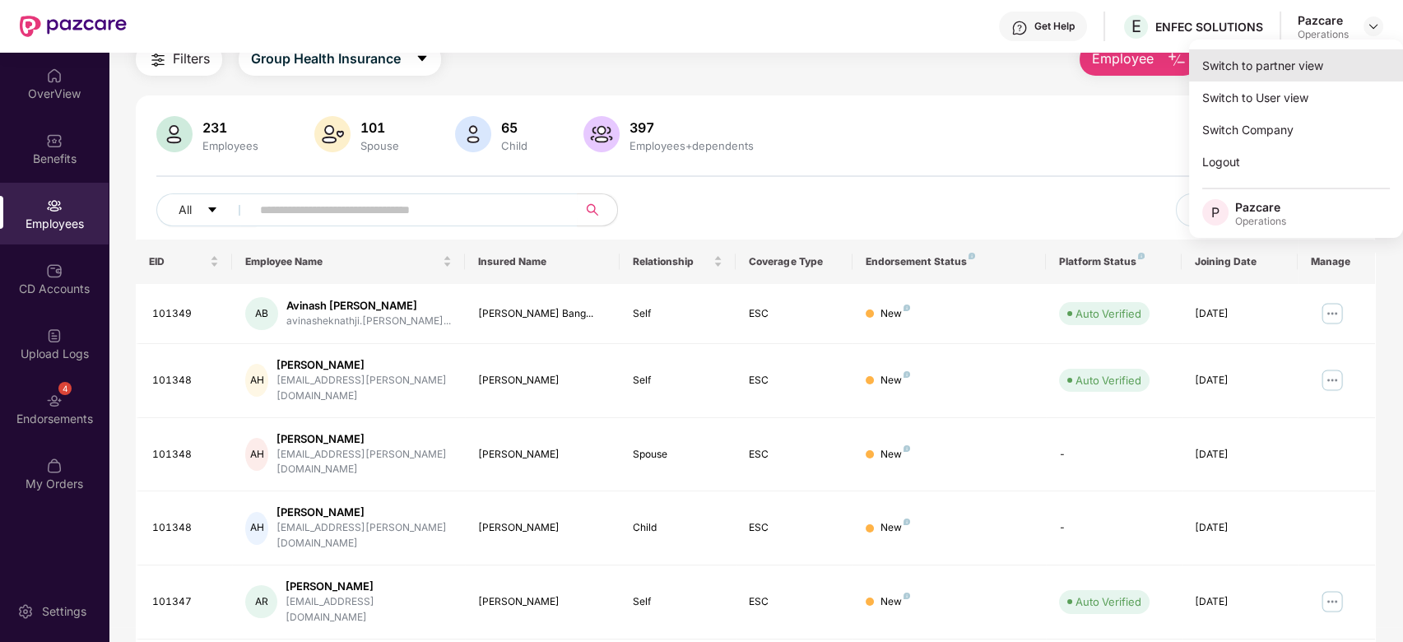
click at [1268, 71] on div "Switch to partner view" at bounding box center [1296, 65] width 214 height 32
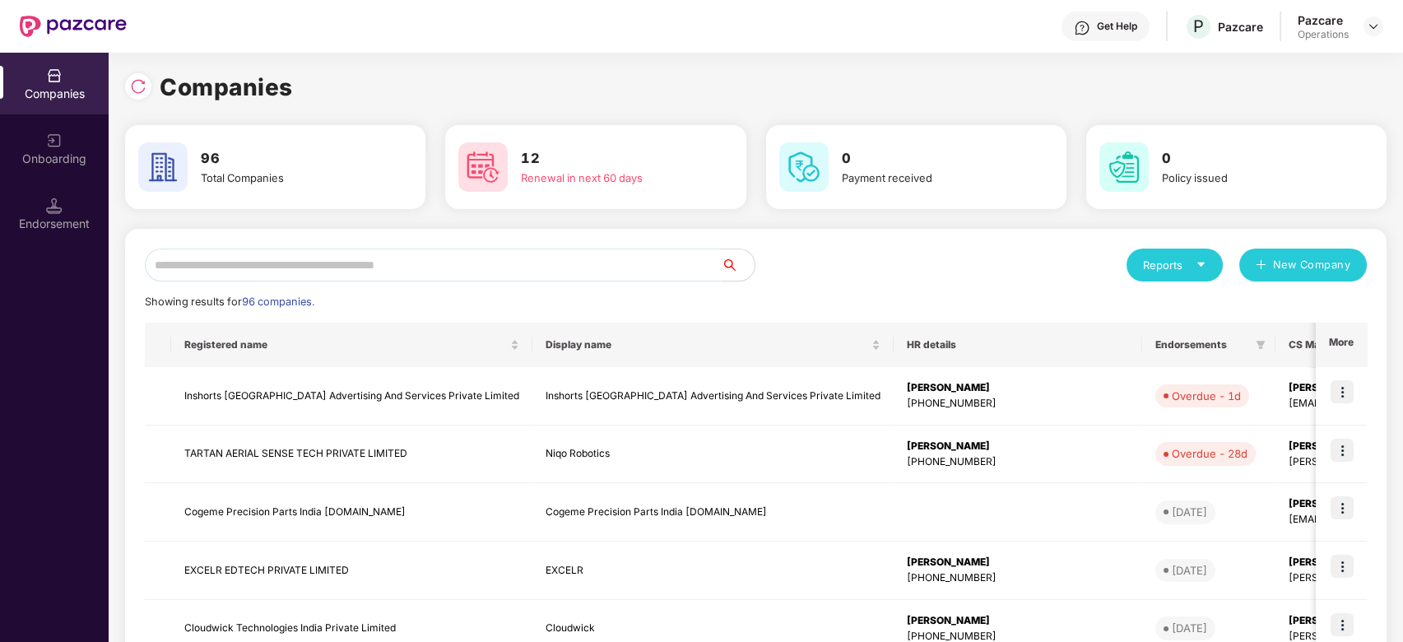
click at [678, 268] on input "text" at bounding box center [433, 265] width 577 height 33
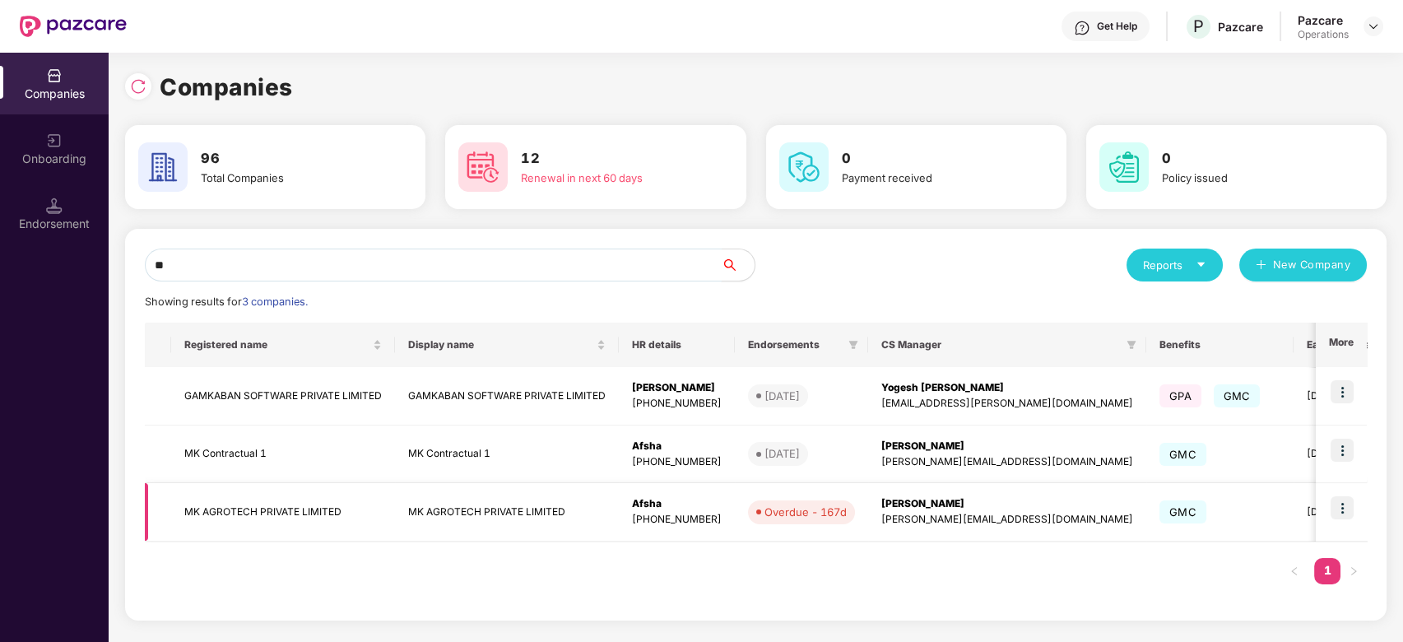
type input "**"
click at [1350, 498] on img at bounding box center [1342, 507] width 23 height 23
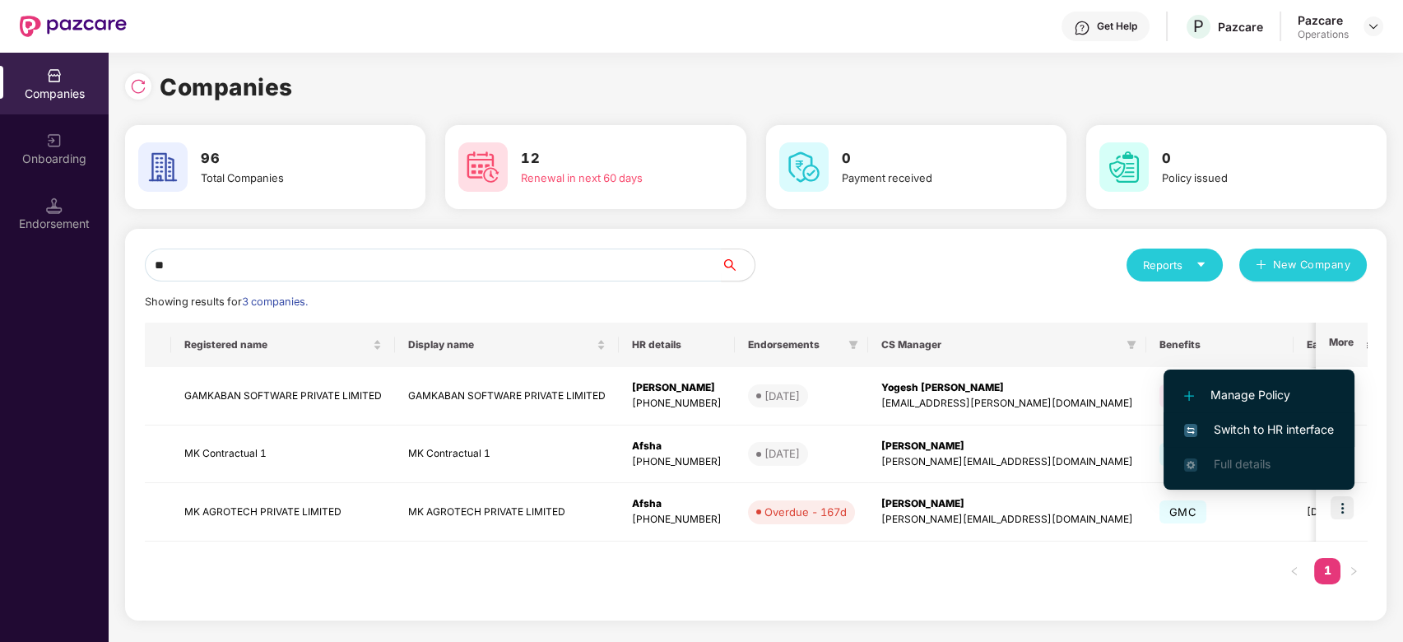
click at [1247, 428] on span "Switch to HR interface" at bounding box center [1259, 430] width 150 height 18
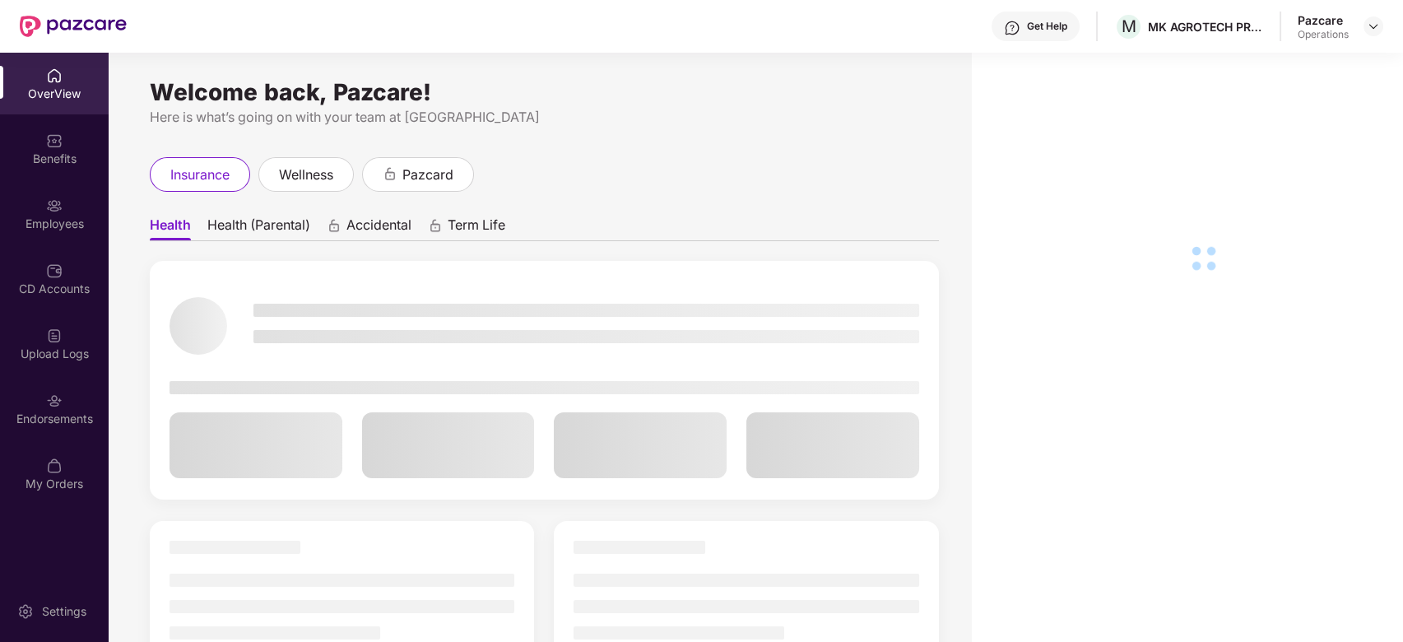
scroll to position [53, 0]
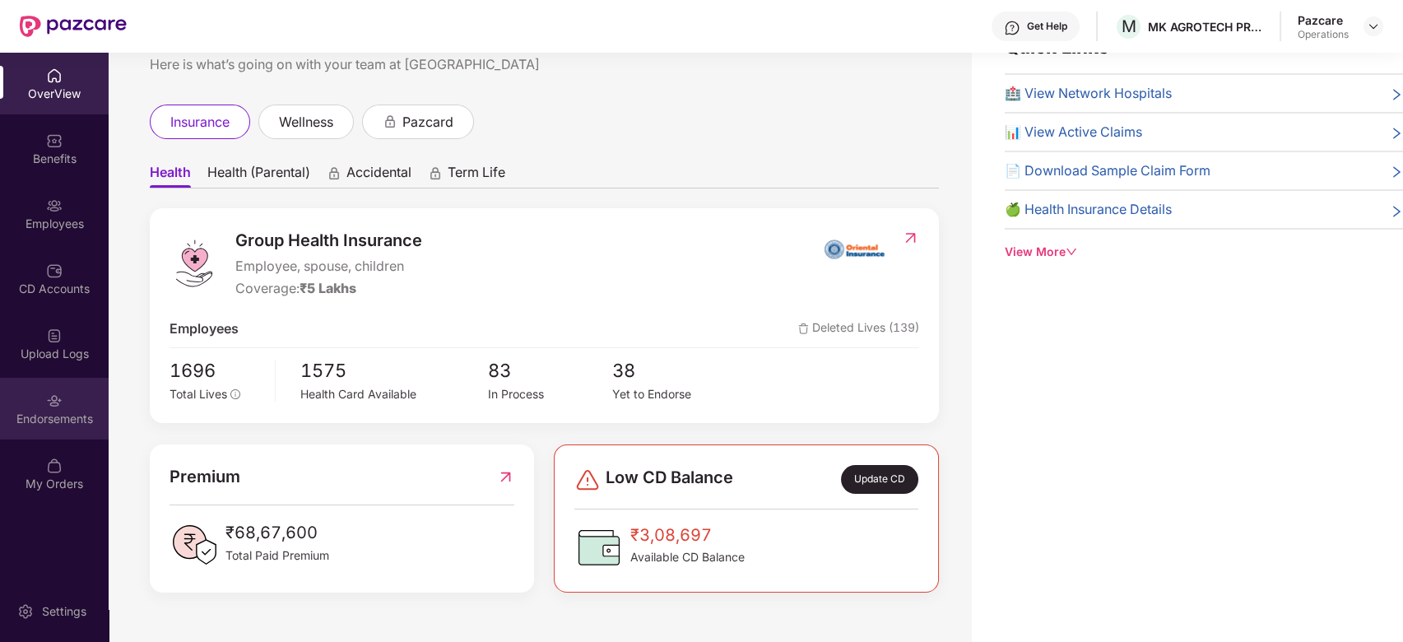
click at [52, 400] on img at bounding box center [54, 401] width 16 height 16
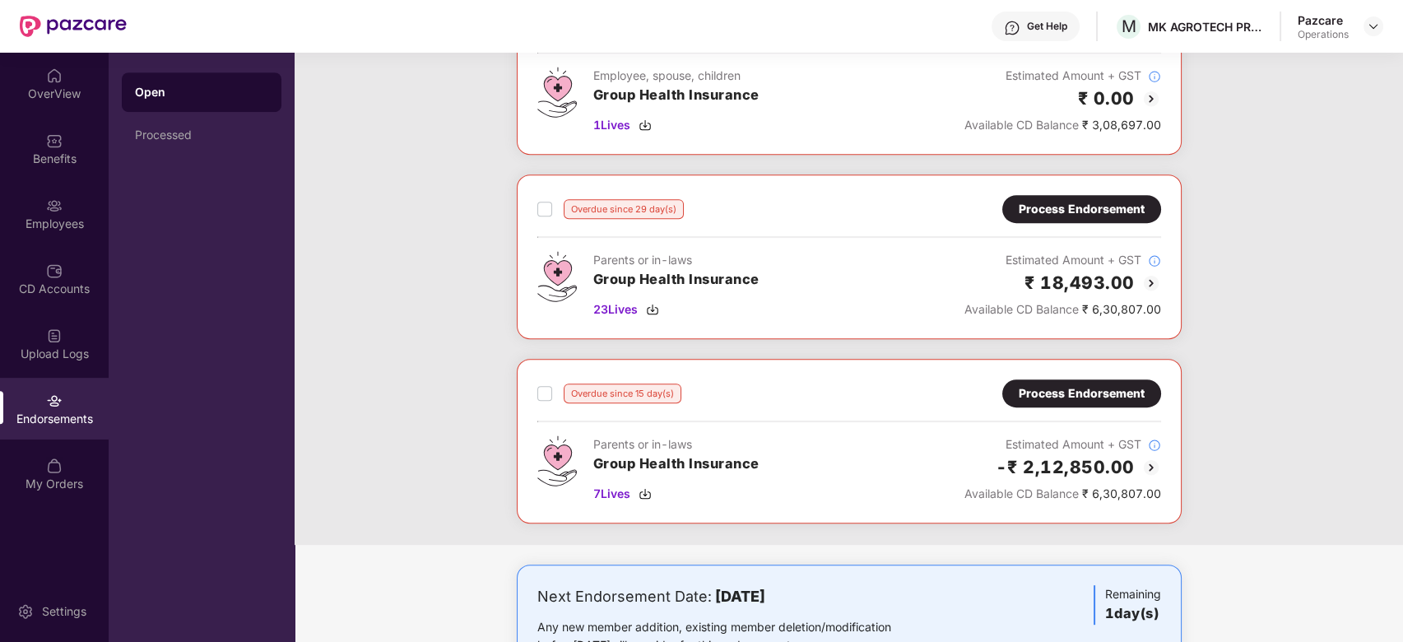
scroll to position [1622, 0]
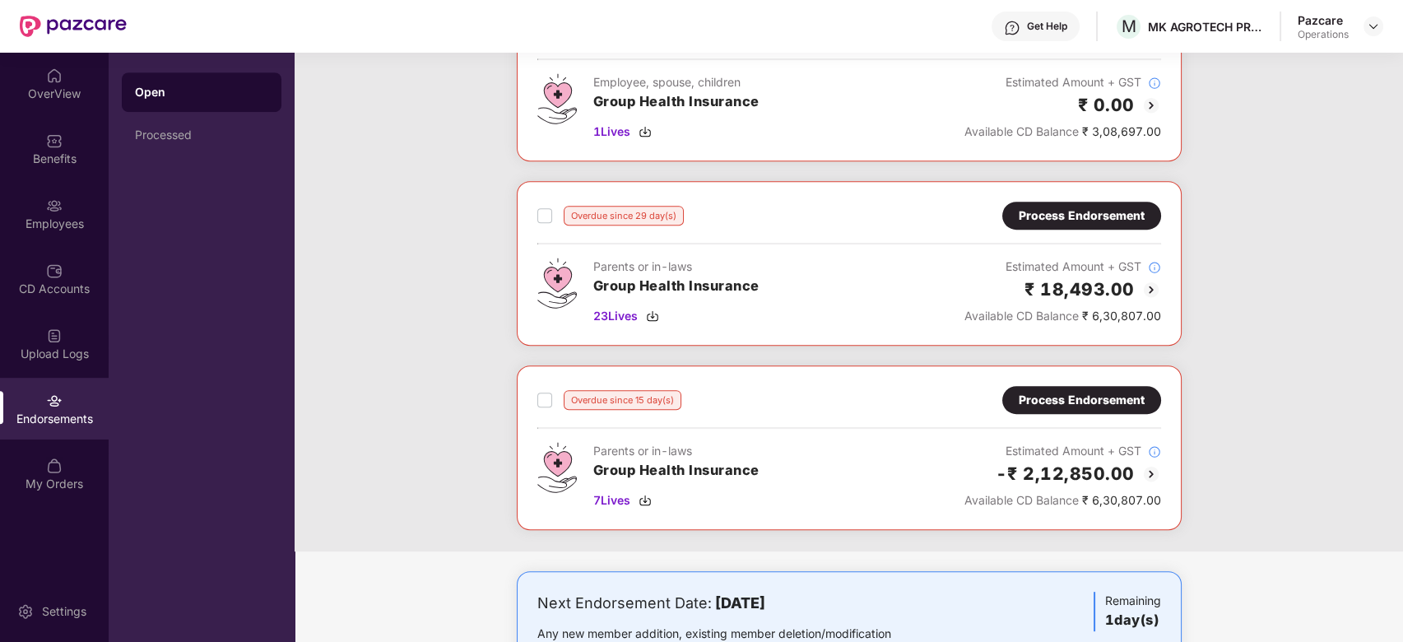
click at [1066, 229] on div "Overdue since 29 day(s) Process Endorsement Parents or in-laws Group Health Ins…" at bounding box center [849, 263] width 624 height 123
click at [1080, 216] on div "Process Endorsement" at bounding box center [1082, 216] width 126 height 18
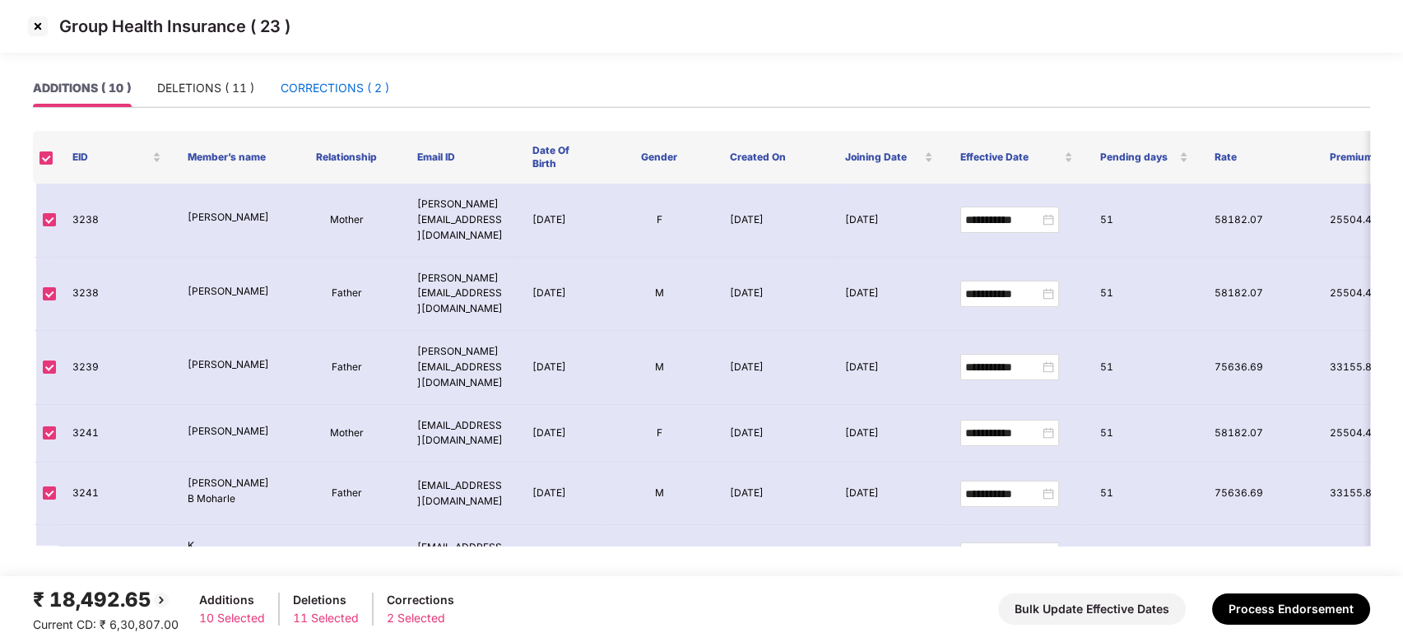
click at [337, 89] on div "CORRECTIONS ( 2 )" at bounding box center [335, 88] width 109 height 18
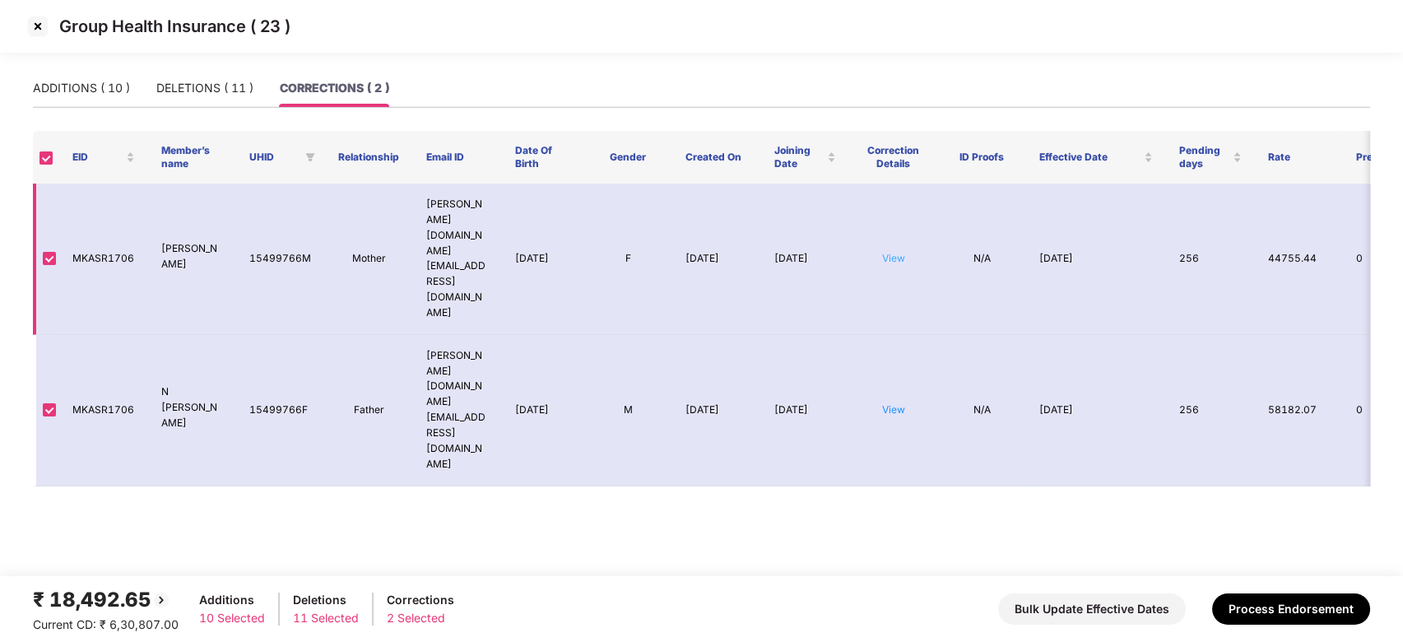
click at [893, 252] on link "View" at bounding box center [893, 258] width 23 height 12
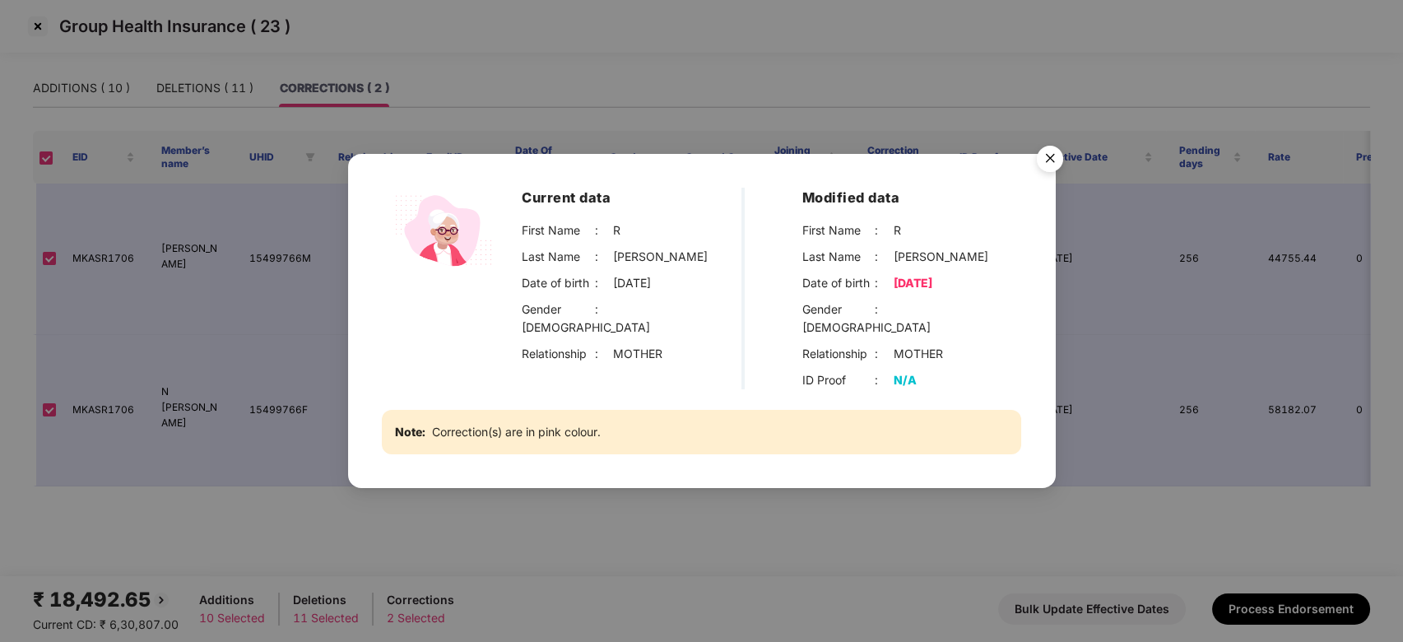
click at [1054, 160] on img "Close" at bounding box center [1050, 161] width 46 height 46
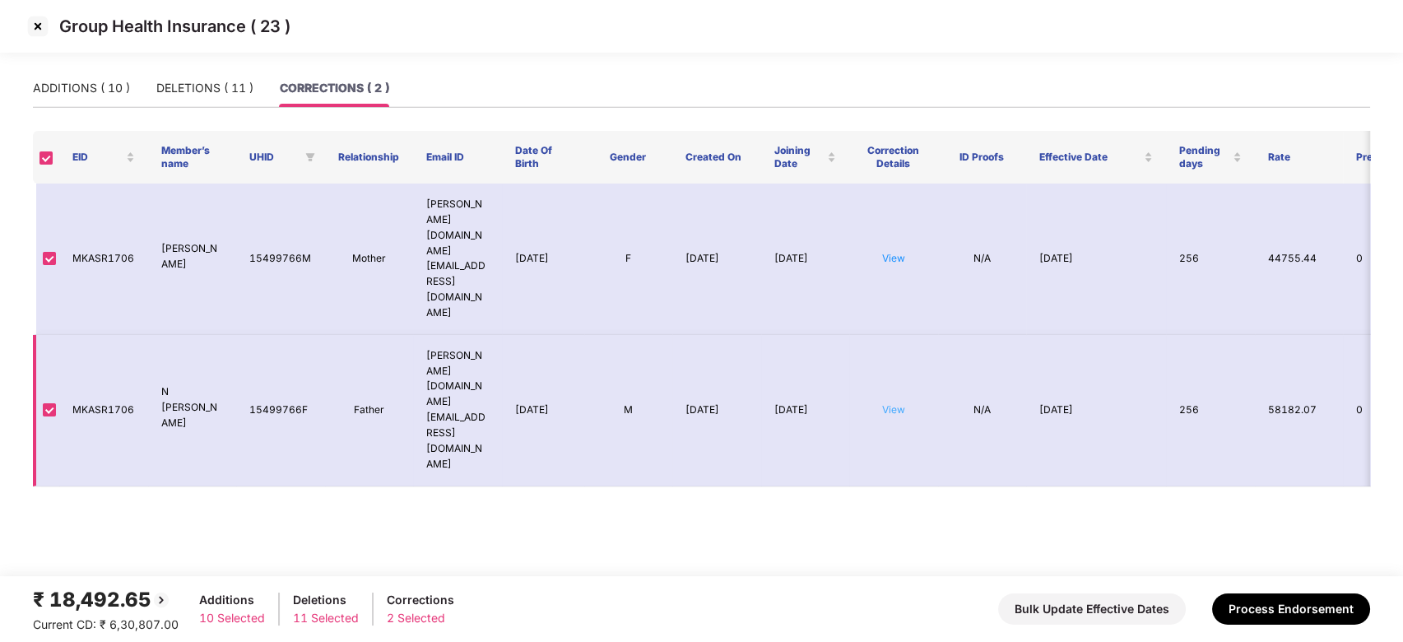
click at [896, 403] on link "View" at bounding box center [893, 409] width 23 height 12
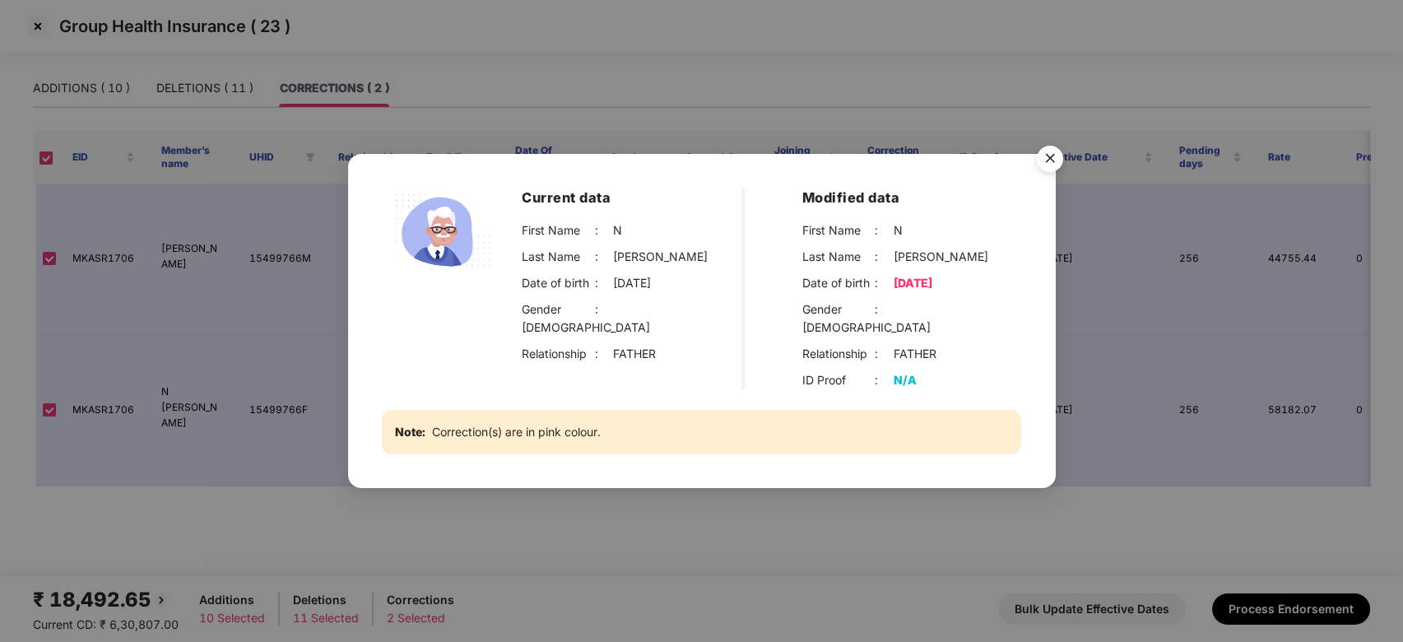
click at [1054, 172] on img "Close" at bounding box center [1050, 161] width 46 height 46
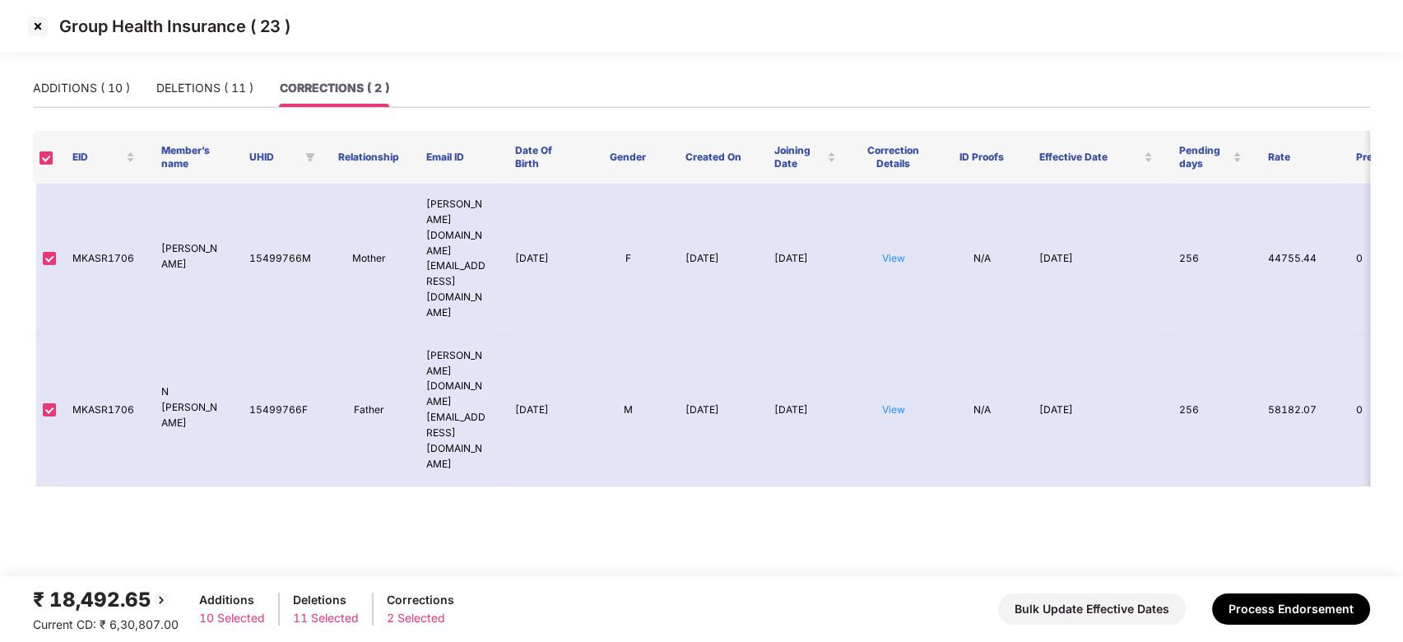
click at [43, 23] on img at bounding box center [38, 26] width 26 height 26
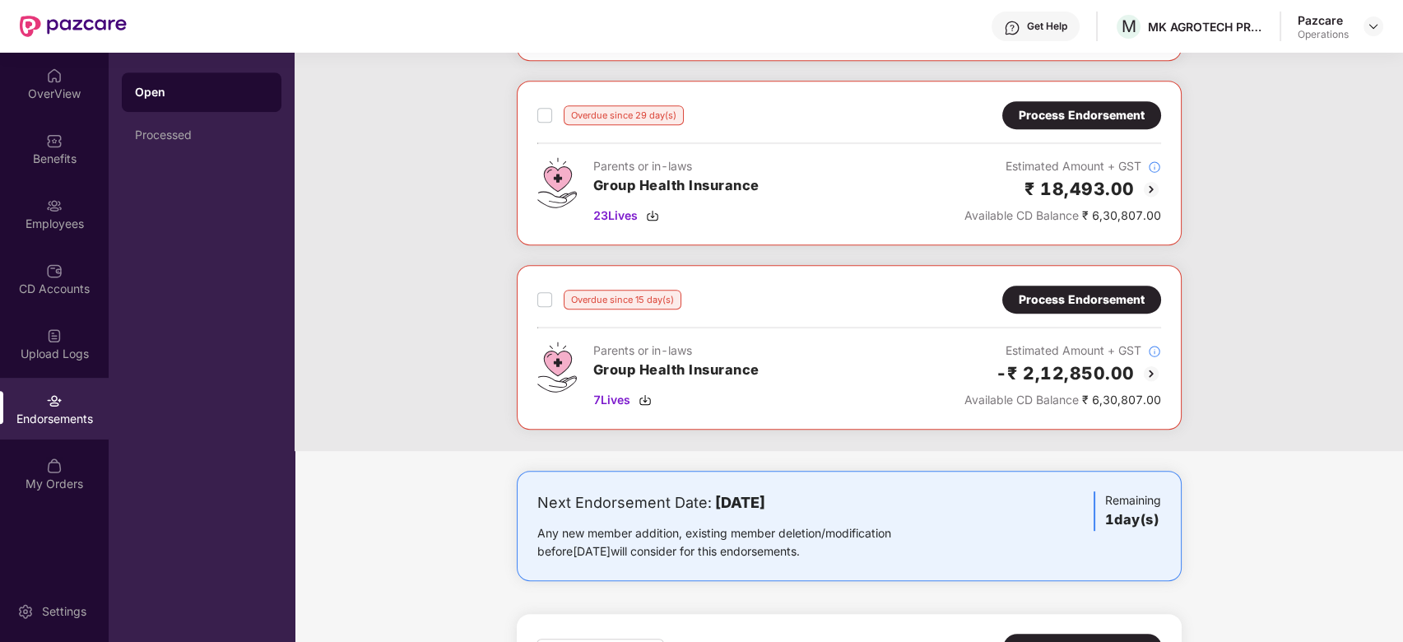
scroll to position [1720, 0]
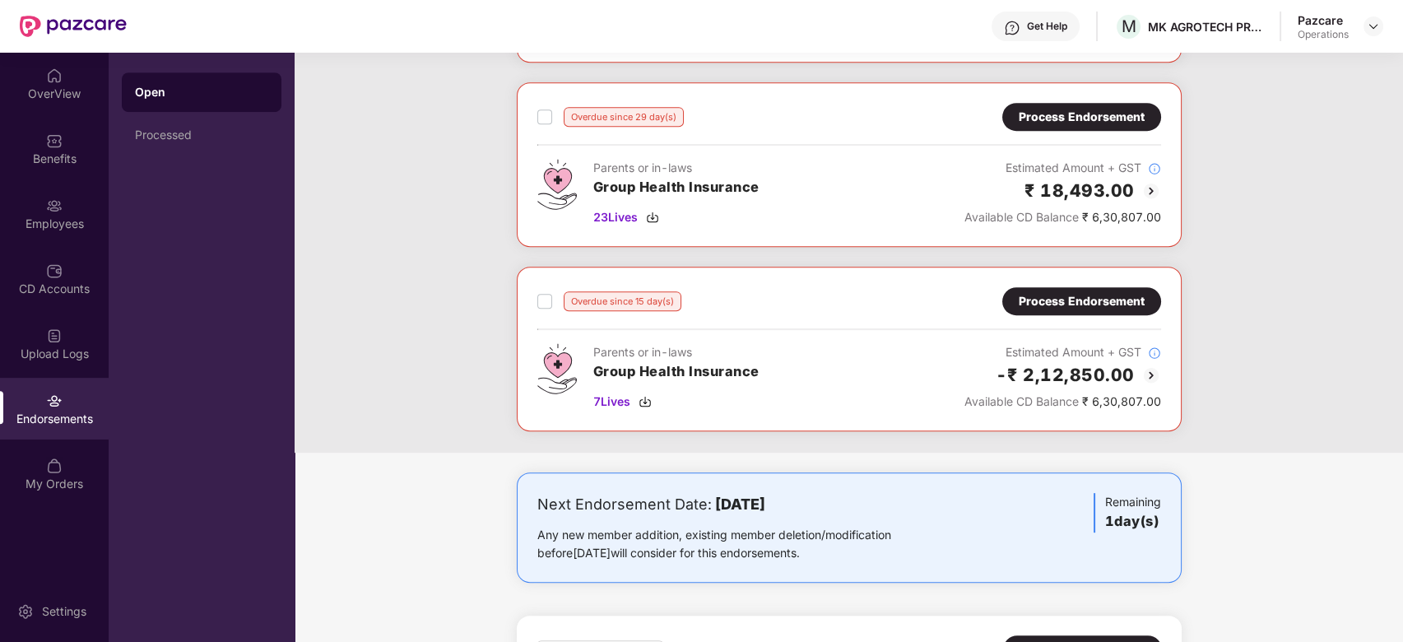
click at [1053, 304] on div "Process Endorsement" at bounding box center [1082, 301] width 126 height 18
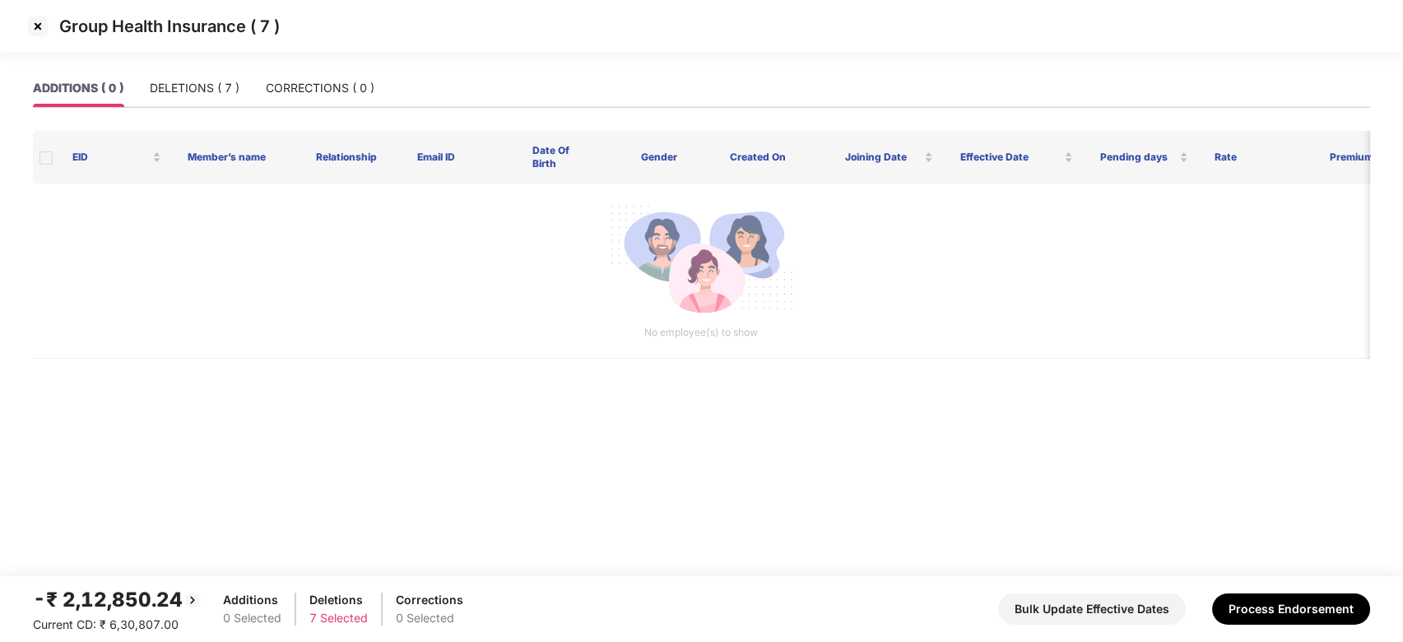
click at [27, 22] on img at bounding box center [38, 26] width 26 height 26
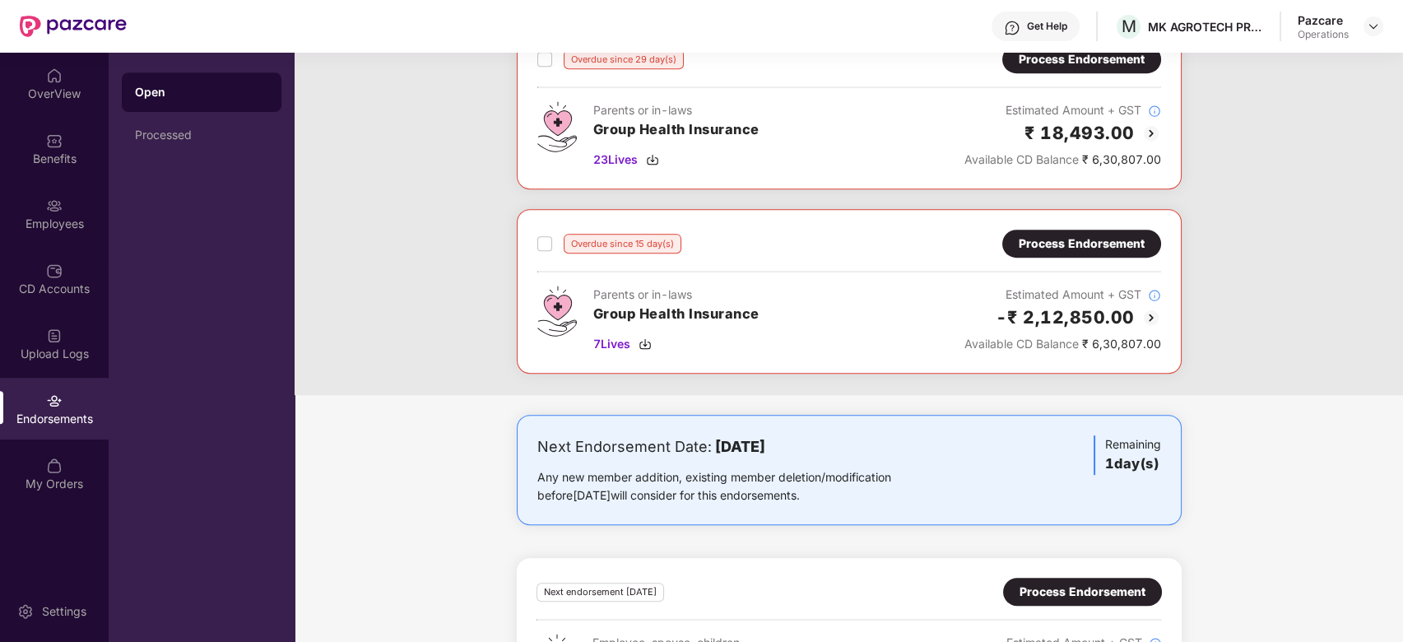
scroll to position [1962, 0]
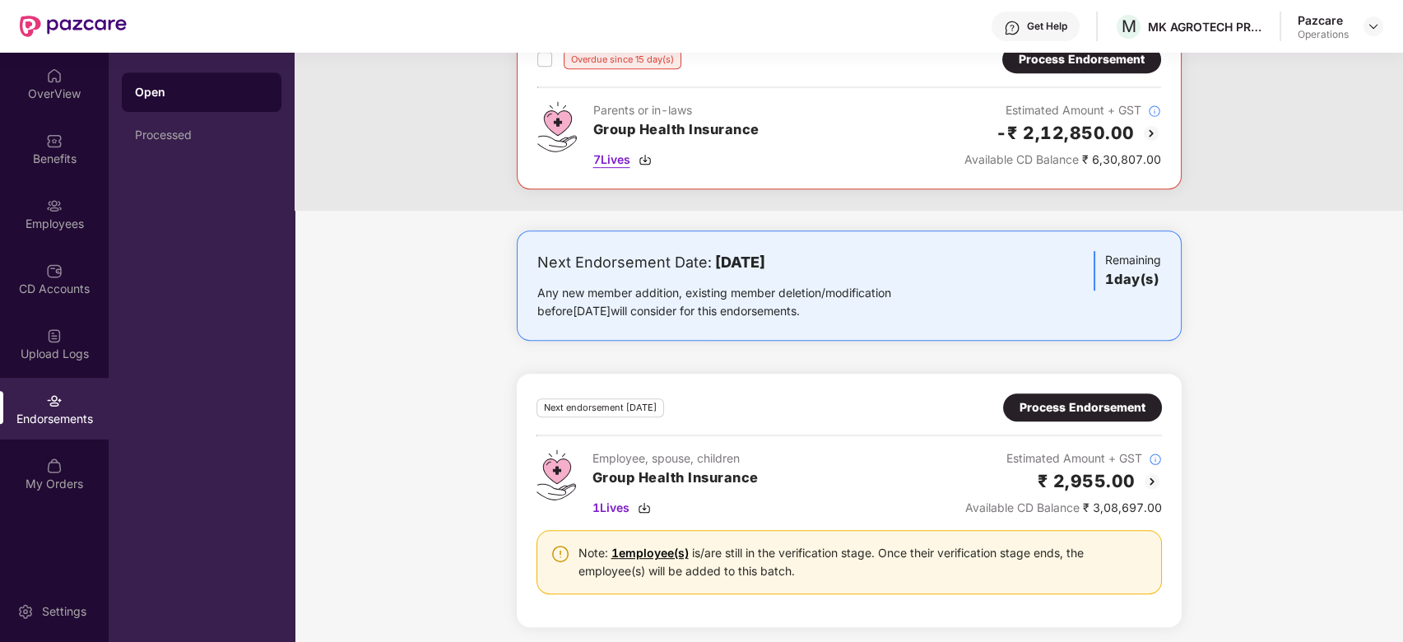
click at [617, 161] on span "7 Lives" at bounding box center [611, 160] width 37 height 18
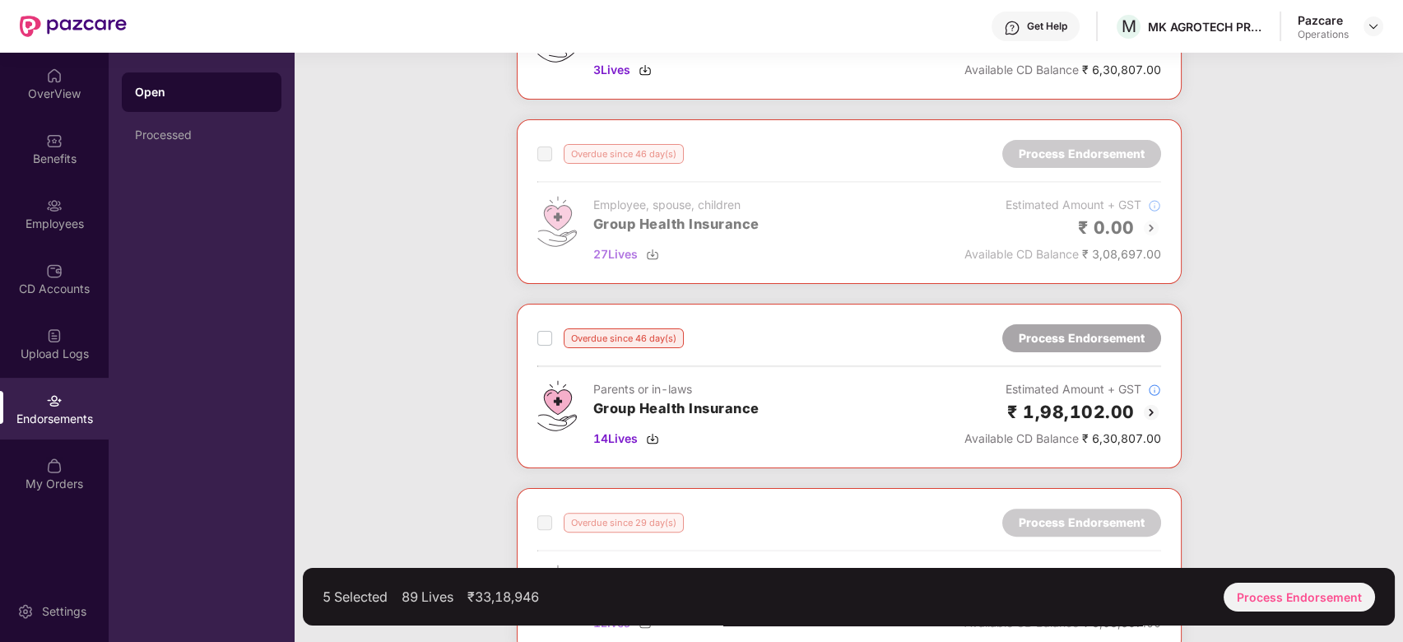
scroll to position [1132, 0]
click at [534, 342] on div "Overdue since 46 day(s) Process Endorsement Parents or in-laws Group Health Ins…" at bounding box center [849, 384] width 665 height 165
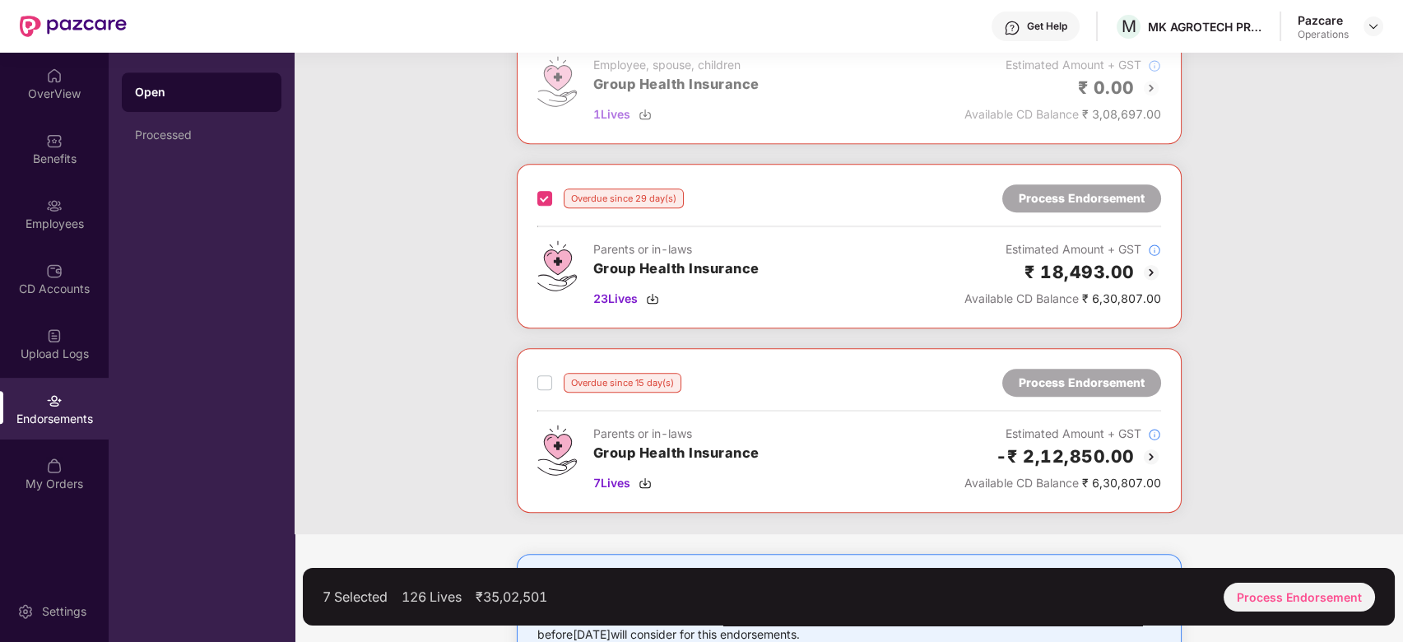
scroll to position [1645, 0]
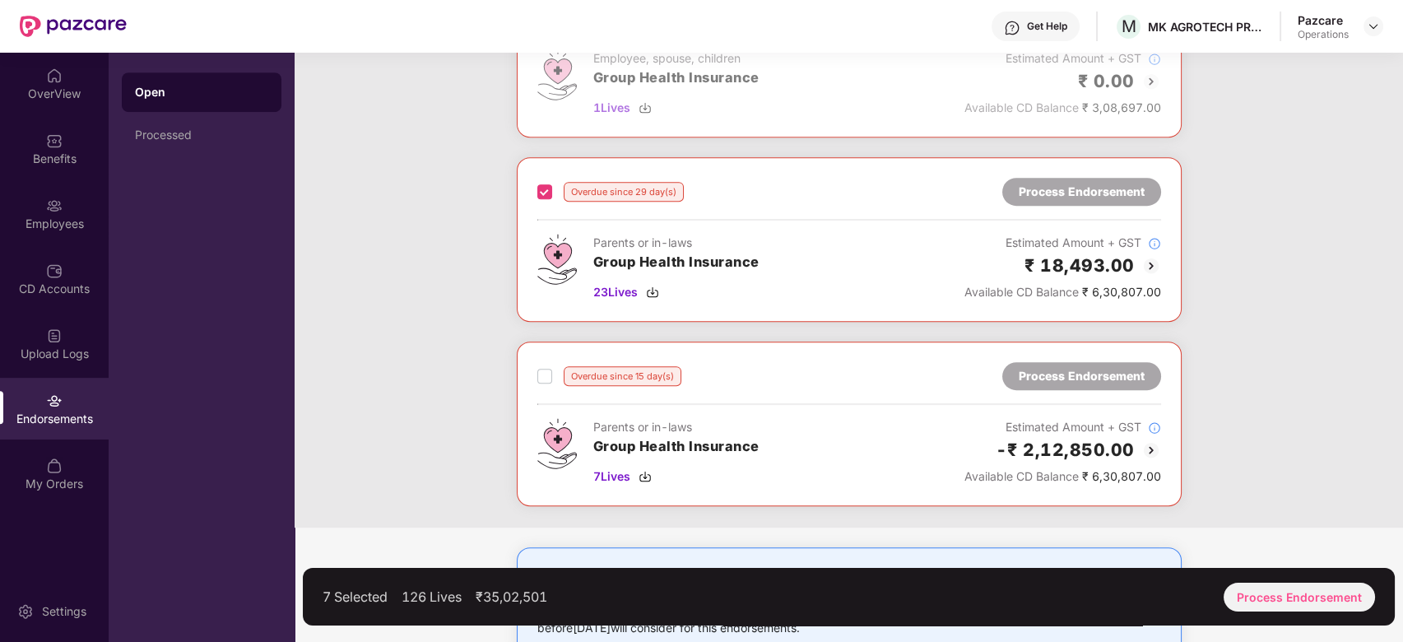
click at [538, 380] on label at bounding box center [544, 376] width 15 height 20
click at [1347, 592] on div "Process Endorsement" at bounding box center [1299, 597] width 151 height 29
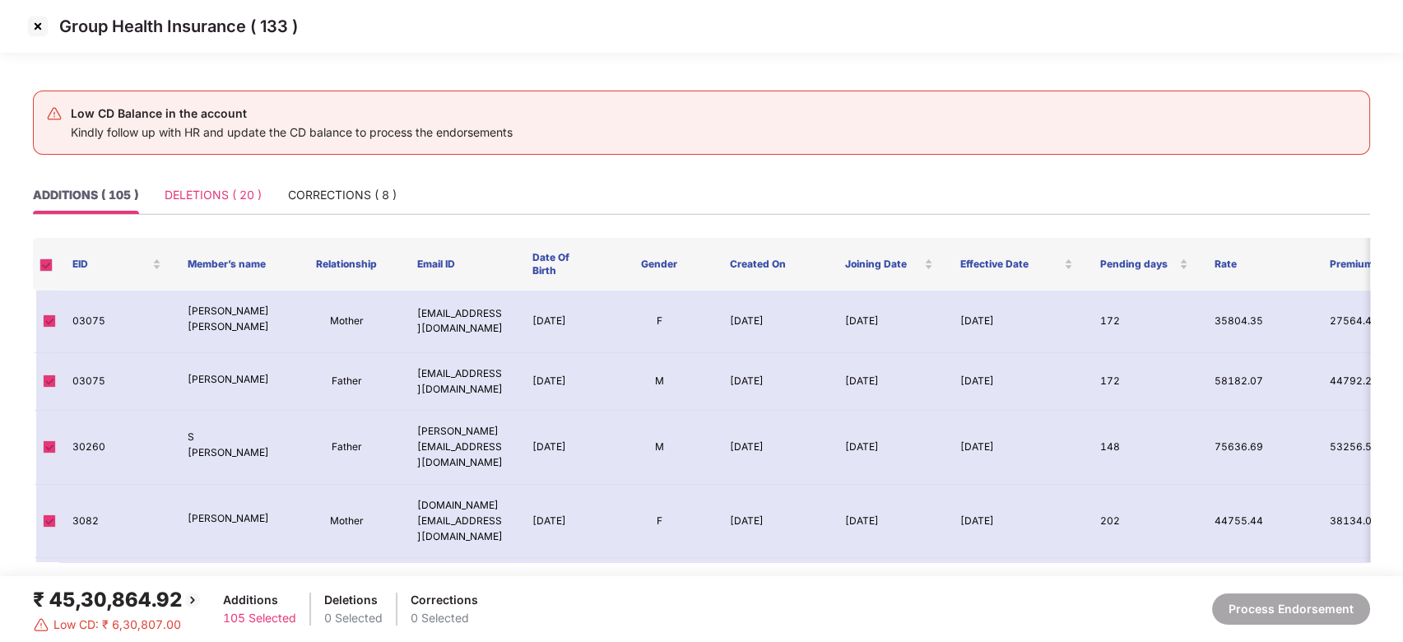
click at [212, 176] on div "DELETIONS ( 20 )" at bounding box center [213, 195] width 97 height 38
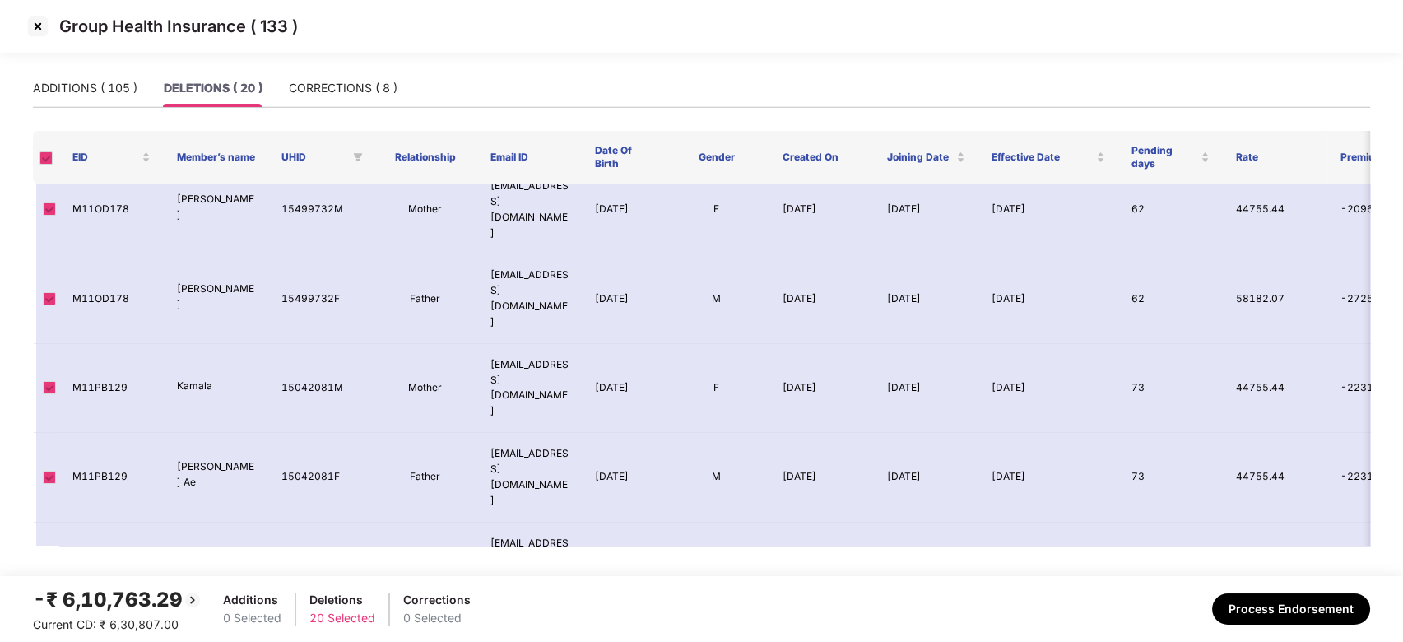
scroll to position [0, 0]
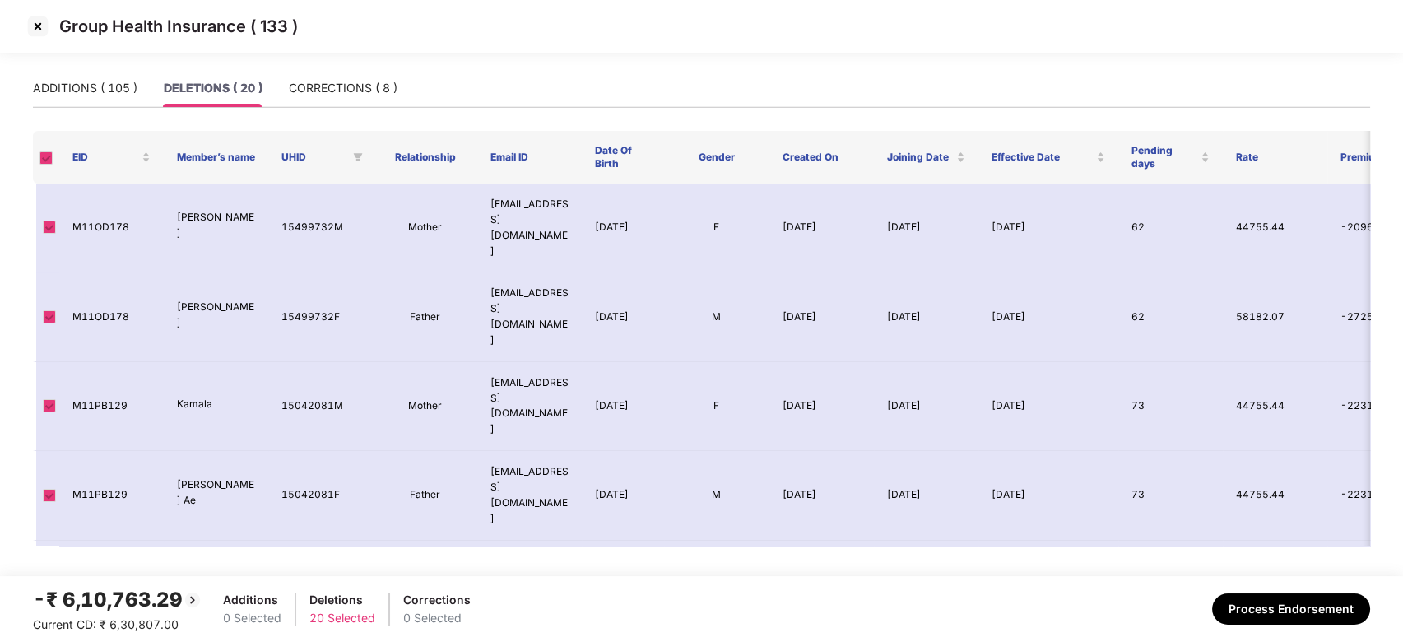
click at [40, 29] on img at bounding box center [38, 26] width 26 height 26
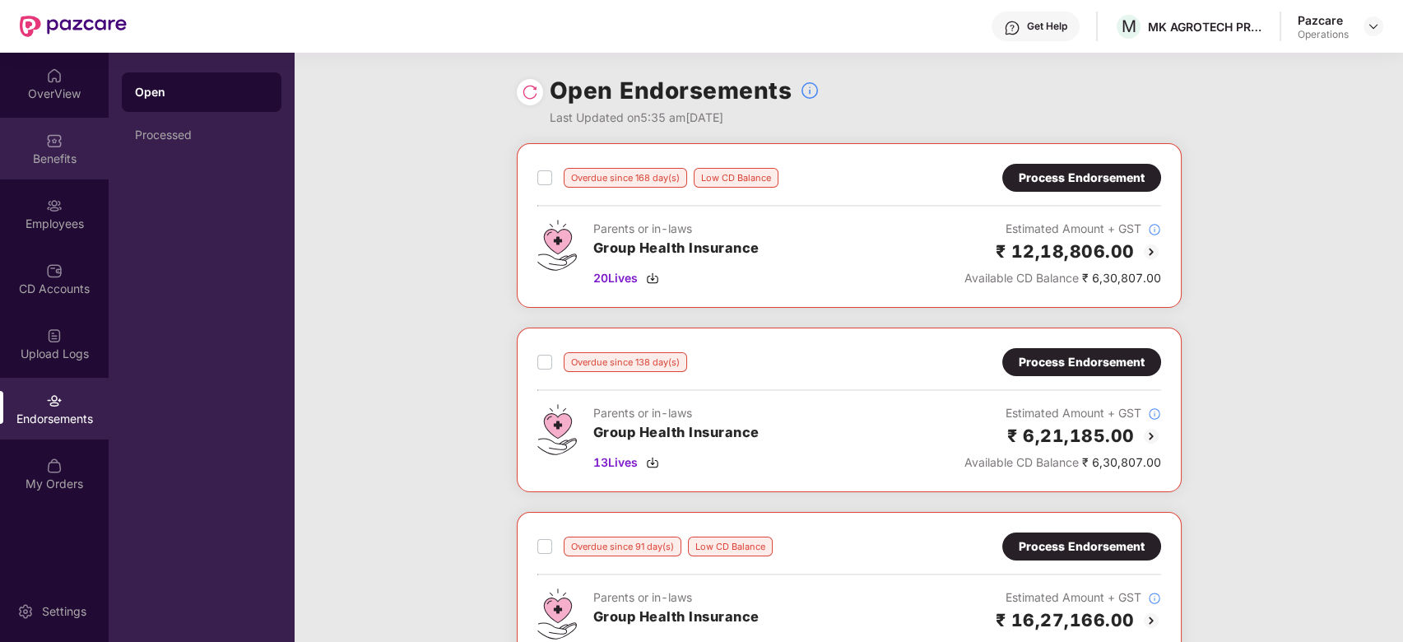
click at [34, 135] on div "Benefits" at bounding box center [54, 149] width 109 height 62
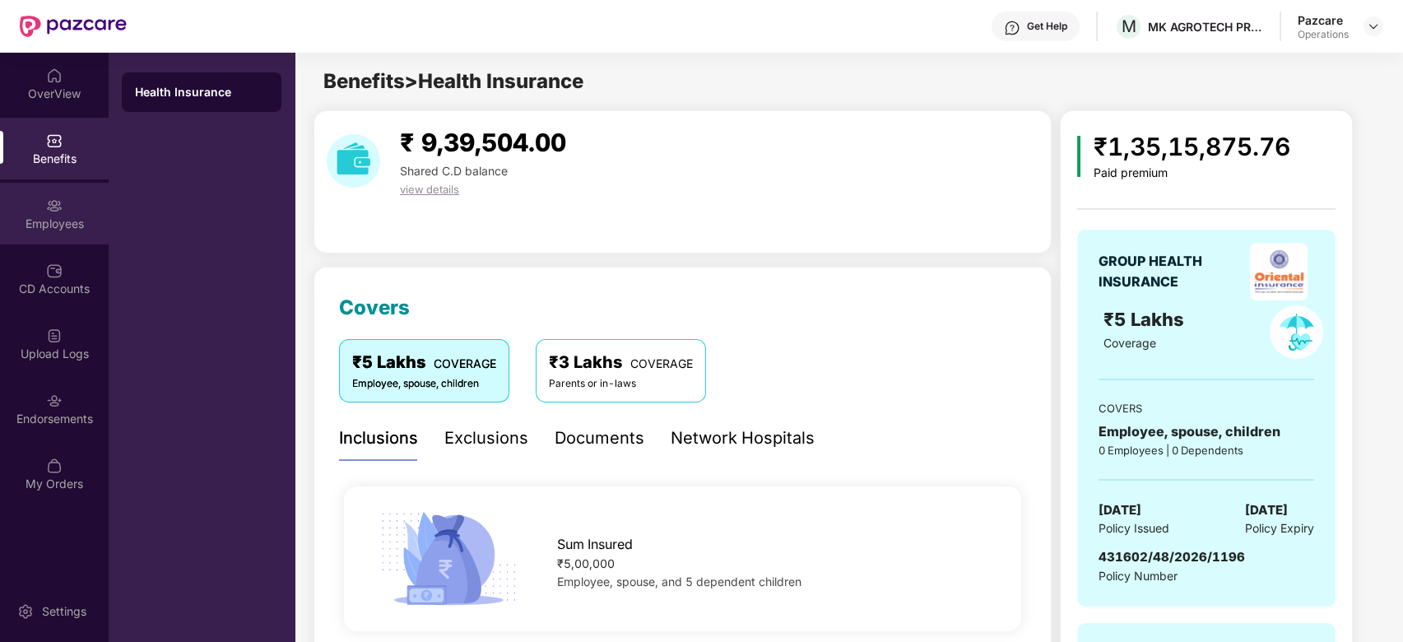
click at [33, 204] on div "Employees" at bounding box center [54, 214] width 109 height 62
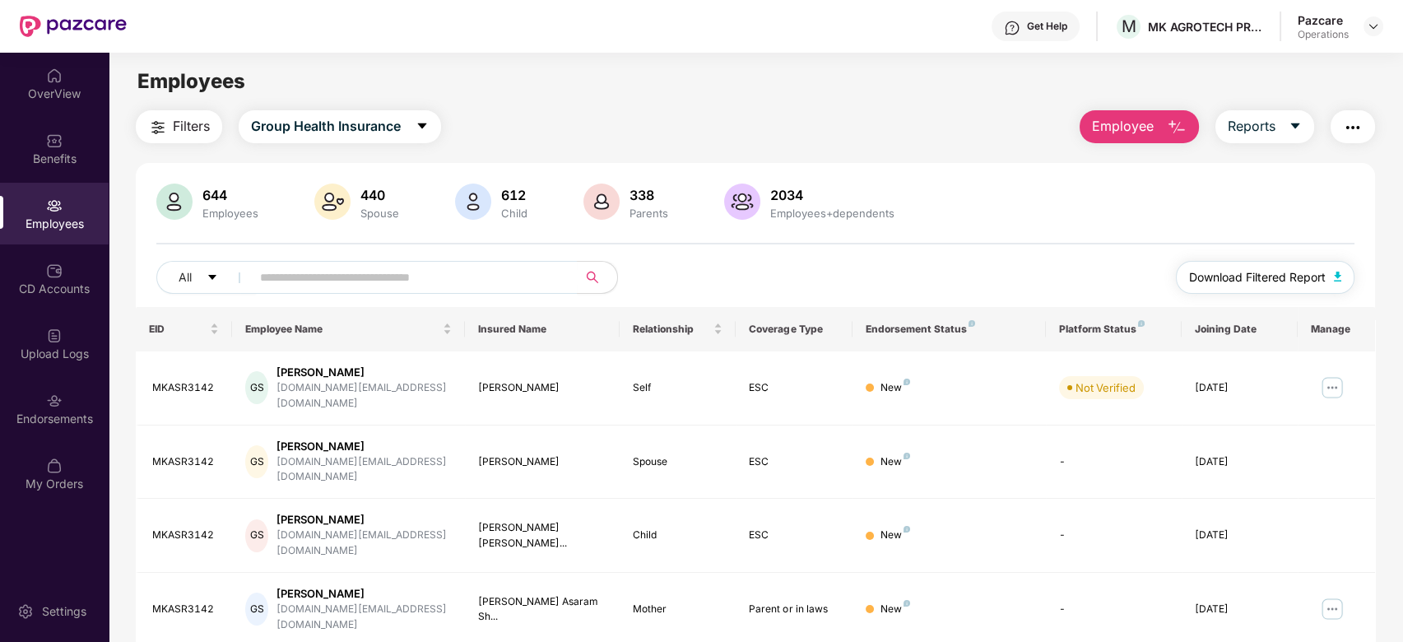
click at [1259, 281] on span "Download Filtered Report" at bounding box center [1257, 277] width 137 height 18
click at [421, 276] on input "text" at bounding box center [408, 277] width 296 height 25
paste input "*******"
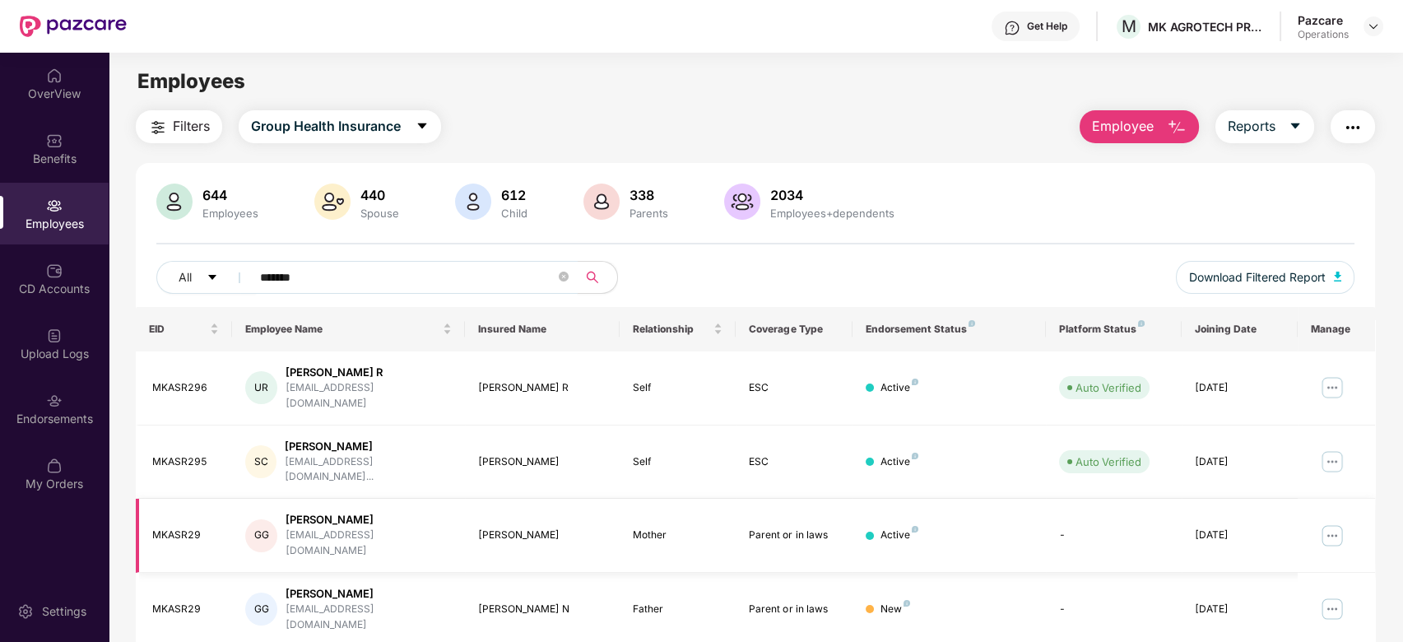
scroll to position [53, 0]
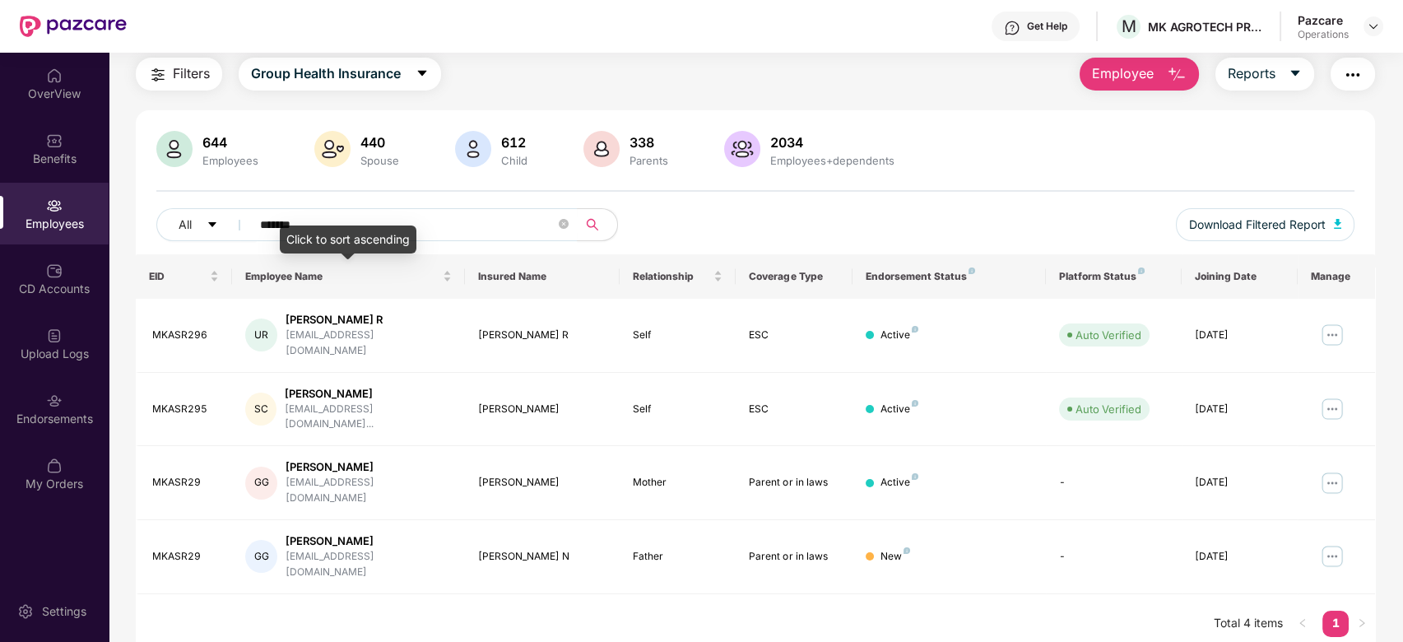
click at [321, 240] on div "Click to sort ascending" at bounding box center [348, 240] width 137 height 28
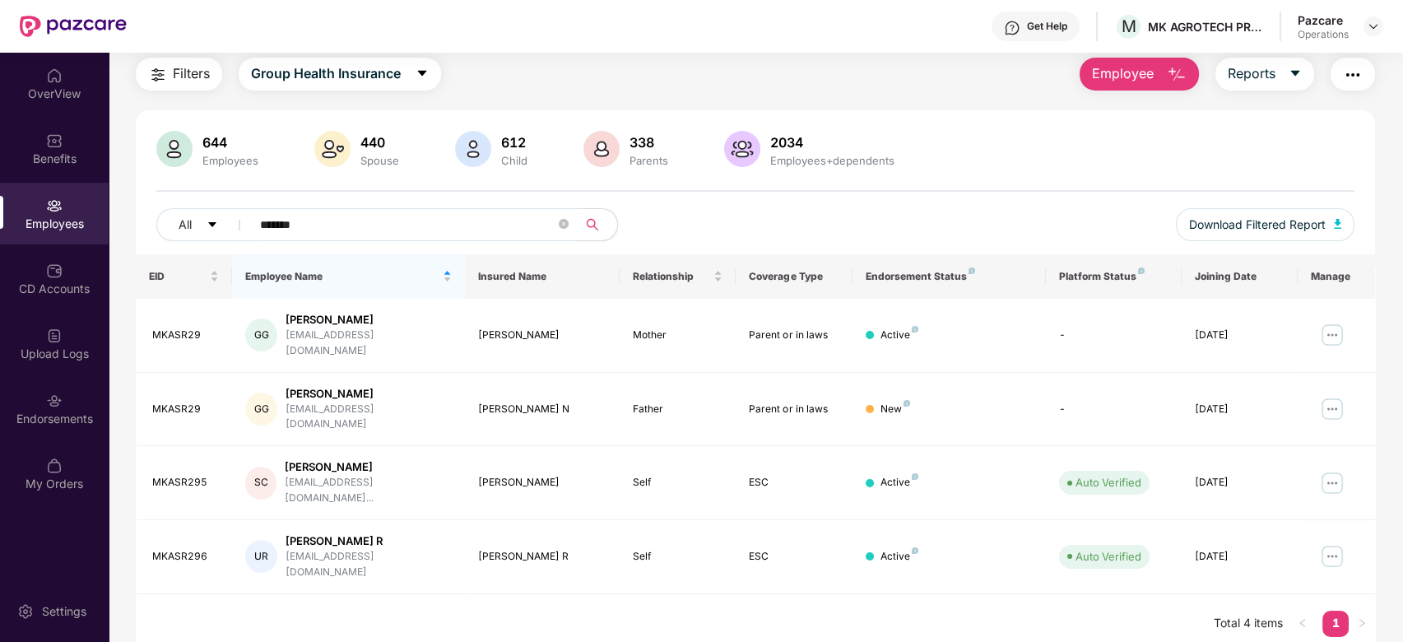
click at [386, 217] on input "*******" at bounding box center [408, 224] width 296 height 25
type input "*"
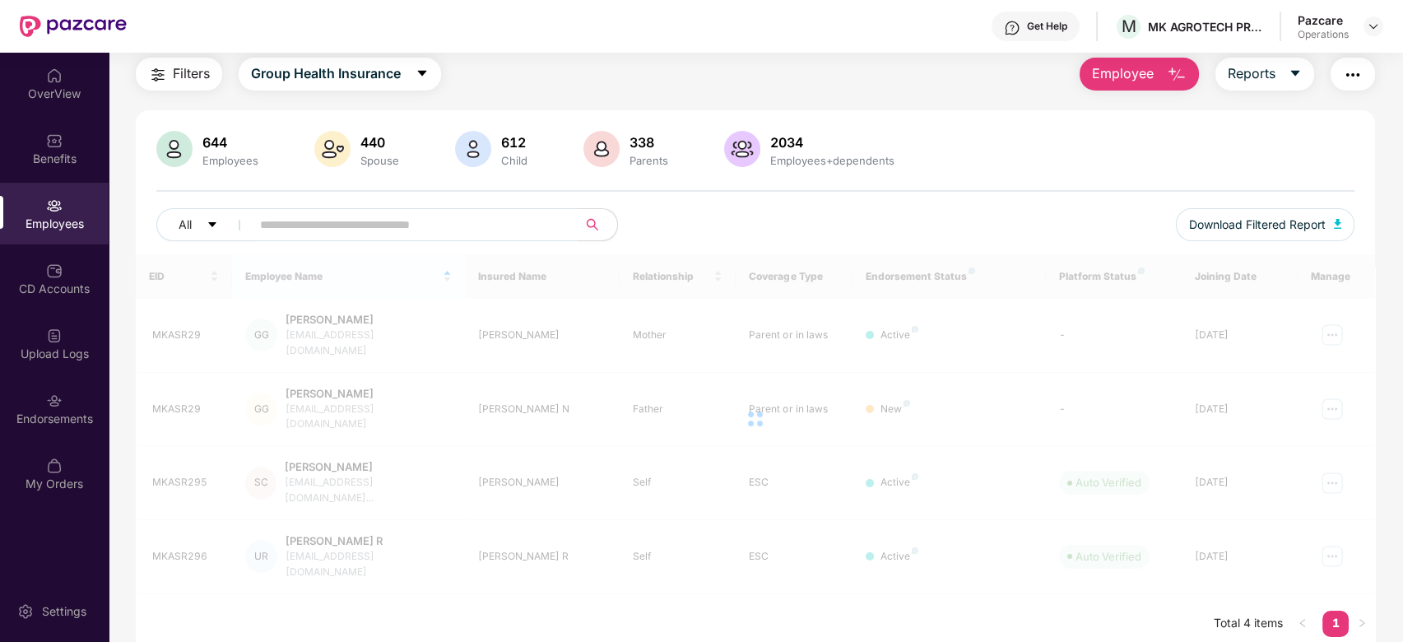
scroll to position [0, 0]
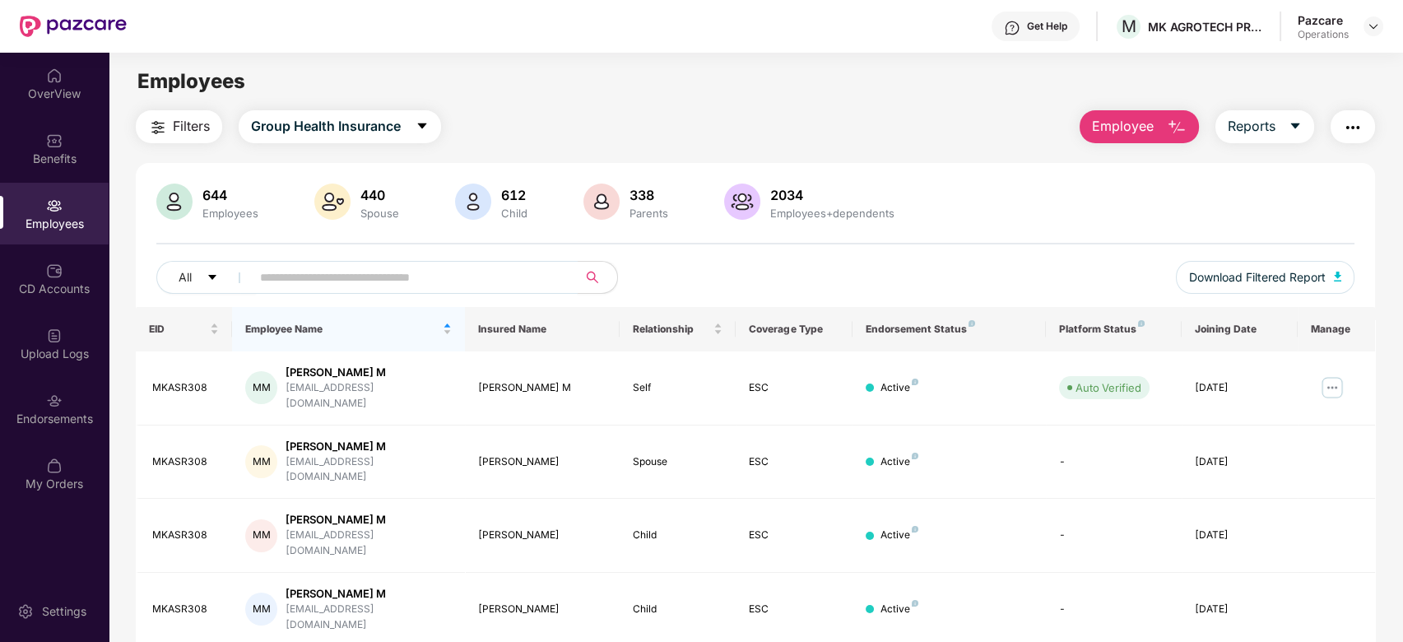
click at [329, 270] on input "text" at bounding box center [408, 277] width 296 height 25
paste input "*******"
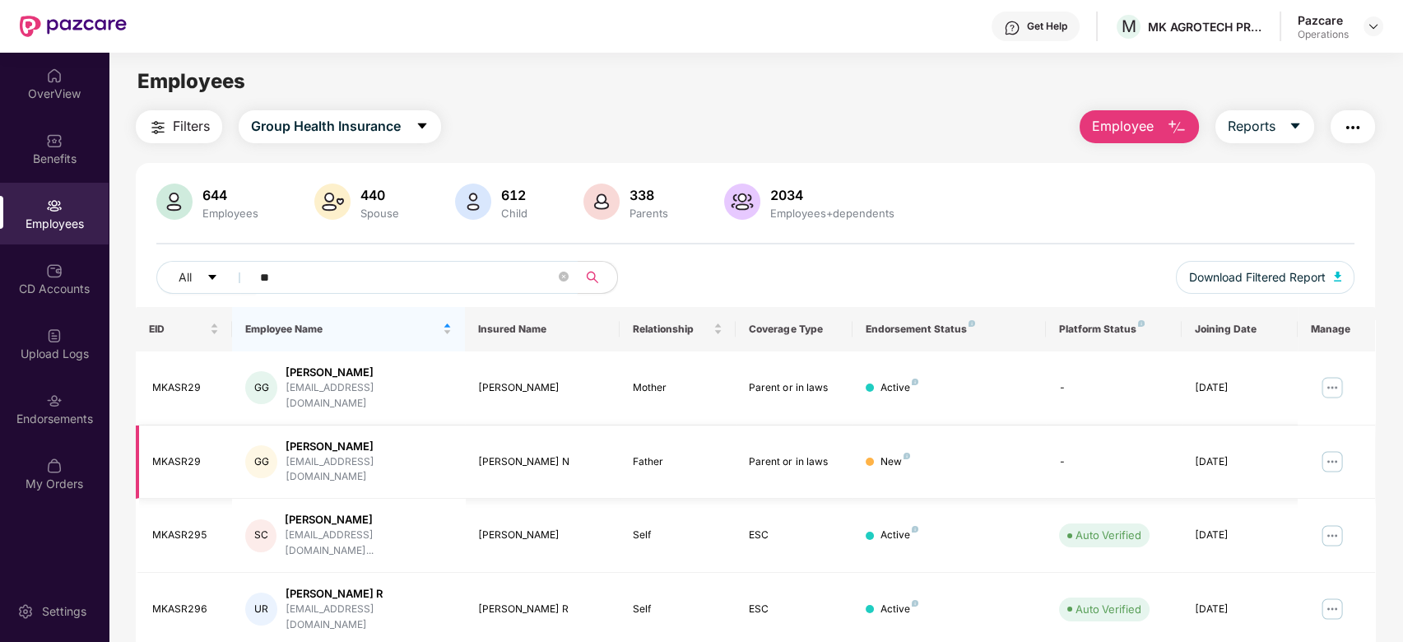
type input "*"
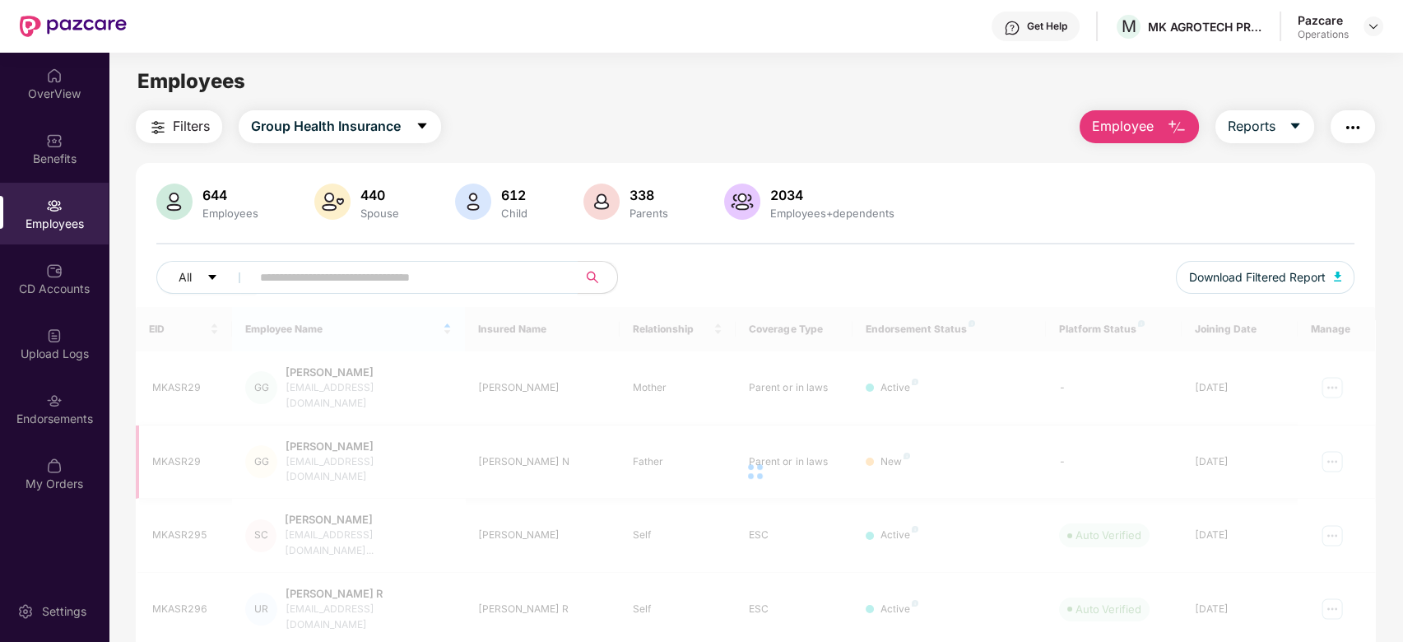
paste input "*******"
type input "*******"
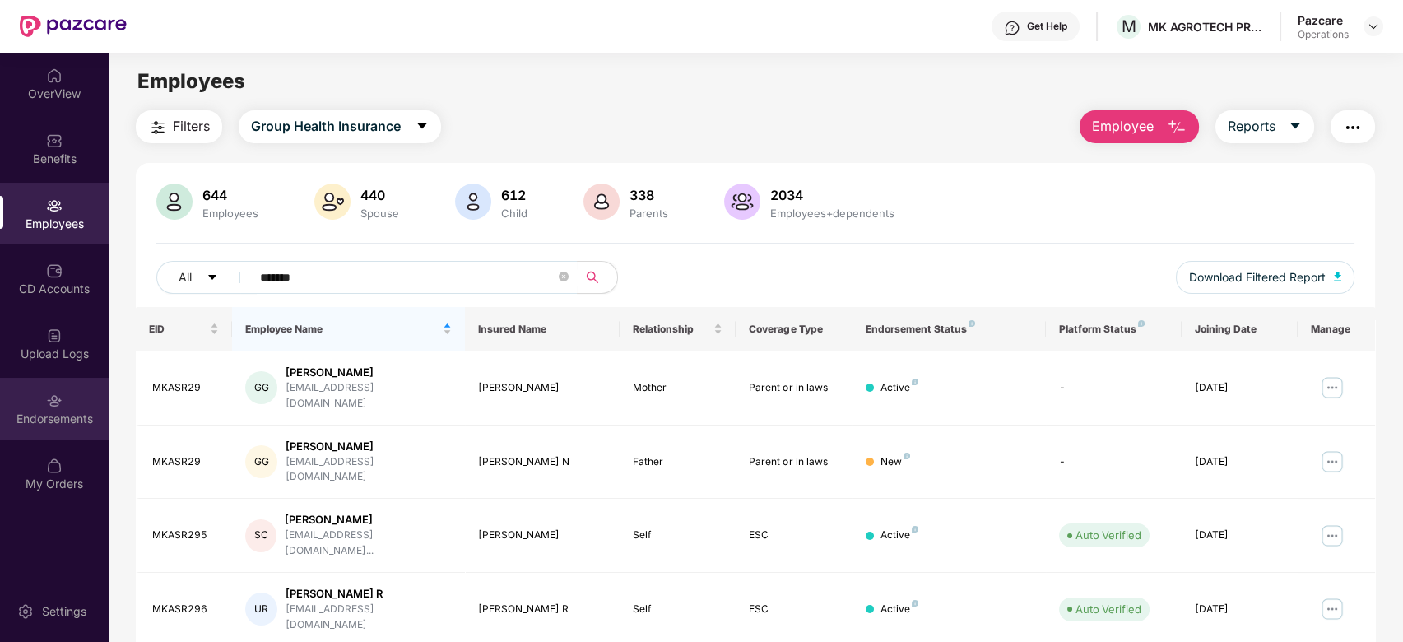
click at [42, 418] on div "Endorsements" at bounding box center [54, 419] width 109 height 16
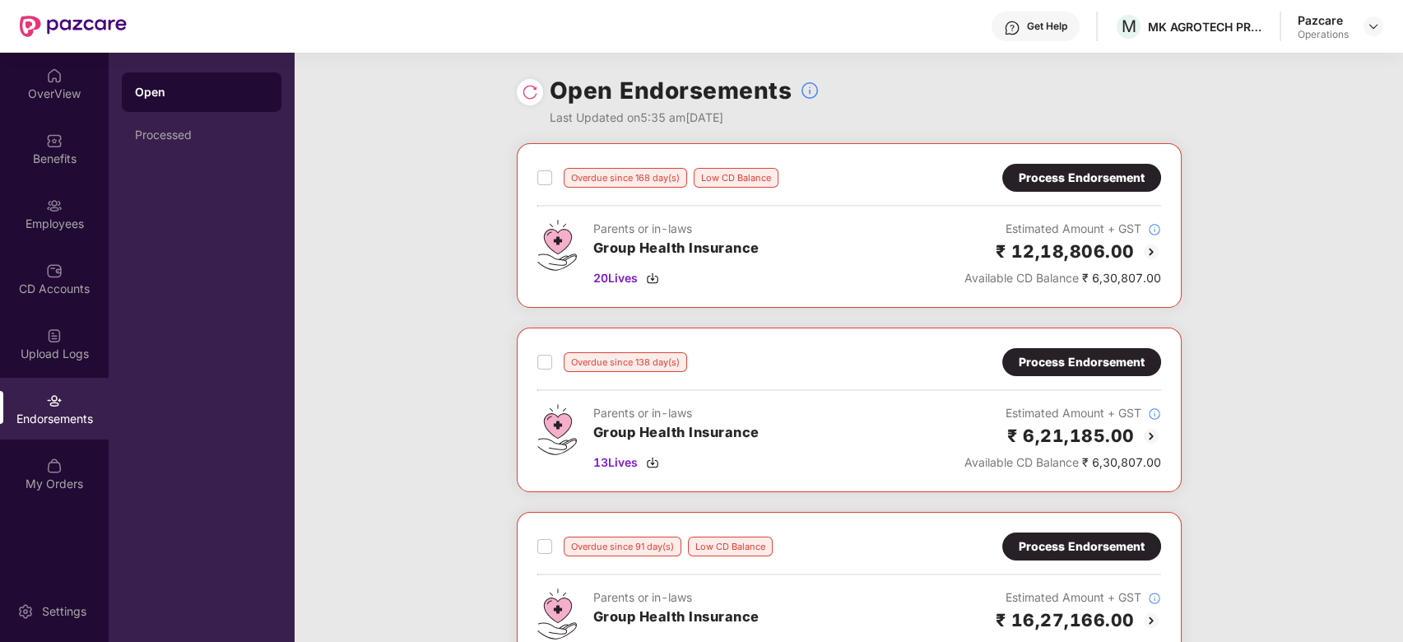
click at [534, 177] on div "Overdue since 168 day(s) Low CD Balance Process Endorsement Parents or in-laws …" at bounding box center [849, 225] width 665 height 165
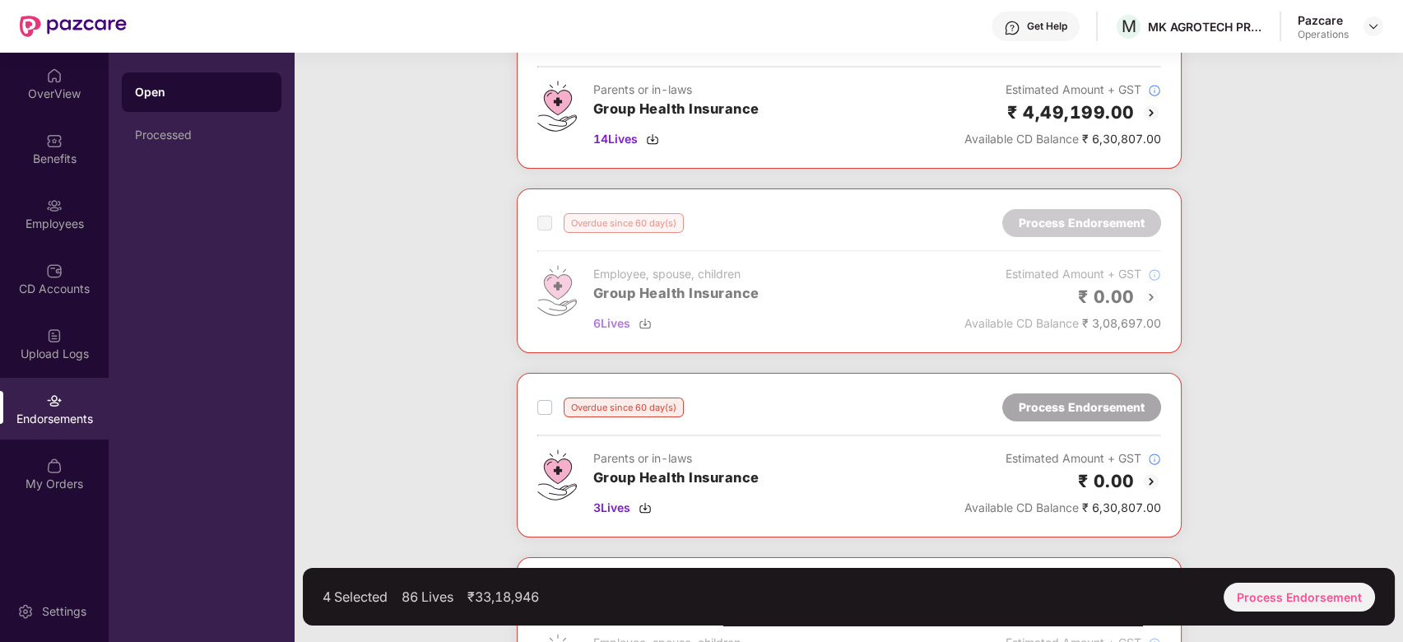
scroll to position [816, 0]
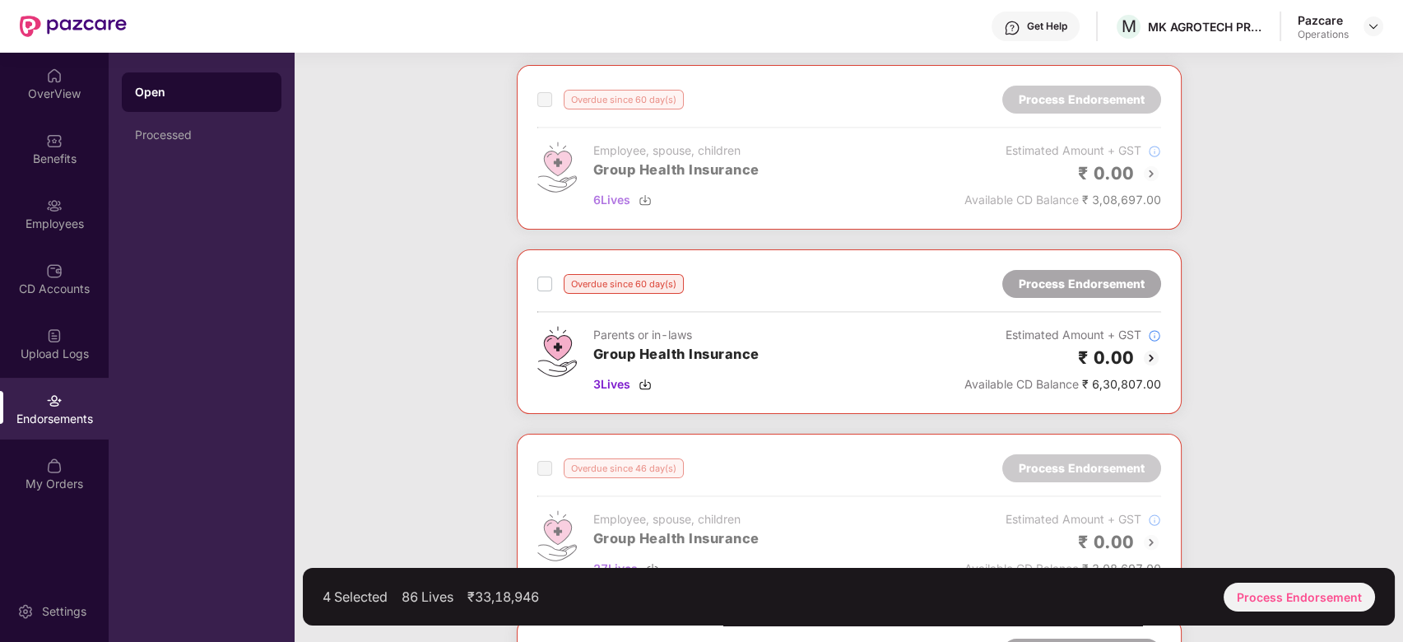
click at [544, 293] on div "Overdue since 60 day(s) Process Endorsement" at bounding box center [849, 284] width 624 height 28
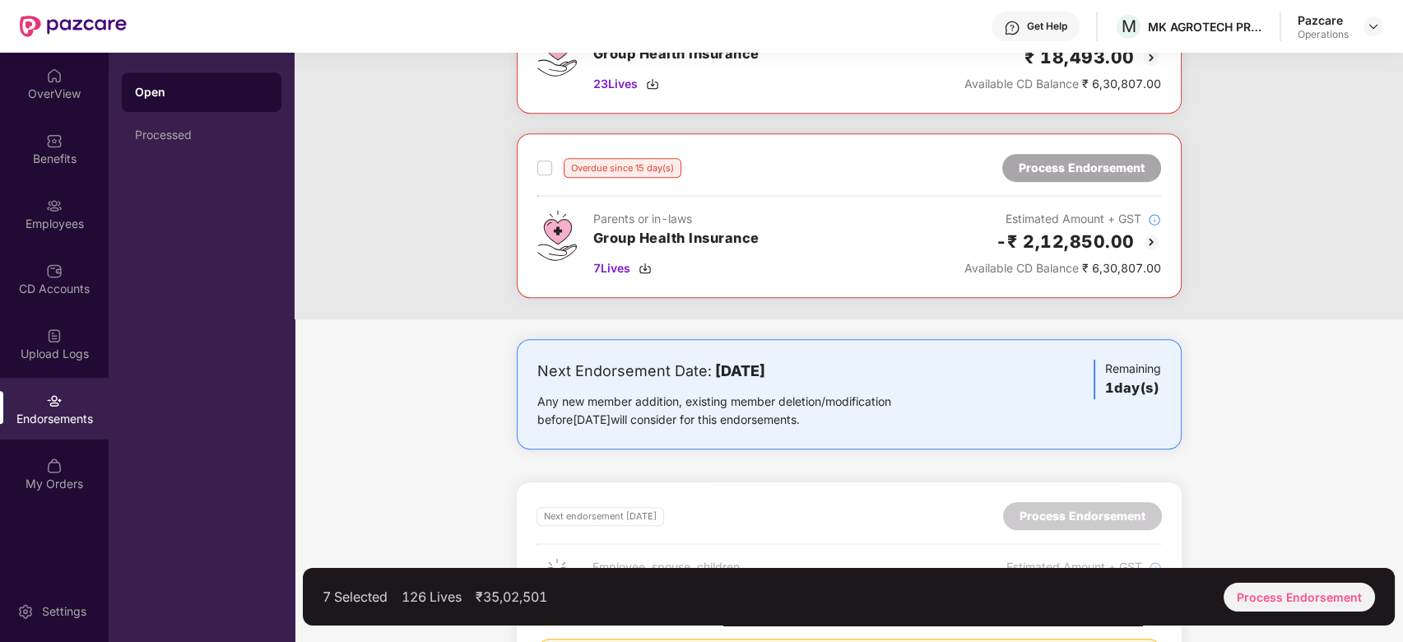
scroll to position [1894, 0]
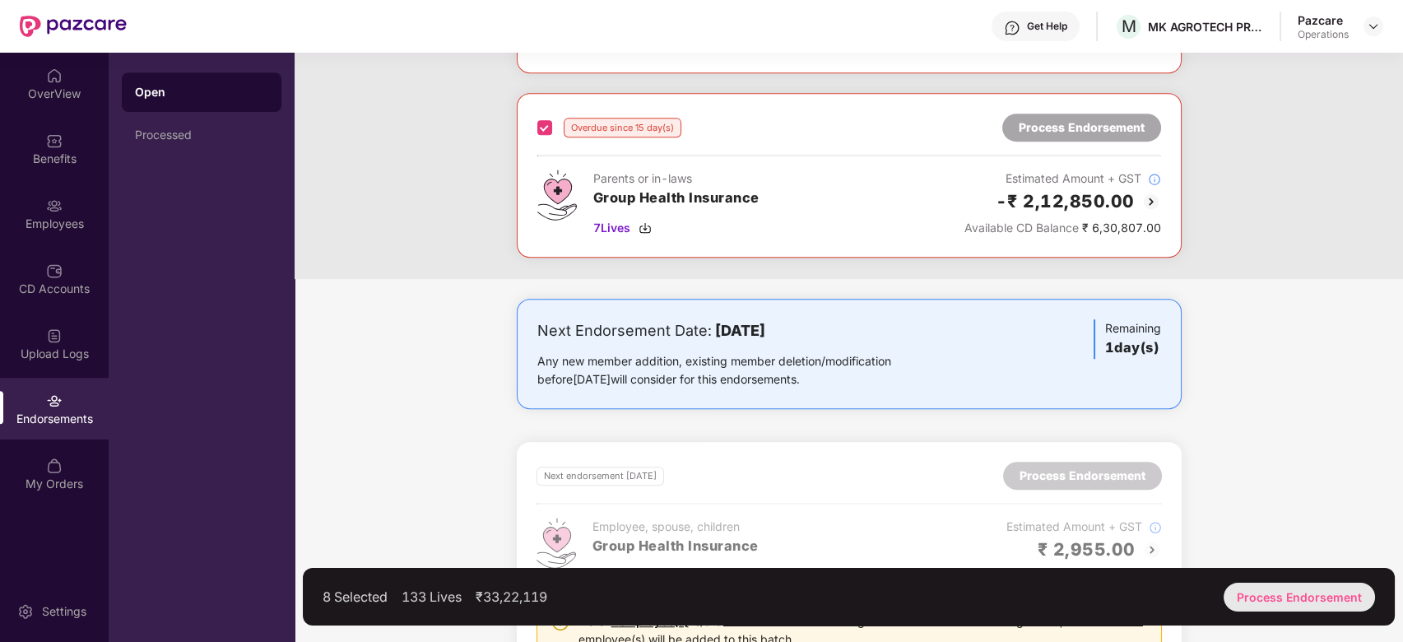
click at [1282, 584] on div "Process Endorsement" at bounding box center [1299, 597] width 151 height 29
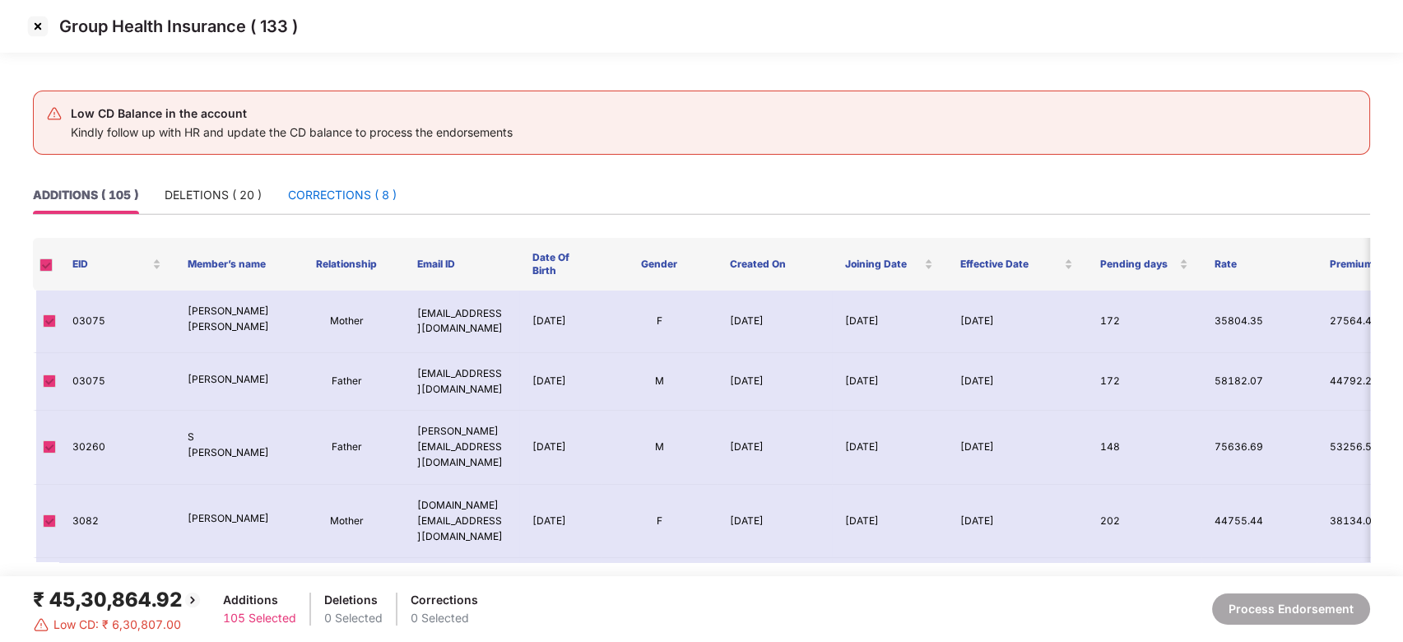
click at [333, 191] on div "CORRECTIONS ( 8 )" at bounding box center [342, 195] width 109 height 18
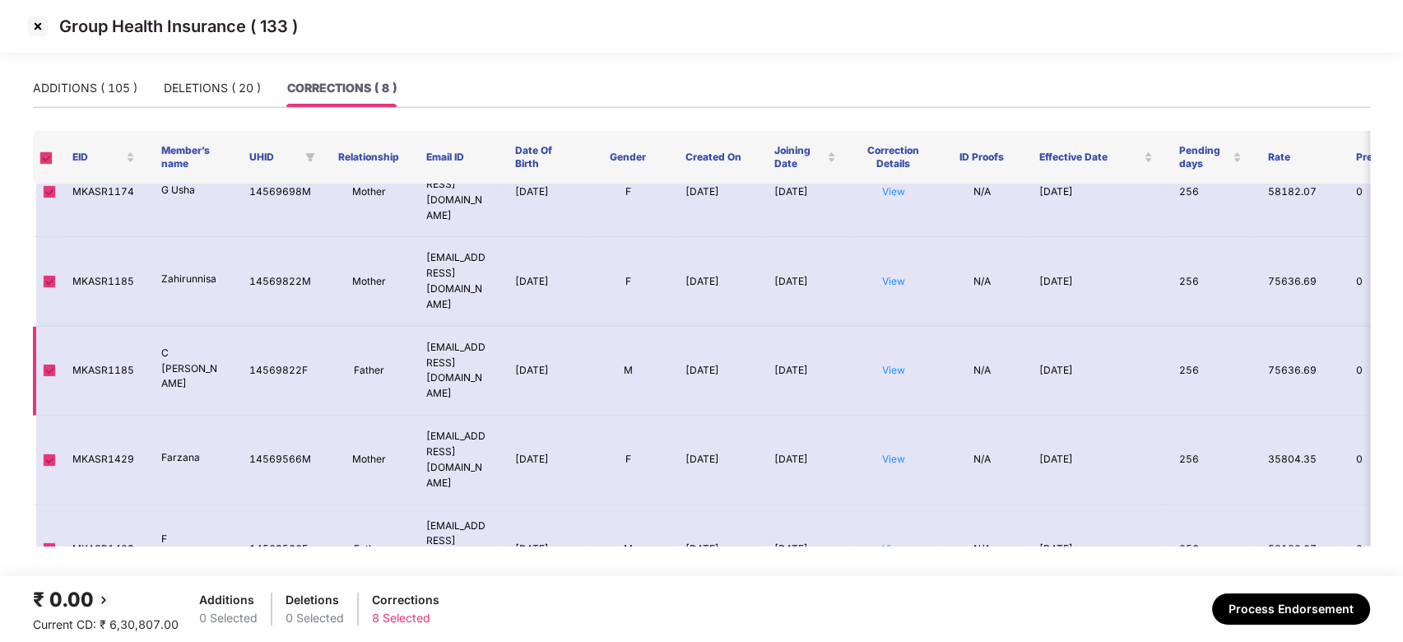
scroll to position [0, 0]
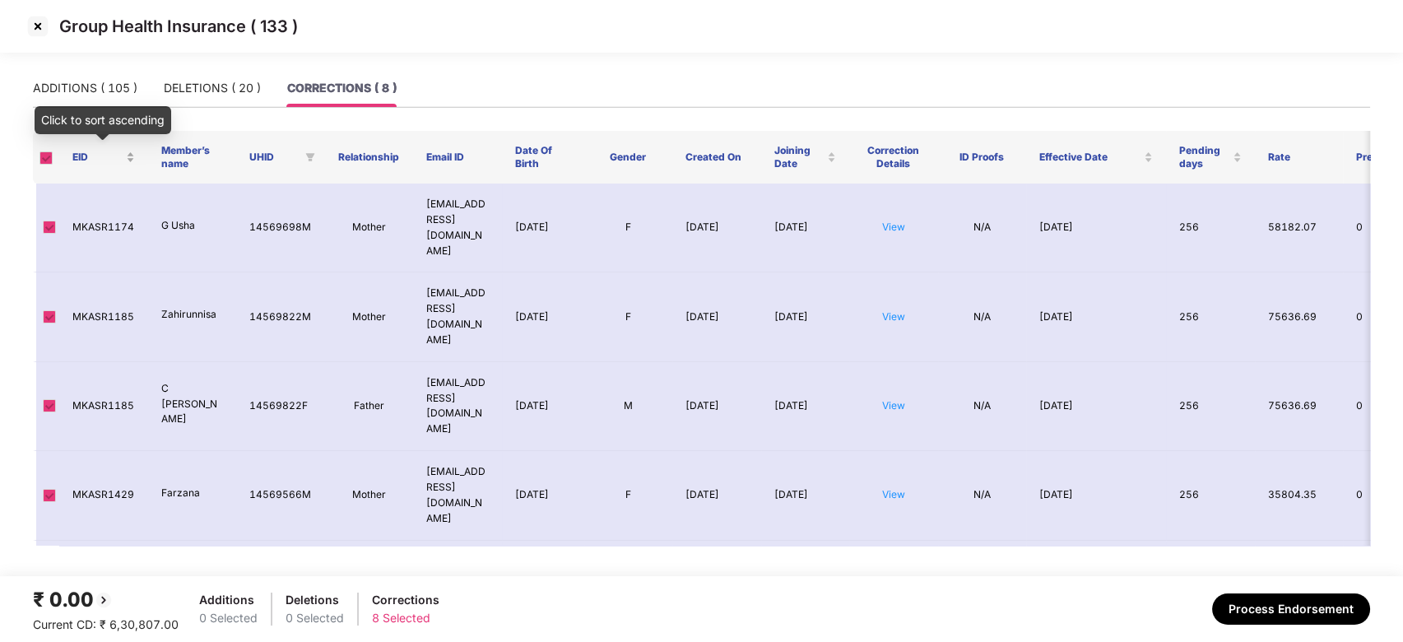
click at [130, 153] on div "EID" at bounding box center [103, 158] width 63 height 16
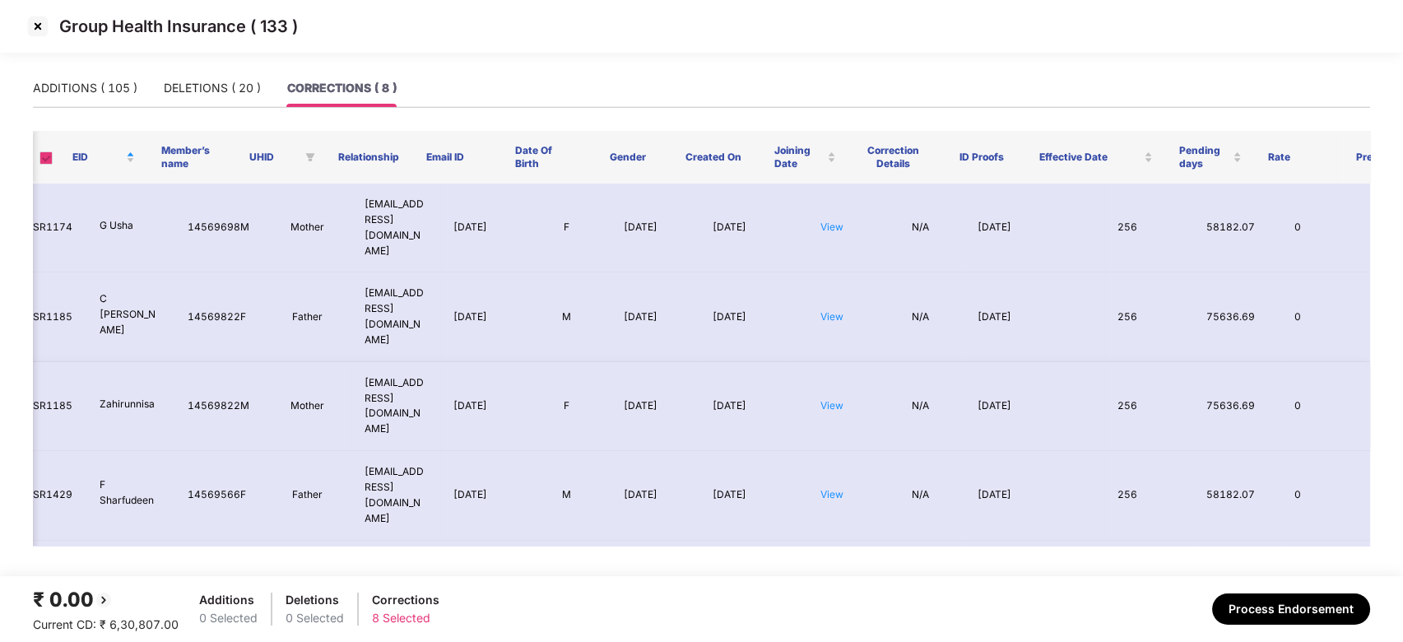
scroll to position [0, 63]
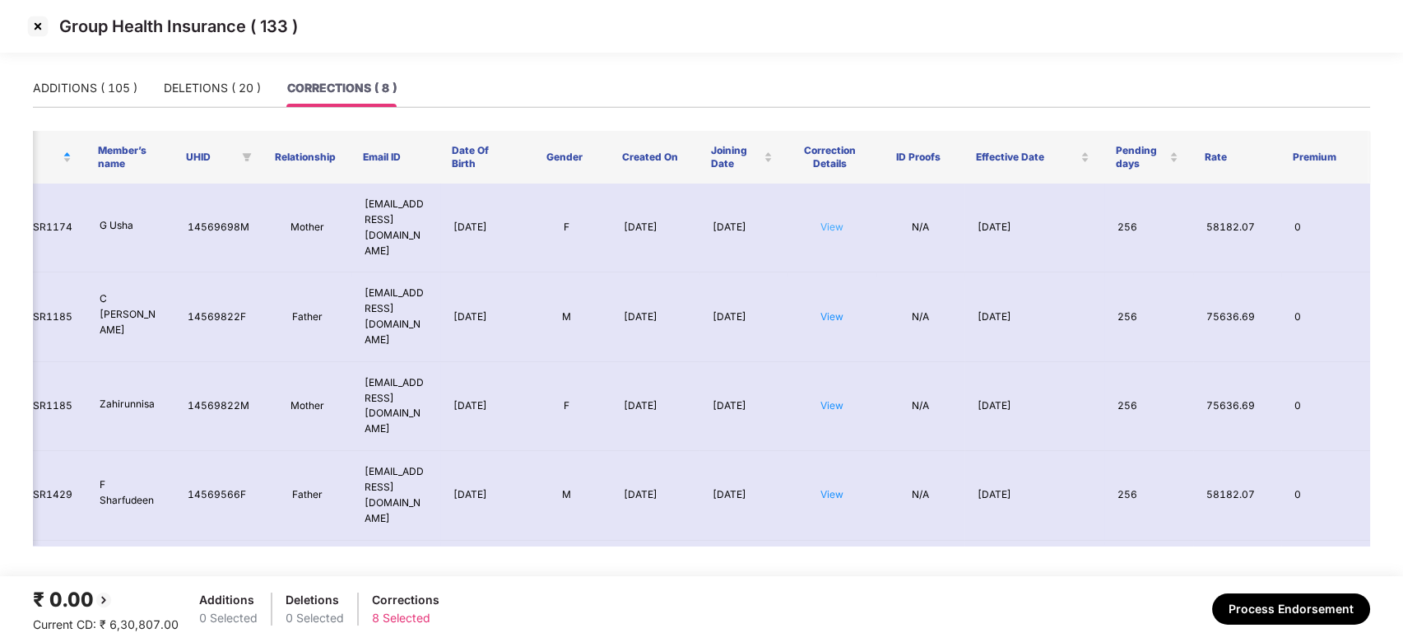
click at [833, 221] on link "View" at bounding box center [832, 227] width 23 height 12
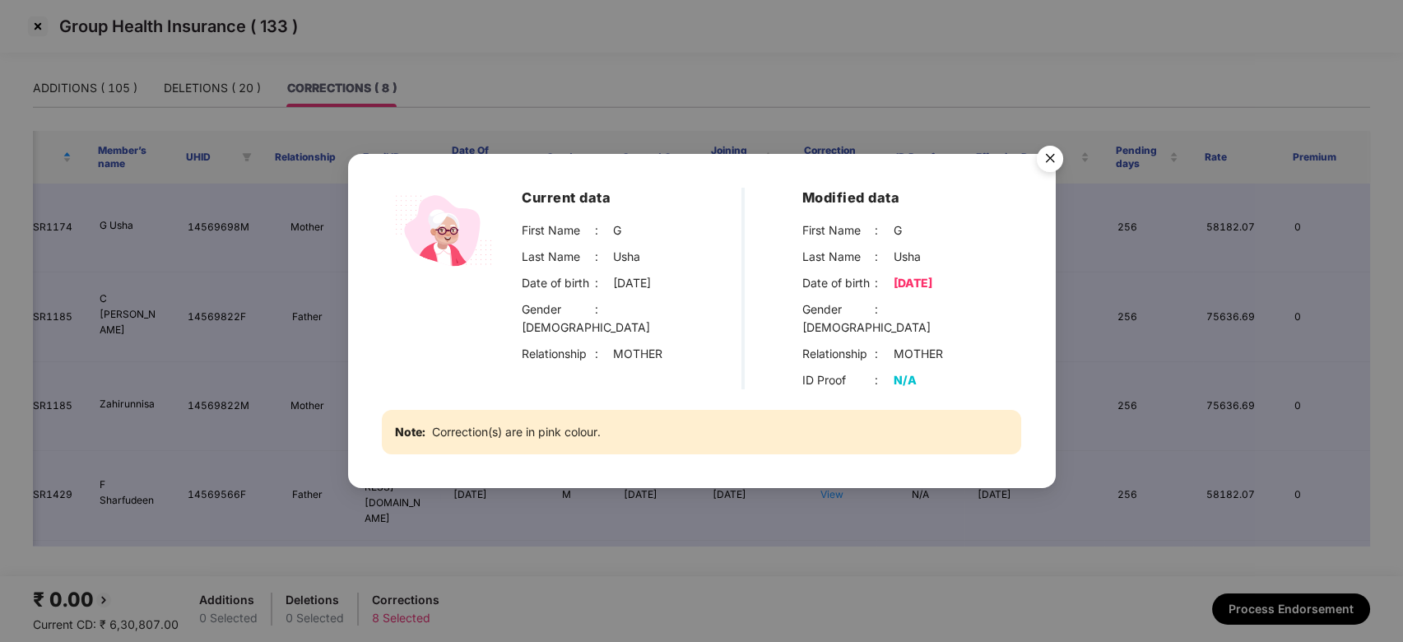
click at [1063, 154] on img "Close" at bounding box center [1050, 161] width 46 height 46
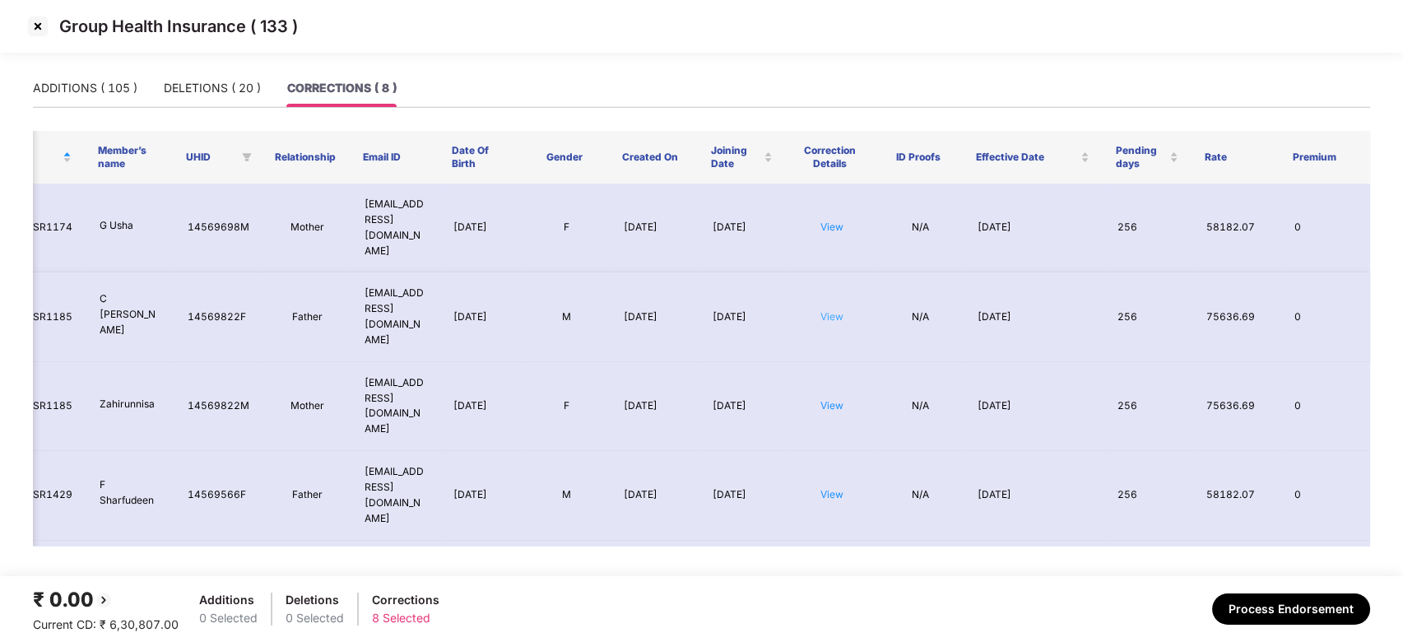
click at [824, 310] on link "View" at bounding box center [832, 316] width 23 height 12
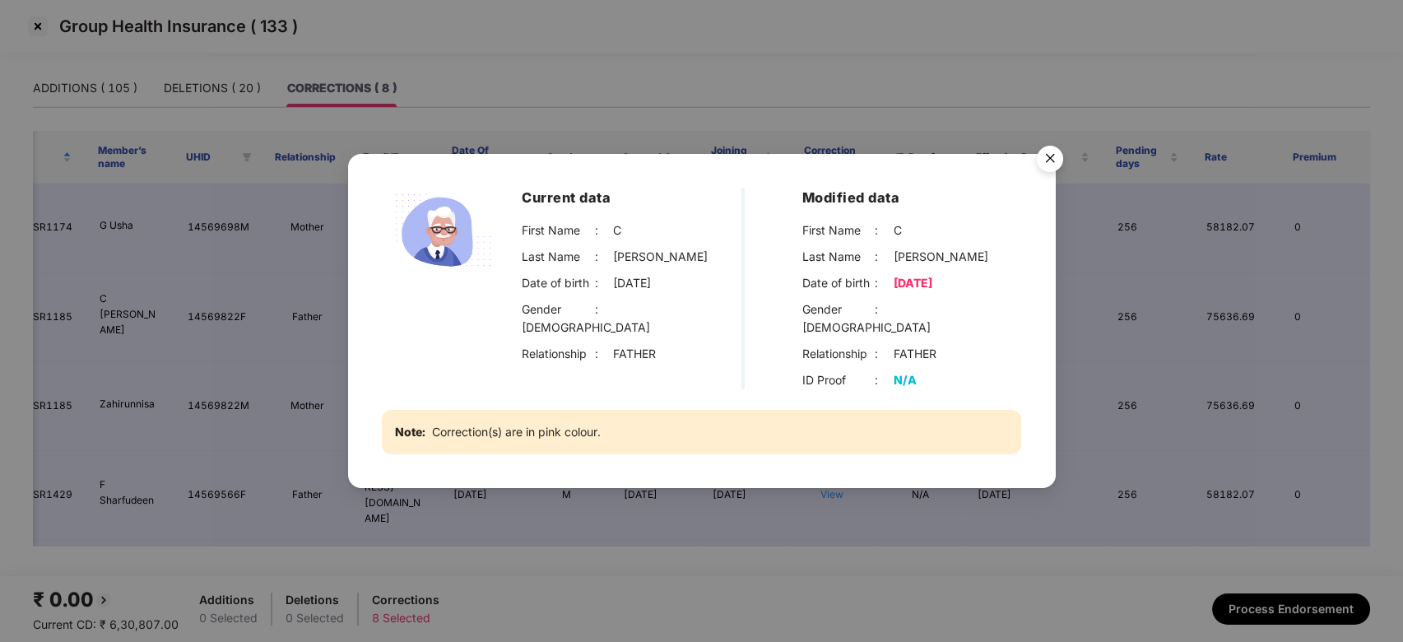
click at [1048, 164] on img "Close" at bounding box center [1050, 161] width 46 height 46
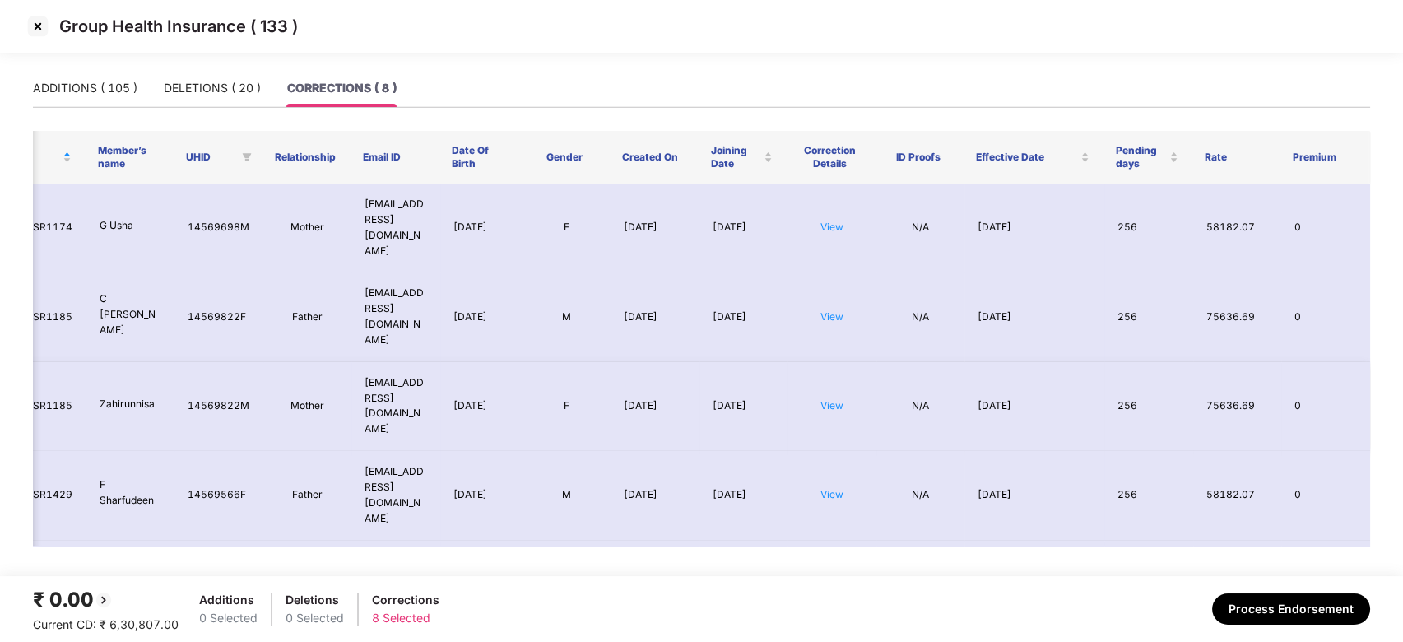
click at [825, 362] on td "View" at bounding box center [832, 406] width 89 height 89
click at [827, 399] on link "View" at bounding box center [832, 405] width 23 height 12
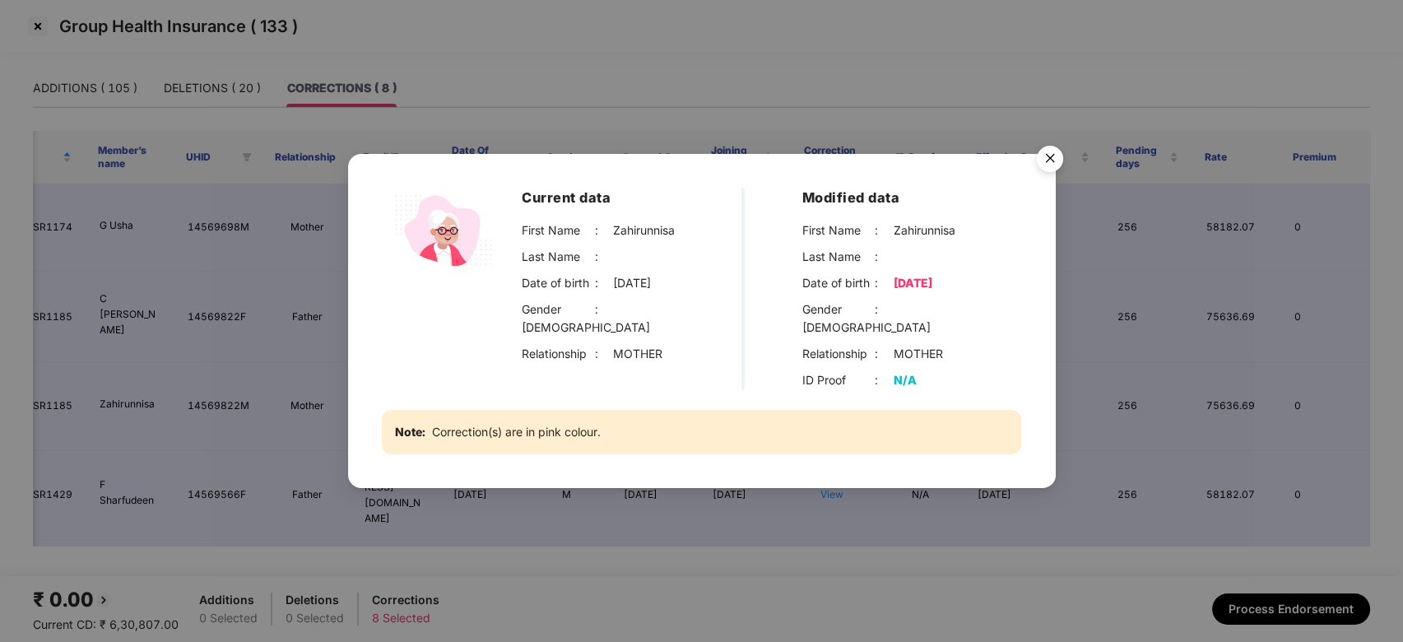
click at [1049, 175] on img "Close" at bounding box center [1050, 161] width 46 height 46
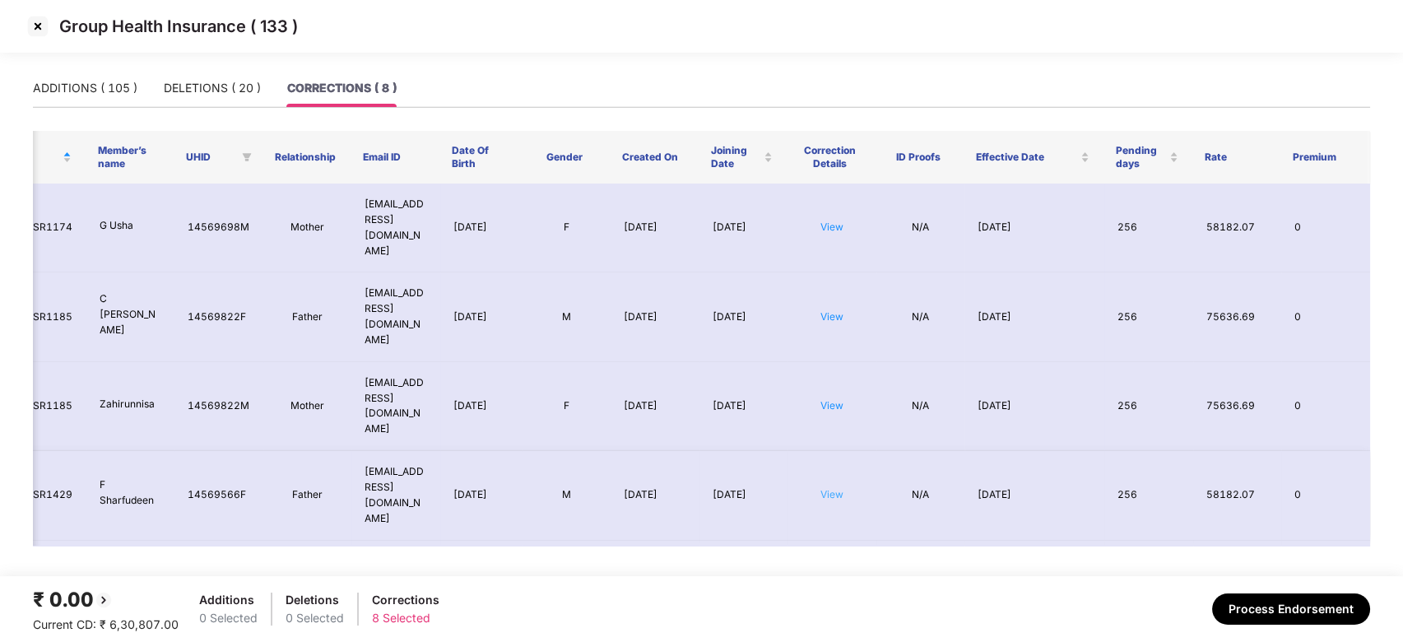
click at [826, 488] on link "View" at bounding box center [832, 494] width 23 height 12
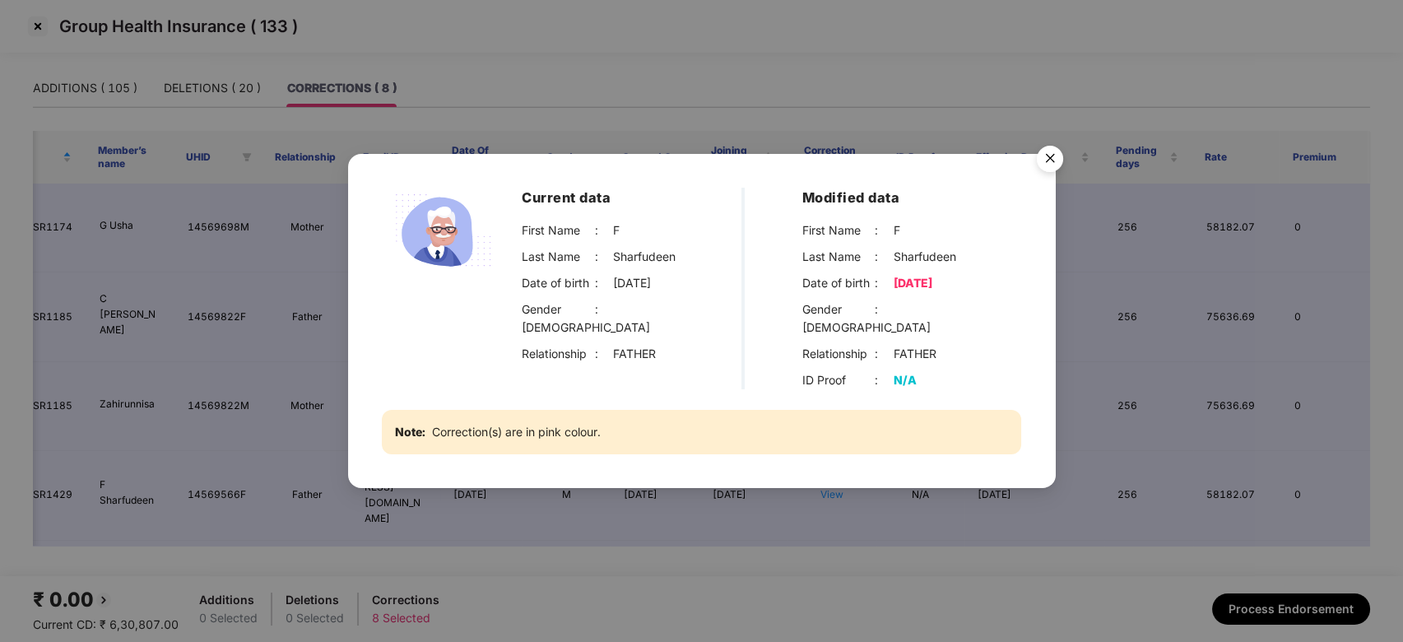
click at [1053, 161] on img "Close" at bounding box center [1050, 161] width 46 height 46
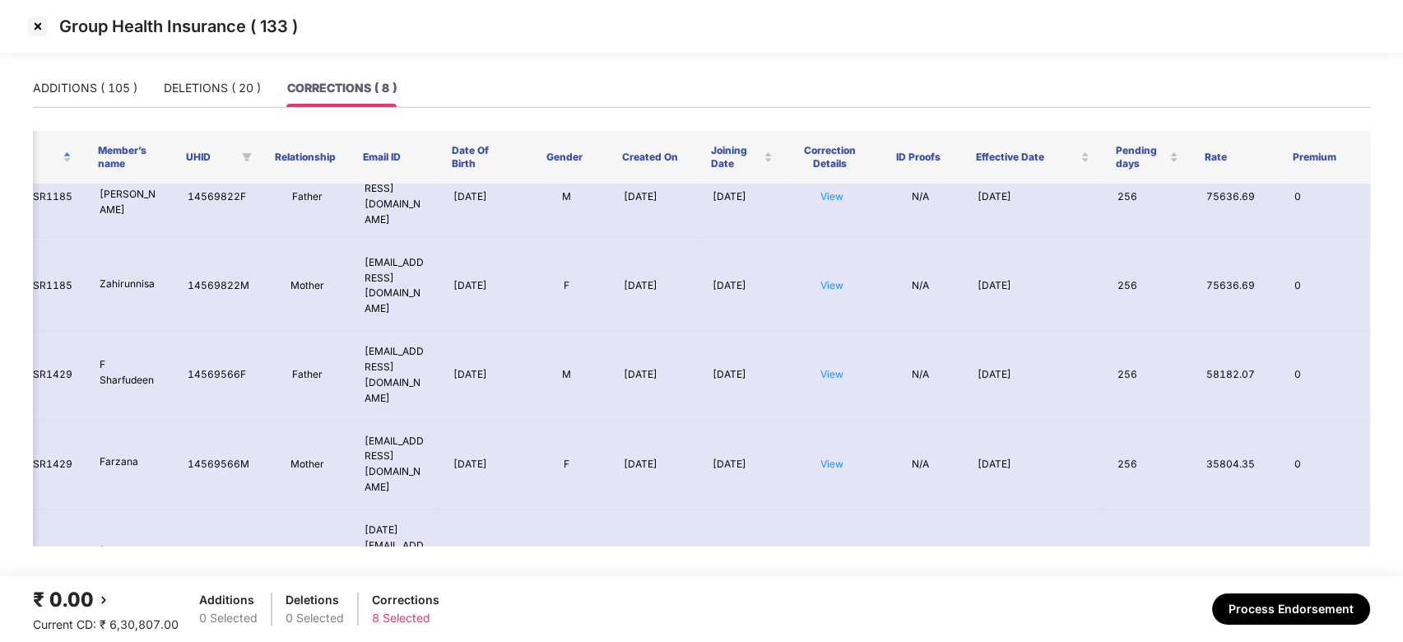
scroll to position [123, 63]
click at [835, 418] on td "View" at bounding box center [832, 462] width 89 height 89
click at [825, 455] on link "View" at bounding box center [832, 461] width 23 height 12
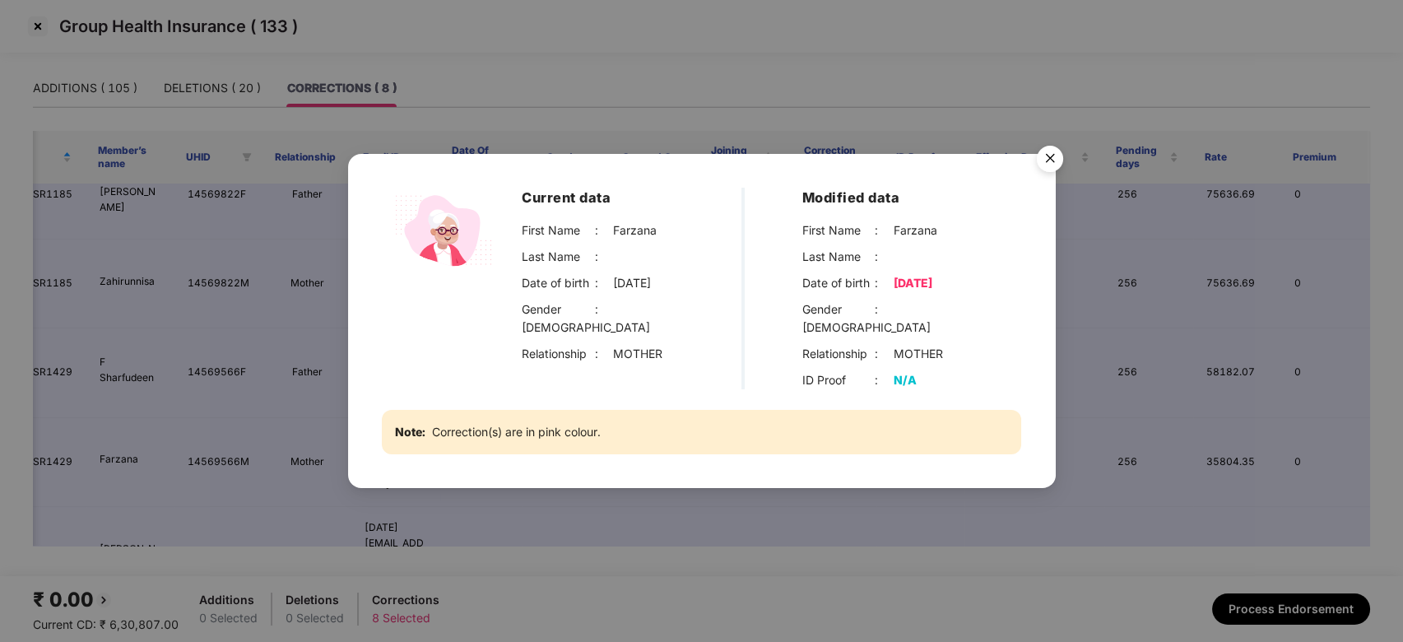
click at [1046, 167] on img "Close" at bounding box center [1050, 161] width 46 height 46
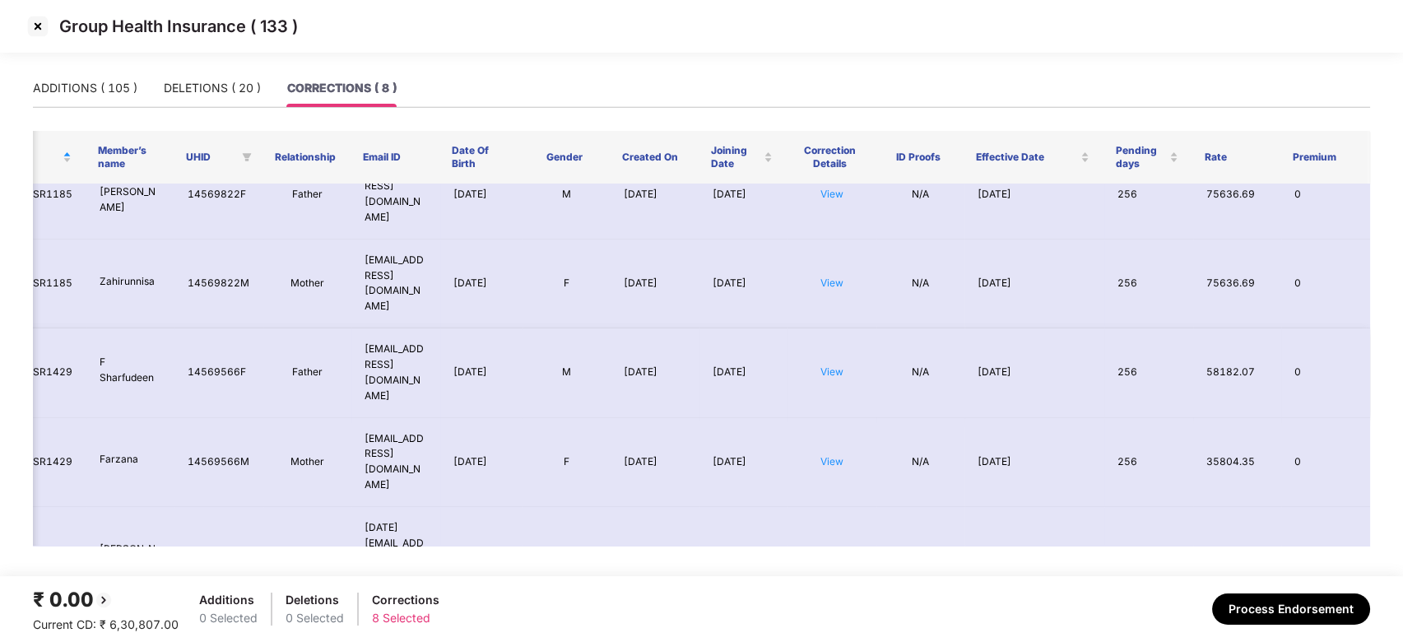
scroll to position [165, 63]
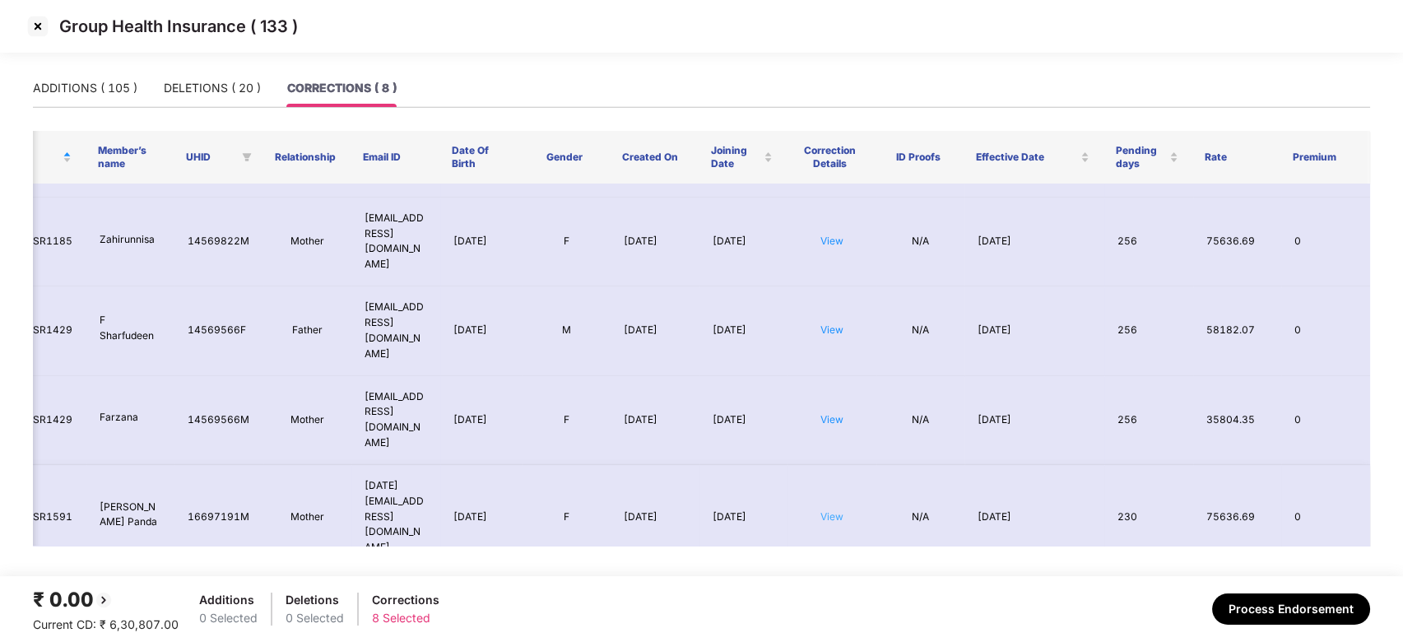
click at [832, 510] on link "View" at bounding box center [832, 516] width 23 height 12
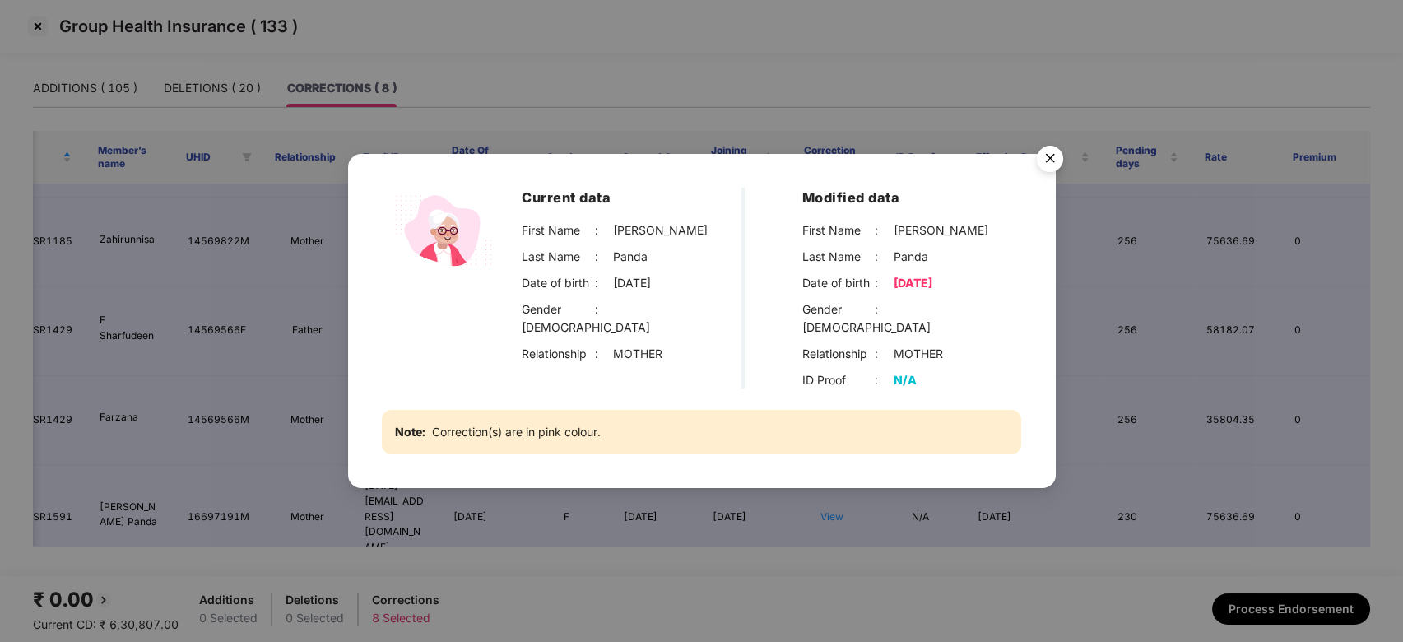
click at [1048, 162] on img "Close" at bounding box center [1050, 161] width 46 height 46
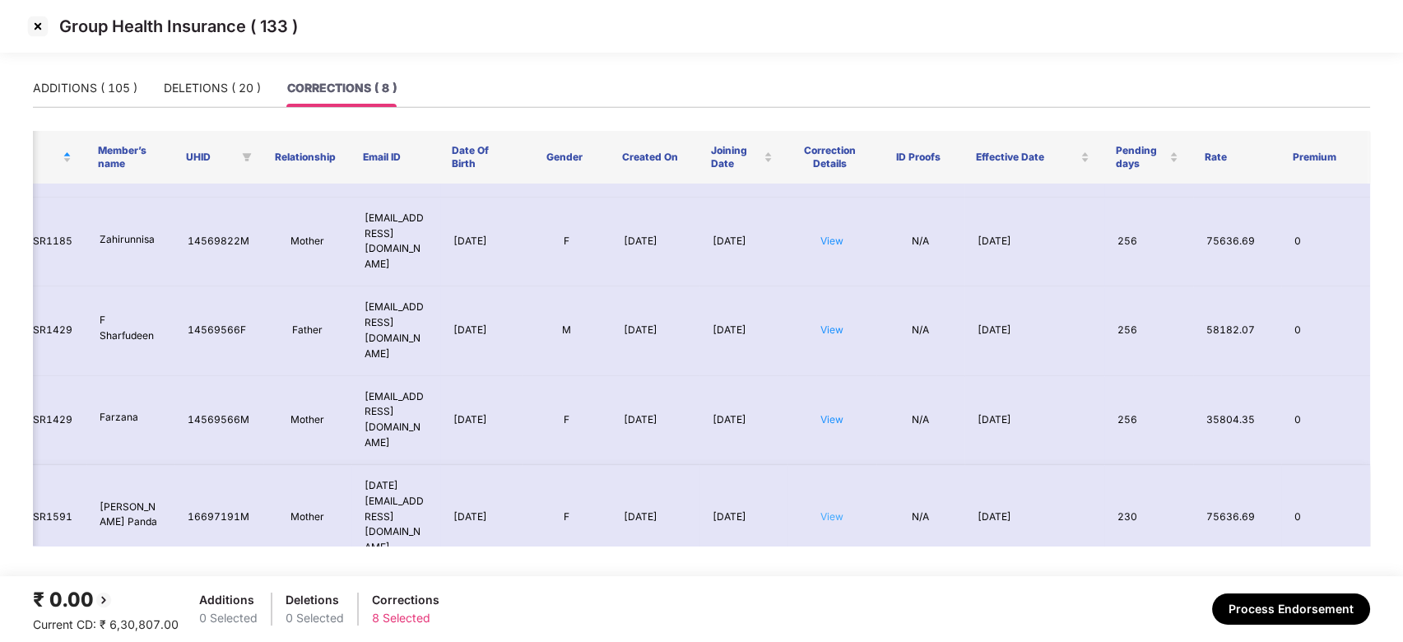
click at [837, 510] on link "View" at bounding box center [832, 516] width 23 height 12
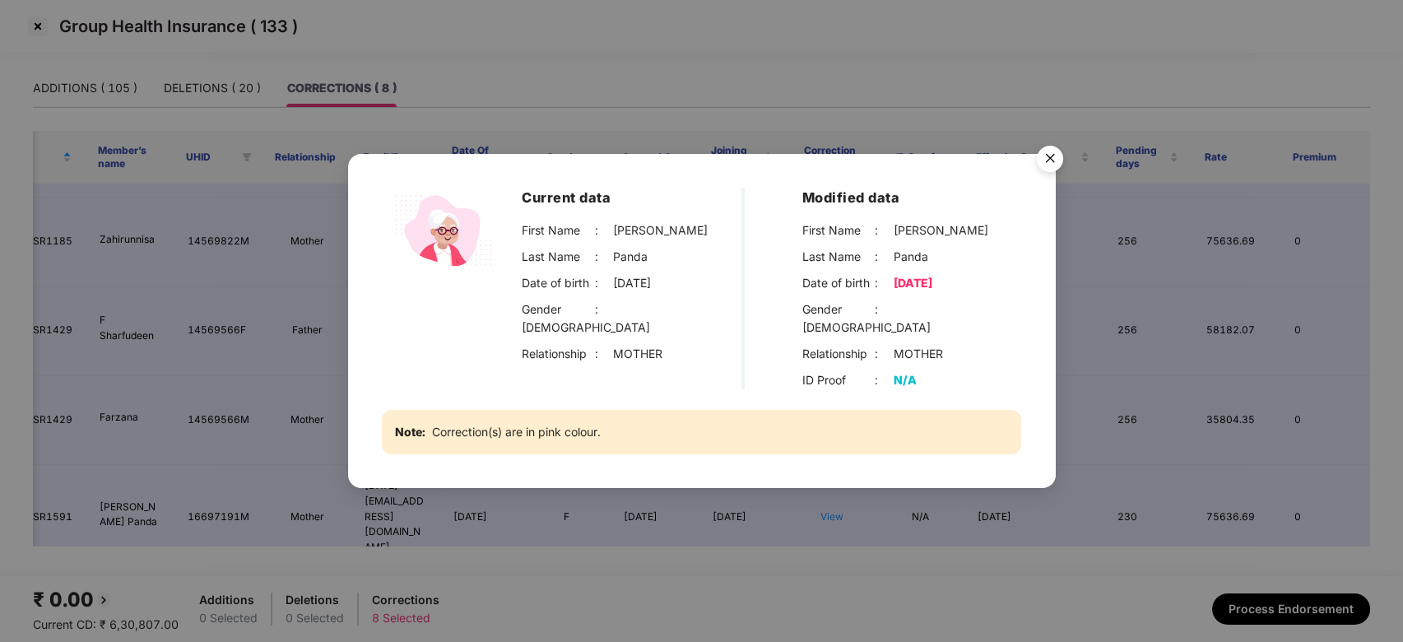
click at [1047, 174] on img "Close" at bounding box center [1050, 161] width 46 height 46
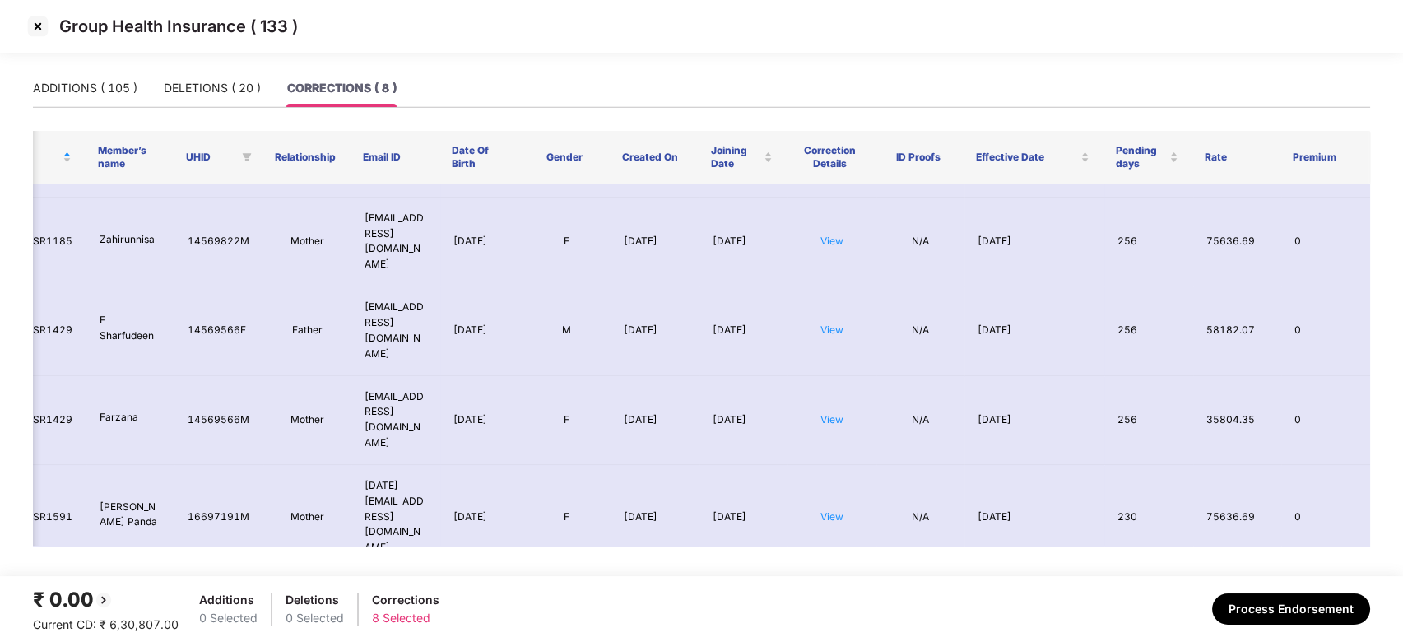
click at [825, 638] on link "View" at bounding box center [832, 644] width 23 height 12
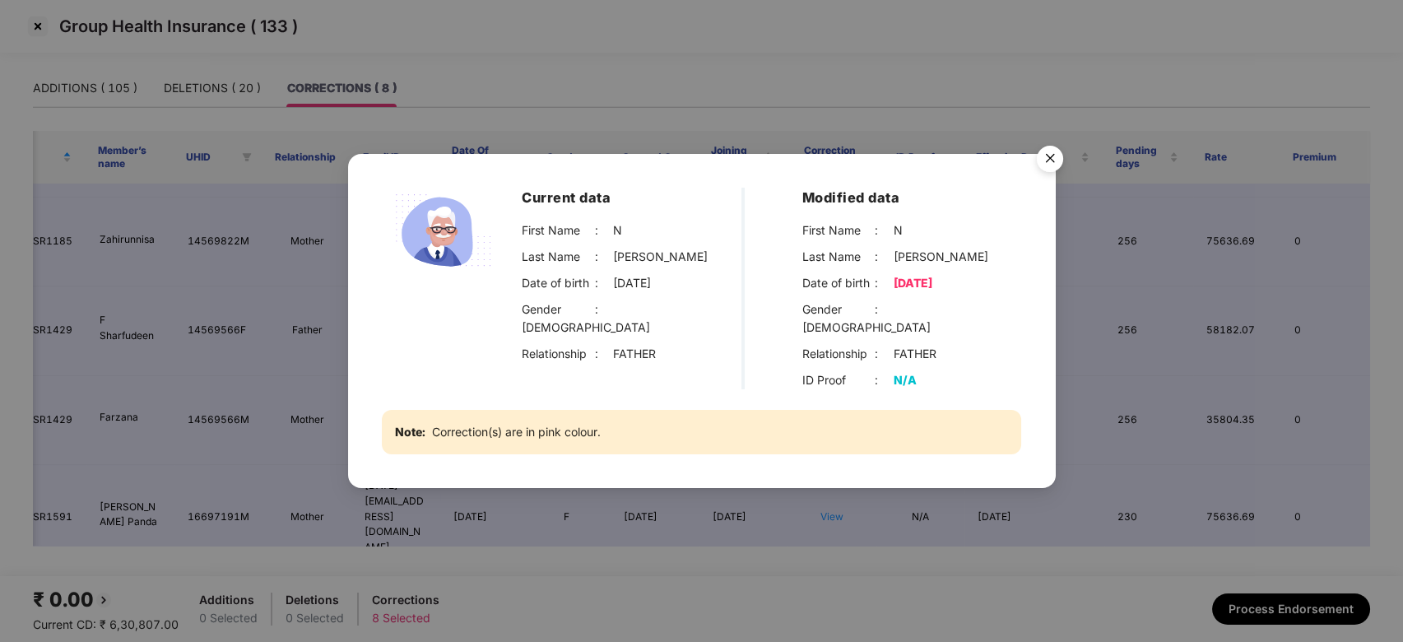
click at [1057, 165] on img "Close" at bounding box center [1050, 161] width 46 height 46
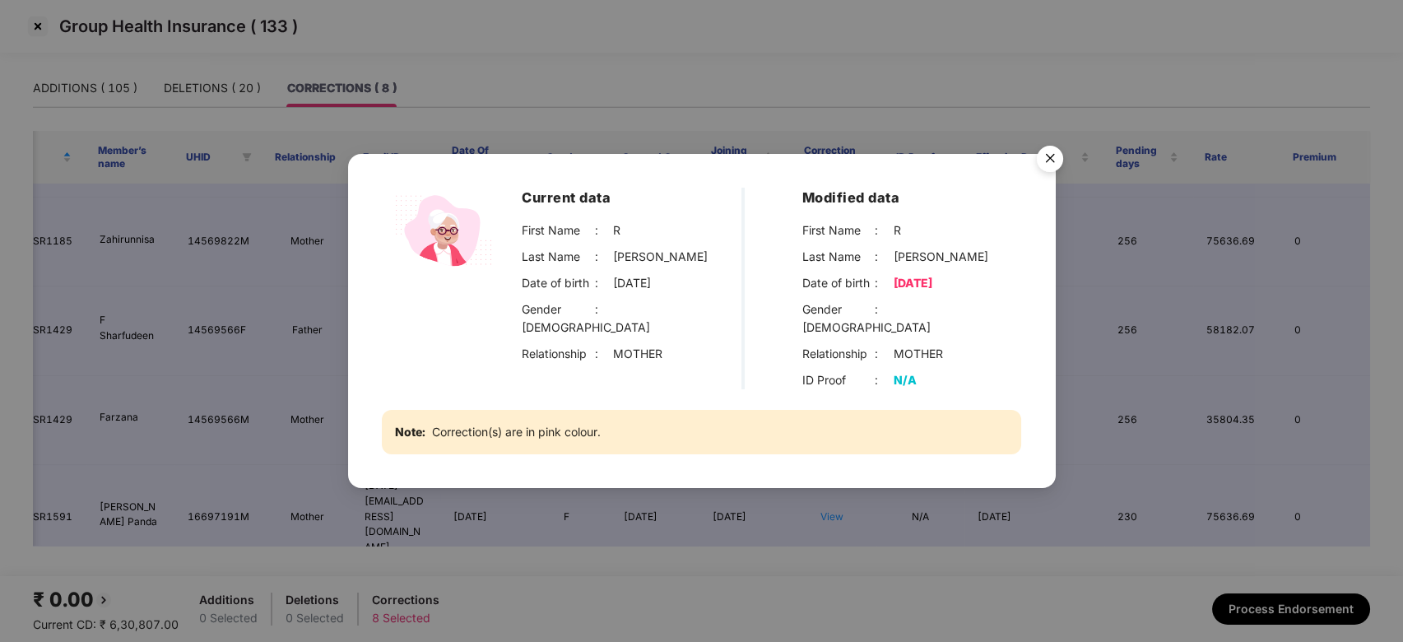
click at [1060, 169] on img "Close" at bounding box center [1050, 161] width 46 height 46
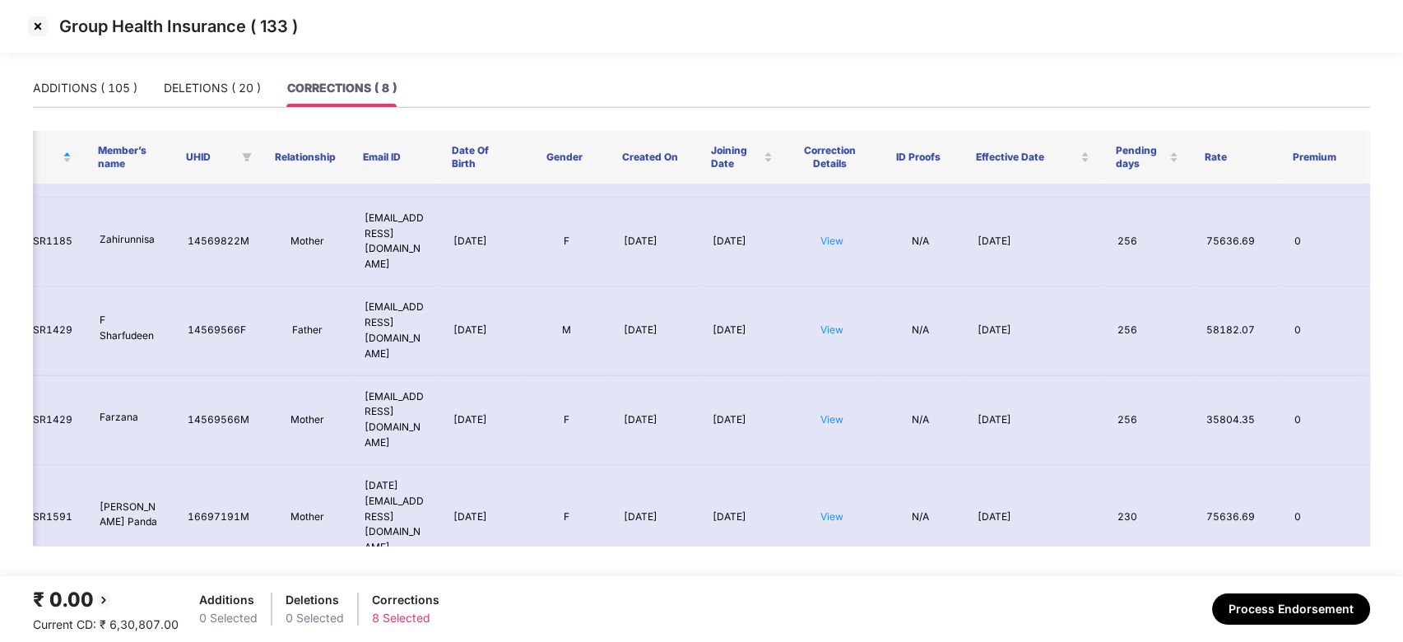
scroll to position [0, 63]
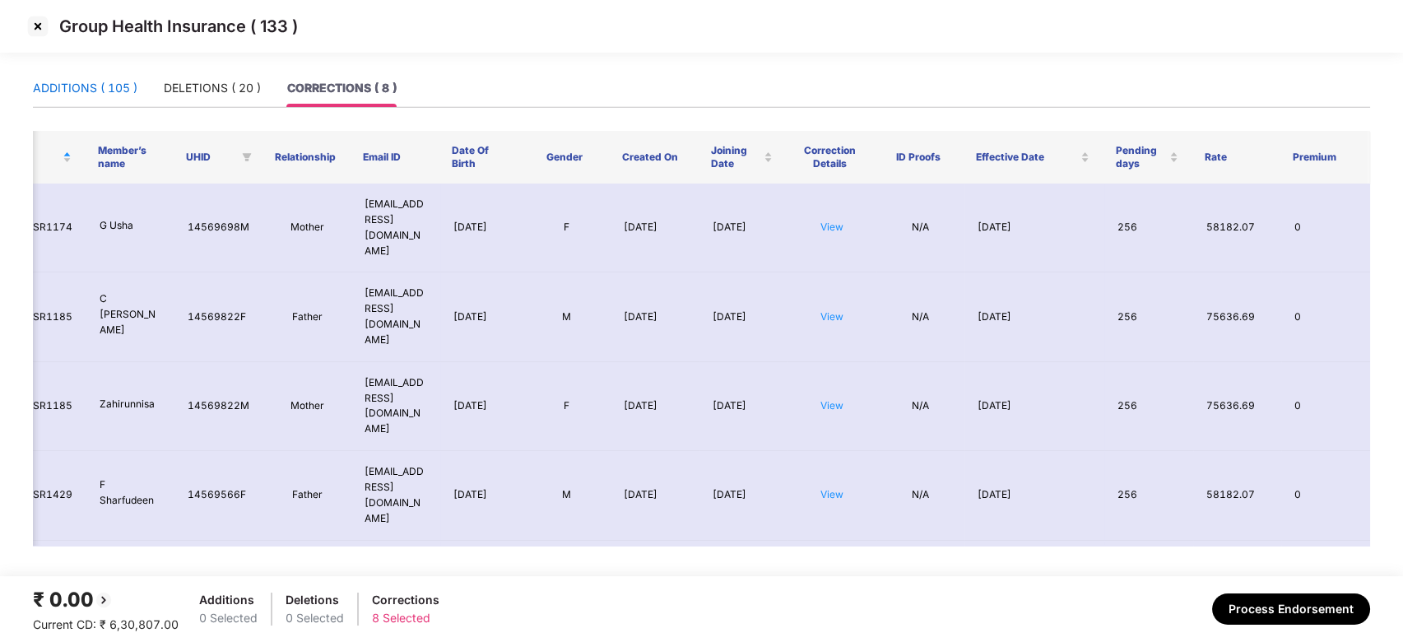
click at [120, 95] on div "ADDITIONS ( 105 )" at bounding box center [85, 88] width 105 height 18
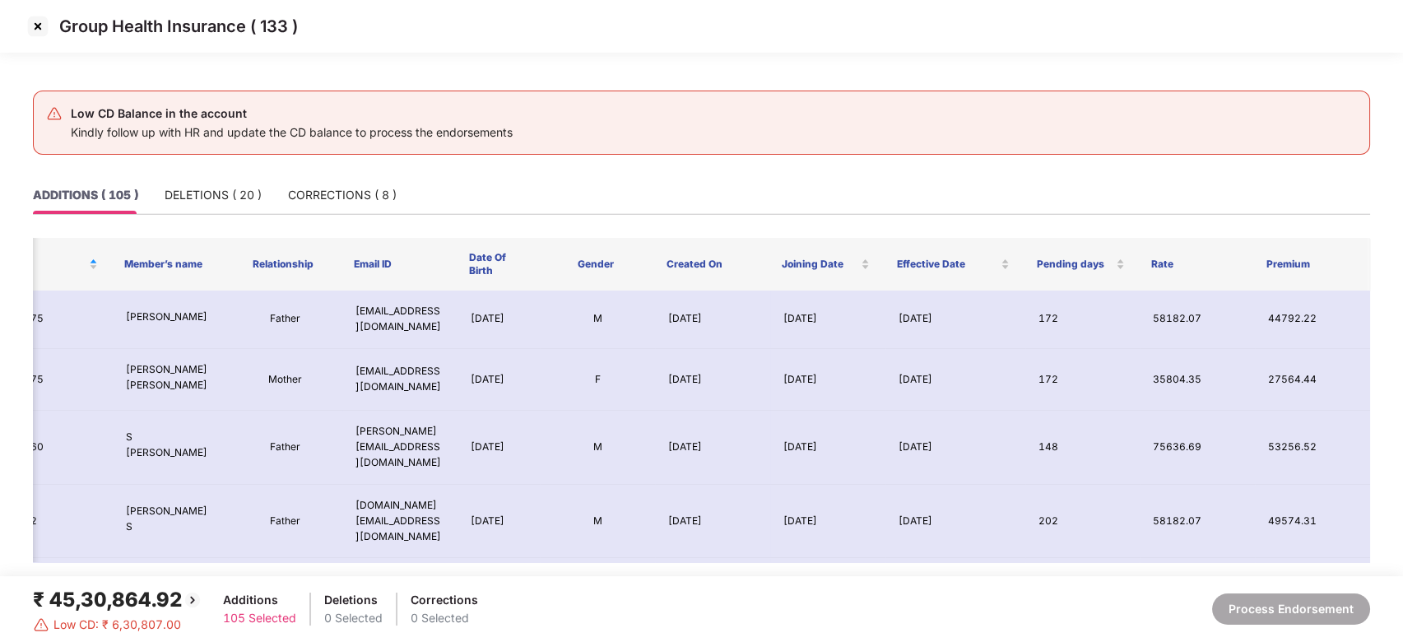
scroll to position [0, 0]
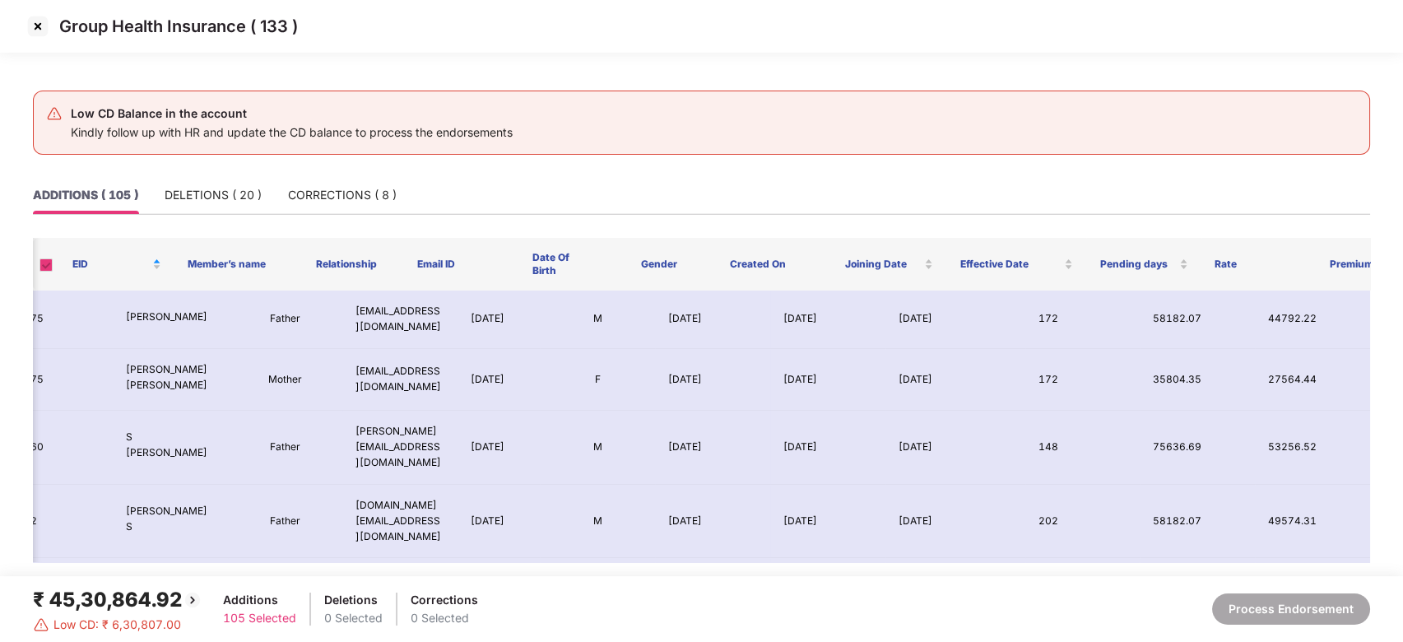
click at [198, 91] on div "Low CD Balance in the account Kindly follow up with HR and update the CD balanc…" at bounding box center [702, 123] width 1338 height 64
click at [198, 186] on div "DELETIONS ( 20 )" at bounding box center [213, 195] width 97 height 18
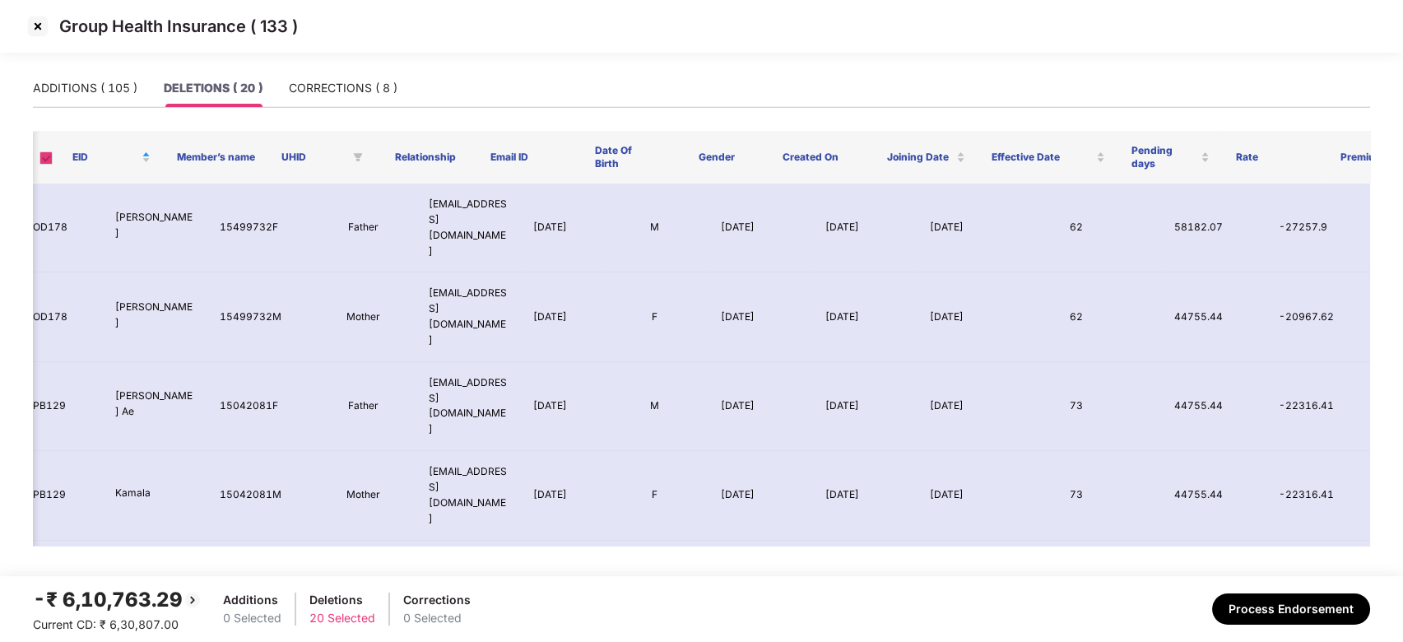
scroll to position [0, 63]
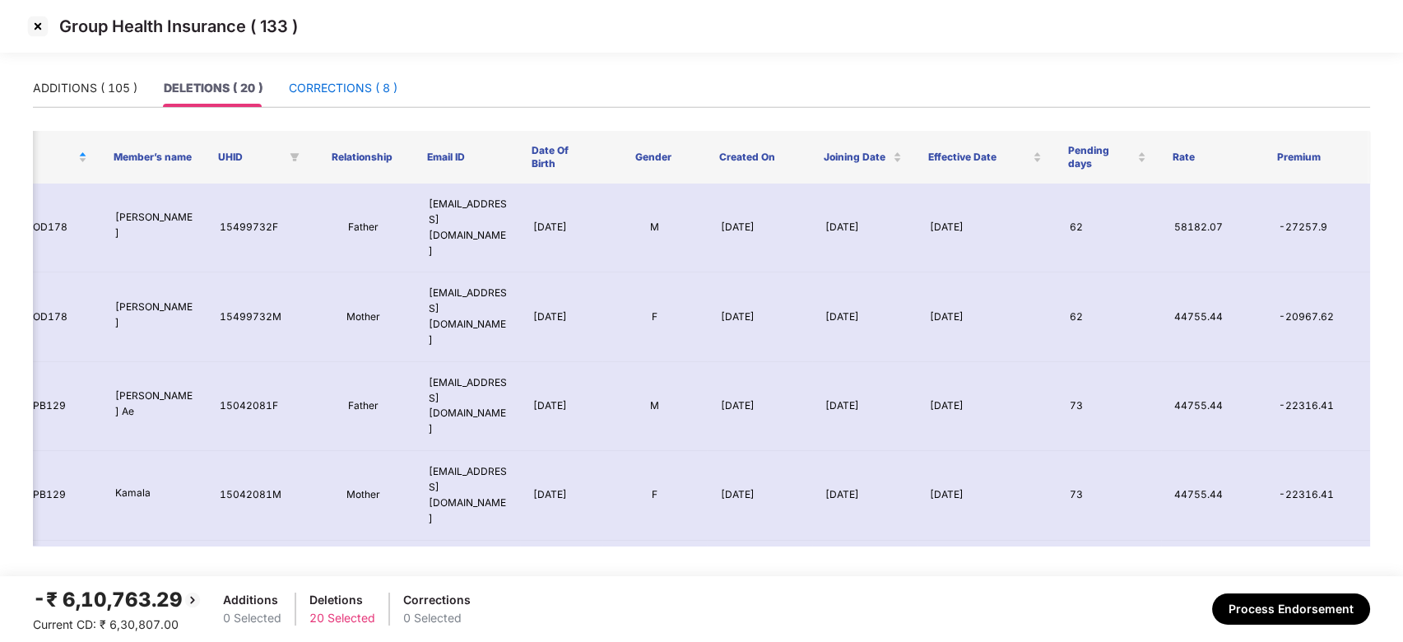
click at [325, 91] on div "CORRECTIONS ( 8 )" at bounding box center [343, 88] width 109 height 18
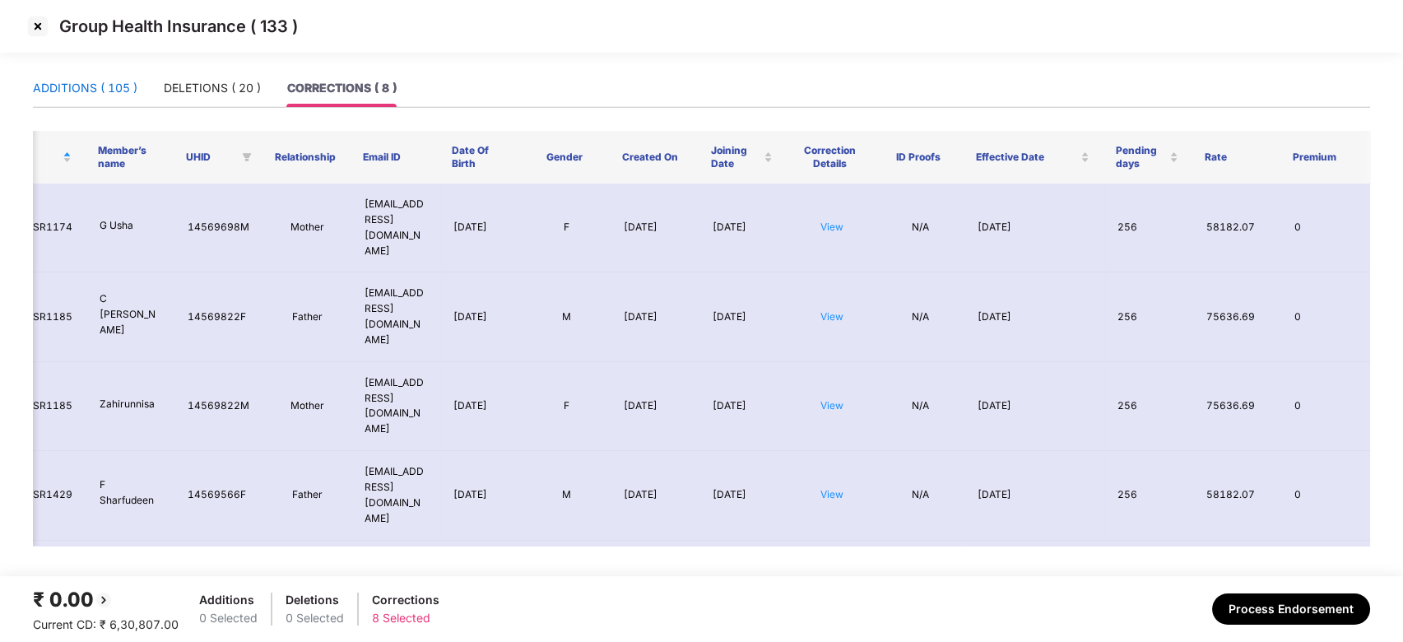
click at [99, 82] on div "ADDITIONS ( 105 )" at bounding box center [85, 88] width 105 height 18
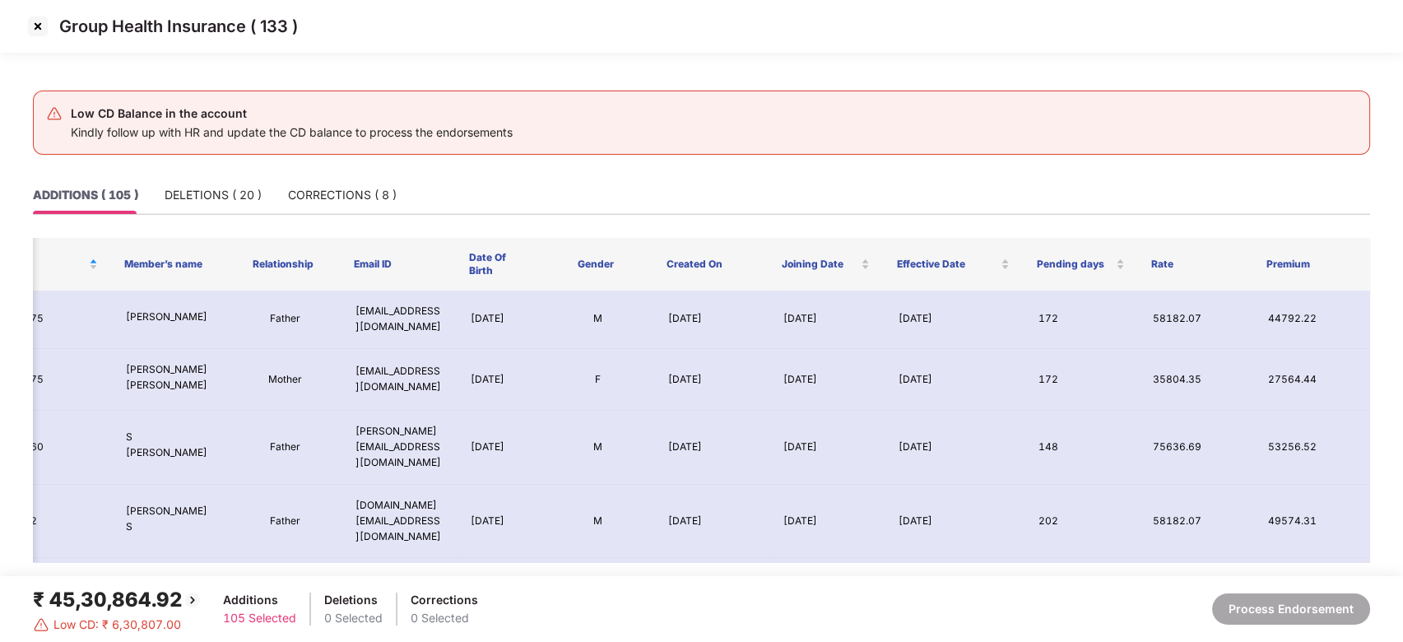
scroll to position [0, 0]
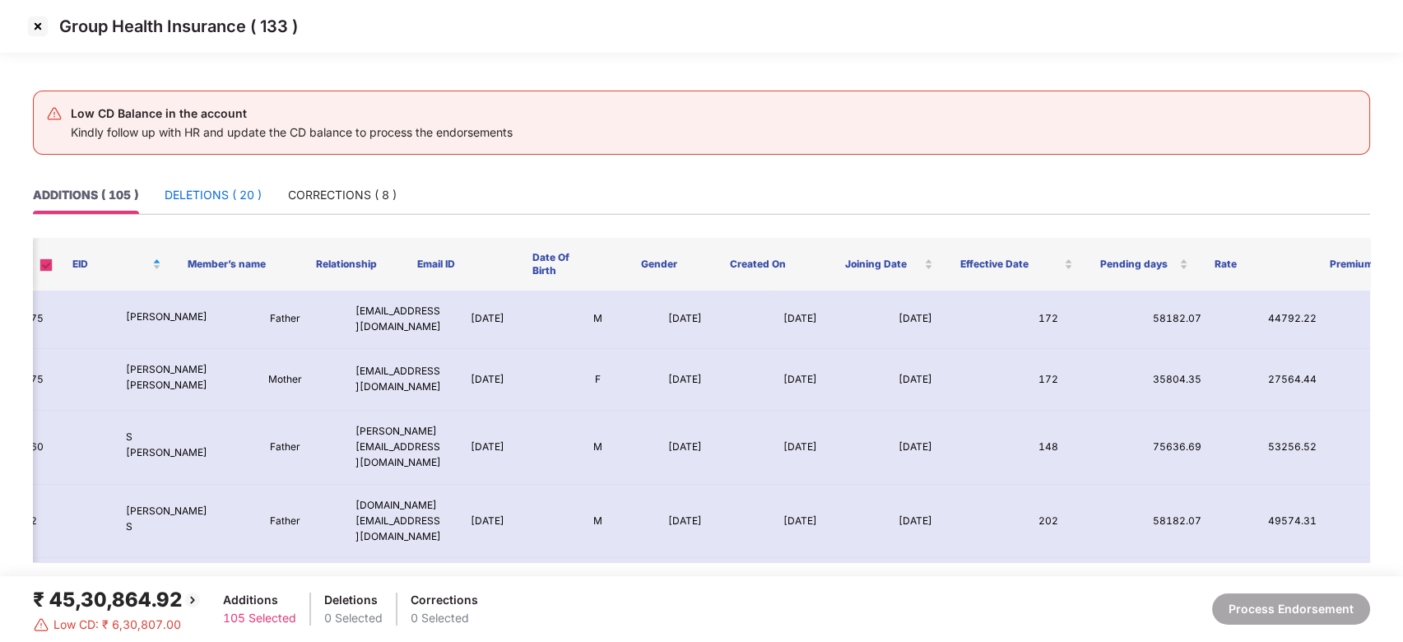
click at [212, 197] on div "DELETIONS ( 20 )" at bounding box center [213, 195] width 97 height 18
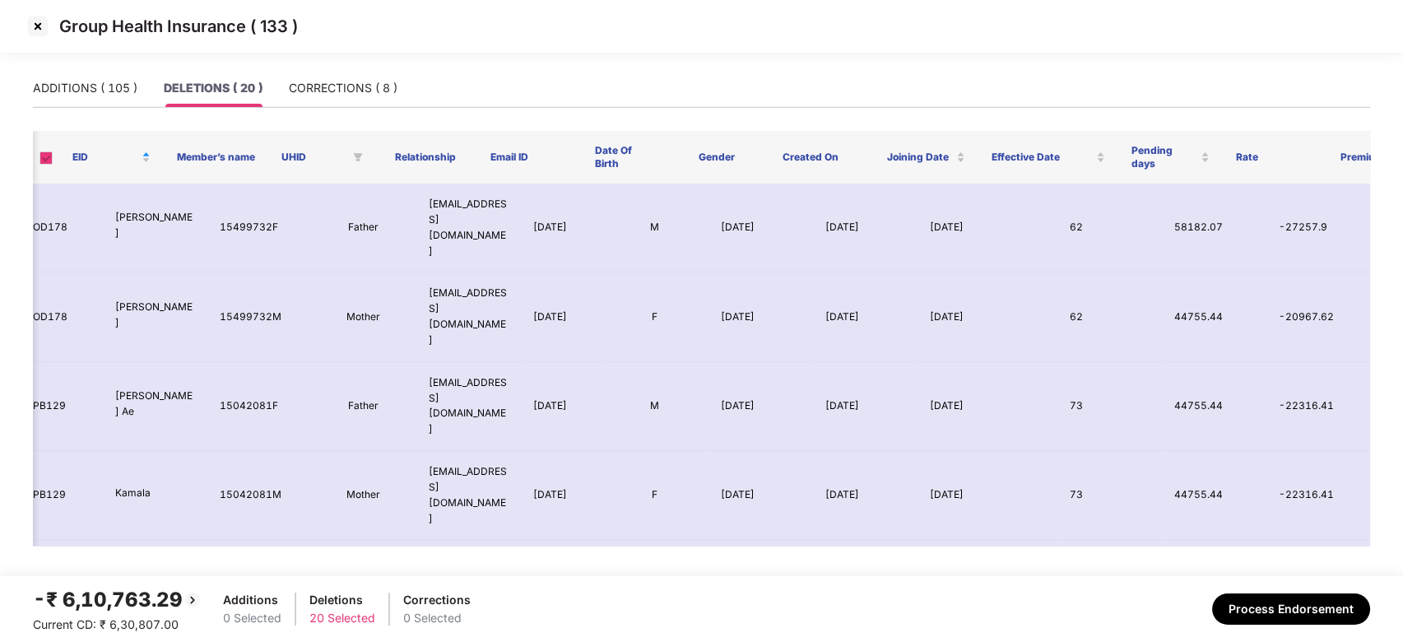
scroll to position [0, 63]
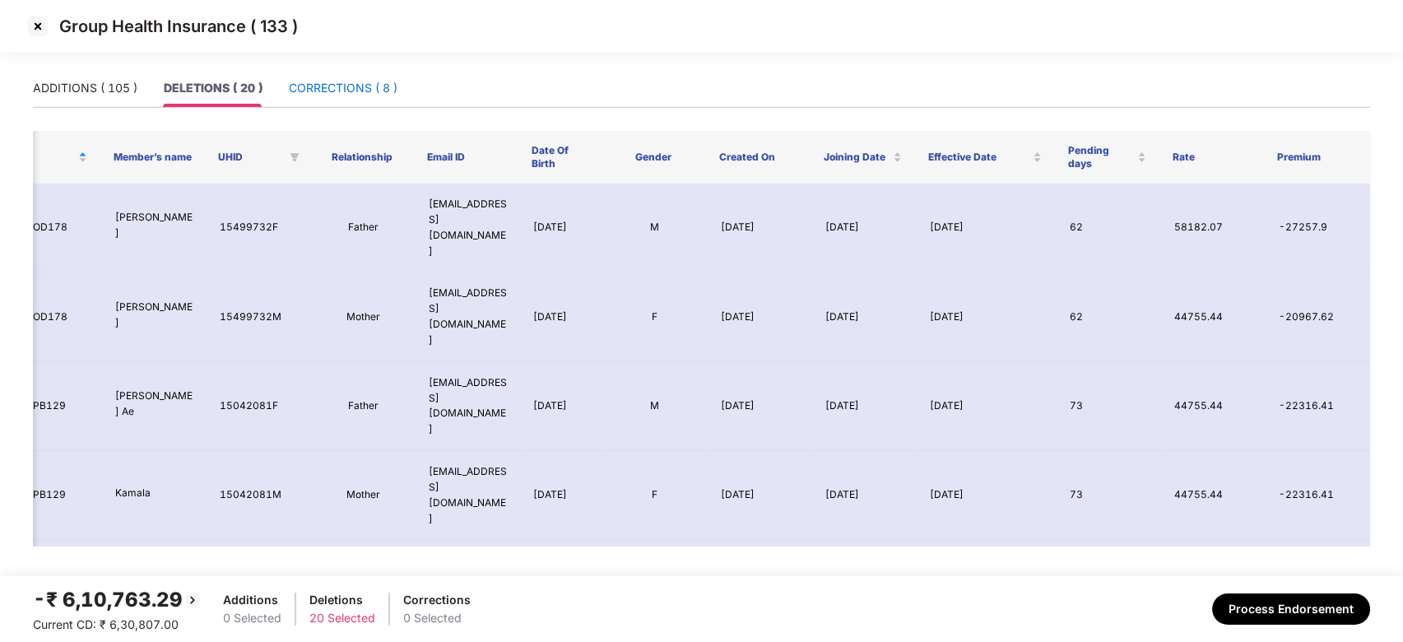
click at [343, 95] on div "CORRECTIONS ( 8 )" at bounding box center [343, 88] width 109 height 18
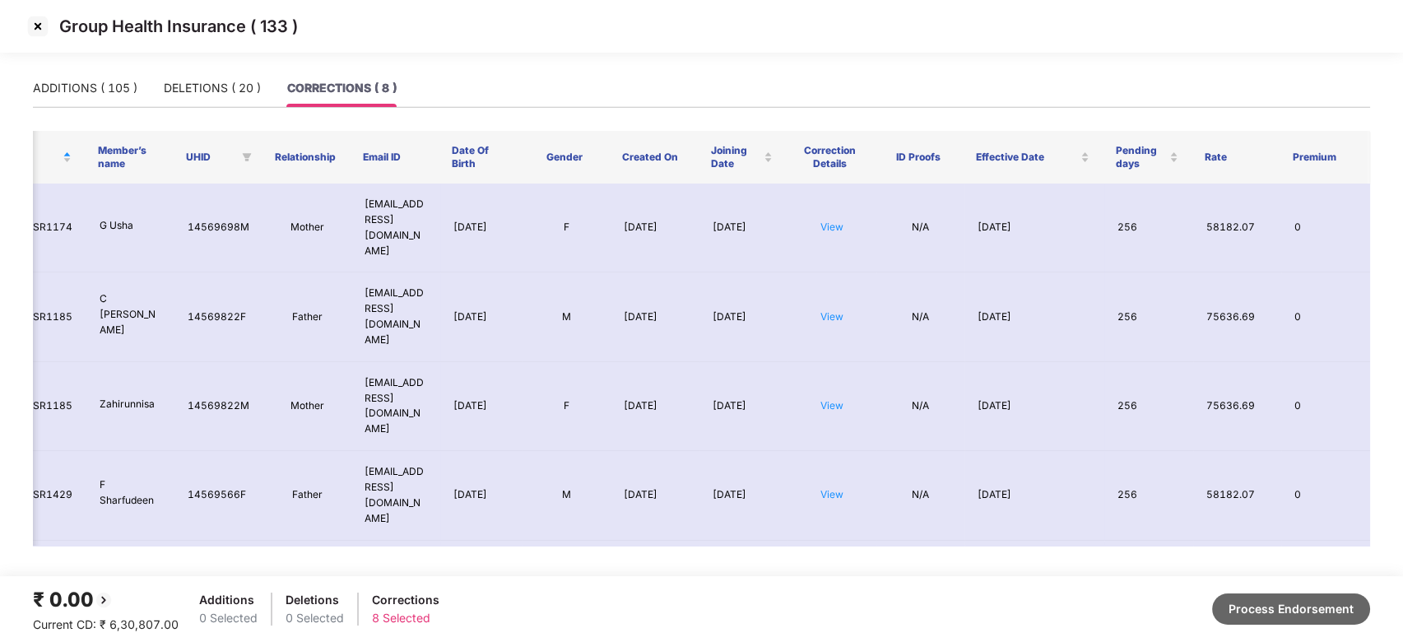
click at [1264, 603] on button "Process Endorsement" at bounding box center [1291, 608] width 158 height 31
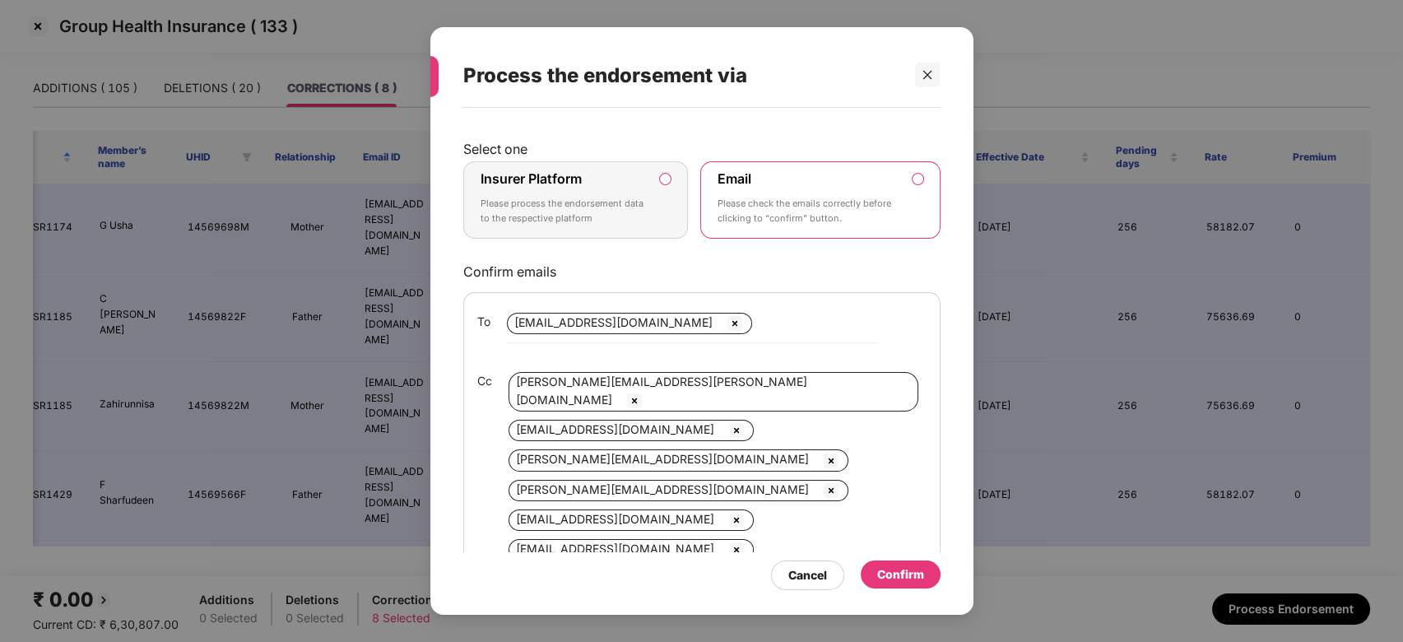
click at [621, 221] on p "Please process the endorsement data to the respective platform" at bounding box center [565, 211] width 168 height 29
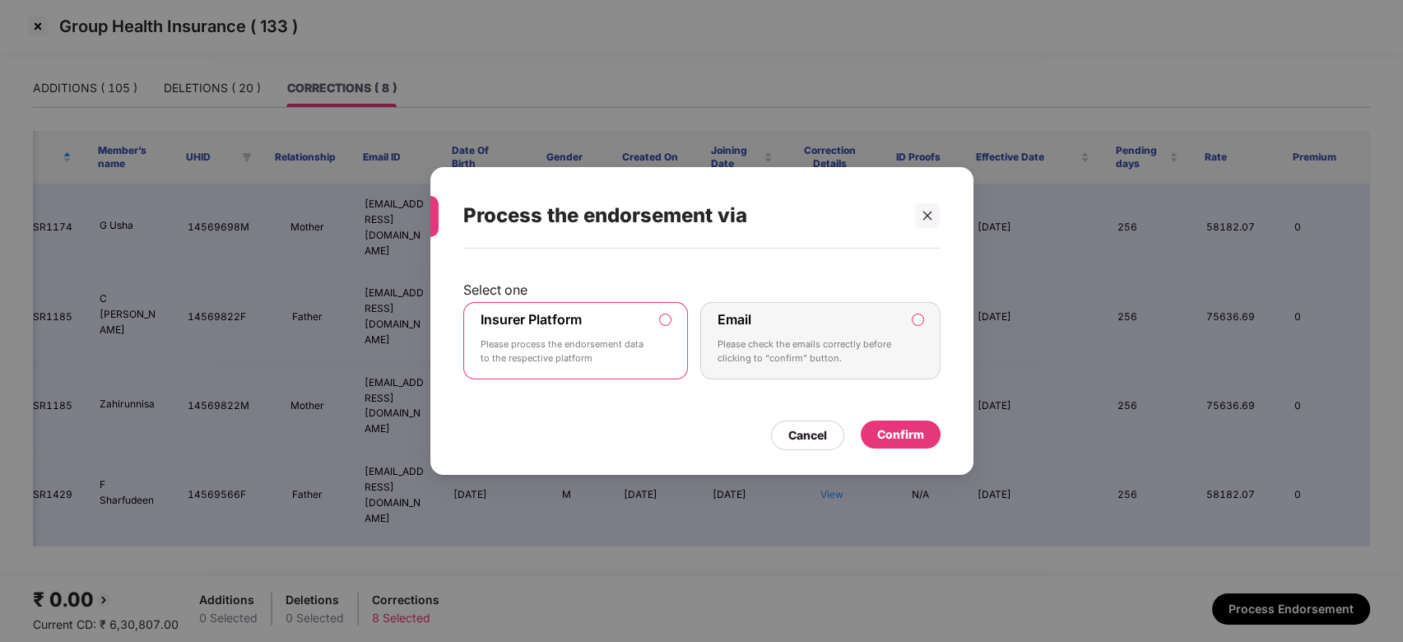
click at [901, 444] on div "Confirm" at bounding box center [901, 435] width 80 height 28
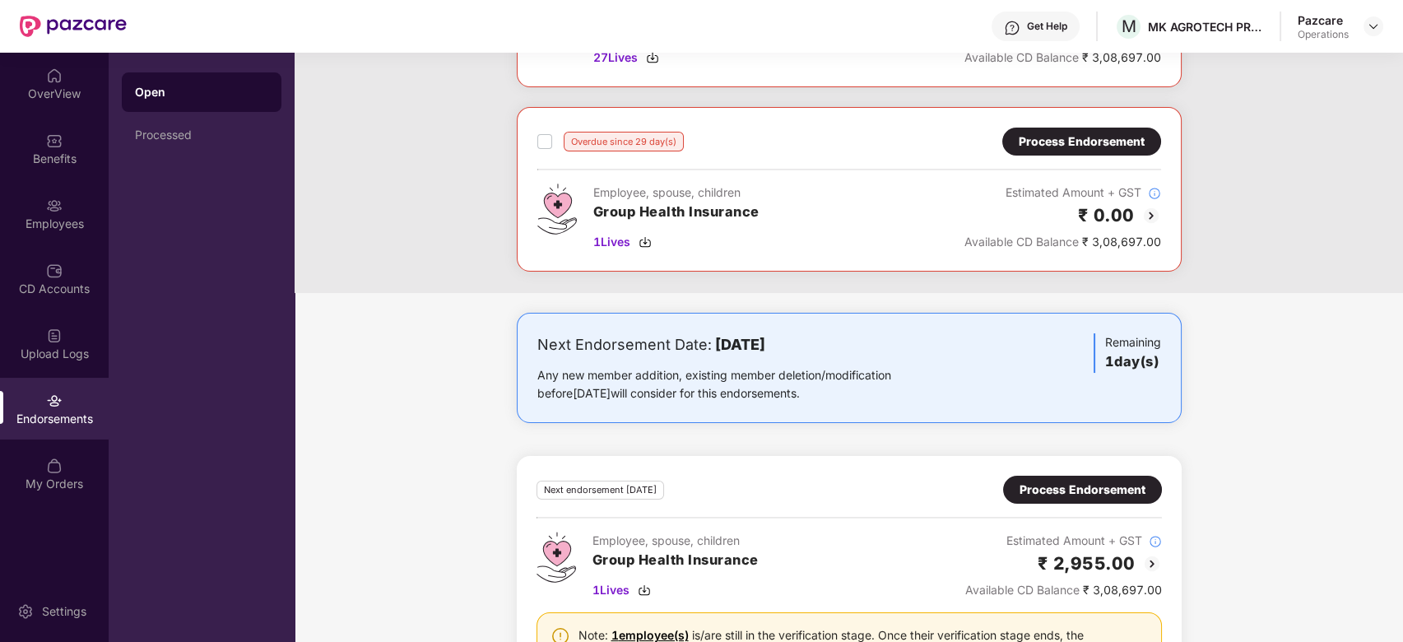
scroll to position [0, 0]
